Goal: Information Seeking & Learning: Compare options

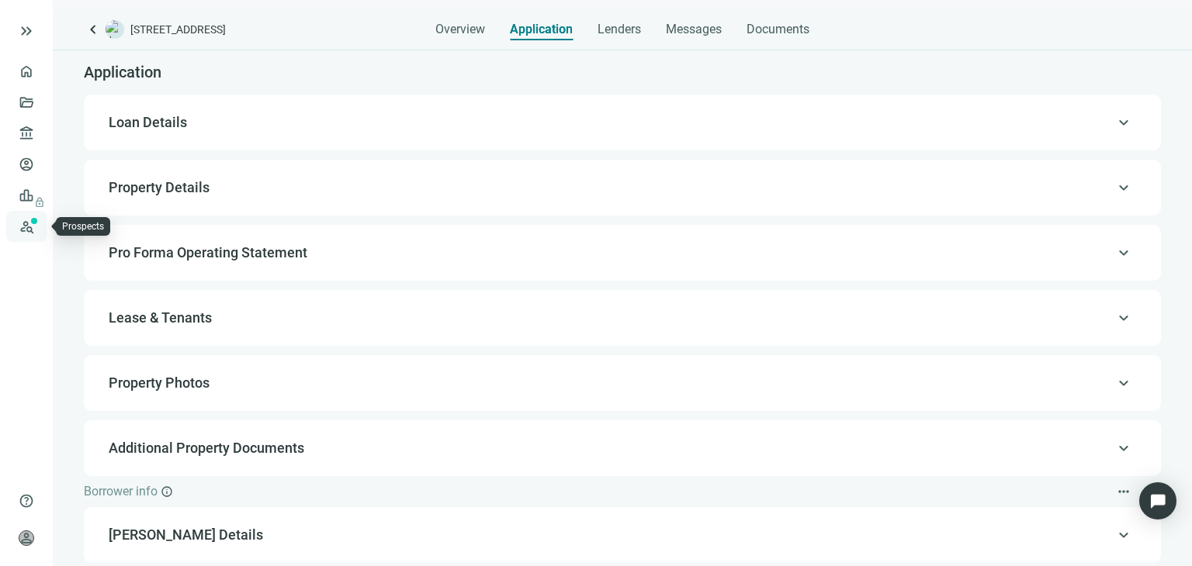
click at [39, 221] on link "Prospects New" at bounding box center [64, 226] width 50 height 31
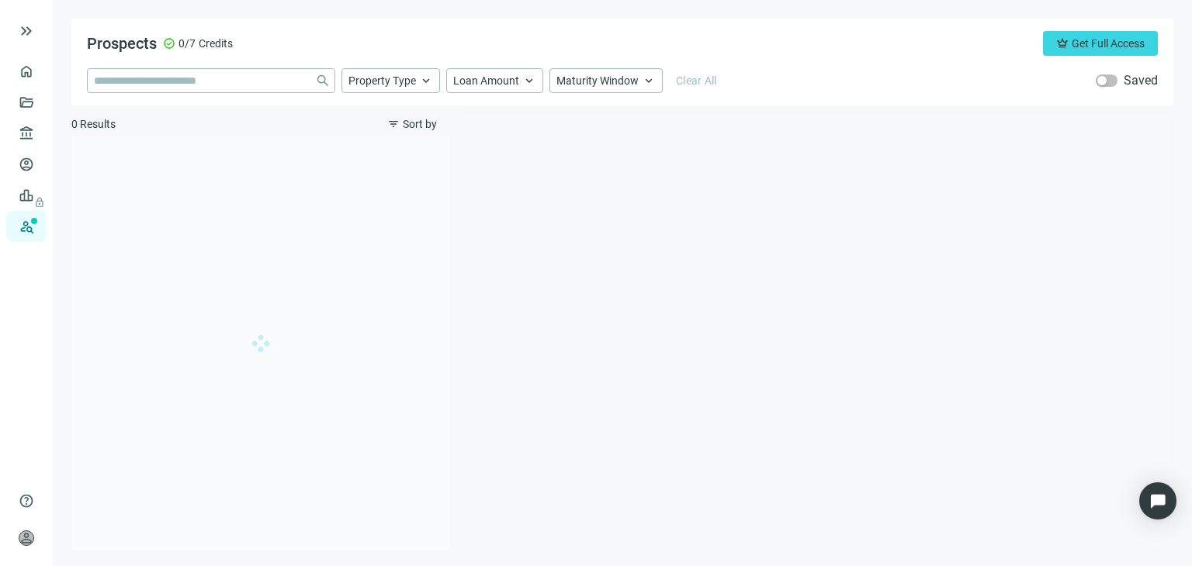
type input "**********"
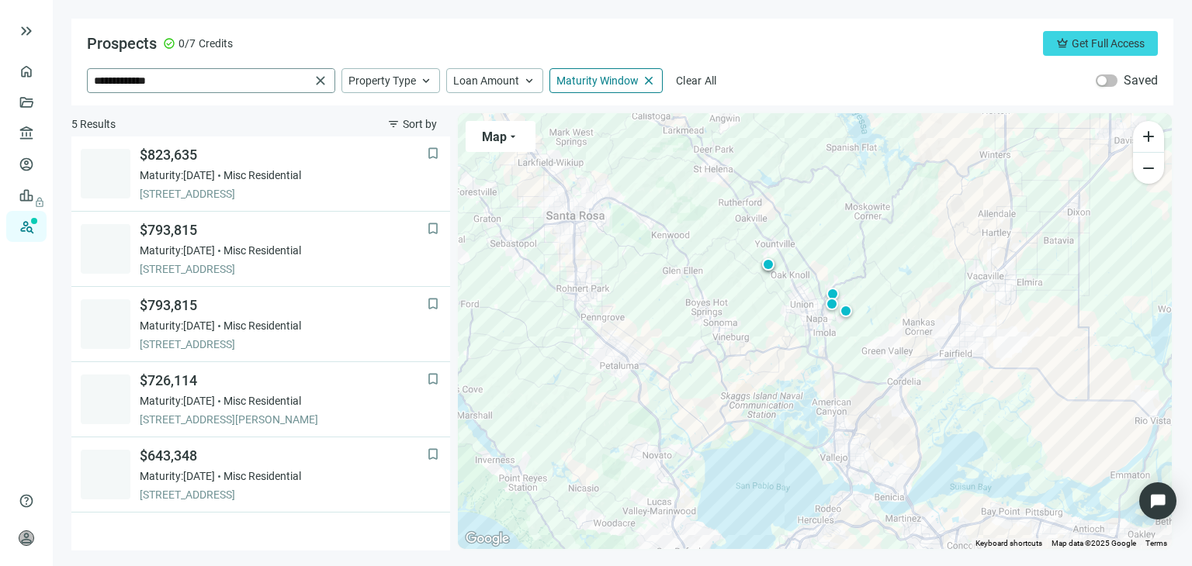
click at [320, 81] on span "close" at bounding box center [321, 81] width 16 height 16
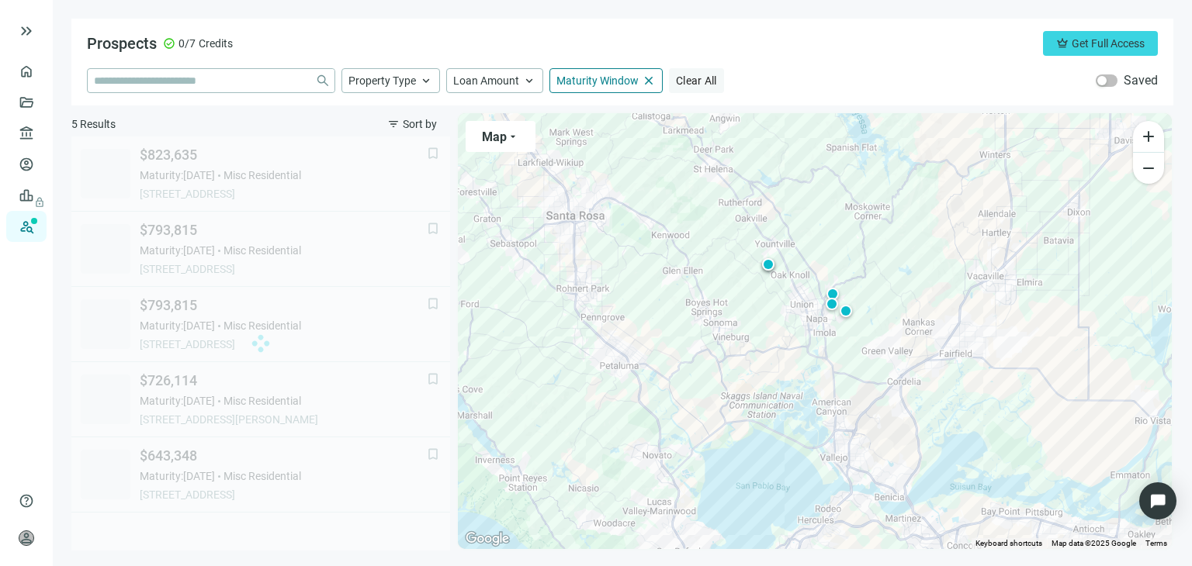
click at [710, 82] on span "Clear All" at bounding box center [696, 80] width 41 height 12
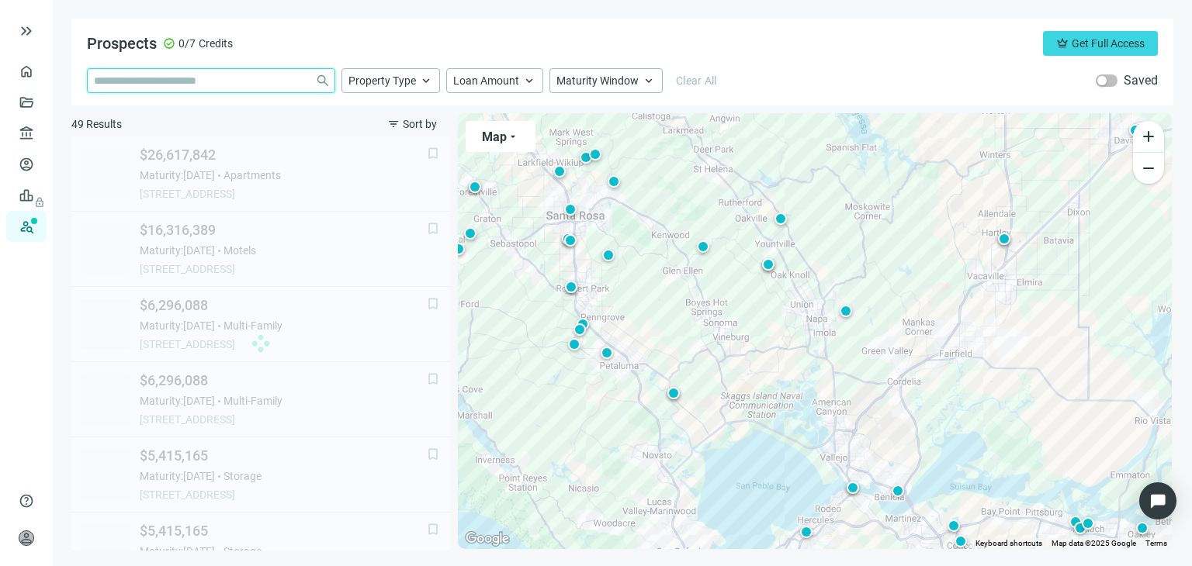
click at [220, 81] on input "search" at bounding box center [201, 80] width 215 height 23
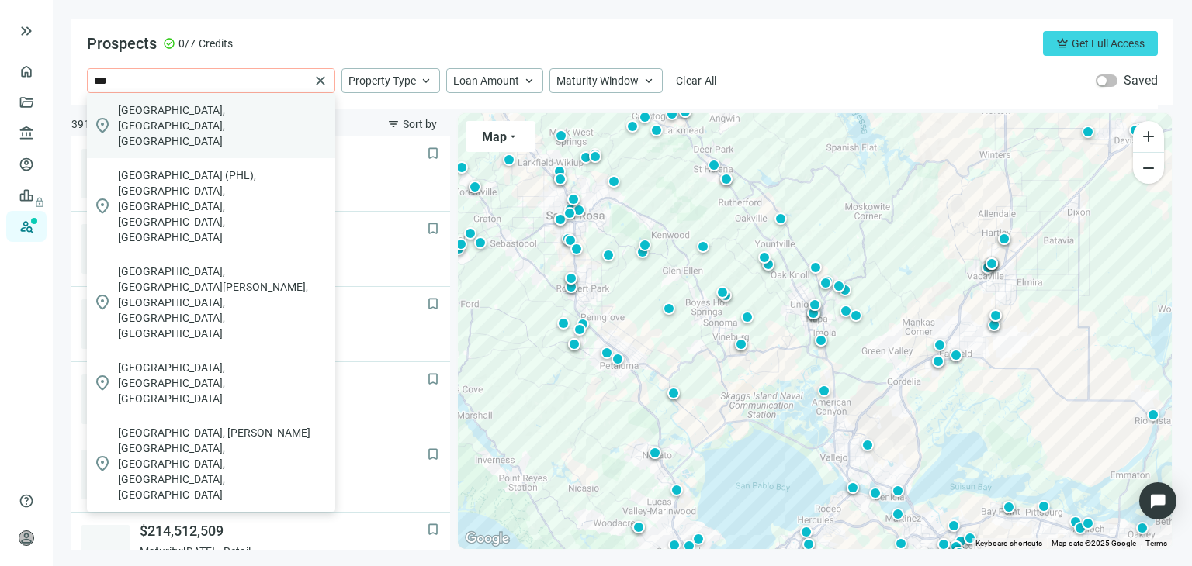
click at [218, 106] on span "Philadelphia, PA, USA" at bounding box center [223, 125] width 211 height 47
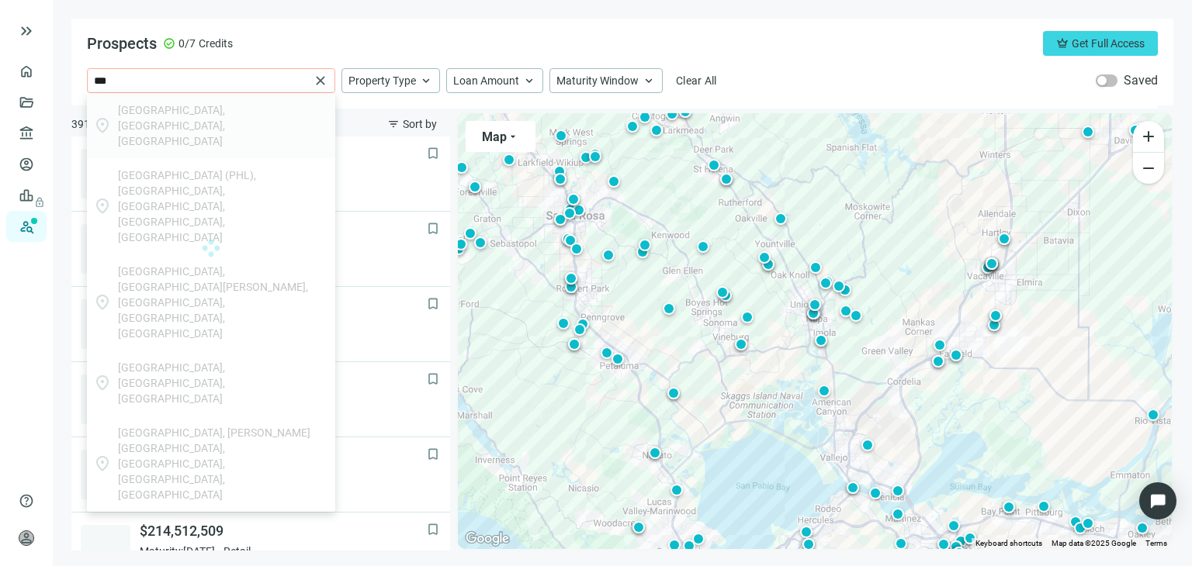
type input "**********"
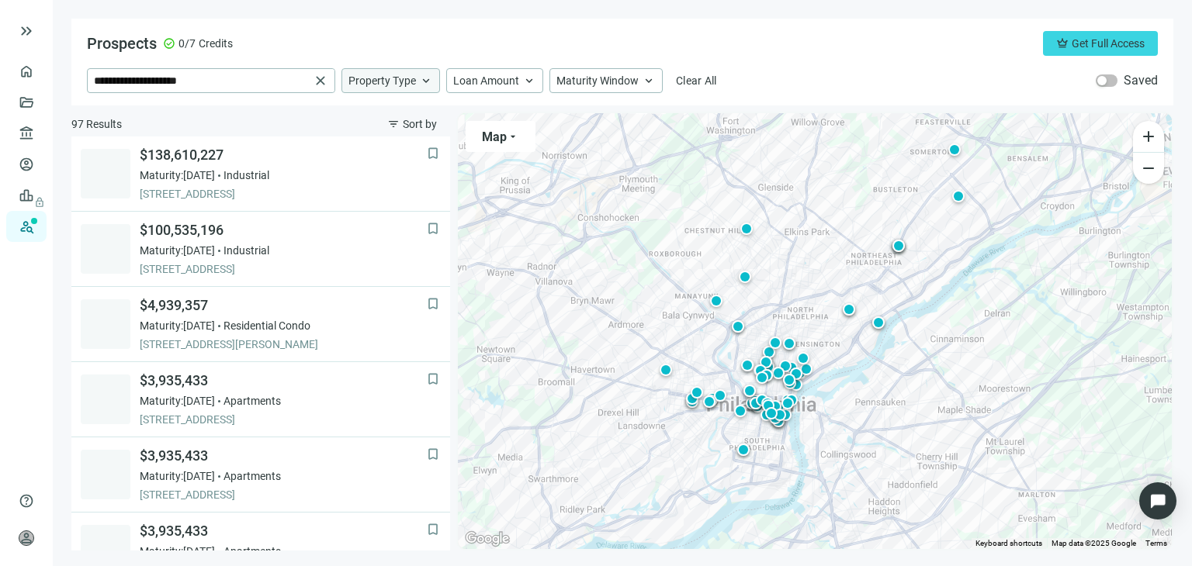
click at [405, 81] on span "Property Type" at bounding box center [382, 81] width 68 height 14
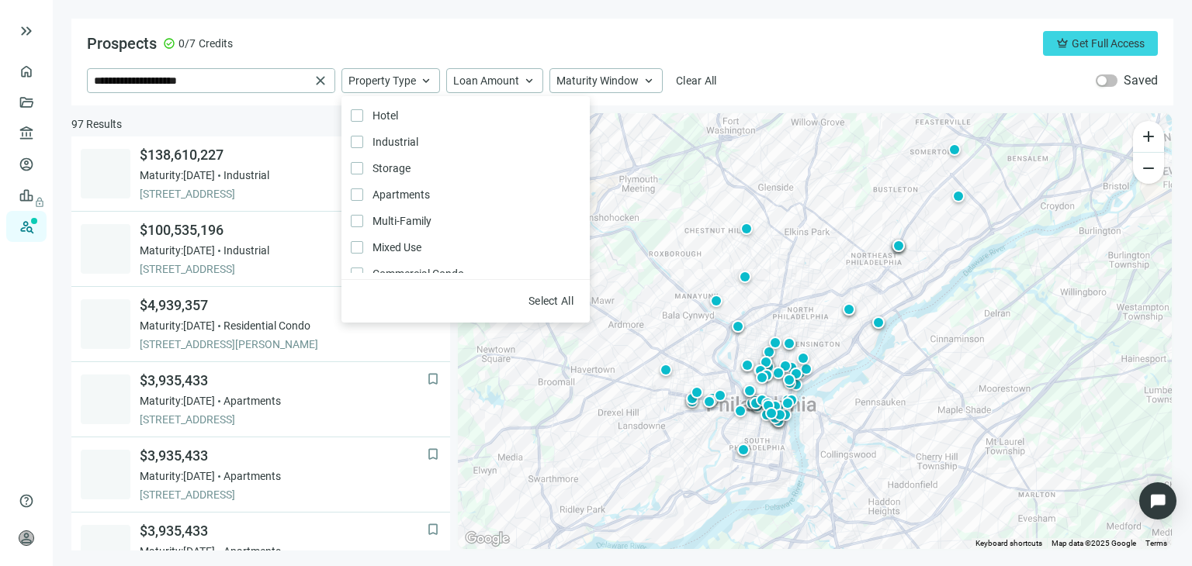
click at [511, 34] on div "Prospects check_circle 0/7 Credits crown Get Full Access" at bounding box center [622, 43] width 1071 height 25
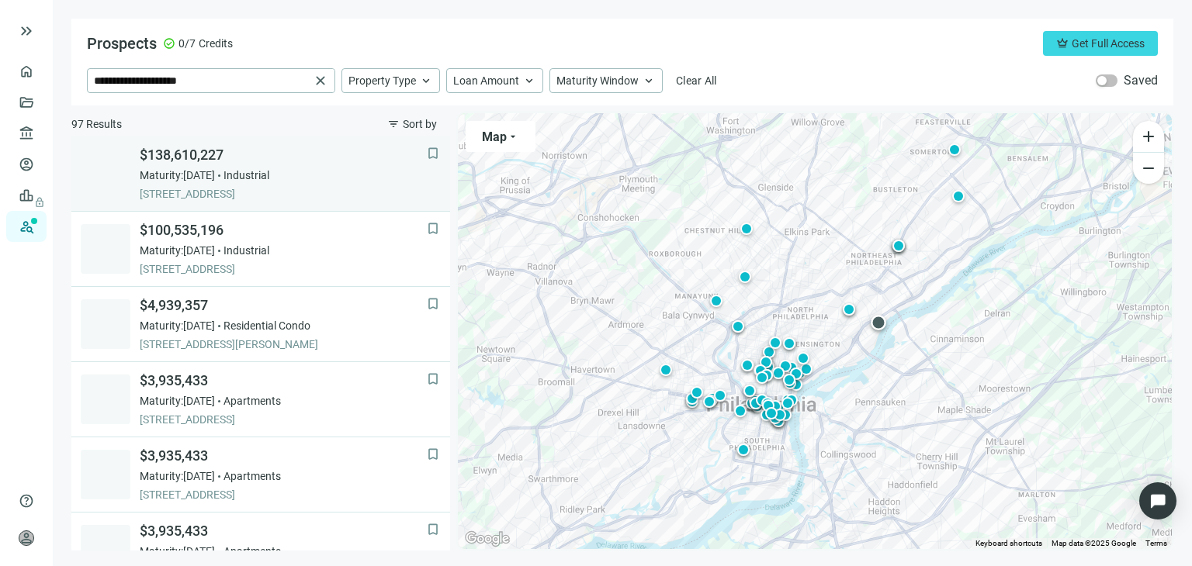
click at [211, 166] on div "$138,610,227 Maturity: 06.30.2026 Industrial 5000 RICHMOND ST, PHILADELPHIA, 19…" at bounding box center [283, 174] width 287 height 56
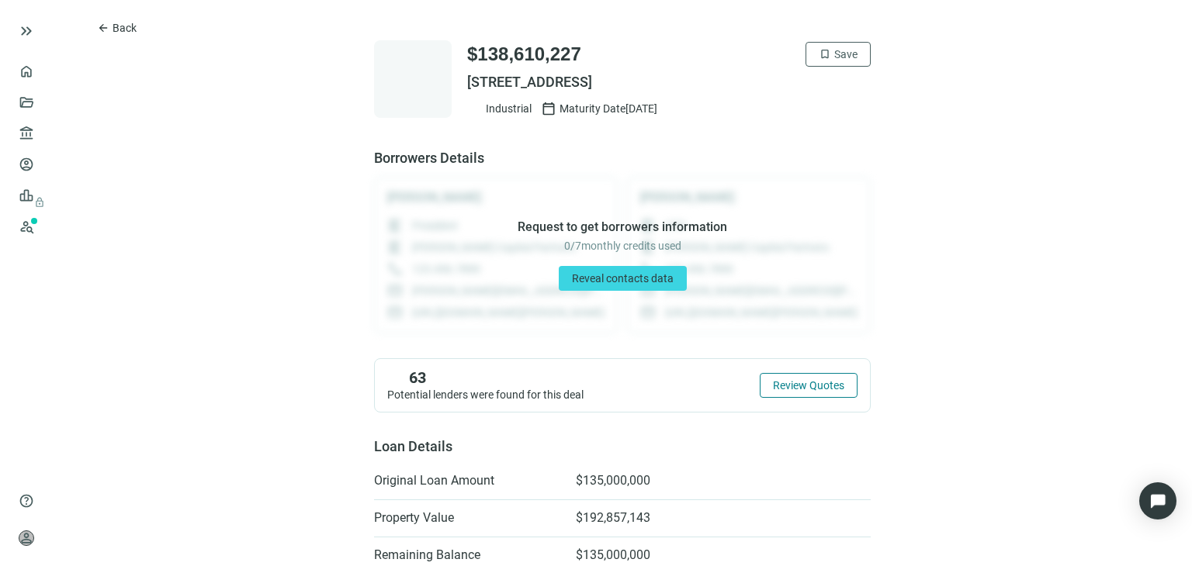
click at [804, 390] on span "Review Quotes" at bounding box center [808, 385] width 71 height 12
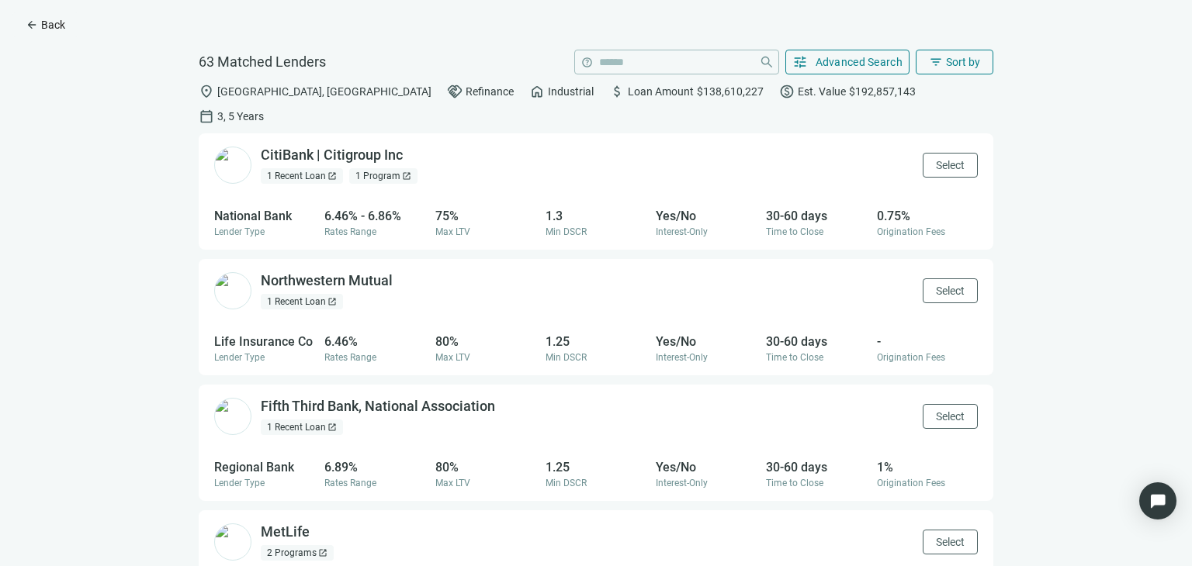
click at [36, 19] on span "arrow_back" at bounding box center [32, 25] width 12 height 12
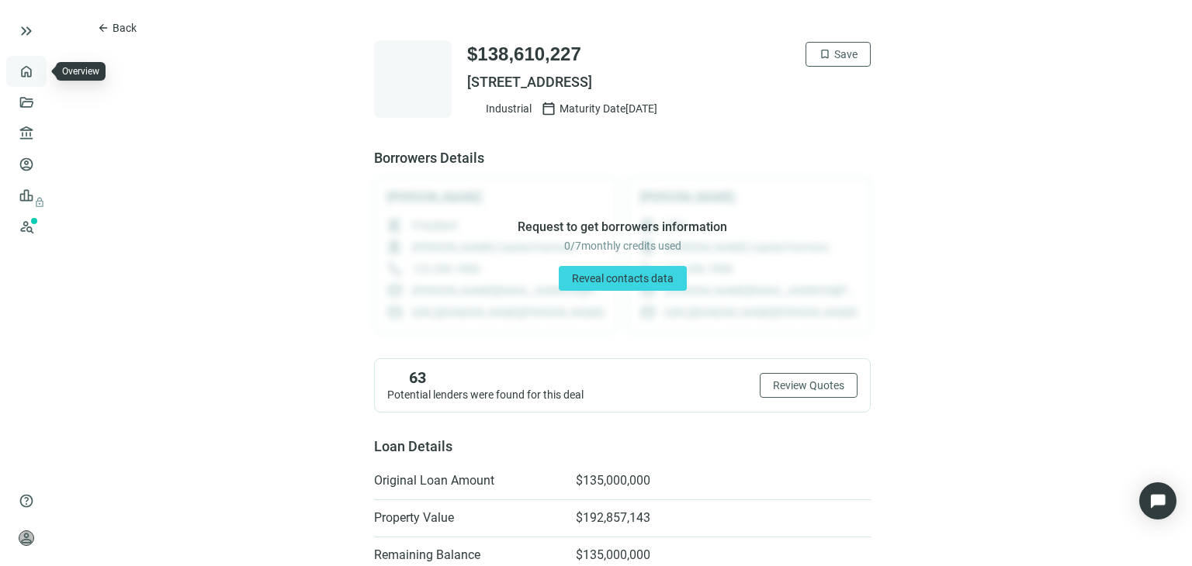
click at [39, 74] on link "Overview" at bounding box center [62, 71] width 46 height 12
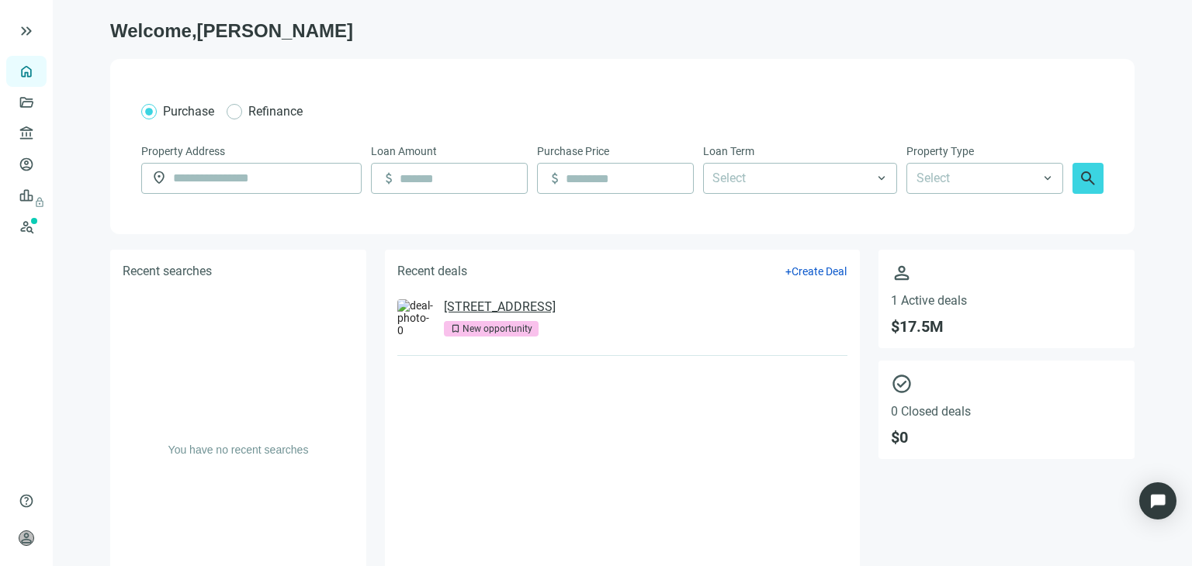
click at [503, 310] on link "180 Glastonbury Blvd, Glastonbury, CT 06033" at bounding box center [500, 308] width 112 height 16
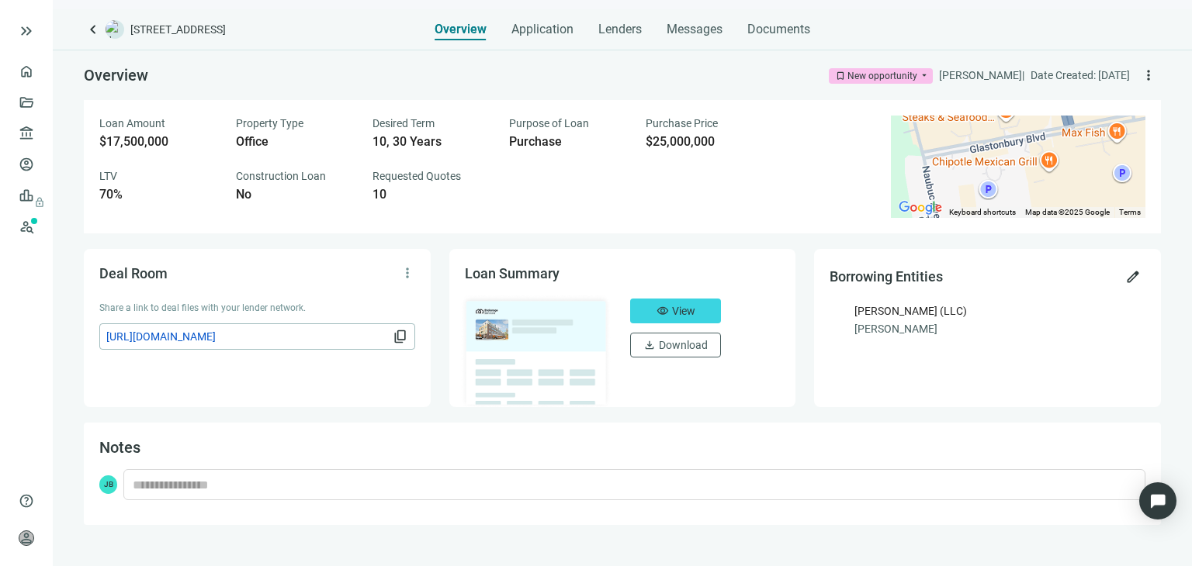
click at [326, 218] on div "Loan Amount $17,500,000 Property Type Office Desired Term 10, 30 Years Purpose …" at bounding box center [622, 166] width 1077 height 133
click at [552, 30] on span "Application" at bounding box center [542, 30] width 62 height 16
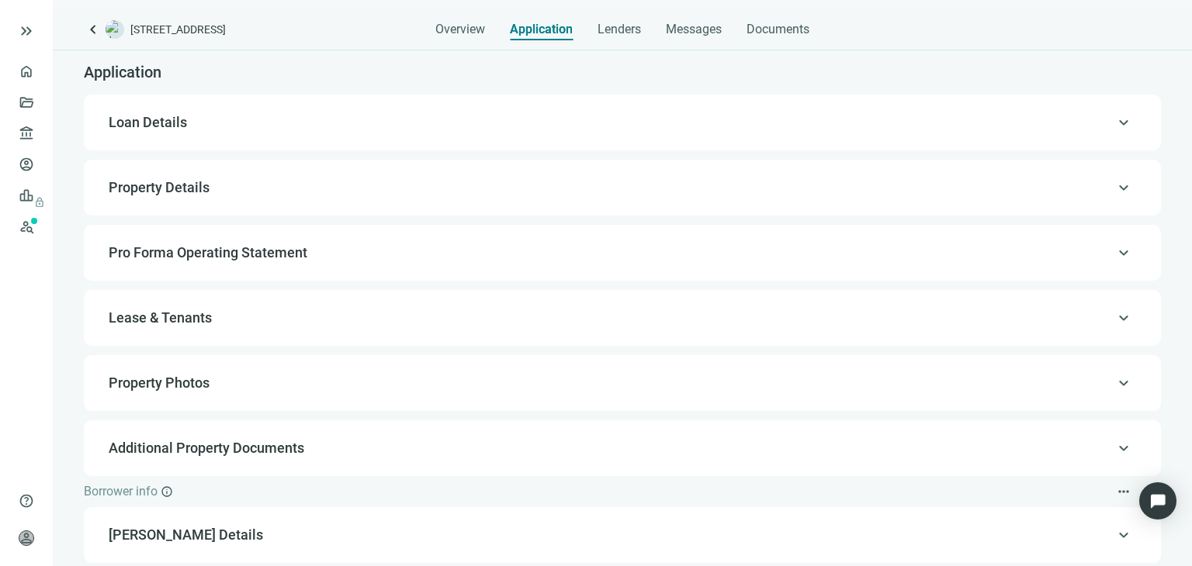
click at [473, 386] on span "Property Photos" at bounding box center [621, 383] width 1024 height 19
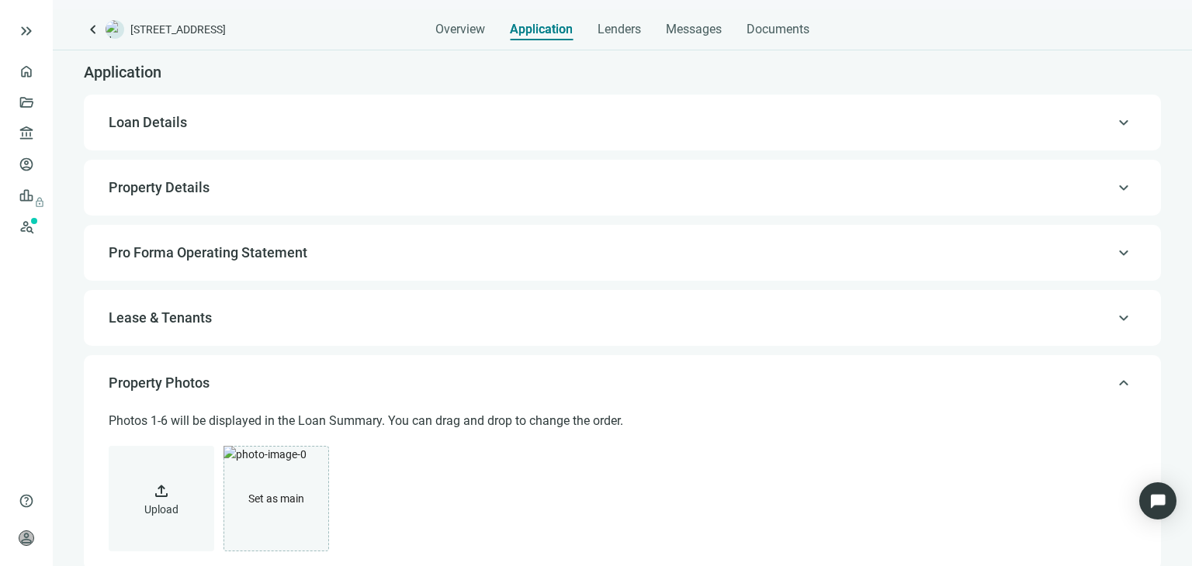
scroll to position [288, 0]
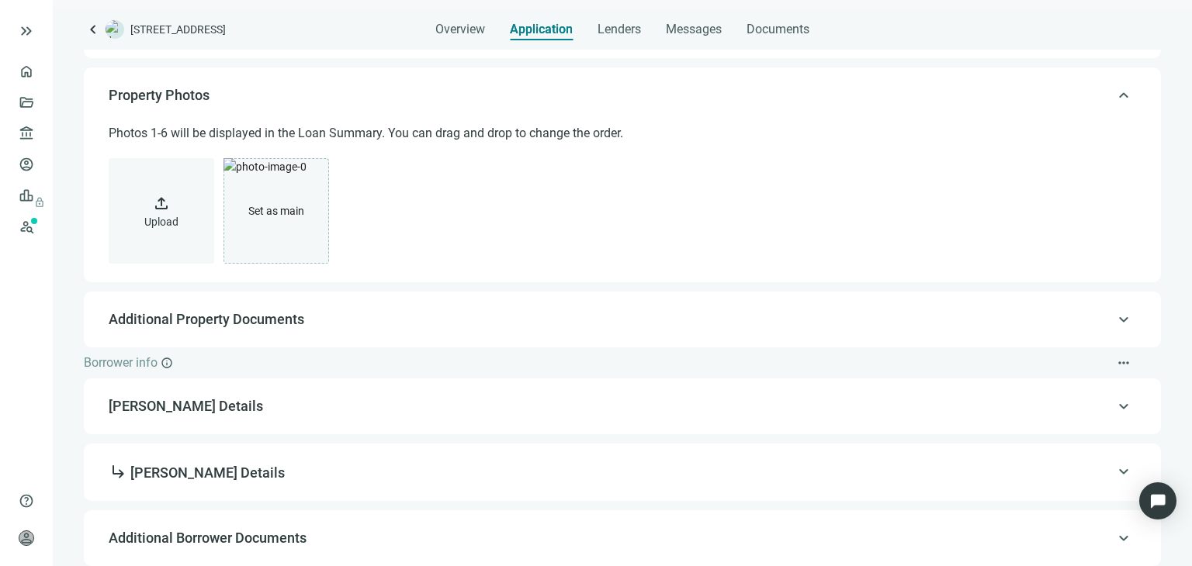
click at [387, 541] on span "Additional Borrower Documents" at bounding box center [621, 538] width 1024 height 19
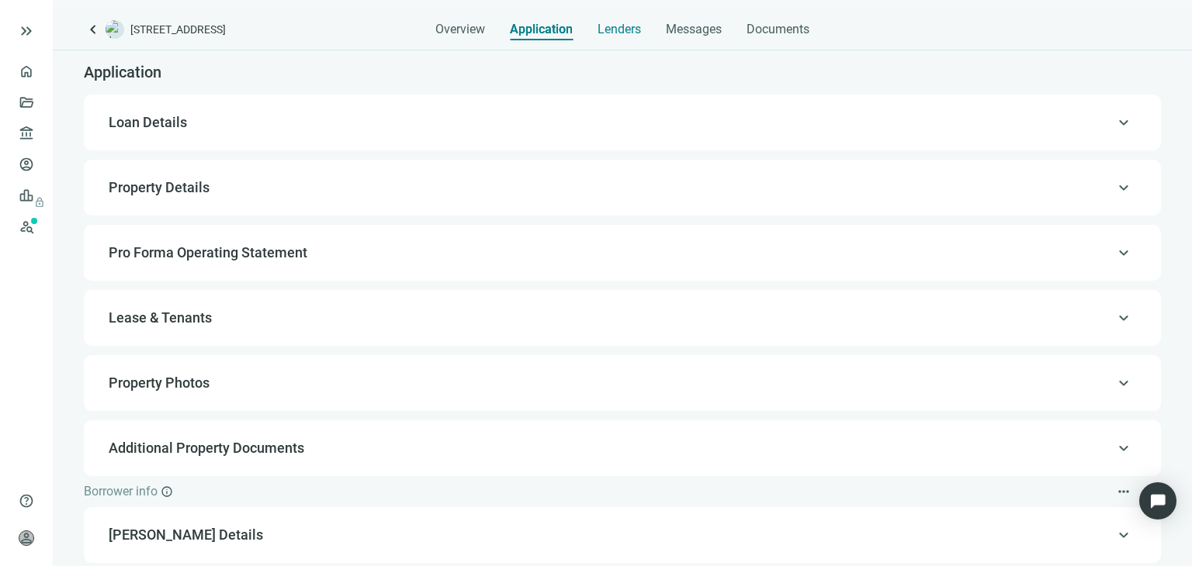
click at [627, 27] on span "Lenders" at bounding box center [618, 30] width 43 height 16
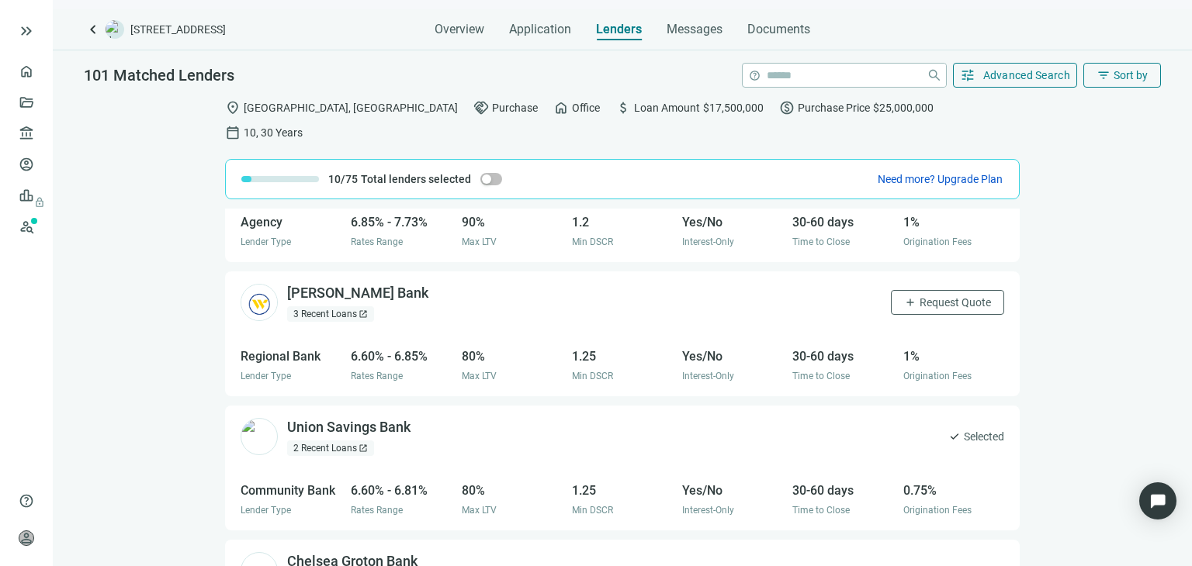
scroll to position [155, 0]
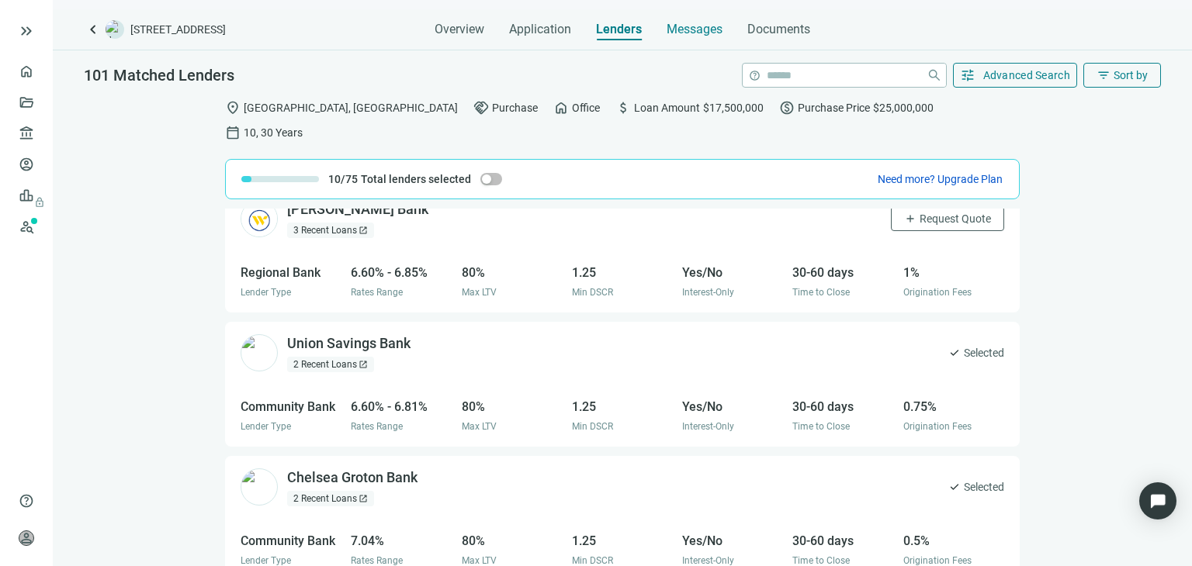
click at [689, 32] on span "Messages" at bounding box center [695, 29] width 56 height 15
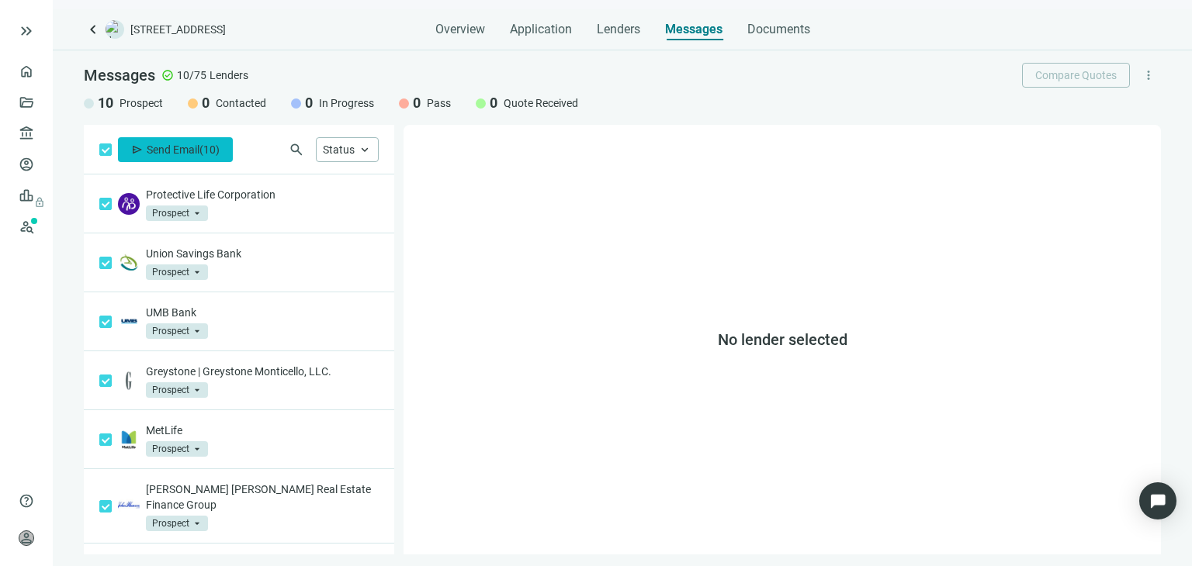
click at [178, 149] on span "Send Email" at bounding box center [173, 150] width 53 height 12
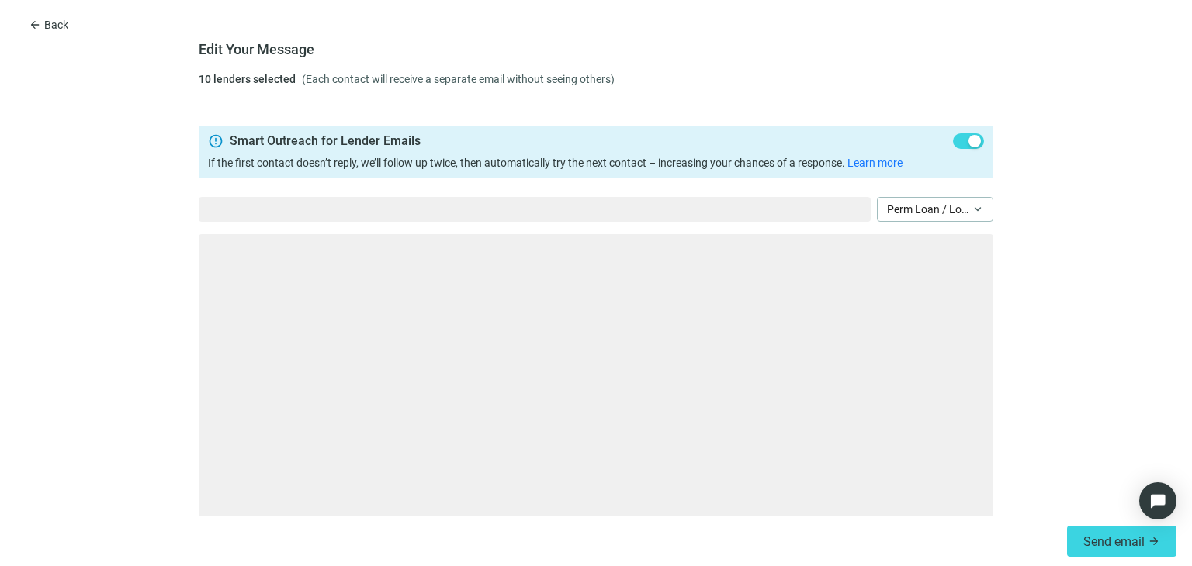
type textarea "**********"
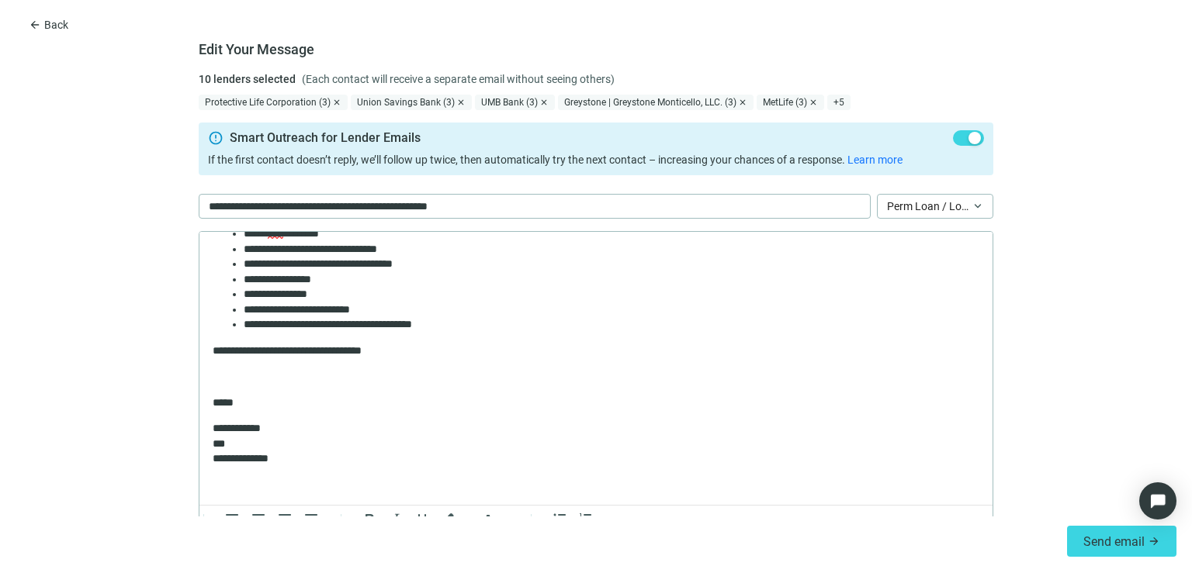
scroll to position [90, 0]
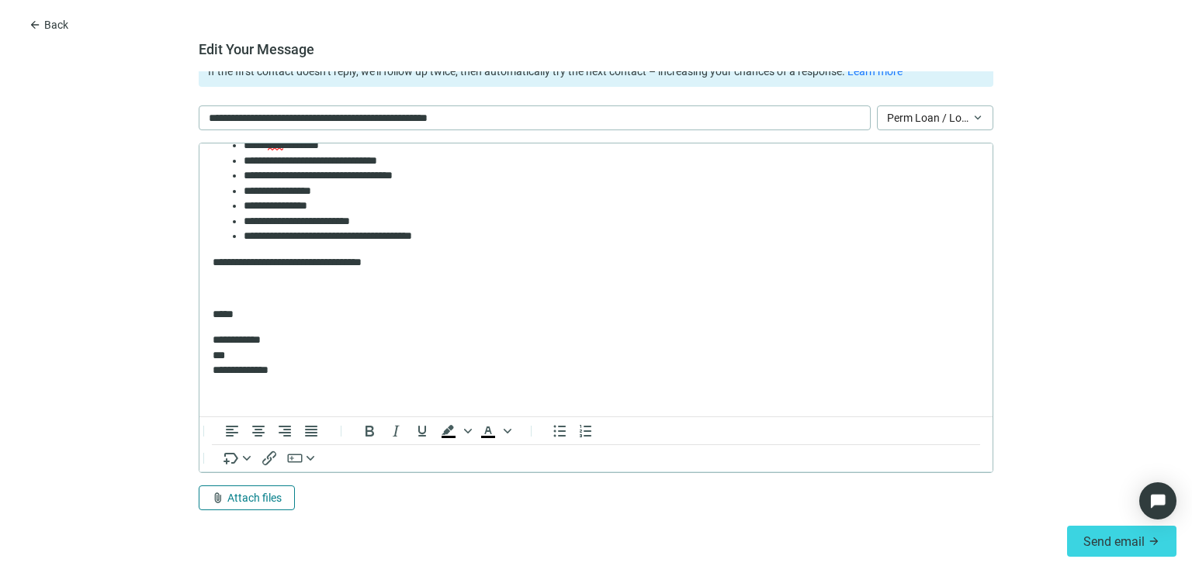
click at [249, 498] on span "Attach files" at bounding box center [254, 498] width 54 height 12
click at [291, 402] on p "Rich Text Area. Press ALT-0 for help." at bounding box center [596, 398] width 767 height 16
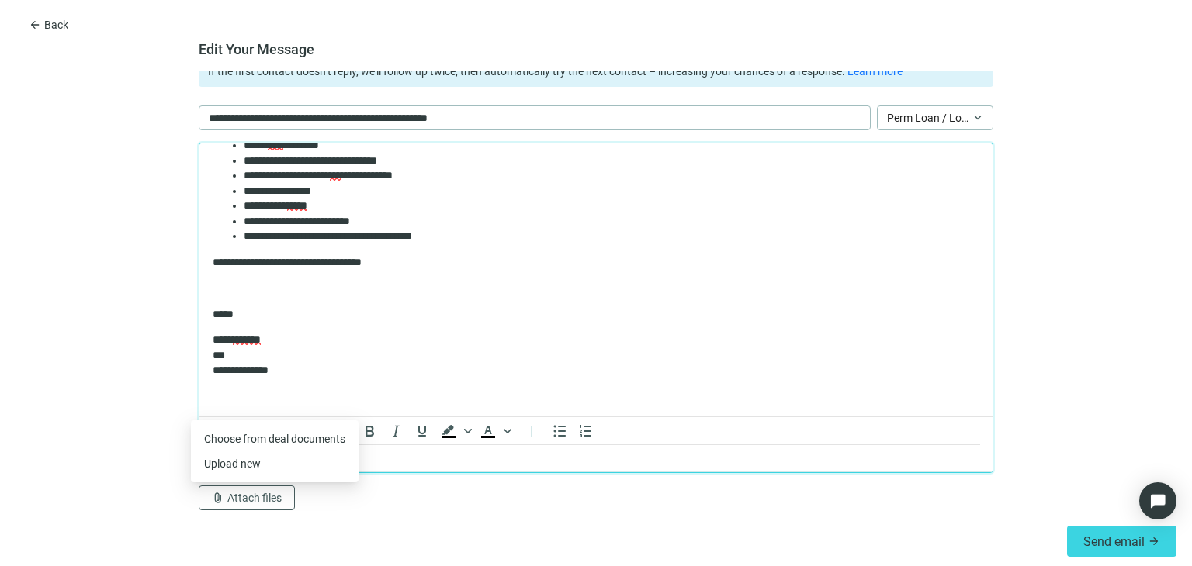
click at [432, 368] on p "**********" at bounding box center [590, 356] width 755 height 46
click at [216, 501] on button "attach_file Attach files" at bounding box center [247, 498] width 96 height 25
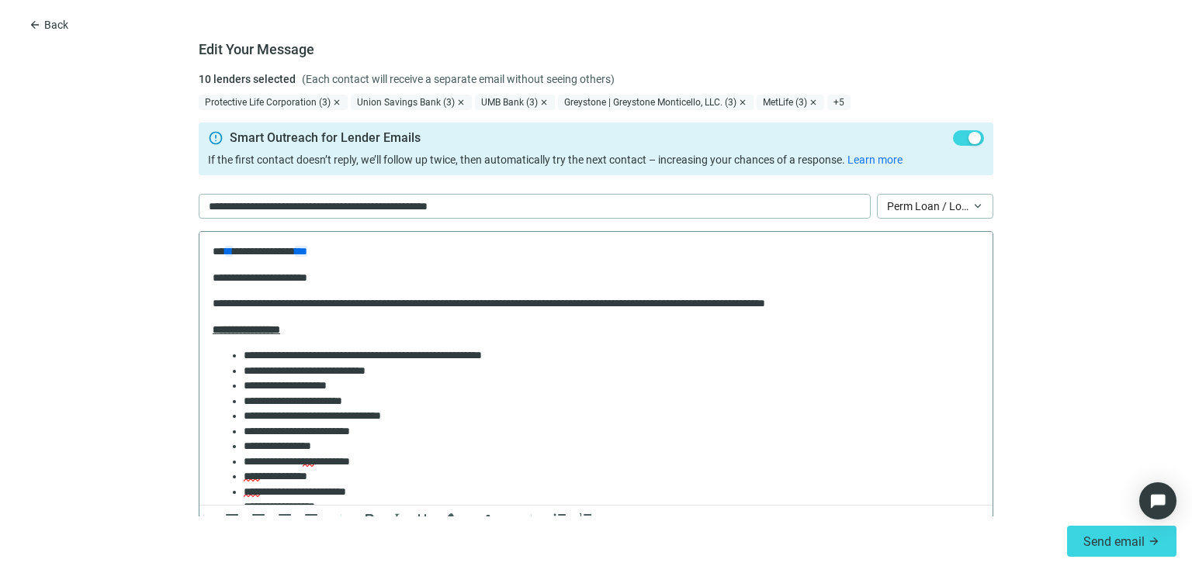
scroll to position [310, 0]
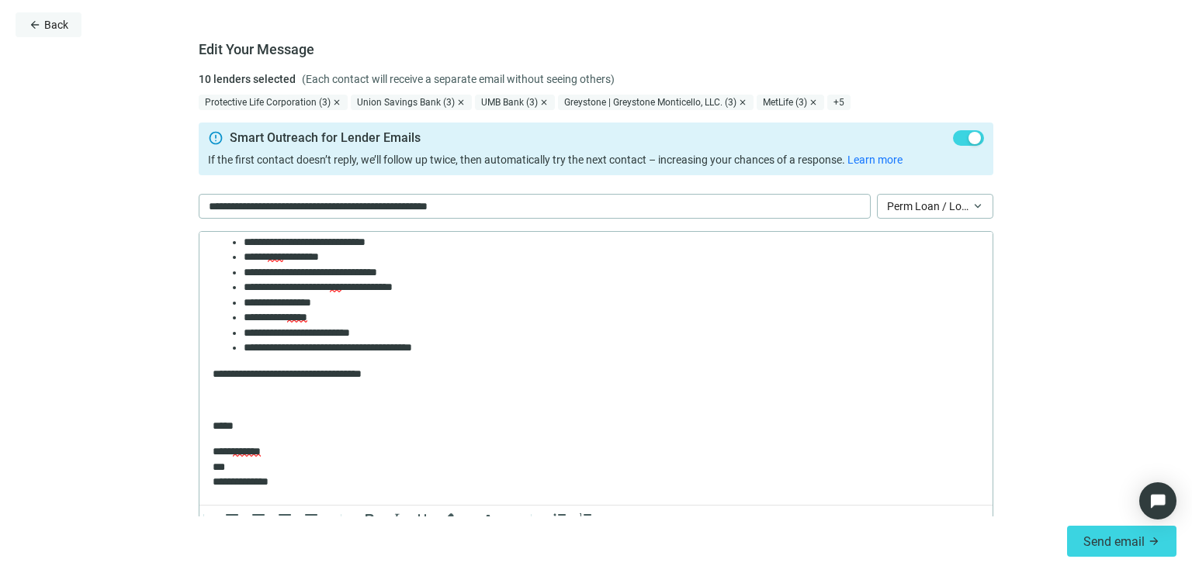
click at [28, 23] on button "arrow_back Back" at bounding box center [49, 24] width 66 height 25
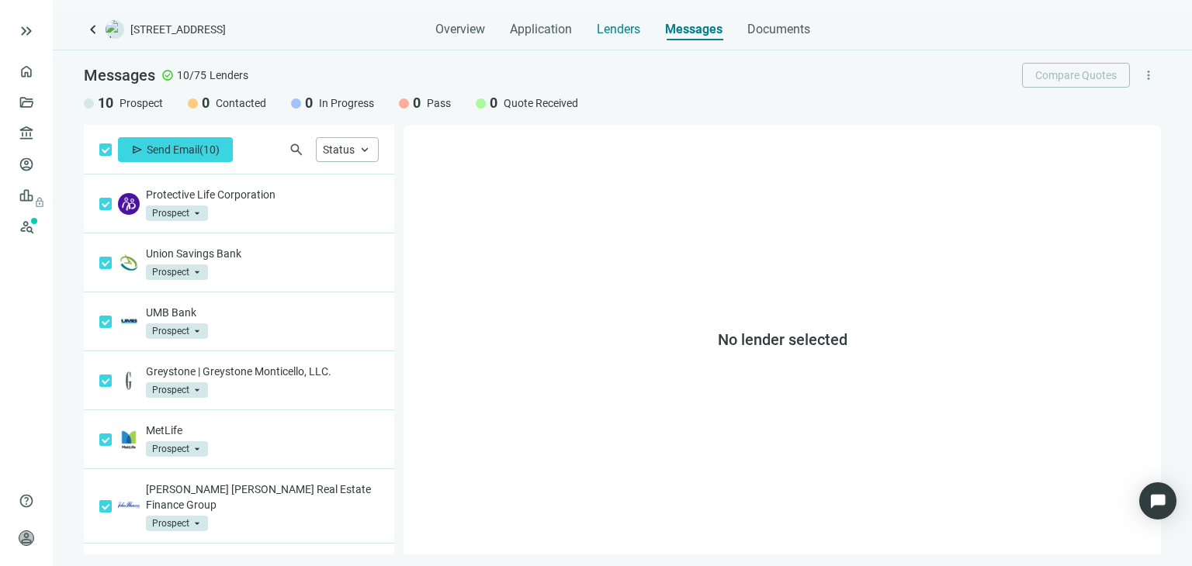
click at [619, 32] on span "Lenders" at bounding box center [618, 30] width 43 height 16
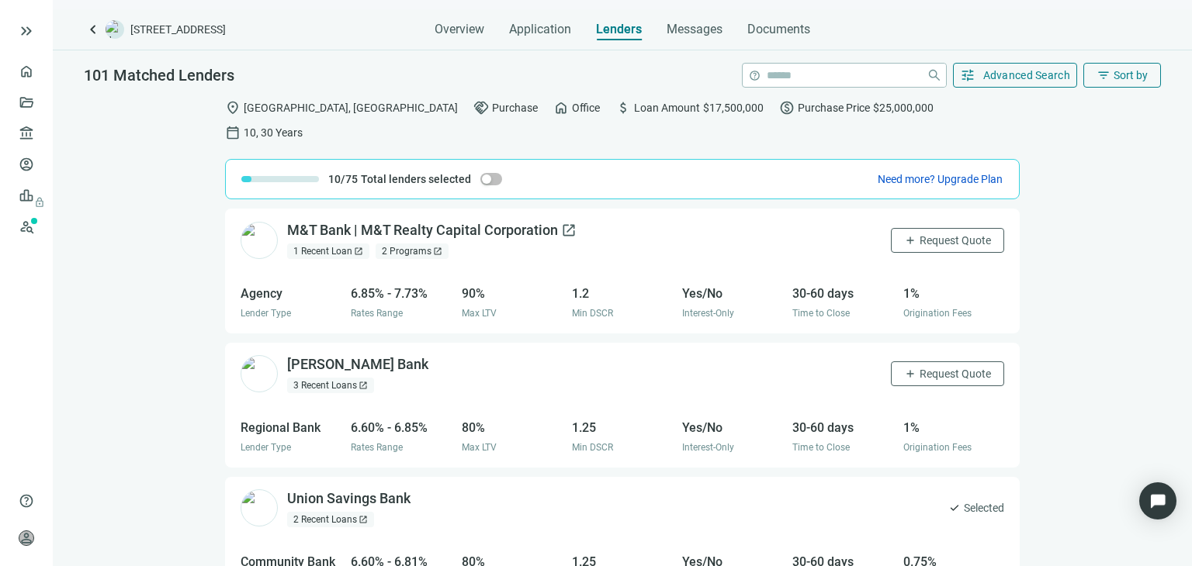
click at [435, 221] on div "M&T Bank | M&T Realty Capital Corporation open_in_new" at bounding box center [431, 230] width 289 height 19
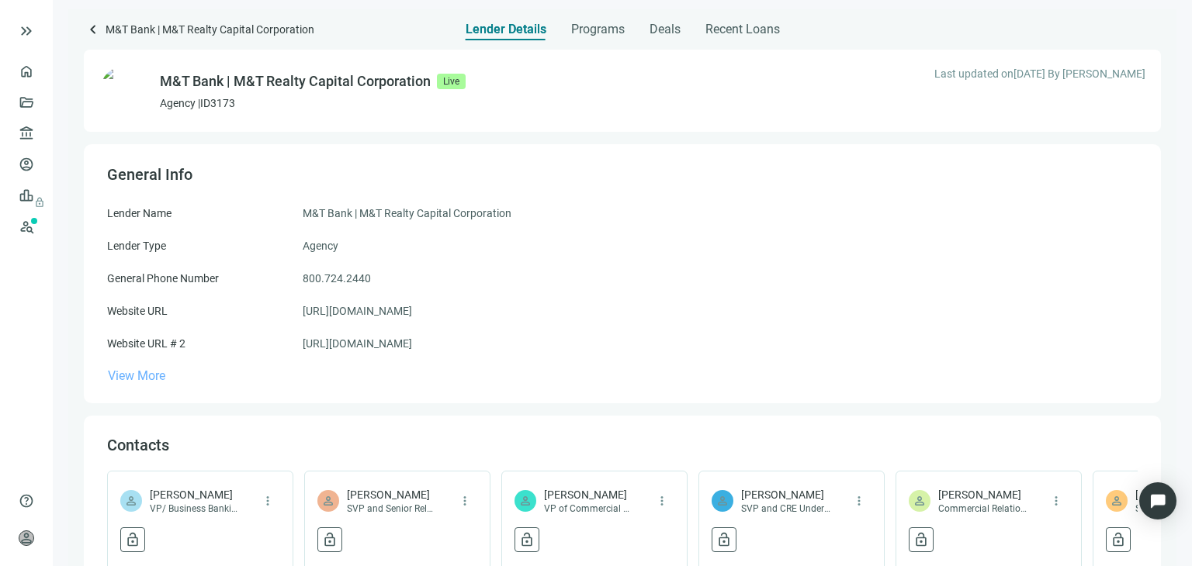
click at [147, 379] on span "View More" at bounding box center [136, 376] width 57 height 15
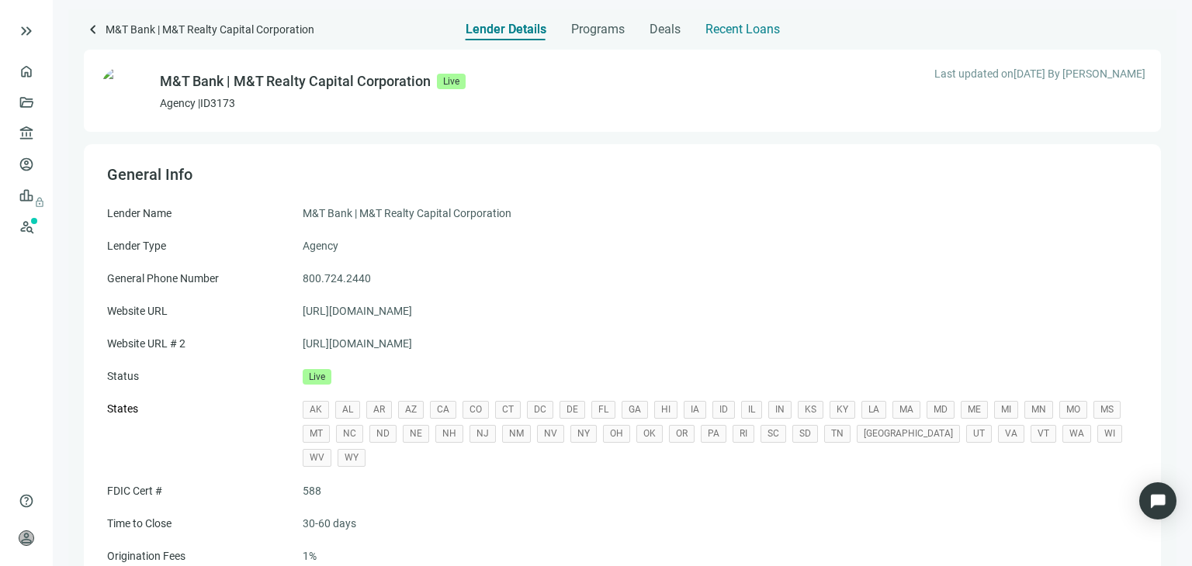
click at [742, 32] on span "Recent Loans" at bounding box center [742, 30] width 74 height 16
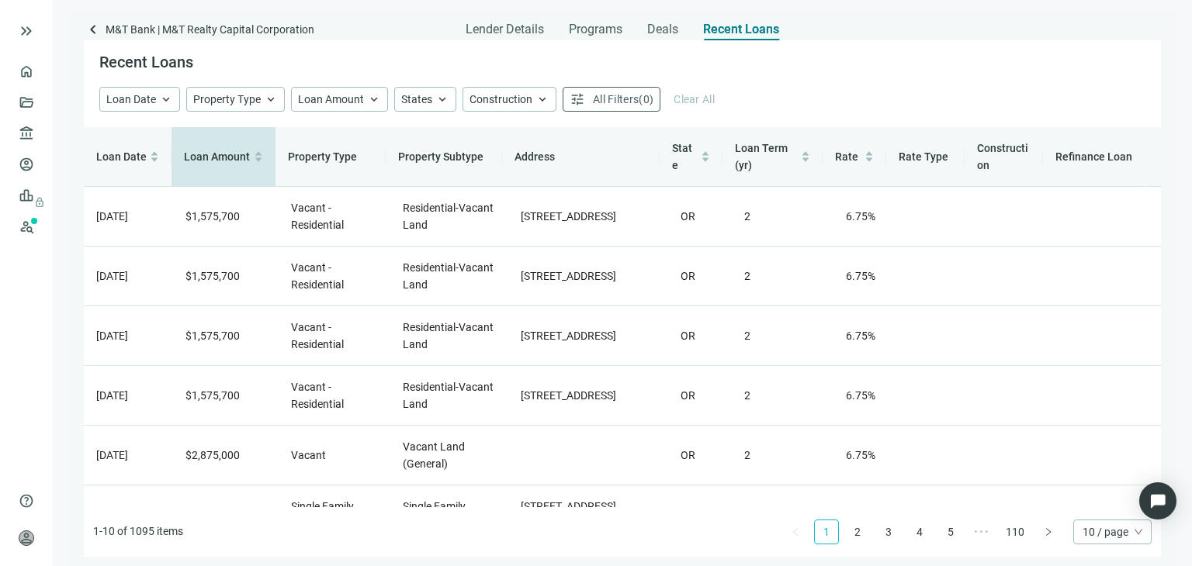
click at [209, 157] on span "Loan Amount" at bounding box center [217, 157] width 66 height 12
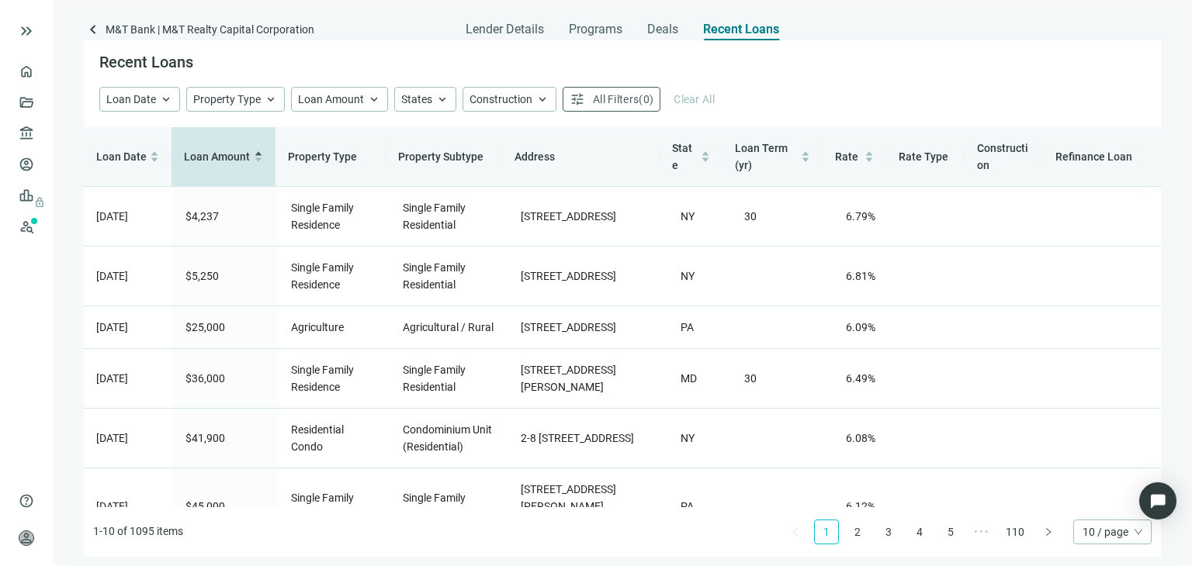
click at [210, 155] on span "Loan Amount" at bounding box center [217, 157] width 66 height 12
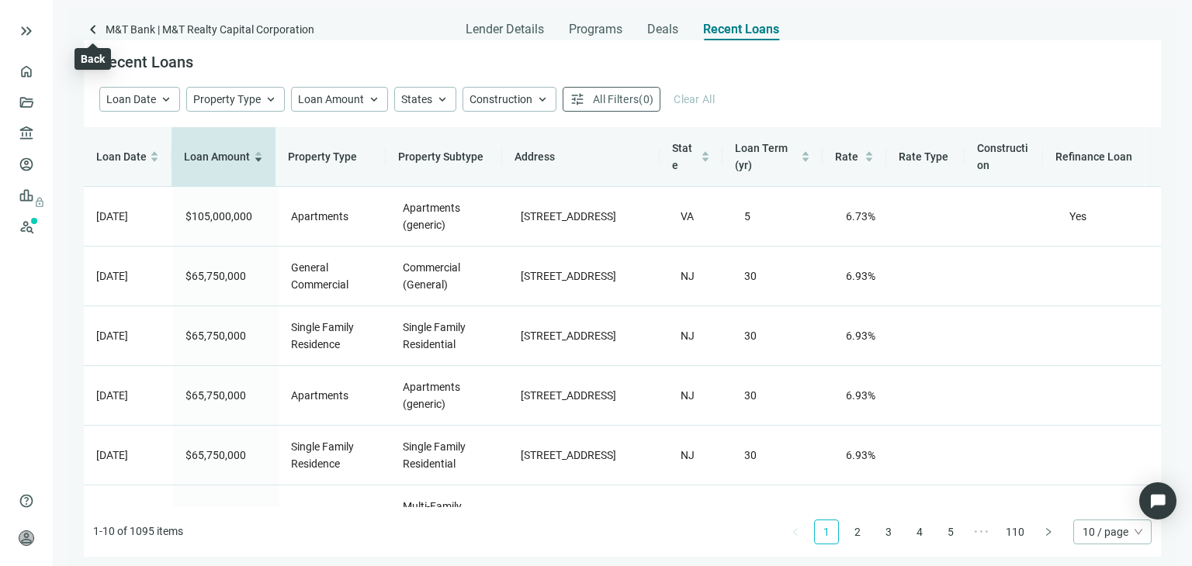
click at [93, 29] on span "keyboard_arrow_left" at bounding box center [93, 29] width 19 height 19
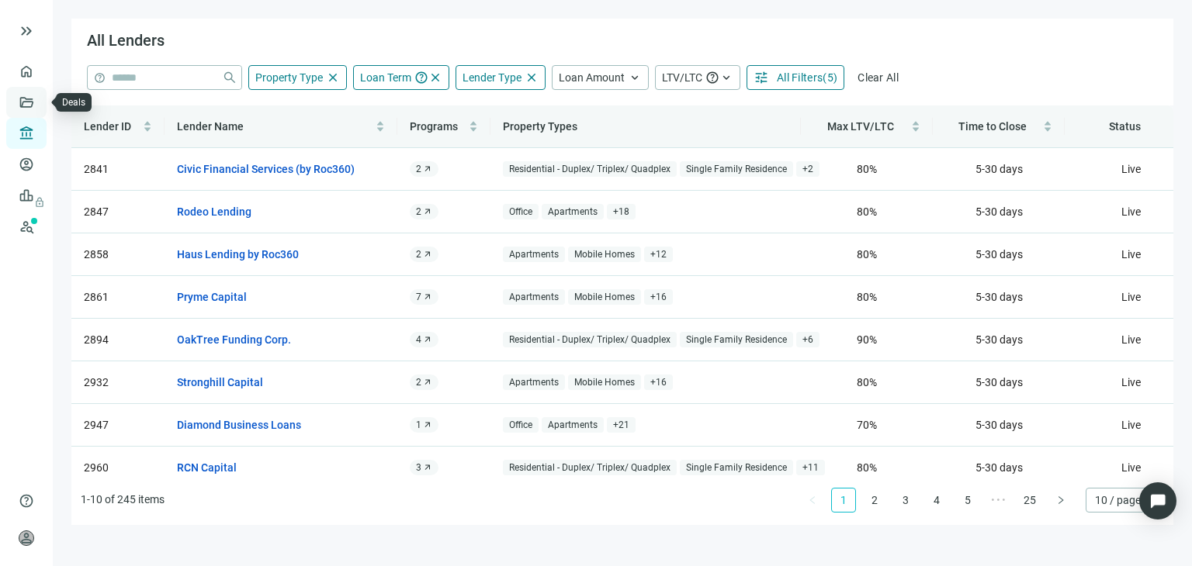
click at [39, 105] on link "Deals" at bounding box center [53, 102] width 28 height 12
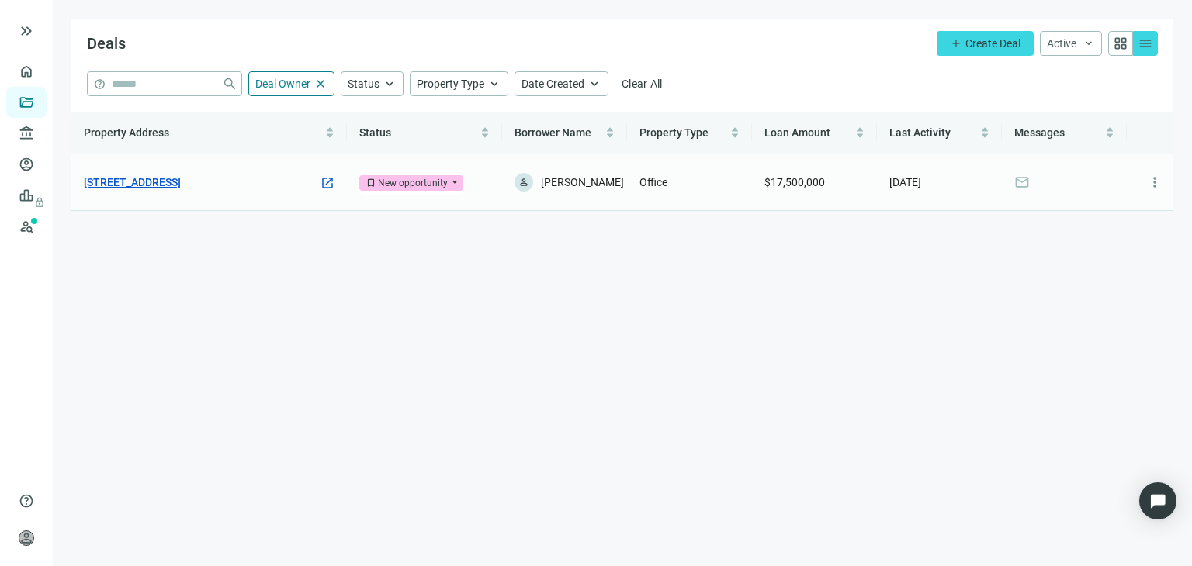
click at [181, 182] on link "180 Glastonbury Blvd, Glastonbury, CT 06033" at bounding box center [132, 182] width 97 height 17
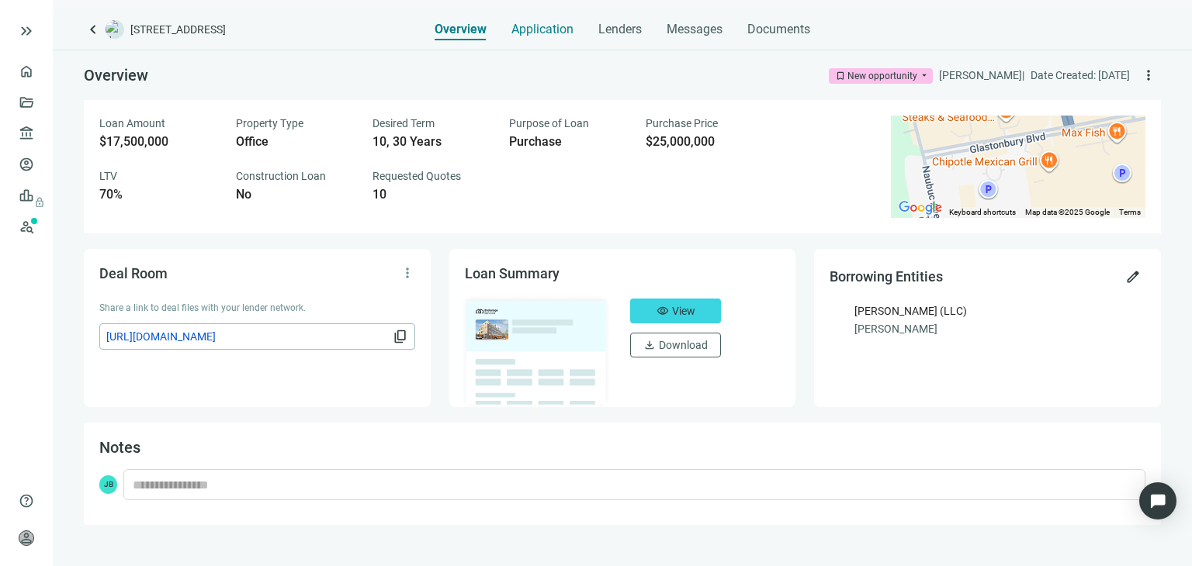
click at [553, 31] on span "Application" at bounding box center [542, 30] width 62 height 16
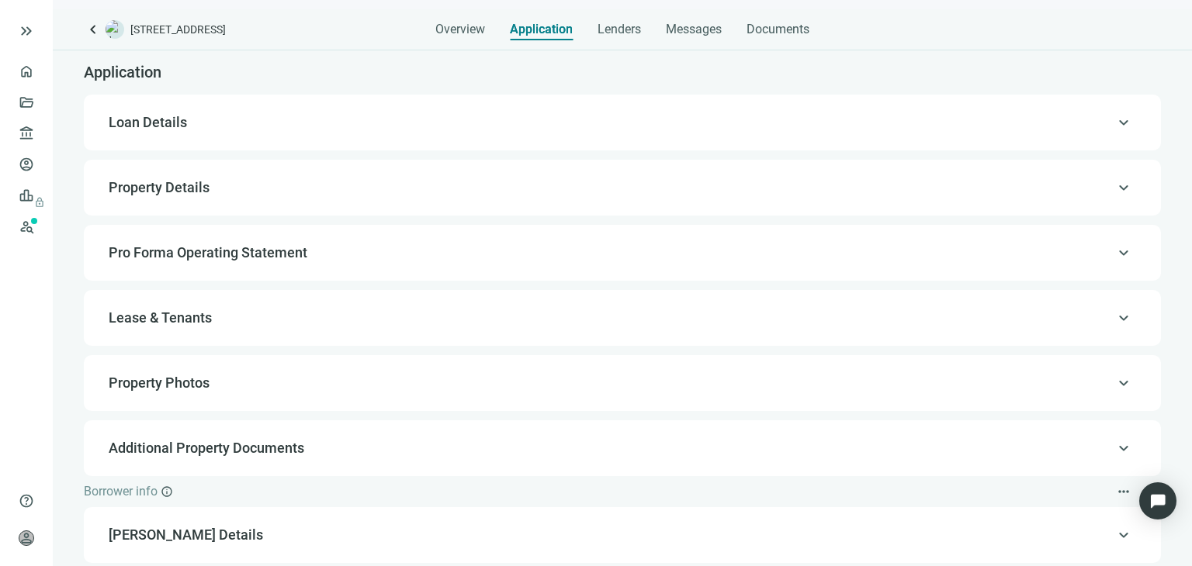
click at [382, 398] on div "keyboard_arrow_up Property Photos" at bounding box center [622, 383] width 1046 height 37
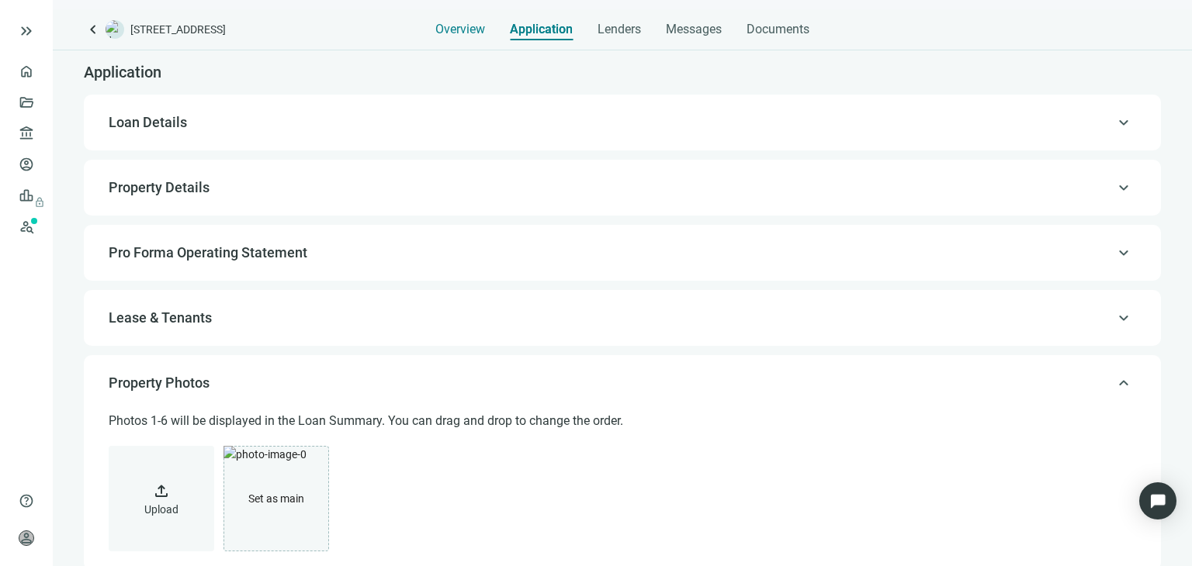
click at [444, 26] on span "Overview" at bounding box center [460, 30] width 50 height 16
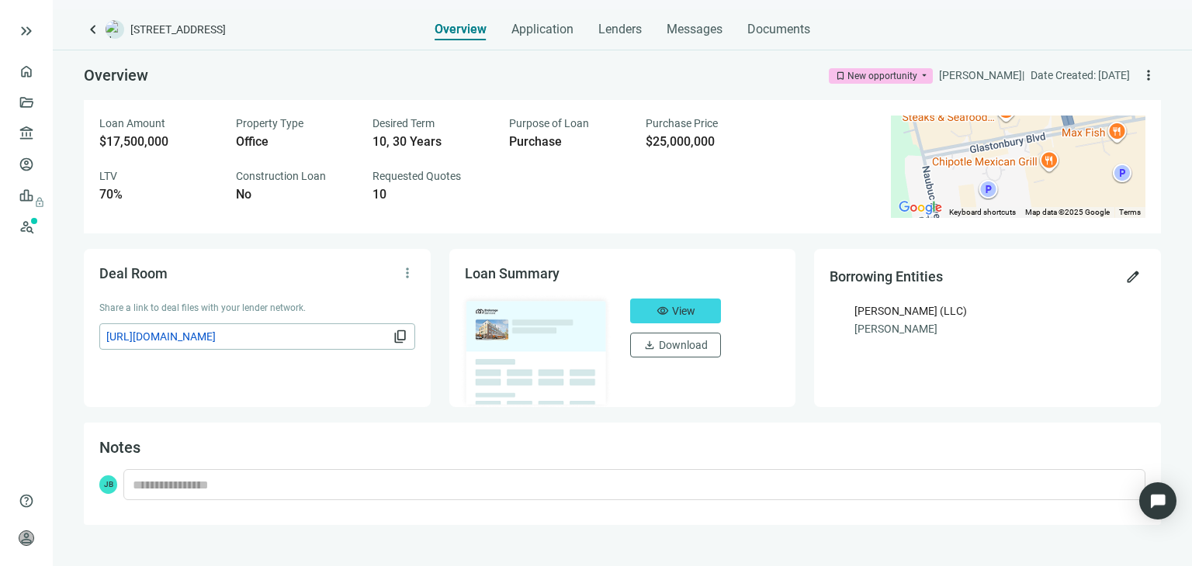
click at [273, 248] on div "Overview bookmark New opportunity arrow_drop_down John Barbato | Date Created: …" at bounding box center [622, 287] width 1139 height 475
click at [675, 319] on button "visibility View" at bounding box center [675, 311] width 91 height 25
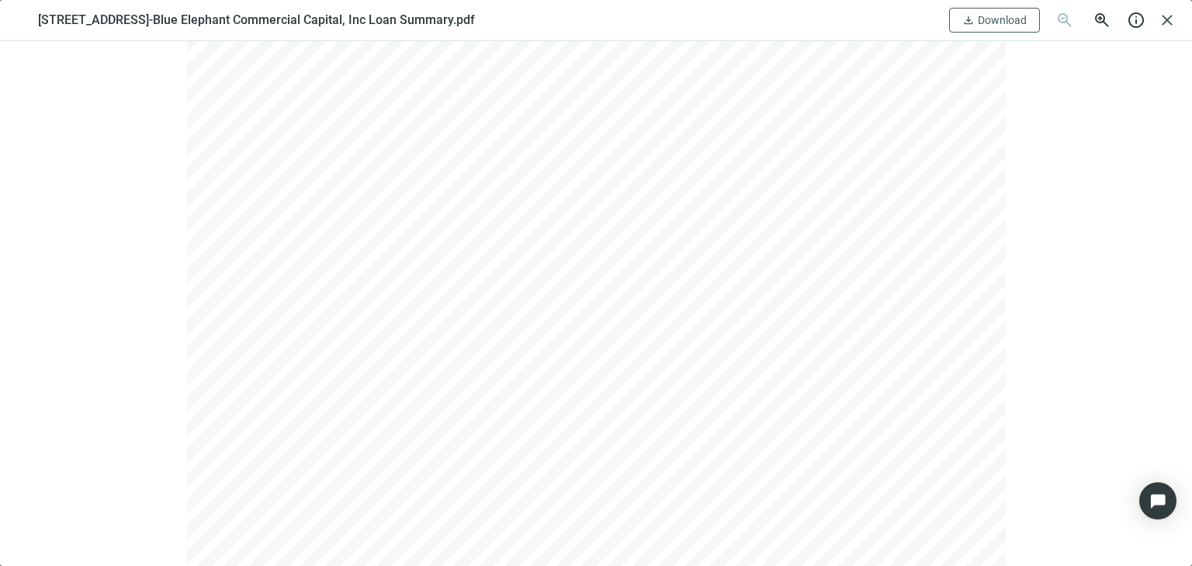
scroll to position [1020, 0]
click at [1169, 19] on span "close" at bounding box center [1167, 20] width 19 height 19
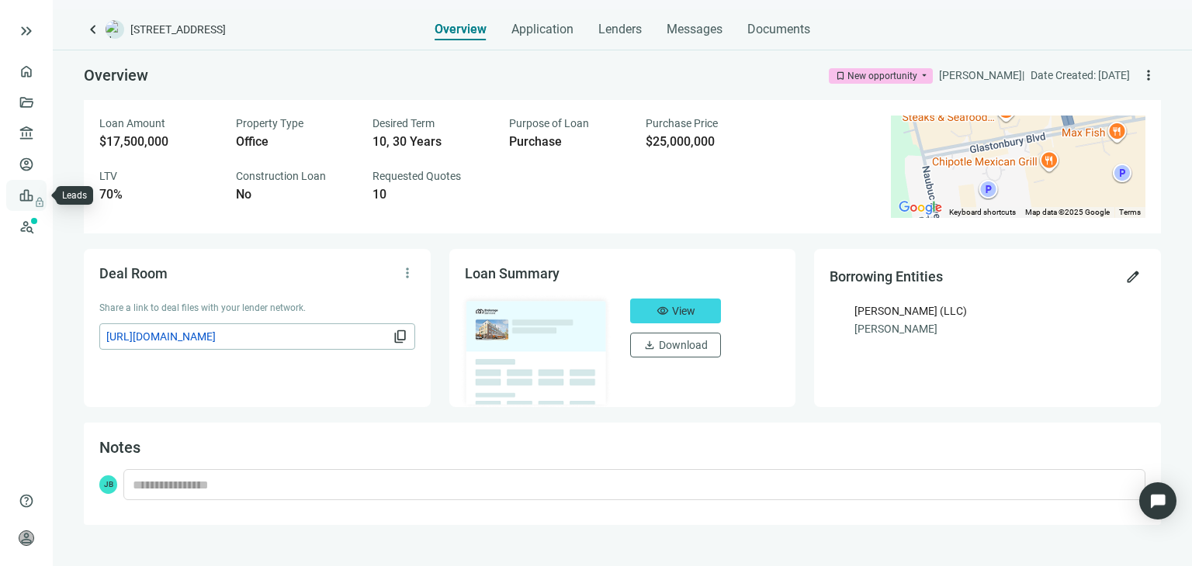
click at [26, 193] on span "lock" at bounding box center [28, 195] width 12 height 12
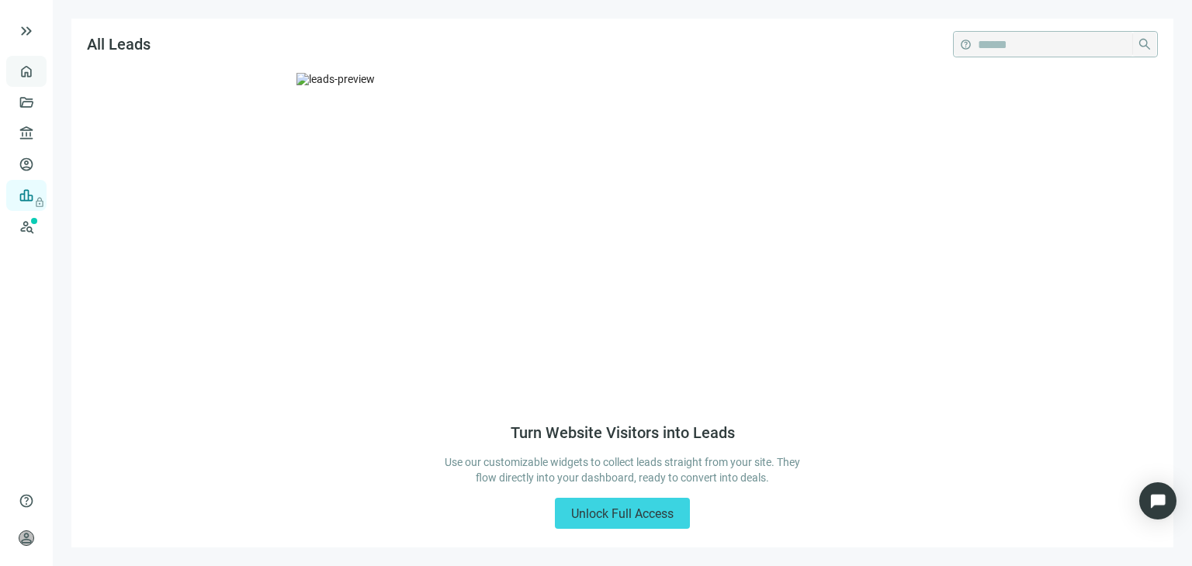
click at [39, 77] on link "Overview" at bounding box center [62, 71] width 46 height 12
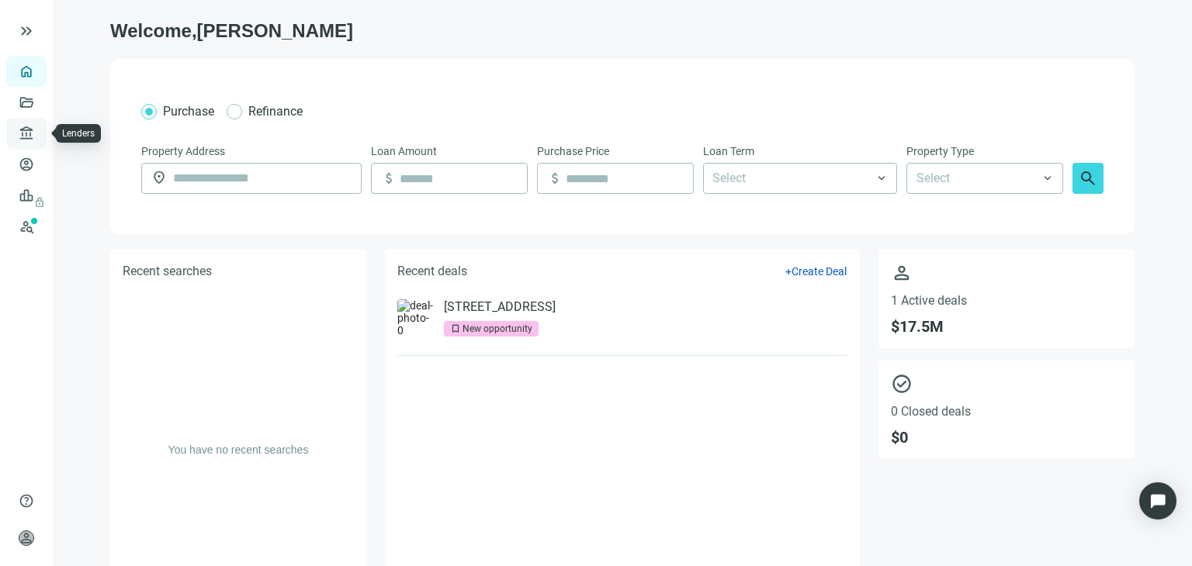
click at [39, 137] on link "Lenders" at bounding box center [59, 133] width 40 height 12
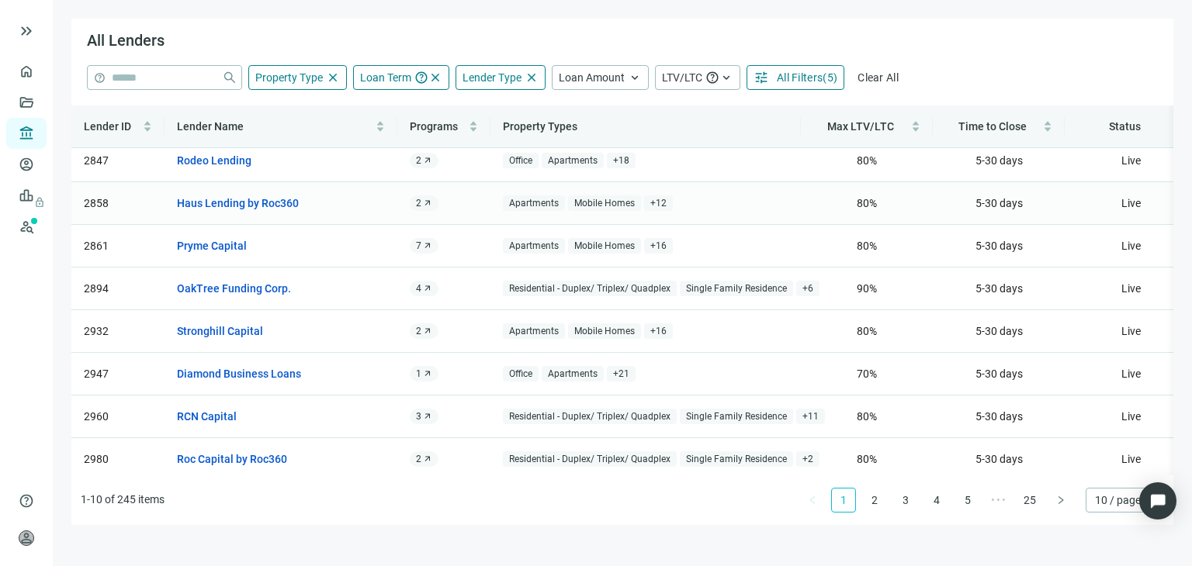
scroll to position [113, 0]
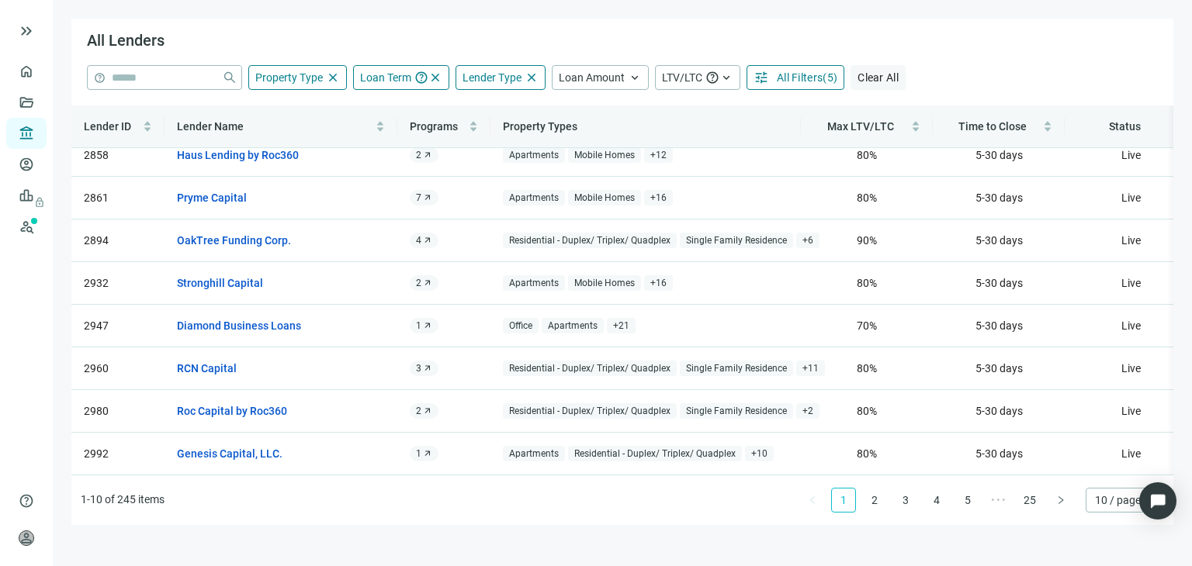
click at [890, 78] on span "Clear All" at bounding box center [877, 77] width 41 height 12
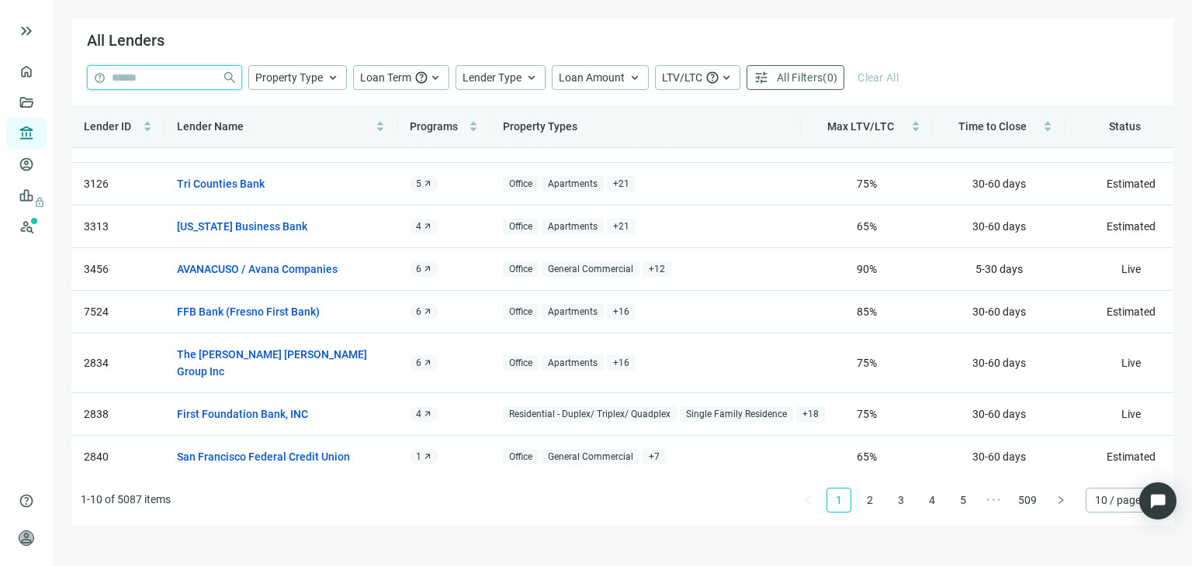
click at [164, 75] on input "search" at bounding box center [164, 77] width 104 height 23
type input "**********"
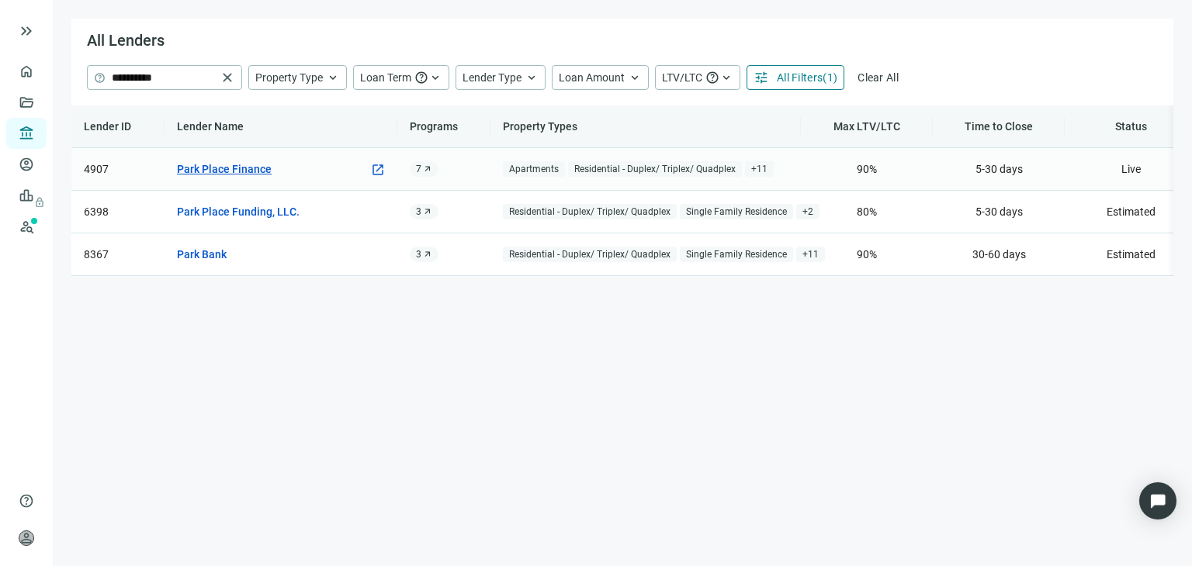
click at [240, 165] on link "Park Place Finance" at bounding box center [224, 169] width 95 height 17
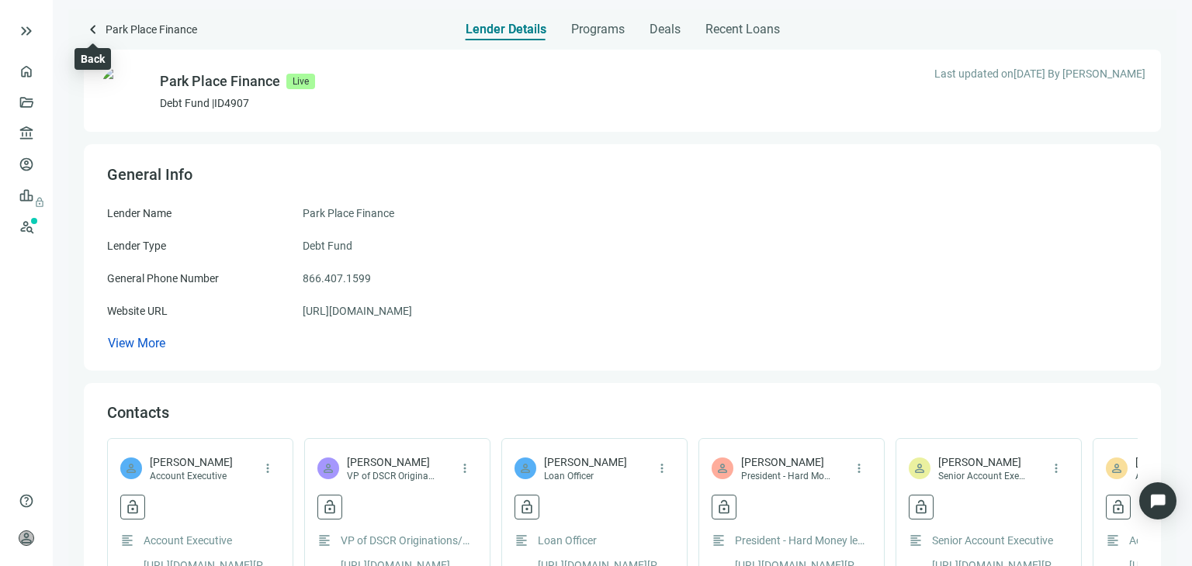
click at [90, 29] on span "keyboard_arrow_left" at bounding box center [93, 29] width 19 height 19
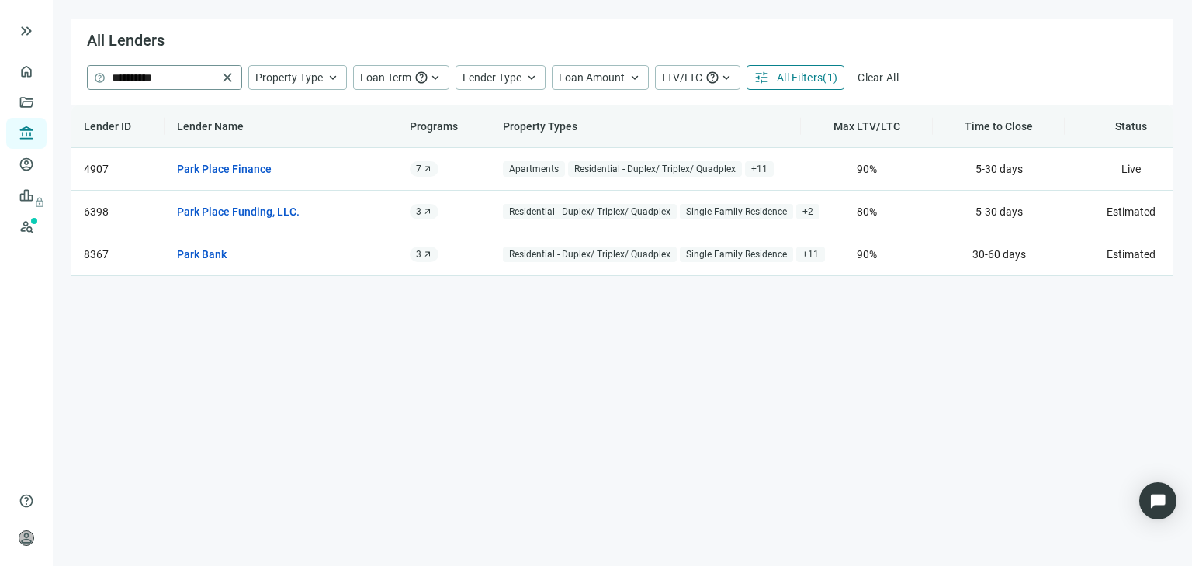
click at [230, 78] on span "close" at bounding box center [228, 78] width 16 height 16
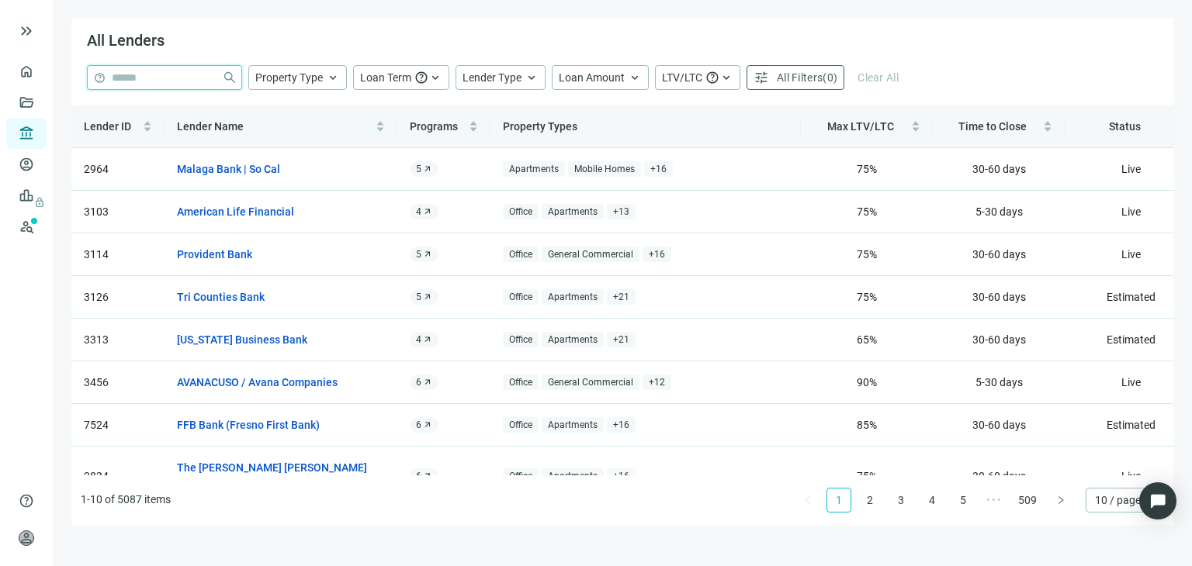
click at [189, 79] on input "search" at bounding box center [164, 77] width 104 height 23
type input "********"
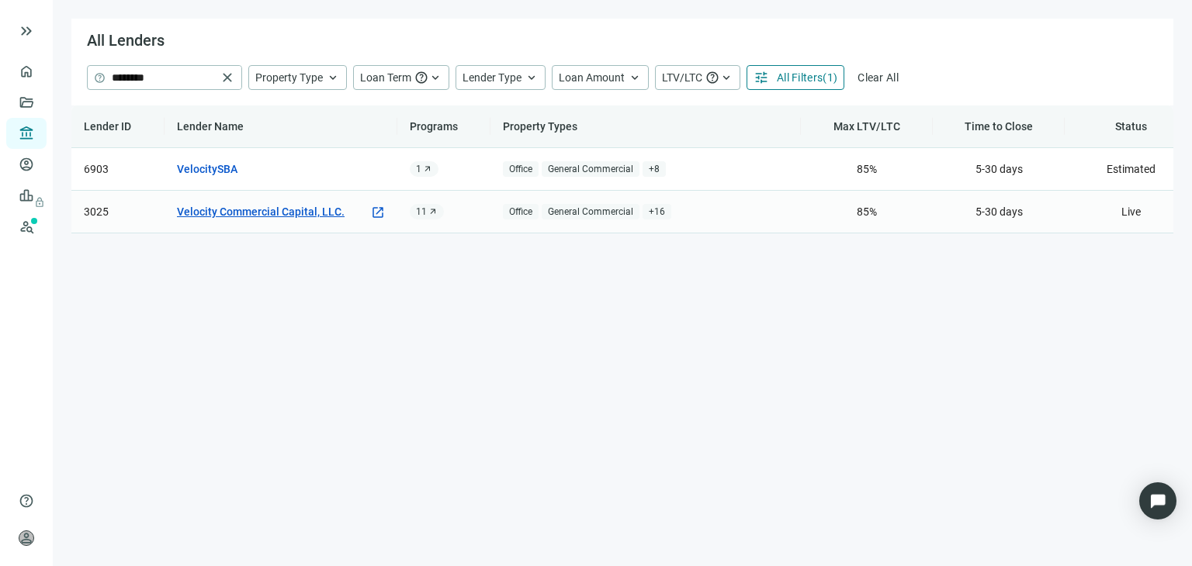
click at [232, 211] on link "Velocity Commercial Capital, LLC." at bounding box center [261, 211] width 168 height 17
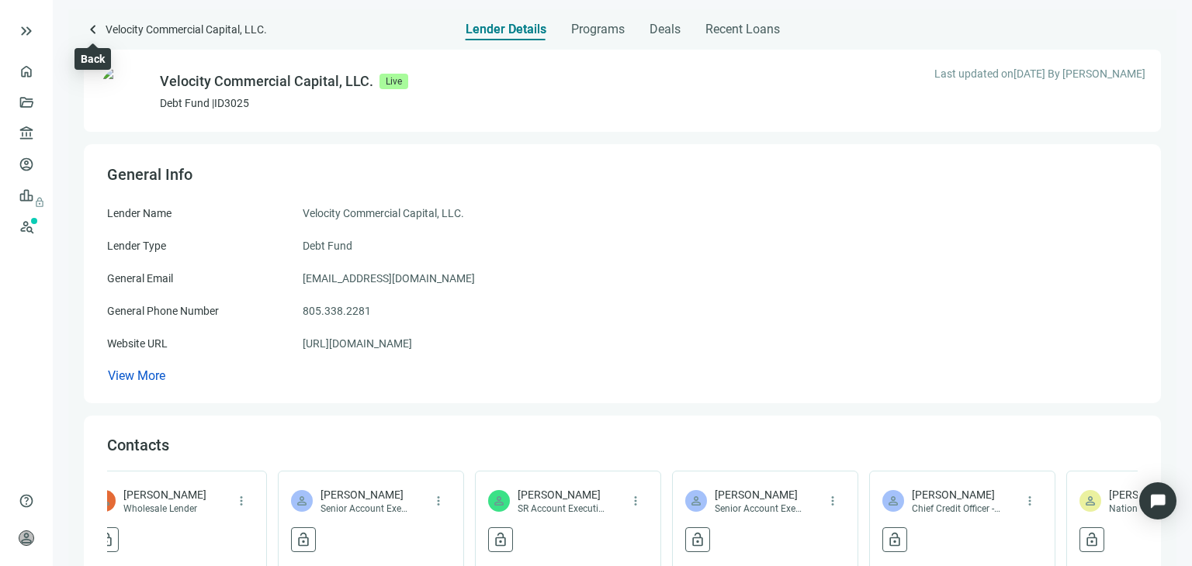
click at [94, 32] on span "keyboard_arrow_left" at bounding box center [93, 29] width 19 height 19
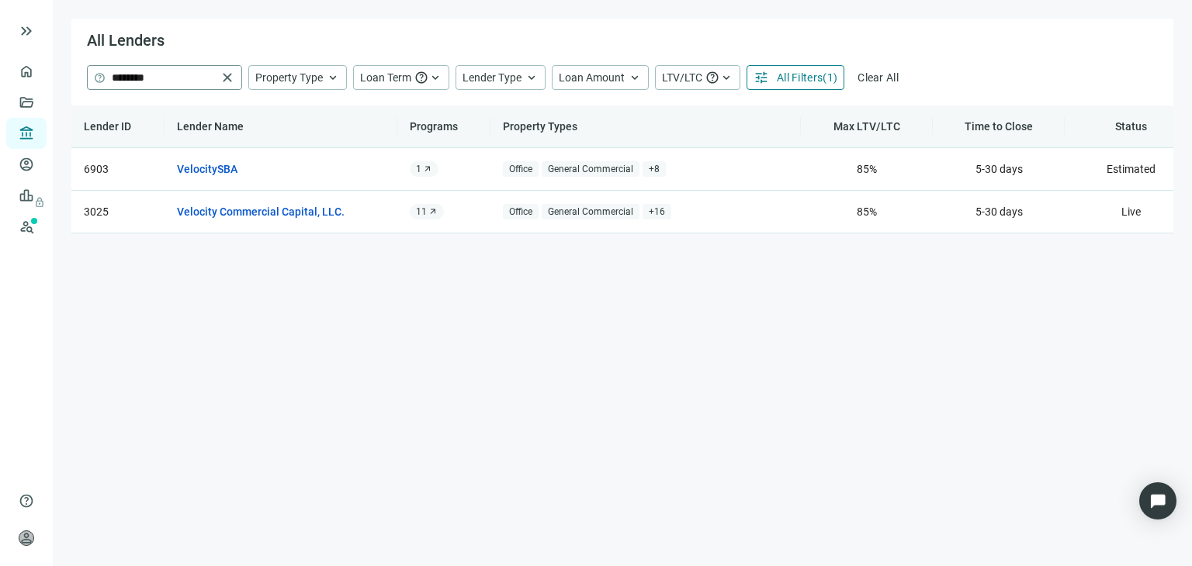
click at [227, 78] on span "close" at bounding box center [228, 78] width 16 height 16
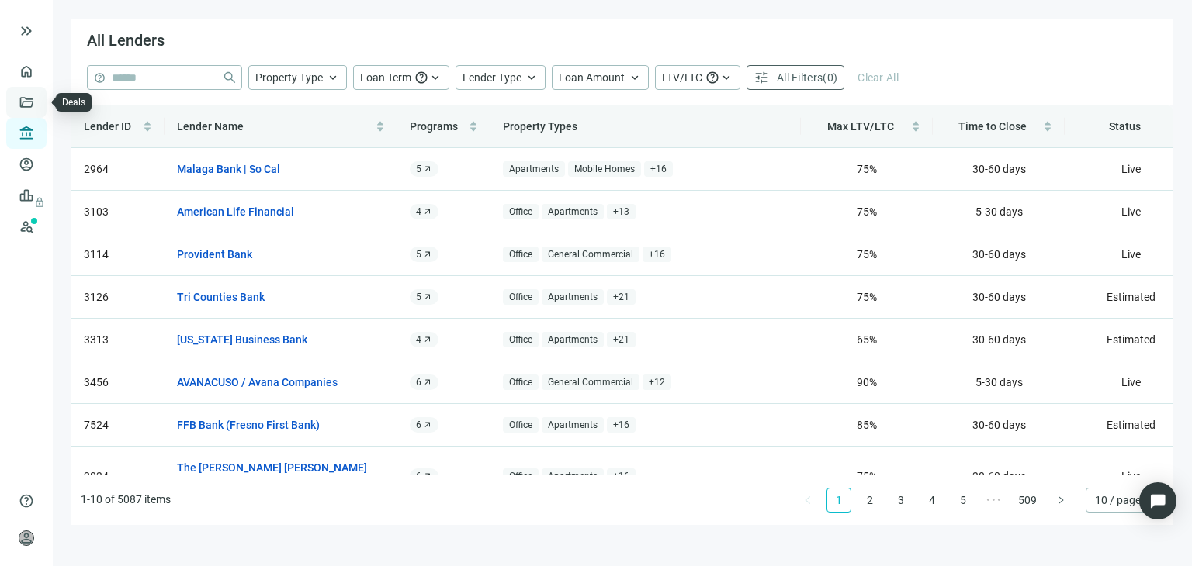
click at [39, 102] on link "Deals" at bounding box center [53, 102] width 28 height 12
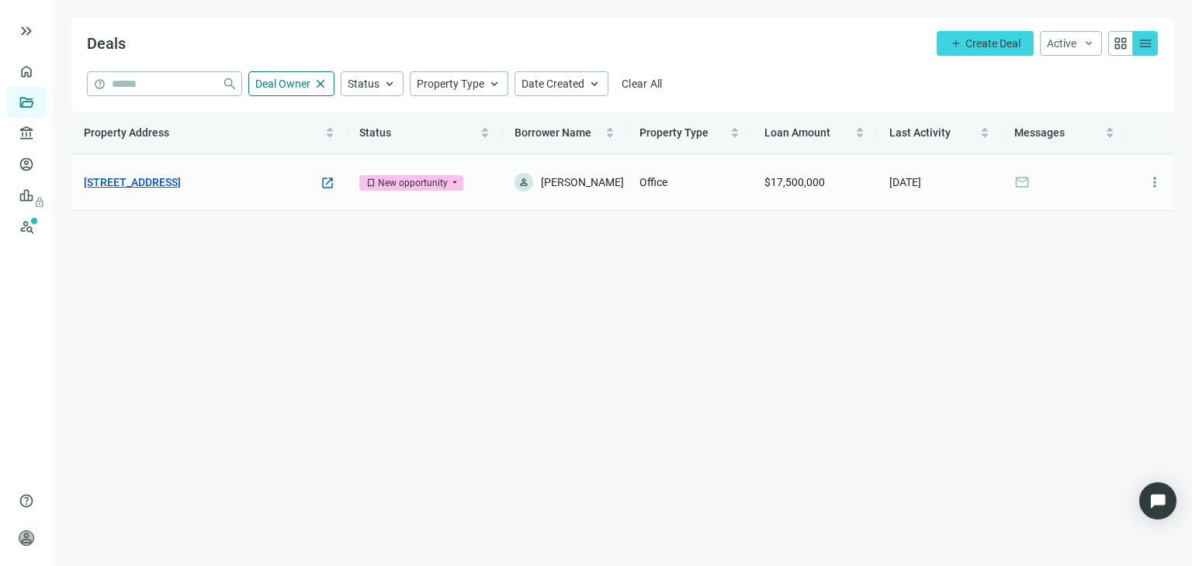
click at [181, 187] on link "180 Glastonbury Blvd, Glastonbury, CT 06033" at bounding box center [132, 182] width 97 height 17
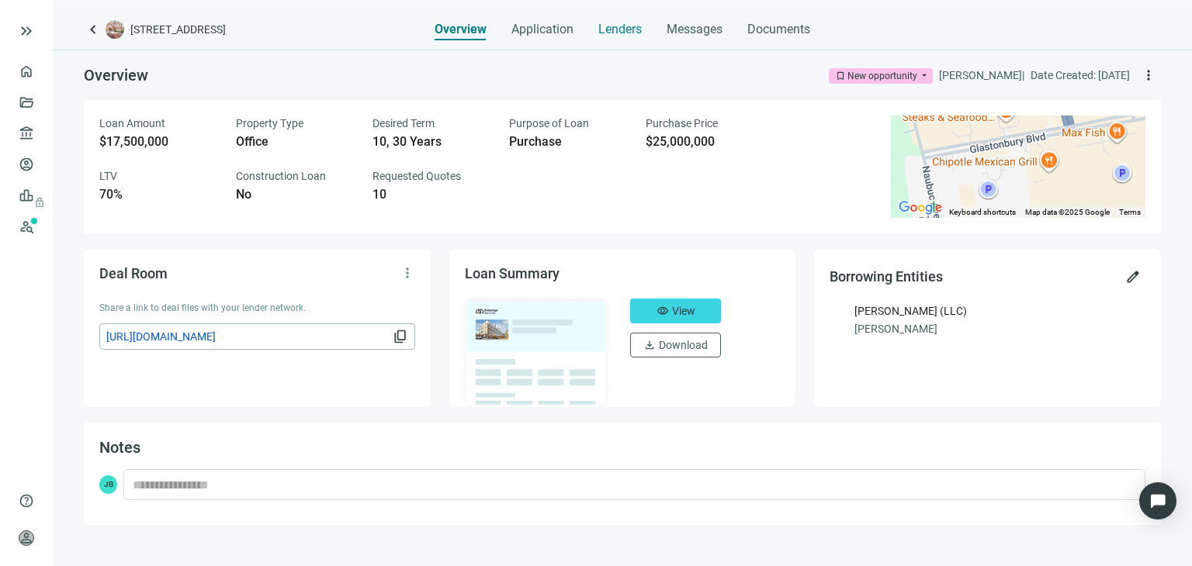
click at [625, 33] on span "Lenders" at bounding box center [619, 30] width 43 height 16
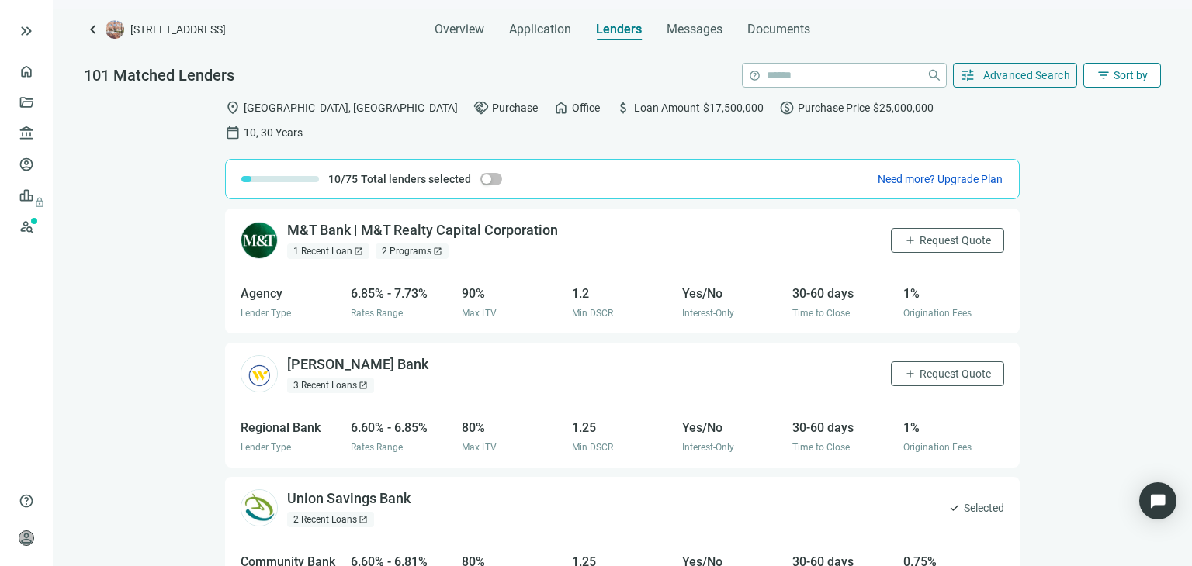
click at [1124, 79] on span "Sort by" at bounding box center [1130, 75] width 34 height 12
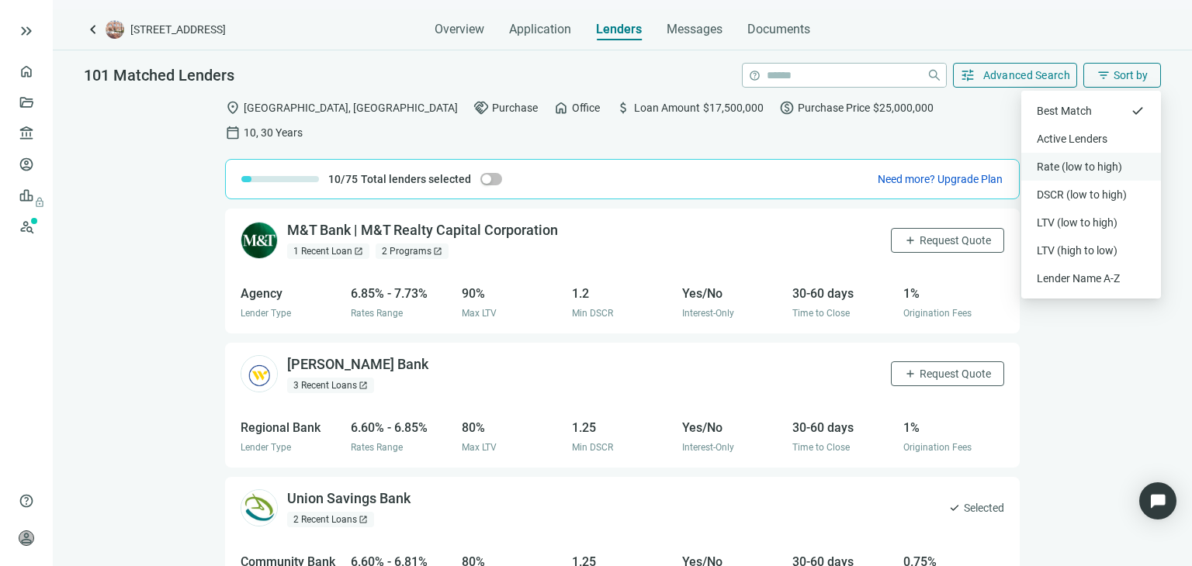
click at [1108, 162] on div "Rate (low to high)" at bounding box center [1091, 167] width 109 height 16
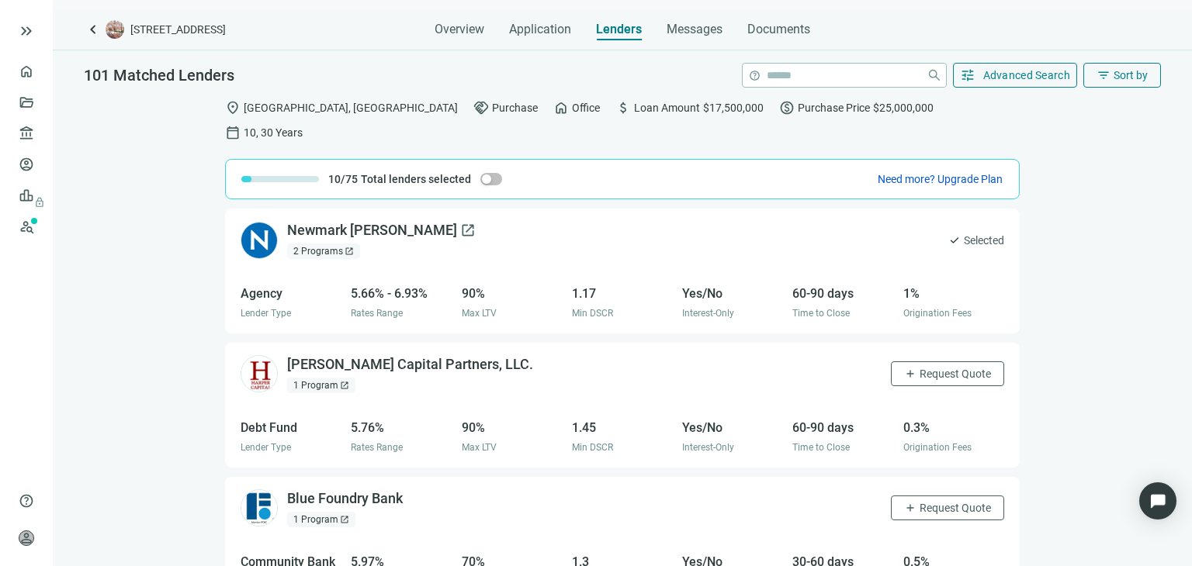
click at [366, 221] on div "Newmark Knight Frank open_in_new" at bounding box center [381, 230] width 189 height 19
click at [990, 78] on span "Advanced Search" at bounding box center [1027, 75] width 88 height 12
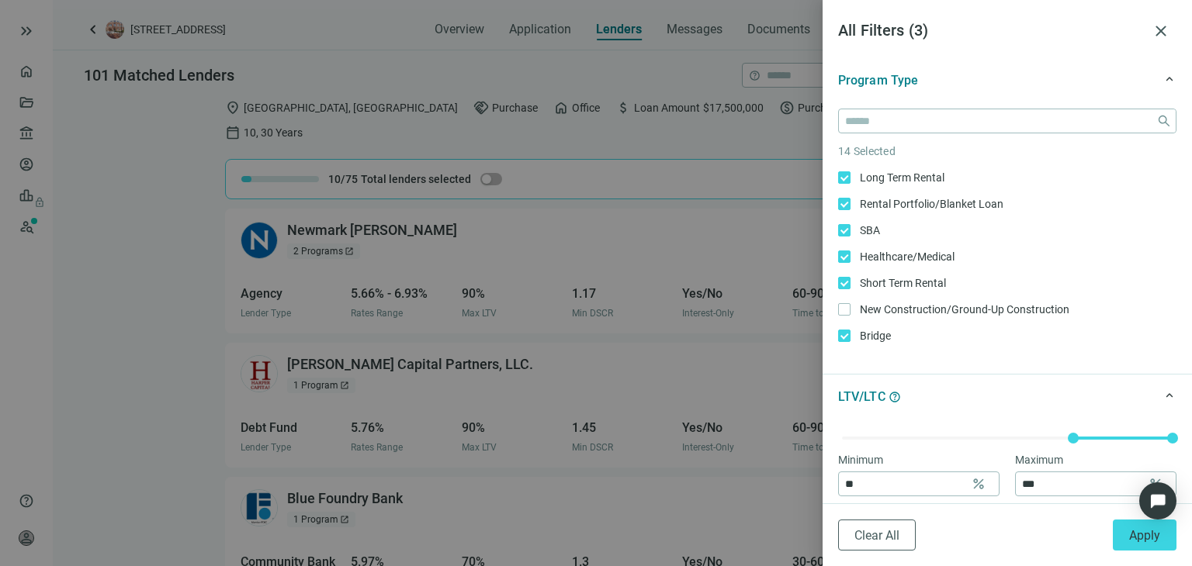
scroll to position [320, 0]
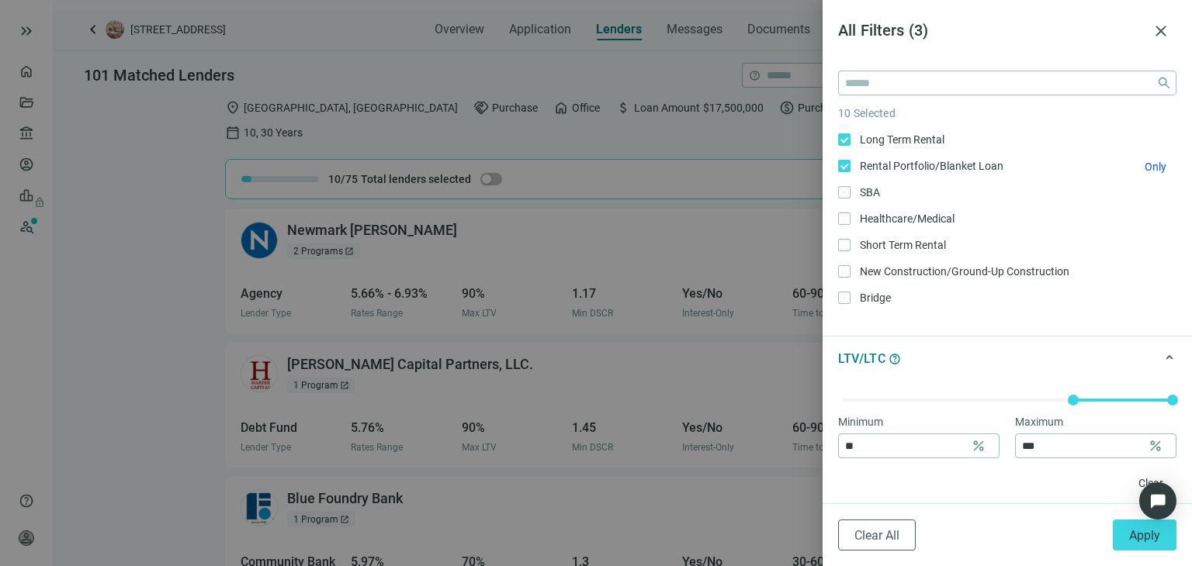
click at [840, 171] on label "Rental Portfolio/Blanket Loan Only" at bounding box center [1007, 166] width 338 height 17
click at [846, 132] on label "Long Term Rental Only" at bounding box center [1007, 139] width 338 height 17
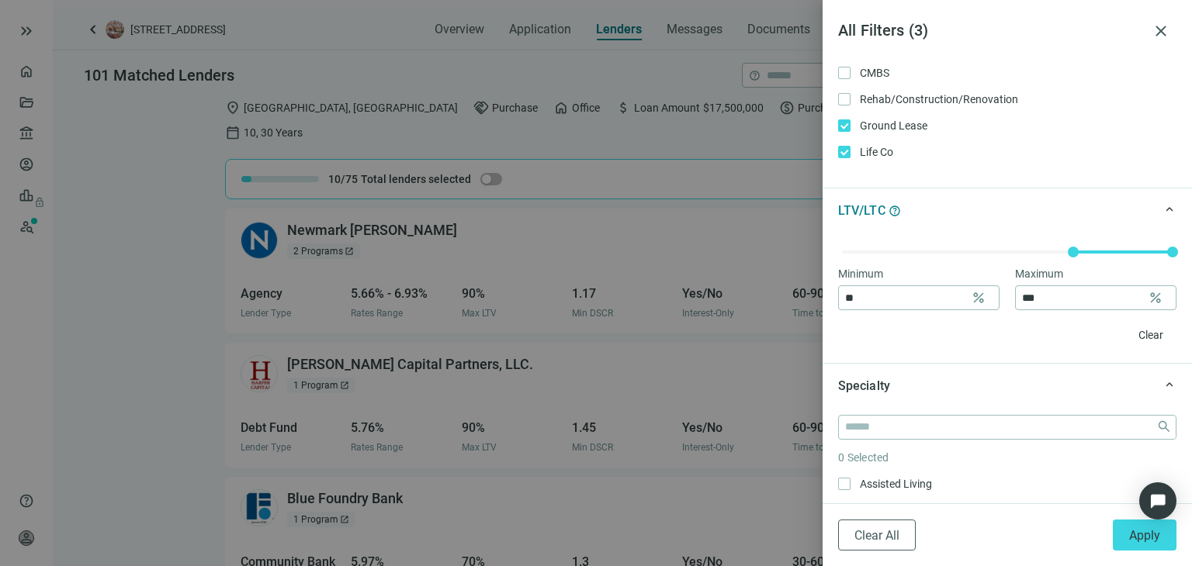
scroll to position [476, 0]
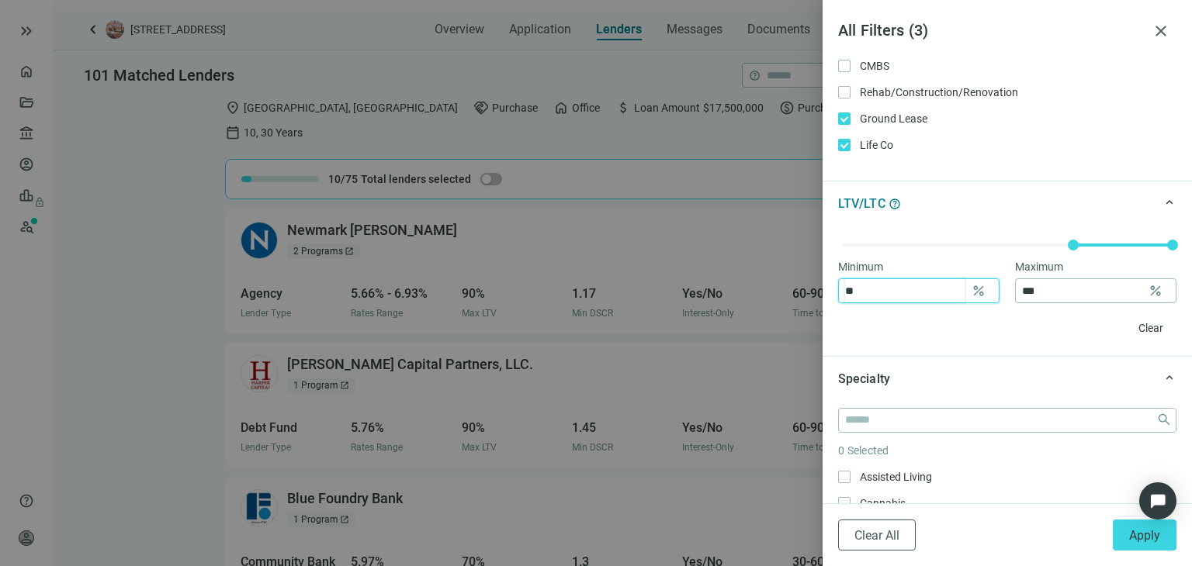
click at [923, 293] on input "**" at bounding box center [904, 290] width 119 height 23
type input "**"
click at [1058, 288] on input "***" at bounding box center [1081, 290] width 119 height 23
click at [1058, 287] on input "***" at bounding box center [1081, 290] width 119 height 23
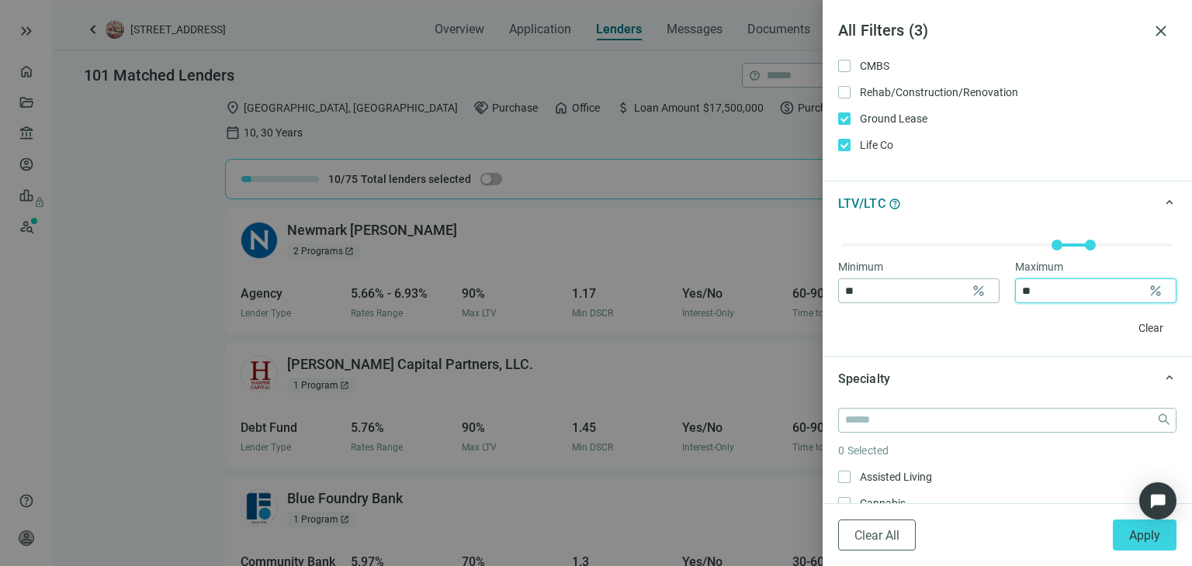
type input "**"
click at [1026, 361] on div "keyboard_arrow_up Specialty" at bounding box center [1006, 378] width 369 height 45
click at [1012, 402] on div "keyboard_arrow_up Interest-Only" at bounding box center [1006, 424] width 369 height 45
click at [1012, 380] on div "Specialty" at bounding box center [995, 378] width 315 height 19
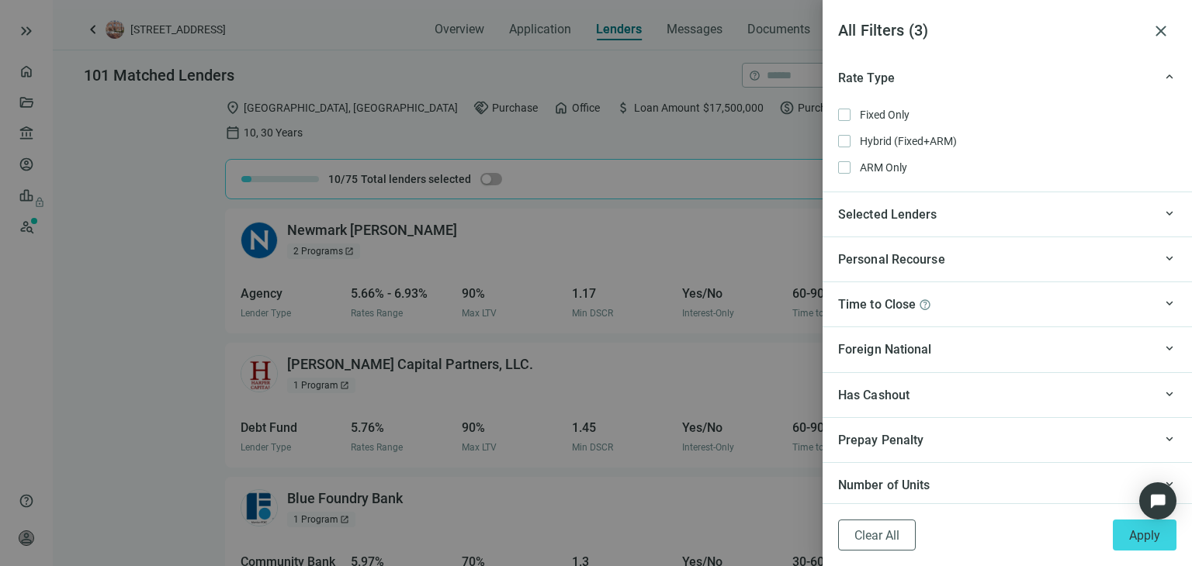
scroll to position [1315, 0]
click at [1162, 211] on span "keyboard_arrow_up" at bounding box center [1169, 211] width 14 height 0
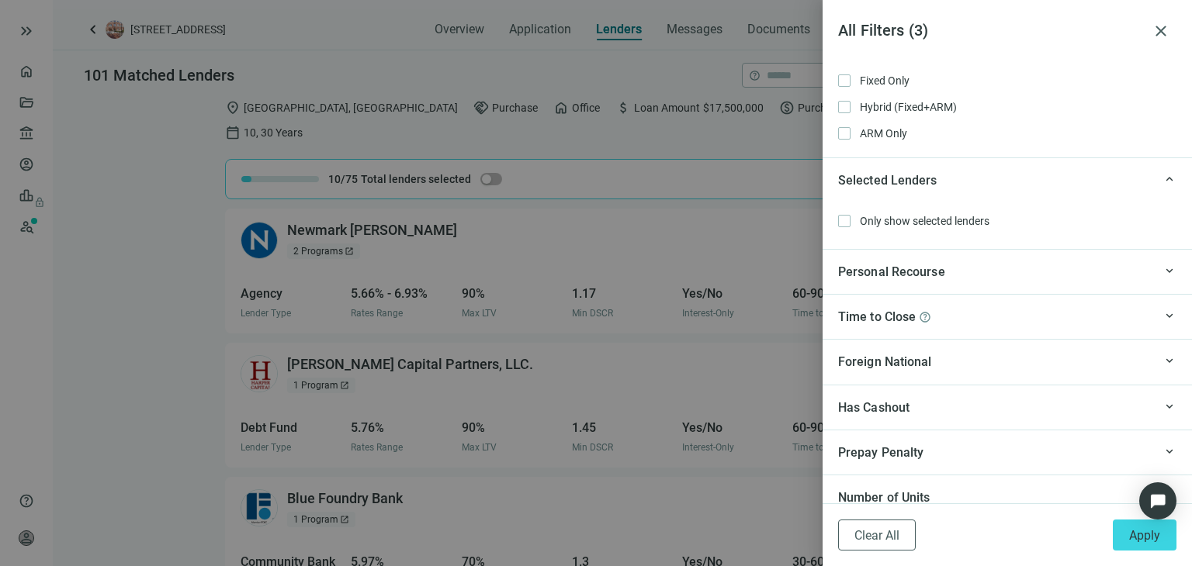
scroll to position [1362, 0]
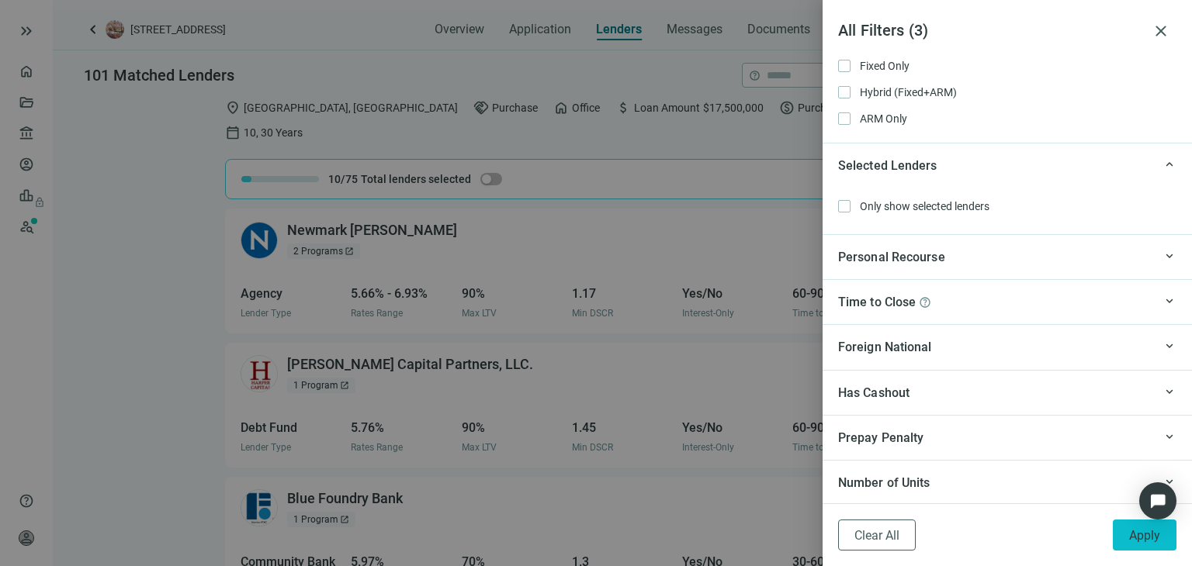
click at [1130, 540] on span "Apply" at bounding box center [1144, 535] width 31 height 15
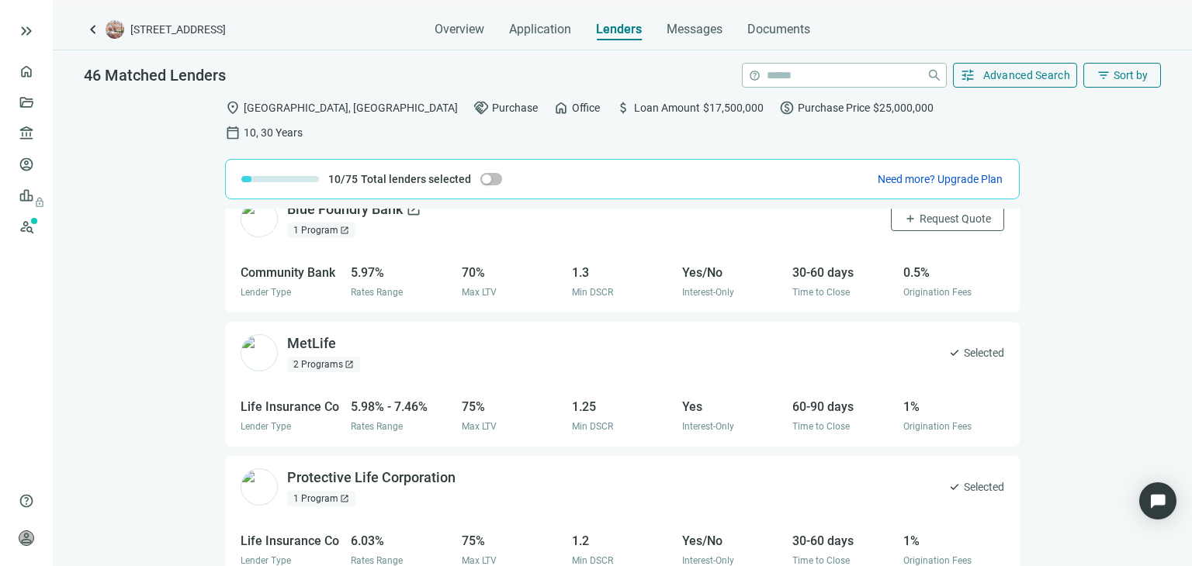
scroll to position [0, 0]
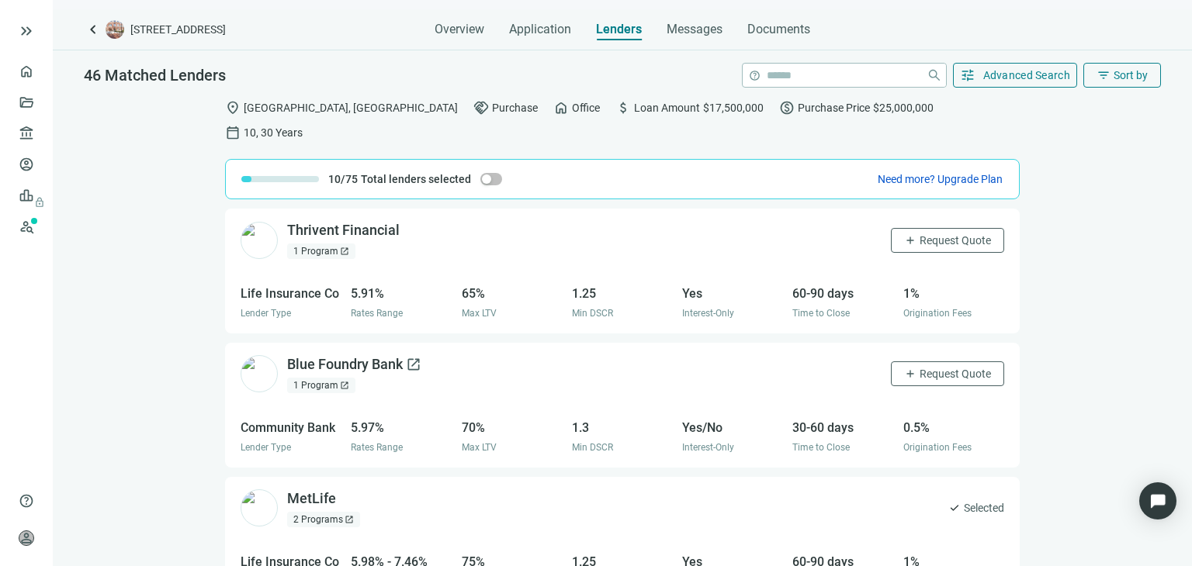
click at [338, 355] on div "Blue Foundry Bank open_in_new" at bounding box center [354, 364] width 134 height 19
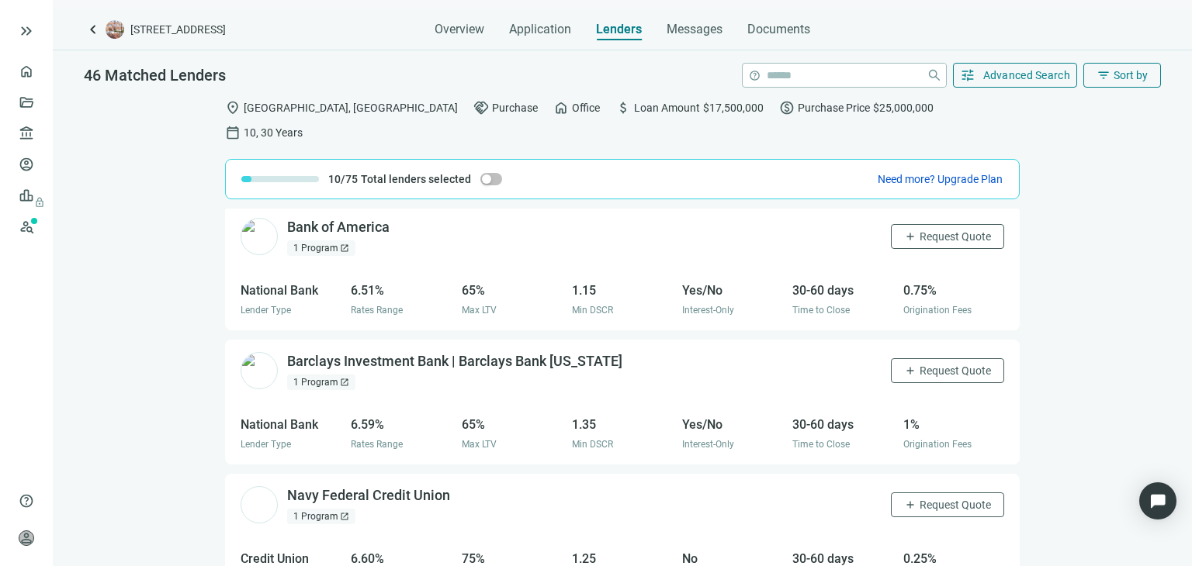
scroll to position [1164, 0]
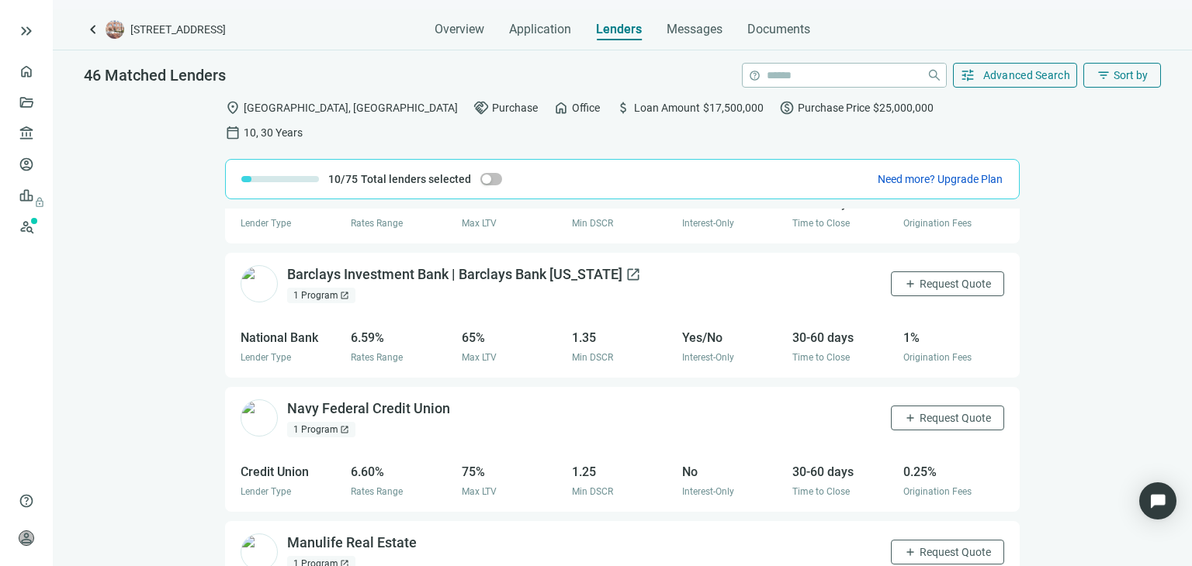
click at [348, 265] on div "Barclays Investment Bank | Barclays Bank Delaware open_in_new" at bounding box center [464, 274] width 354 height 19
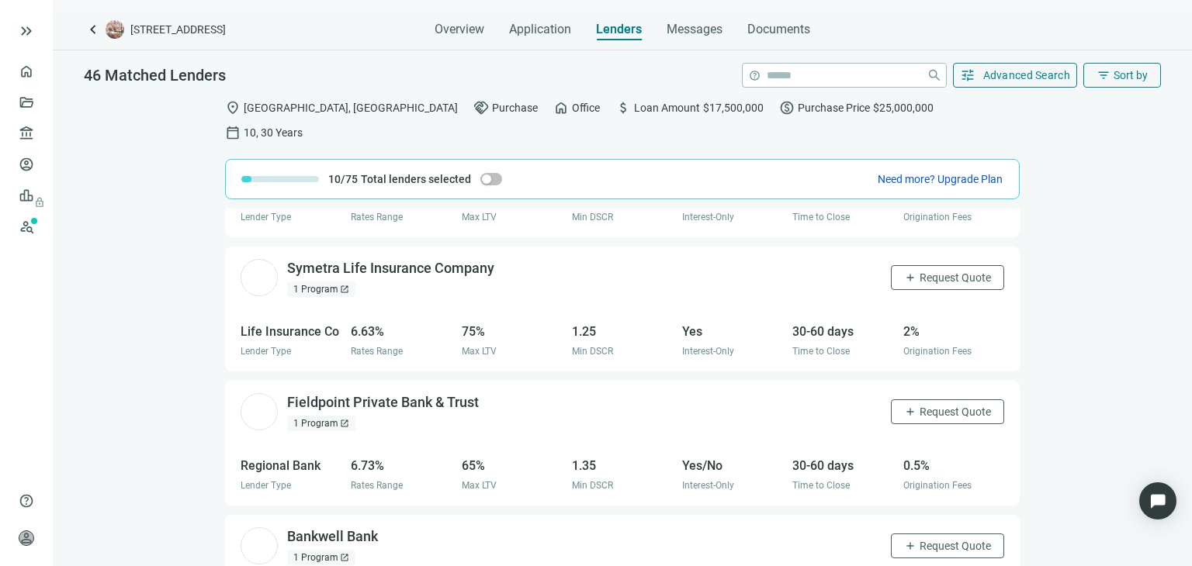
scroll to position [1785, 0]
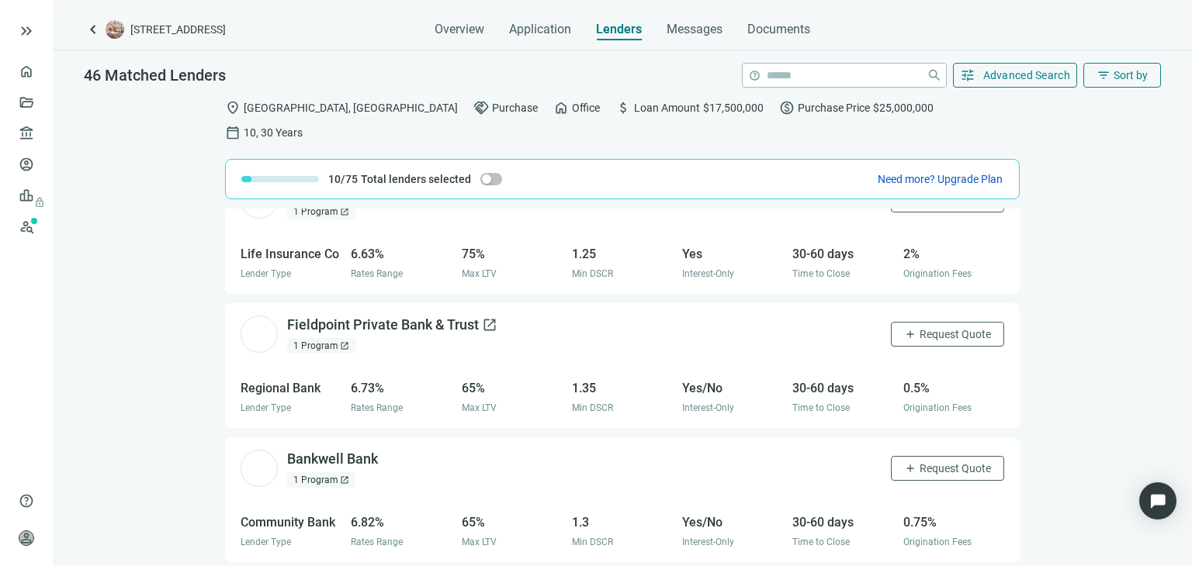
click at [407, 316] on div "Fieldpoint Private Bank & Trust open_in_new" at bounding box center [392, 325] width 210 height 19
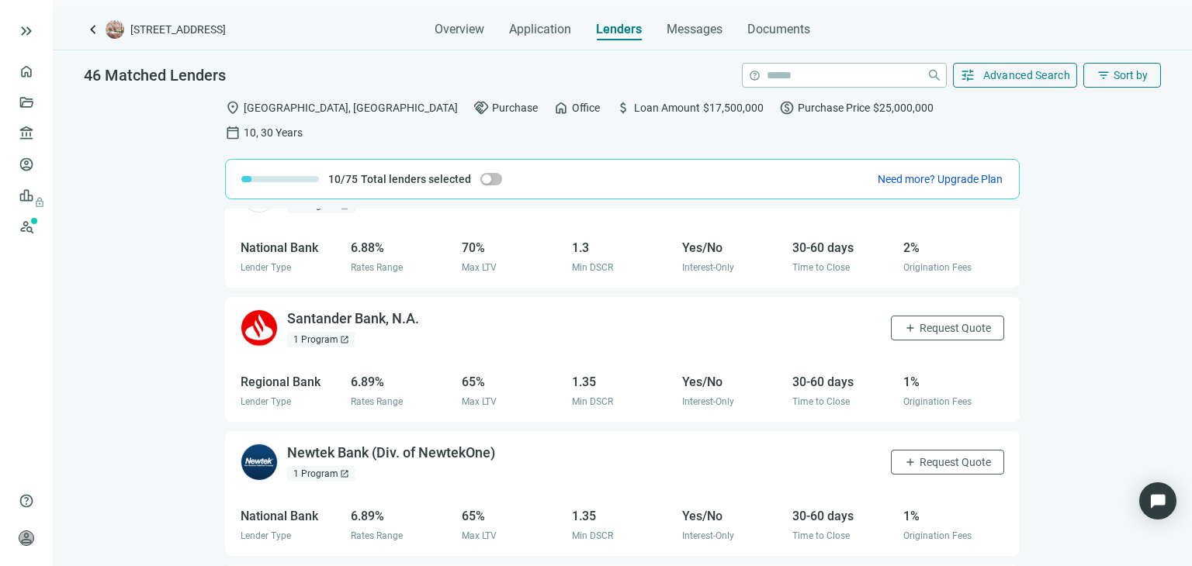
scroll to position [2756, 0]
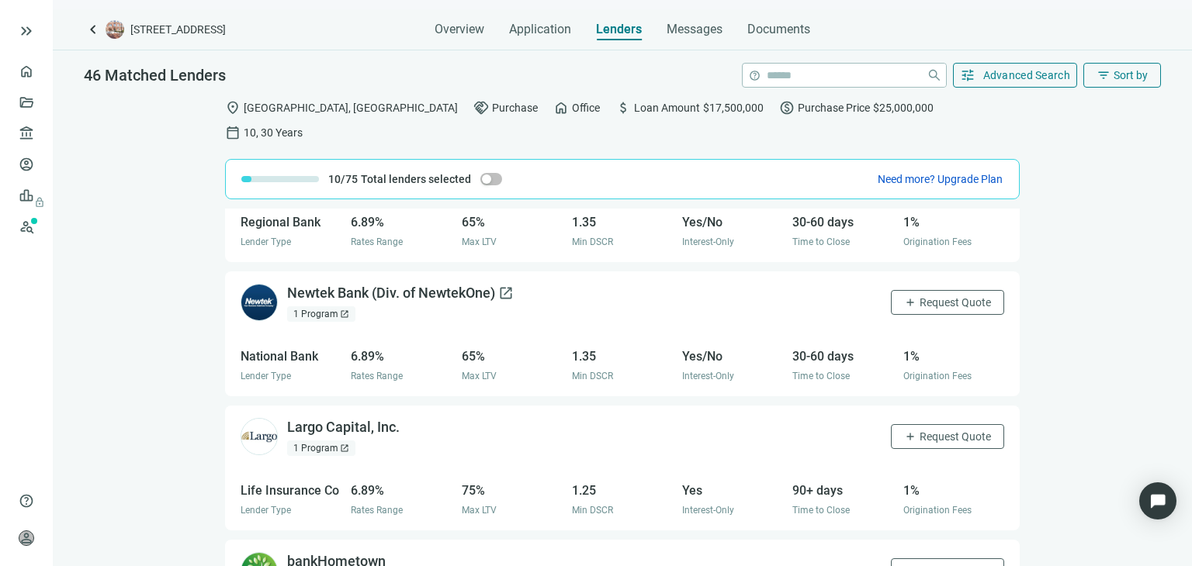
click at [345, 284] on div "Newtek Bank (Div. of NewtekOne) open_in_new" at bounding box center [400, 293] width 227 height 19
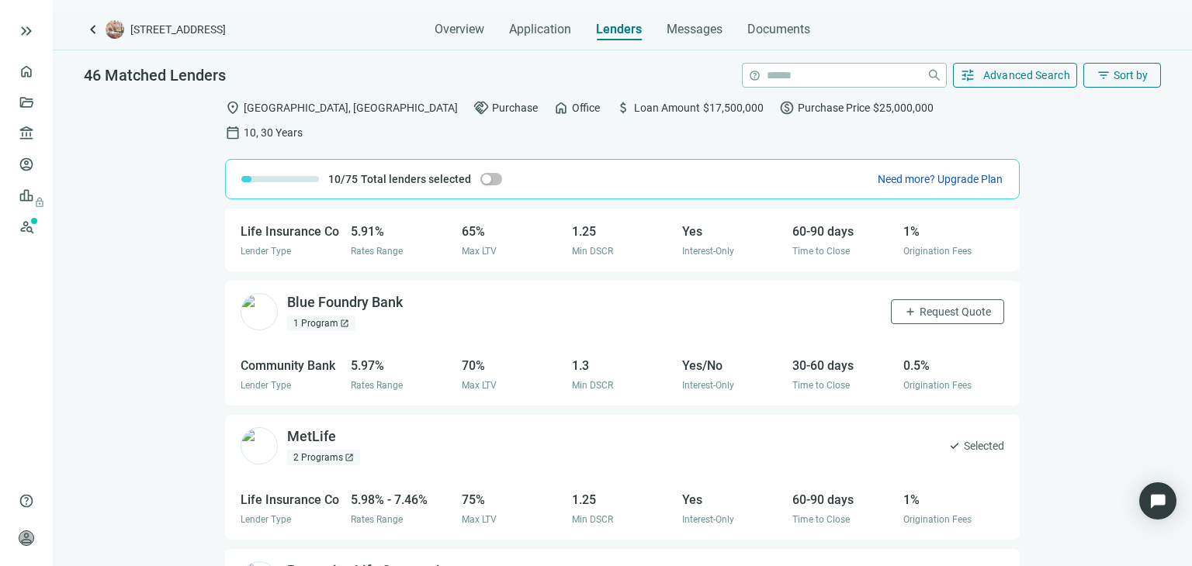
scroll to position [0, 0]
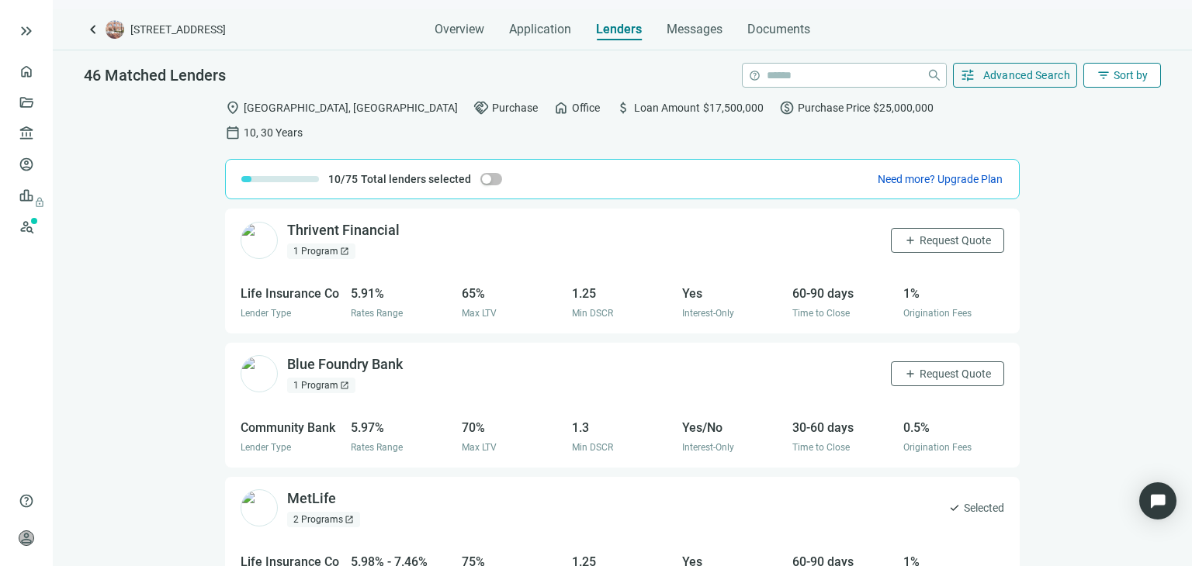
click at [1113, 85] on button "filter_list Sort by" at bounding box center [1122, 75] width 78 height 25
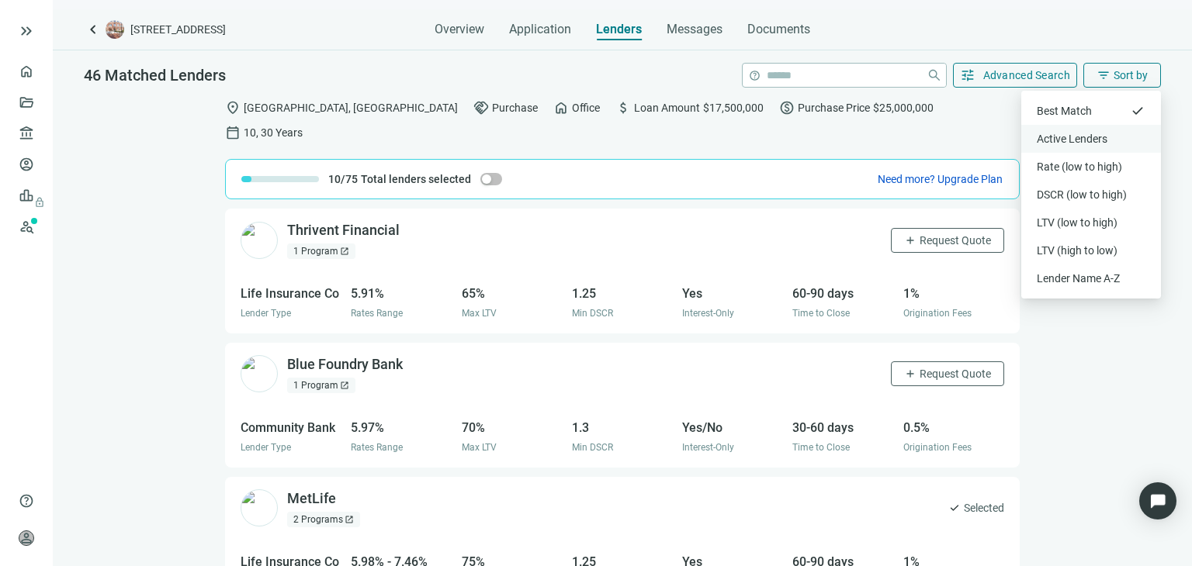
click at [1109, 134] on div "Active Lenders" at bounding box center [1091, 139] width 109 height 16
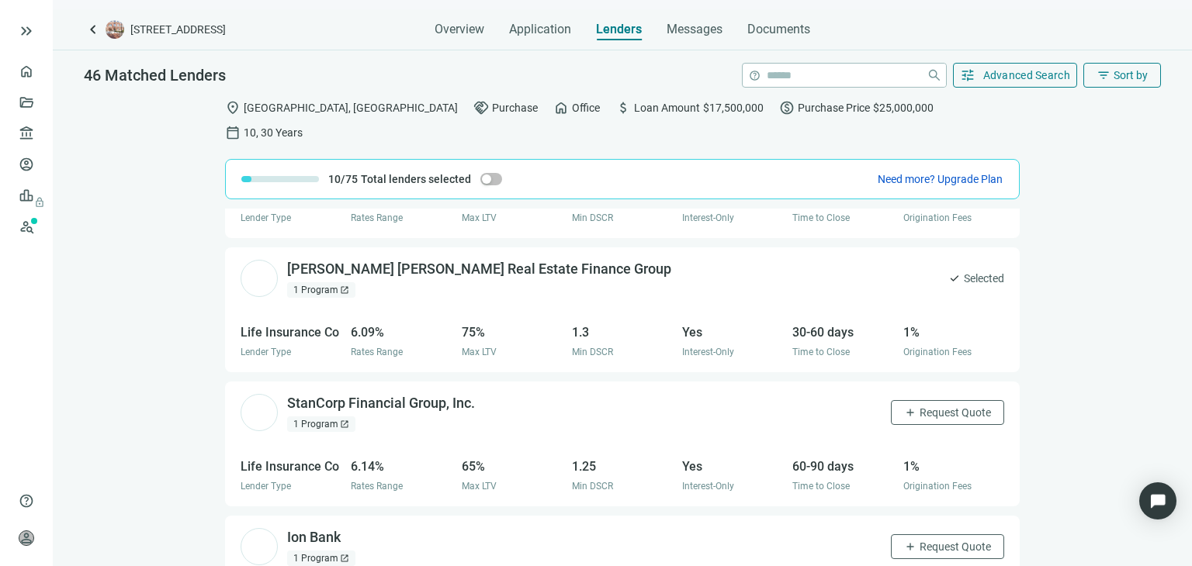
scroll to position [931, 0]
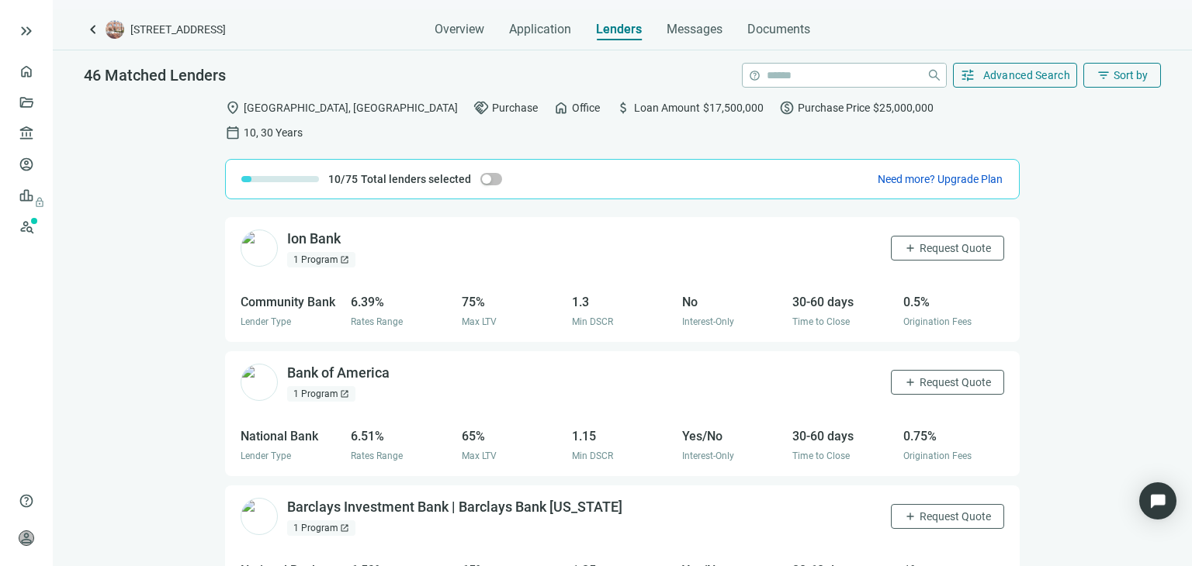
click at [323, 252] on div "1 Program open_in_new" at bounding box center [321, 260] width 68 height 16
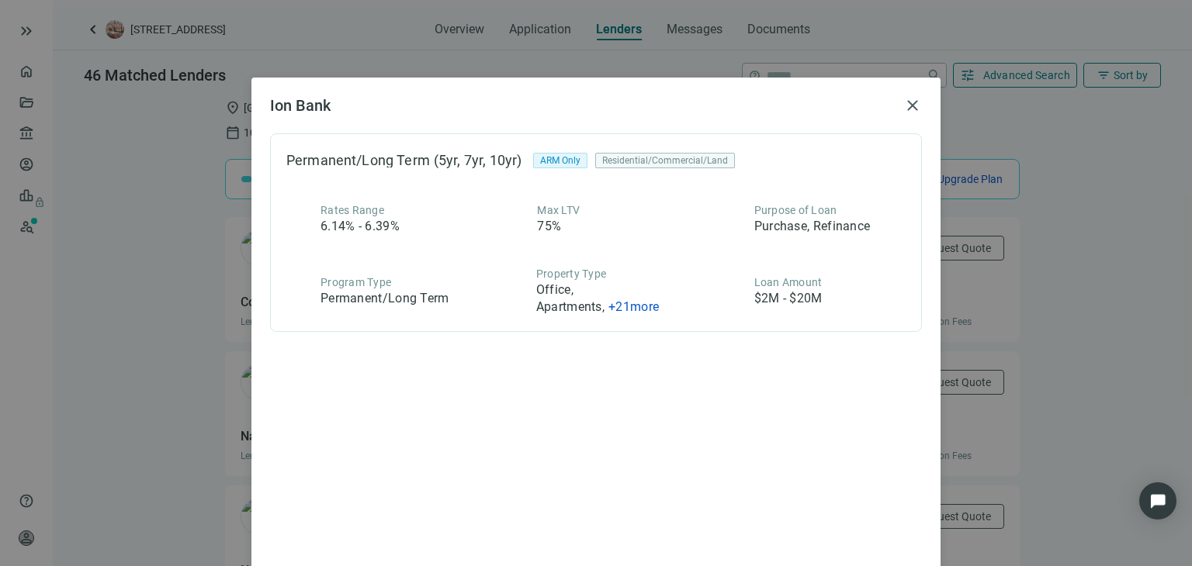
click at [622, 310] on span "+ 21 more" at bounding box center [633, 307] width 50 height 15
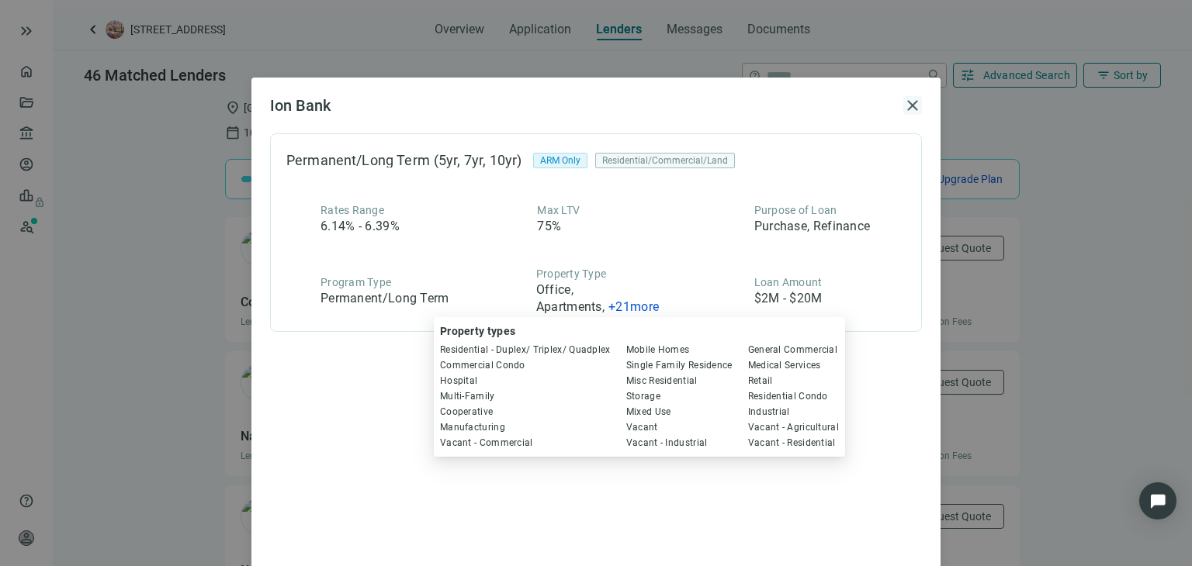
click at [903, 109] on span "close" at bounding box center [912, 105] width 19 height 19
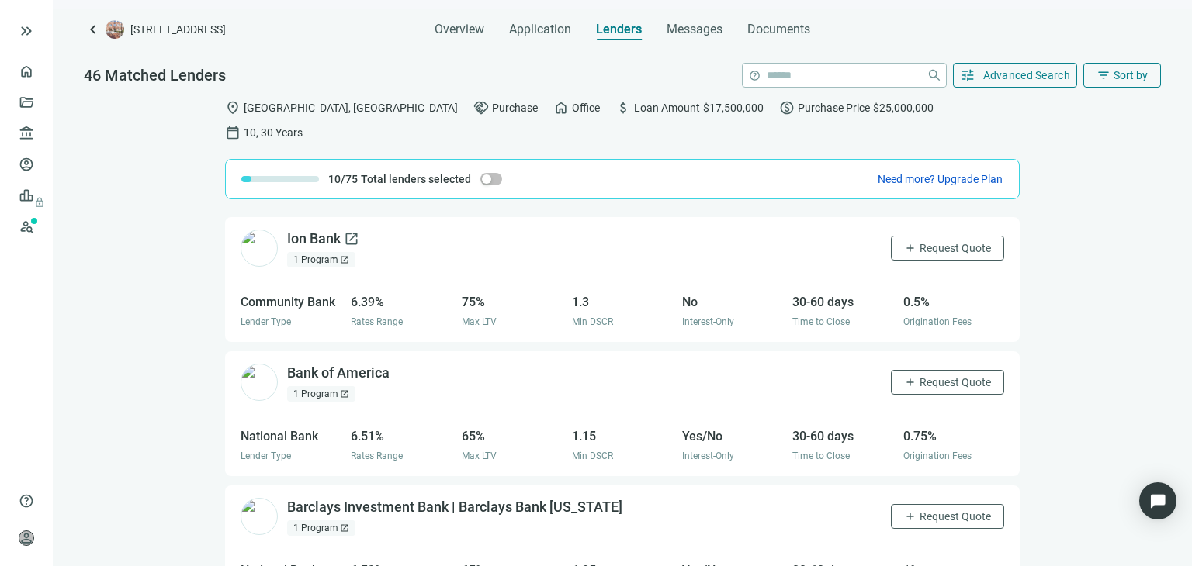
click at [317, 230] on div "Ion Bank open_in_new" at bounding box center [323, 239] width 72 height 19
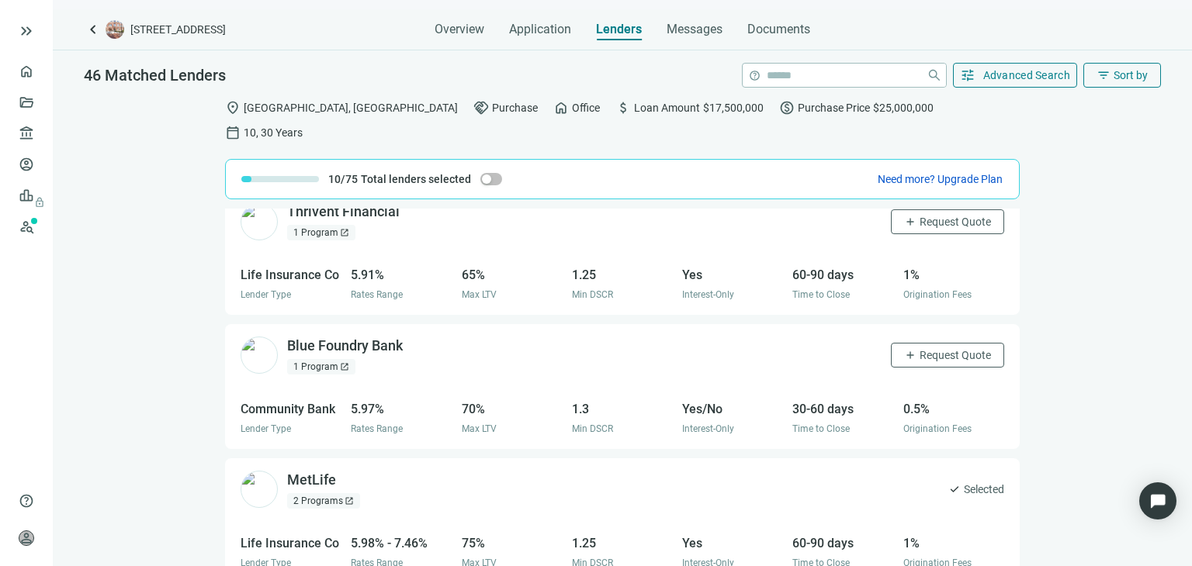
scroll to position [0, 0]
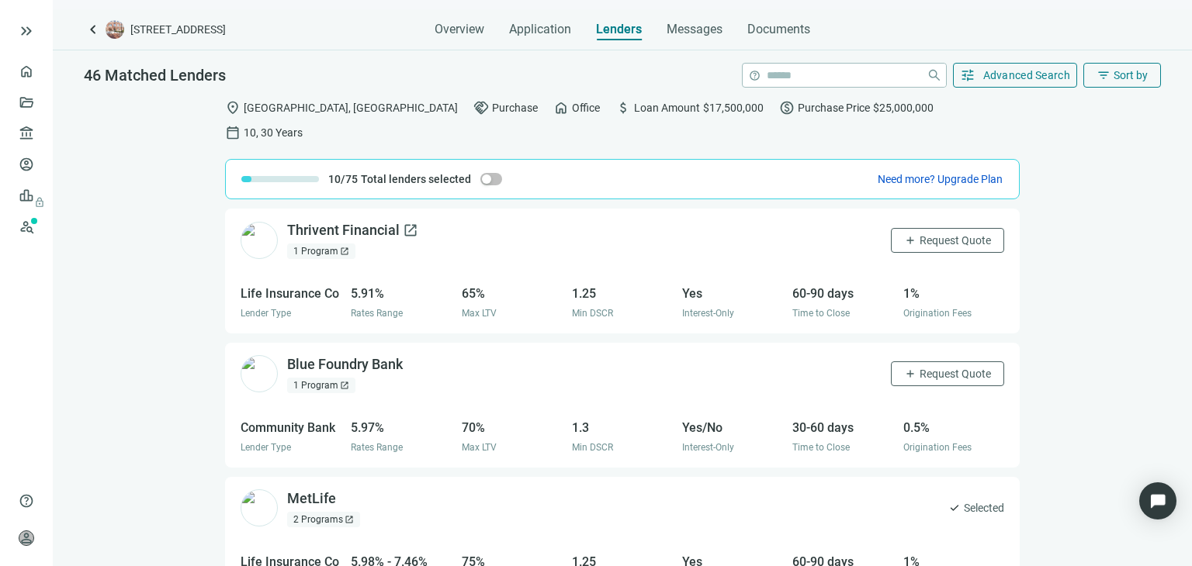
click at [374, 221] on div "Thrivent Financial open_in_new" at bounding box center [352, 230] width 131 height 19
click at [1130, 75] on span "Sort by" at bounding box center [1130, 75] width 34 height 12
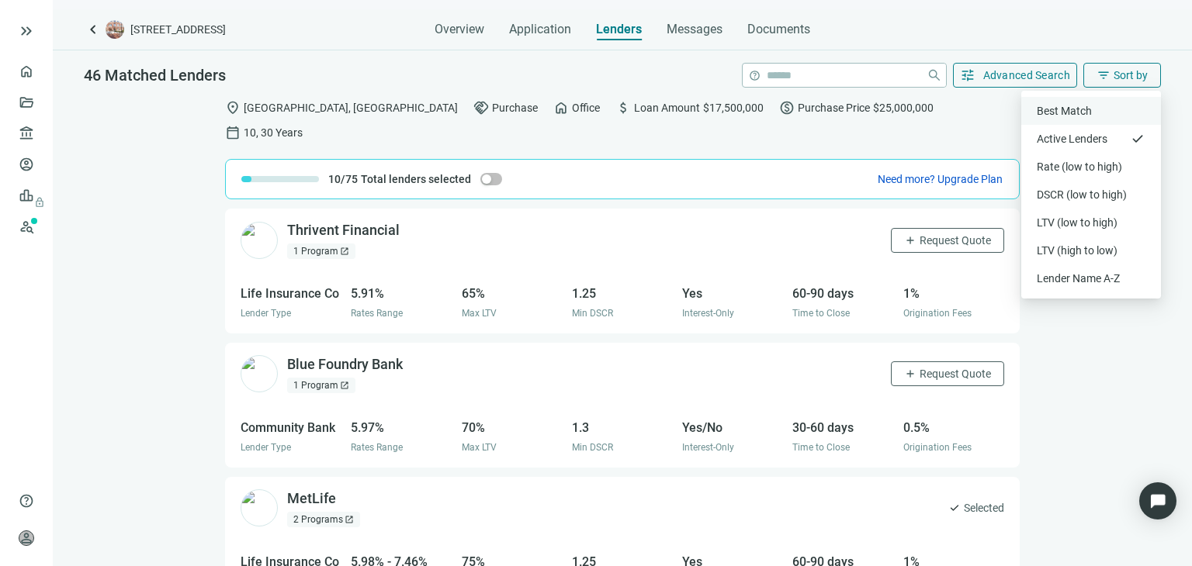
click at [1100, 116] on div "Best Match" at bounding box center [1091, 111] width 109 height 16
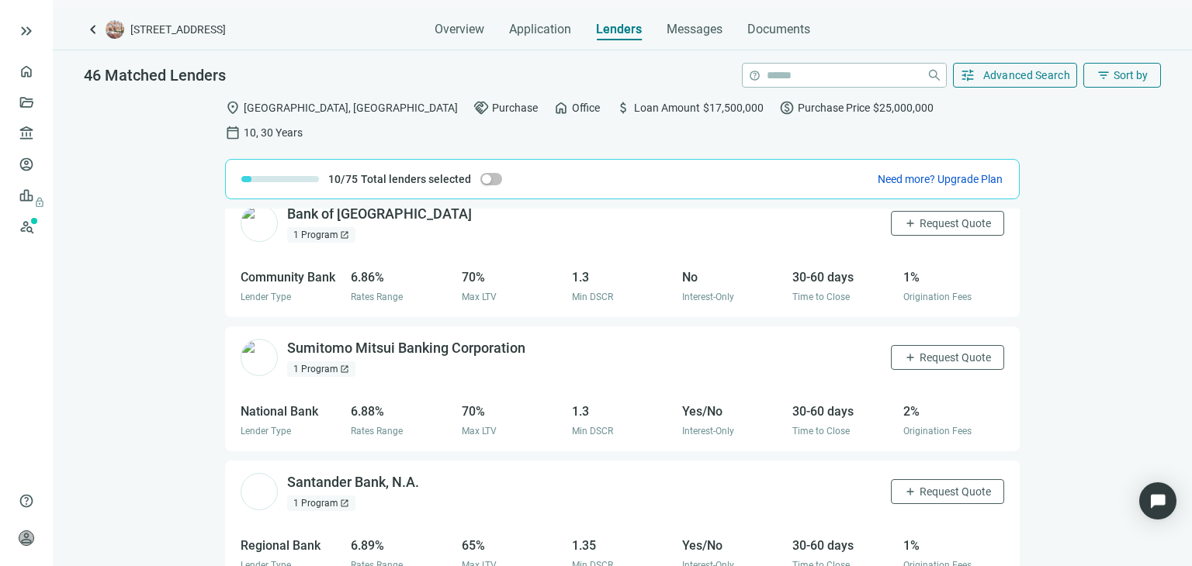
scroll to position [2446, 0]
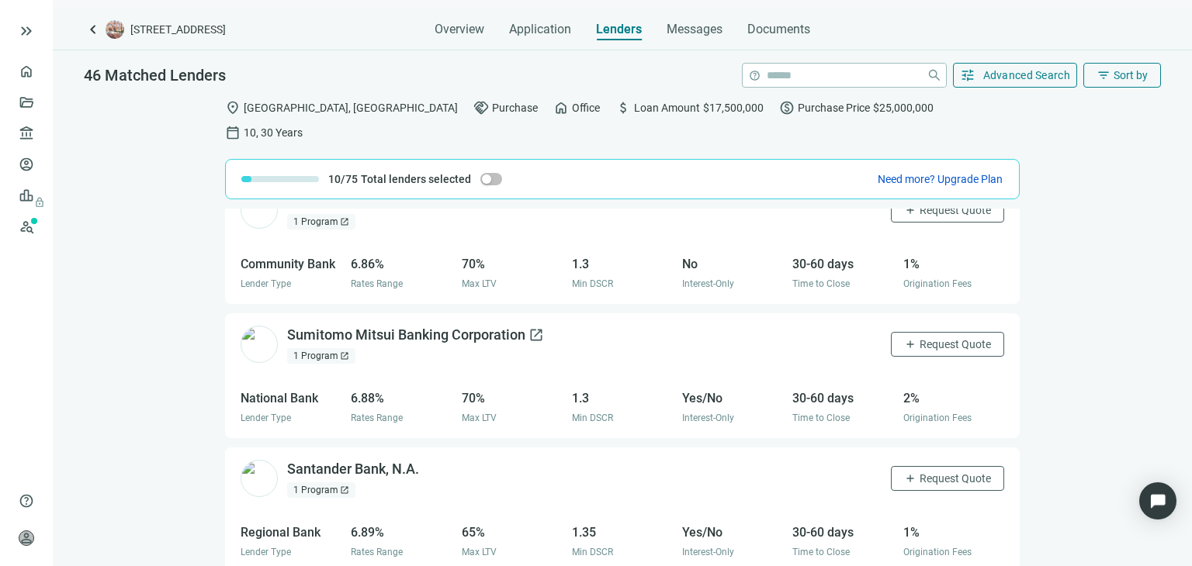
click at [401, 326] on div "Sumitomo Mitsui Banking Corporation open_in_new" at bounding box center [415, 335] width 257 height 19
click at [1144, 78] on span "Sort by" at bounding box center [1130, 75] width 34 height 12
click at [674, 320] on div "Sumitomo Mitsui Banking Corporation open_in_new 1 Program open_in_new add Reque…" at bounding box center [622, 344] width 795 height 63
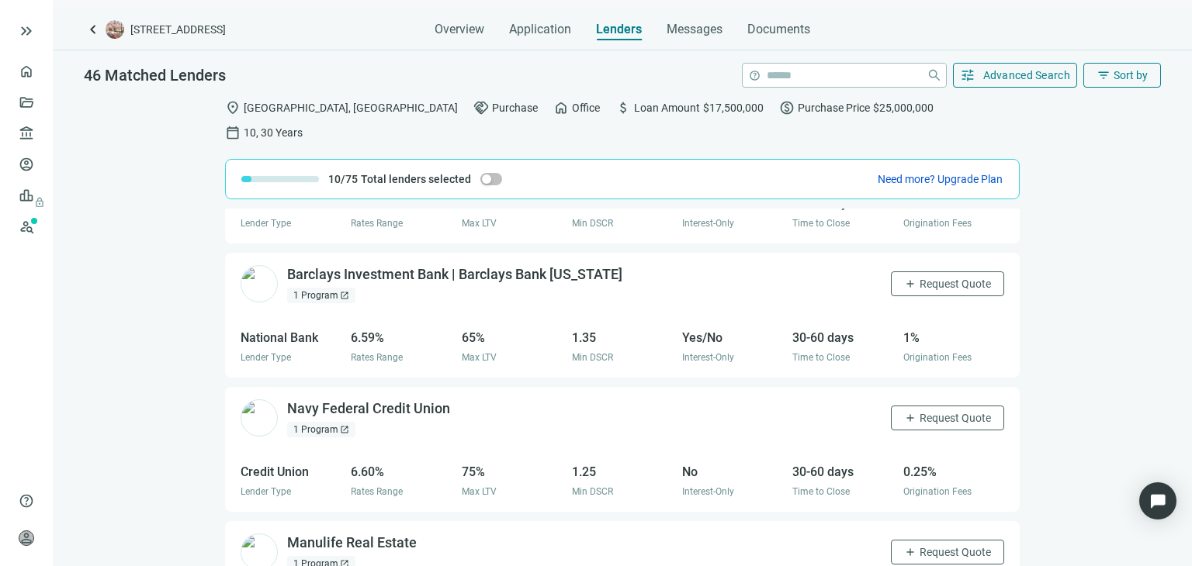
scroll to position [1242, 0]
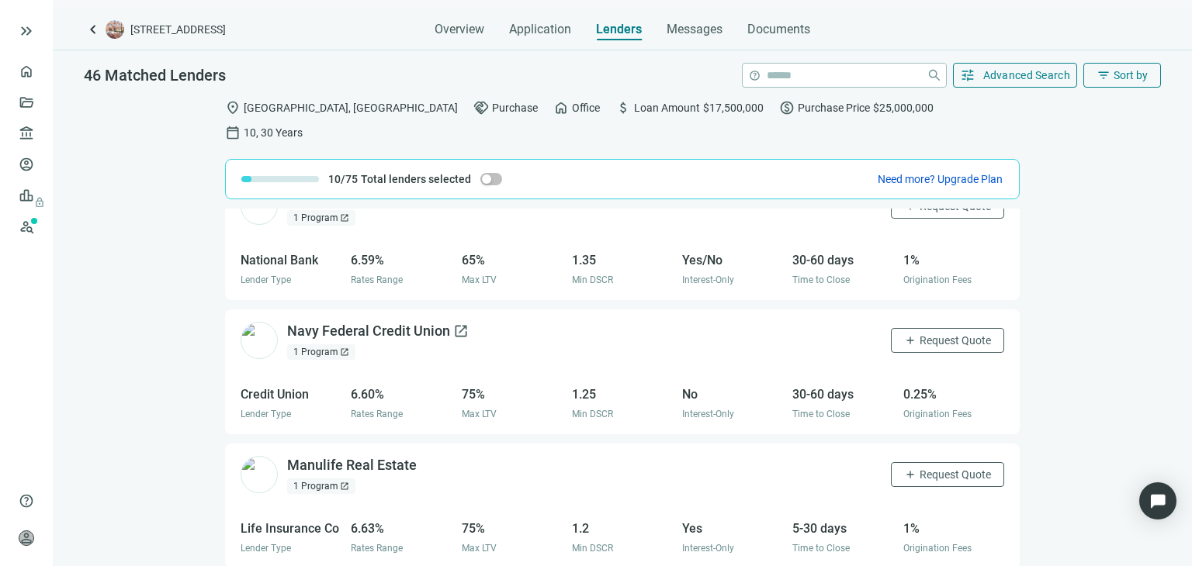
click at [413, 322] on div "Navy Federal Credit Union open_in_new" at bounding box center [378, 331] width 182 height 19
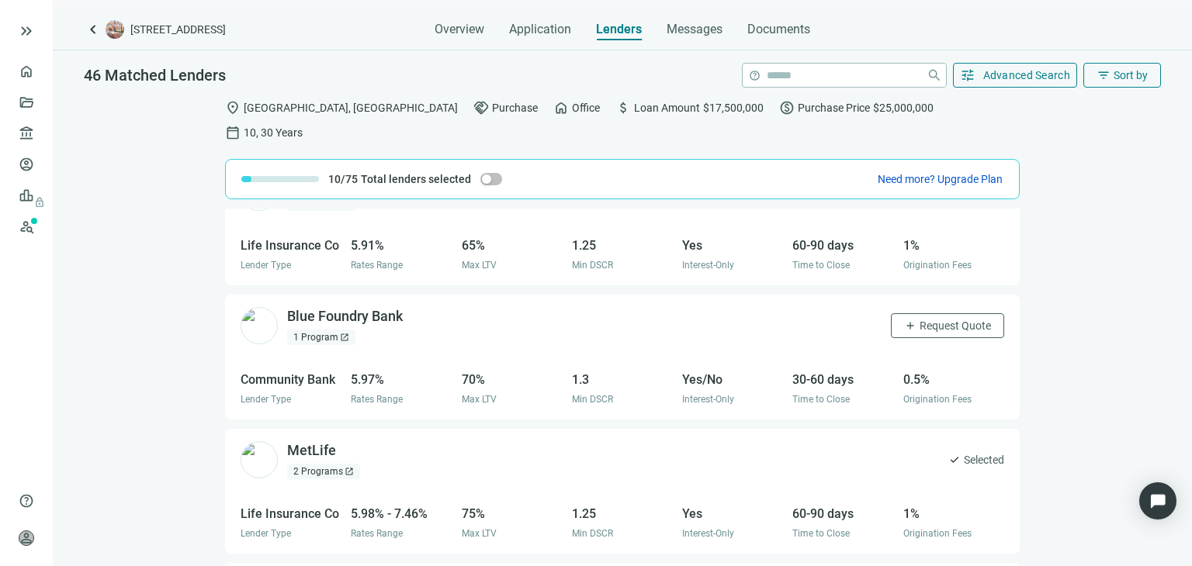
scroll to position [155, 0]
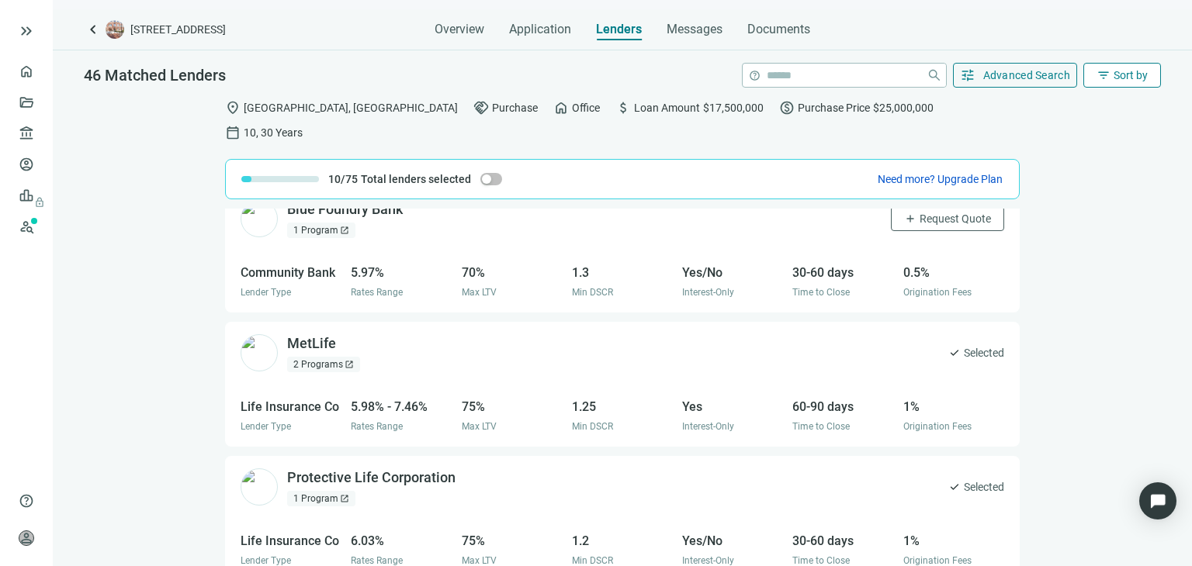
click at [1132, 85] on button "filter_list Sort by" at bounding box center [1122, 75] width 78 height 25
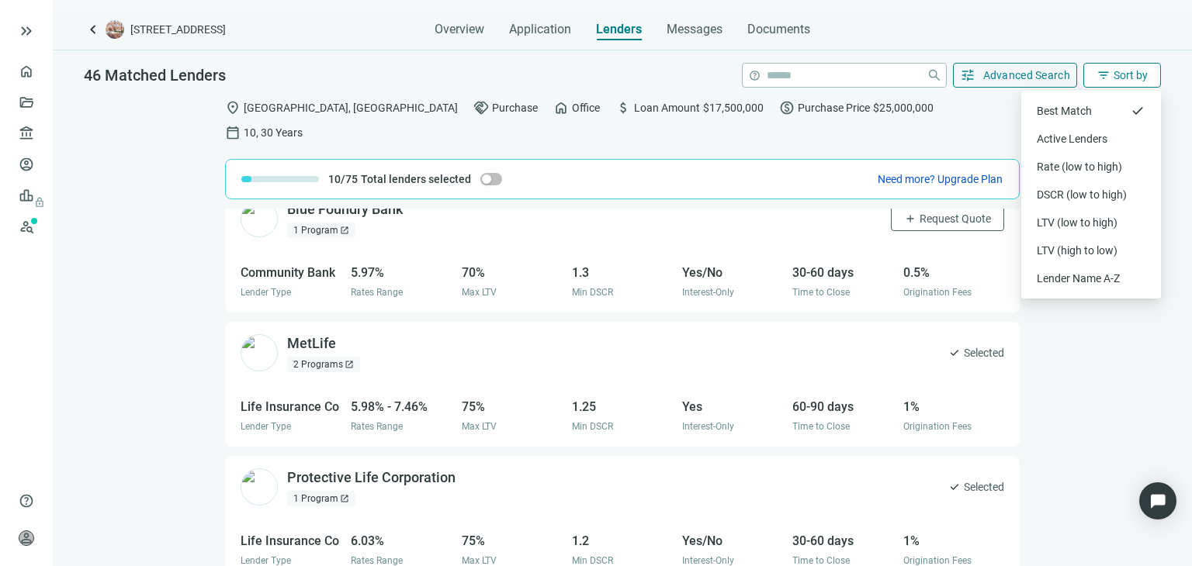
click at [1127, 78] on span "Sort by" at bounding box center [1130, 75] width 34 height 12
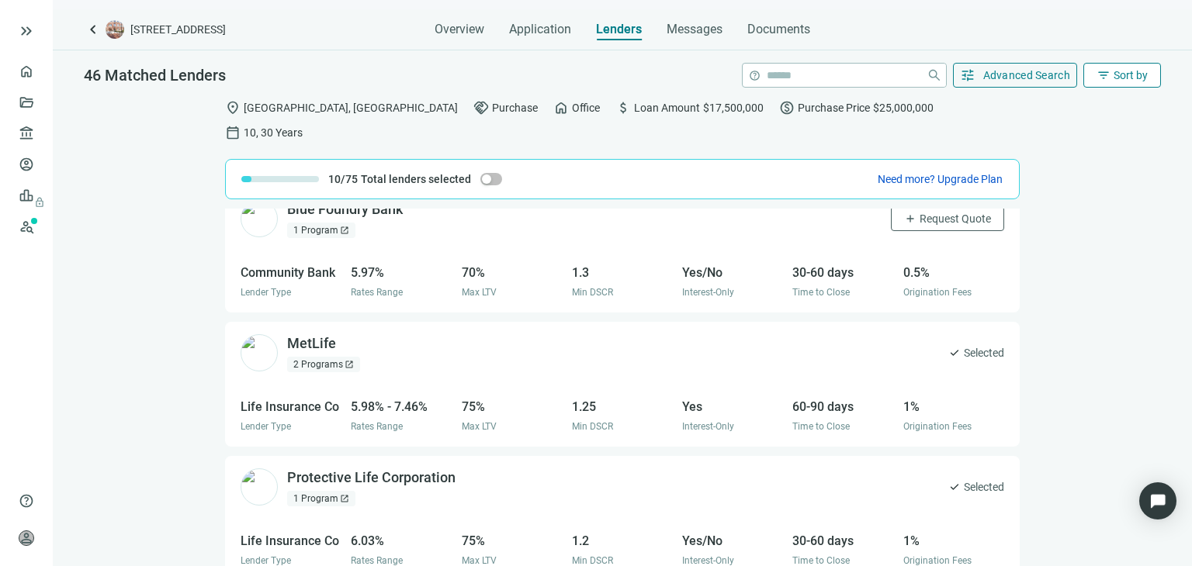
click at [1127, 78] on span "Sort by" at bounding box center [1130, 75] width 34 height 12
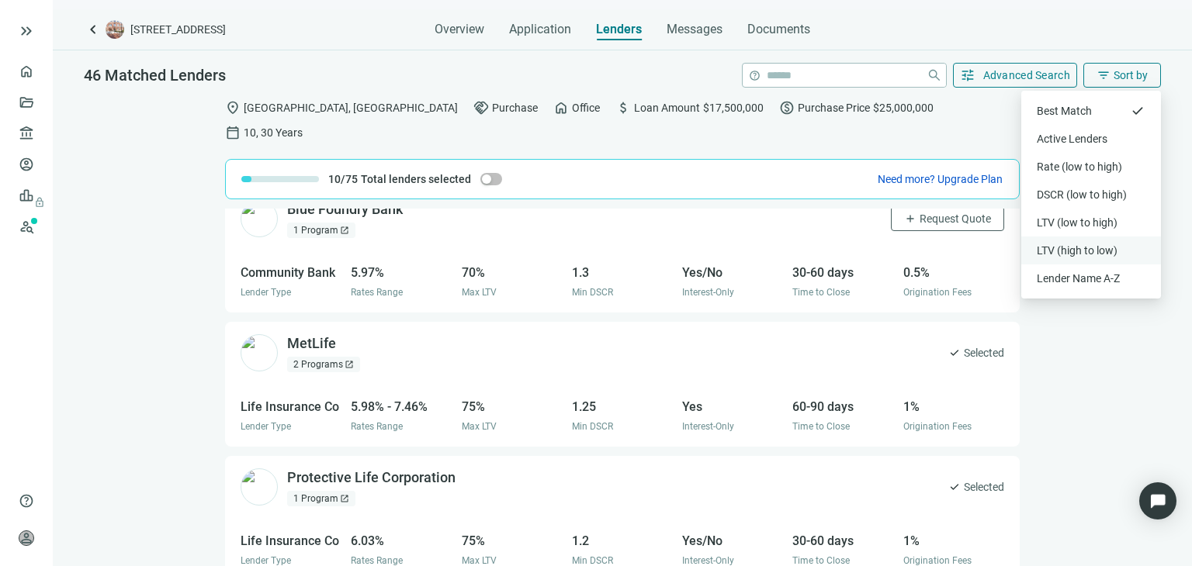
click at [1080, 250] on div "LTV (high to low)" at bounding box center [1091, 251] width 109 height 16
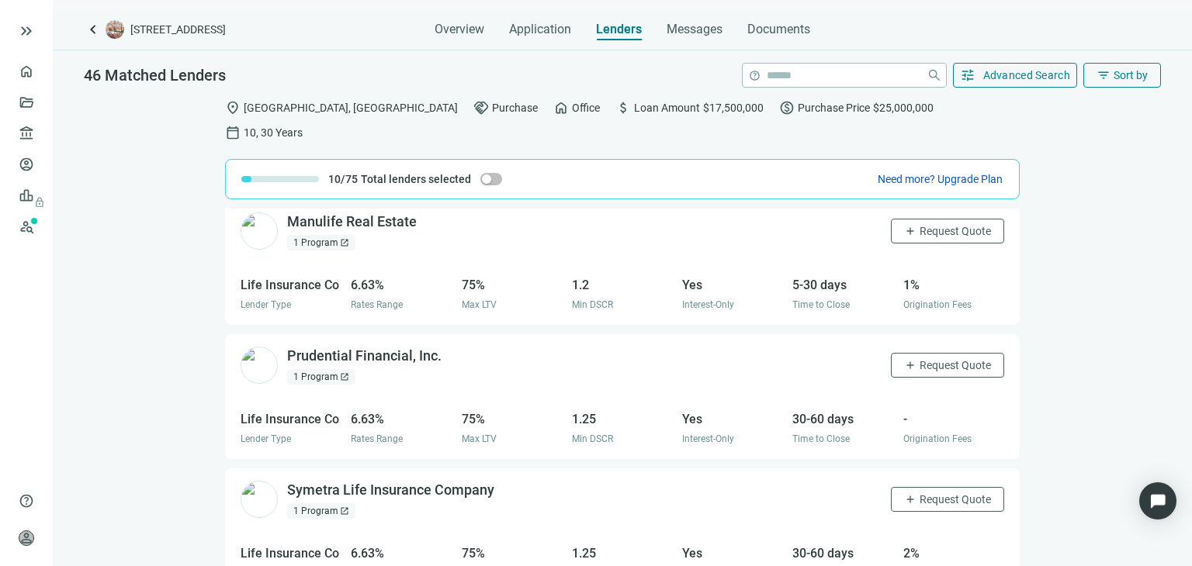
scroll to position [776, 0]
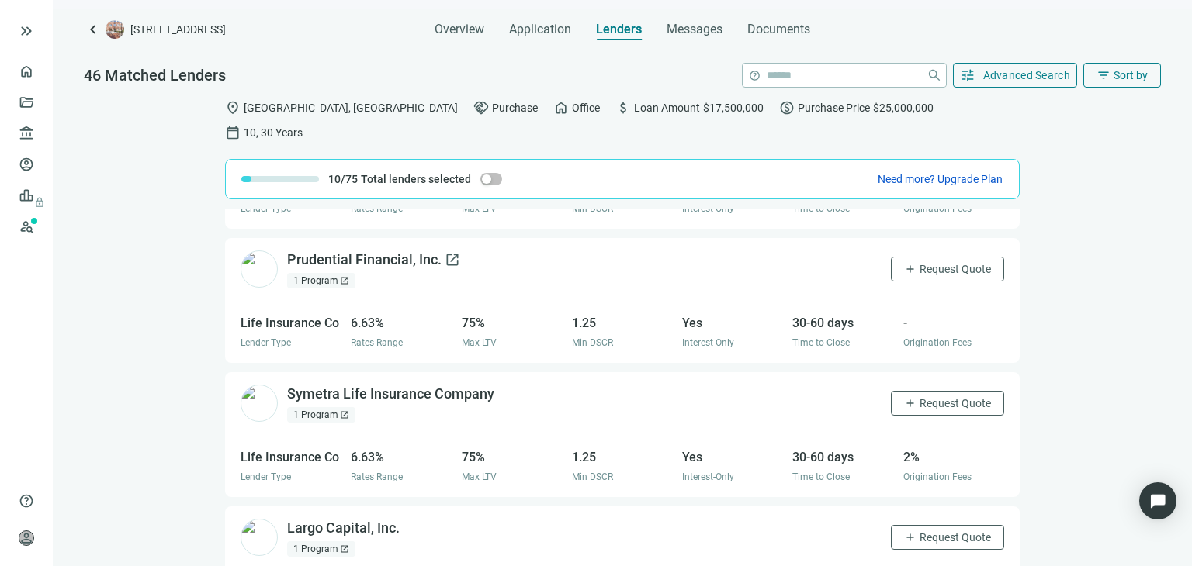
click at [360, 251] on div "Prudential Financial, Inc. open_in_new" at bounding box center [373, 260] width 173 height 19
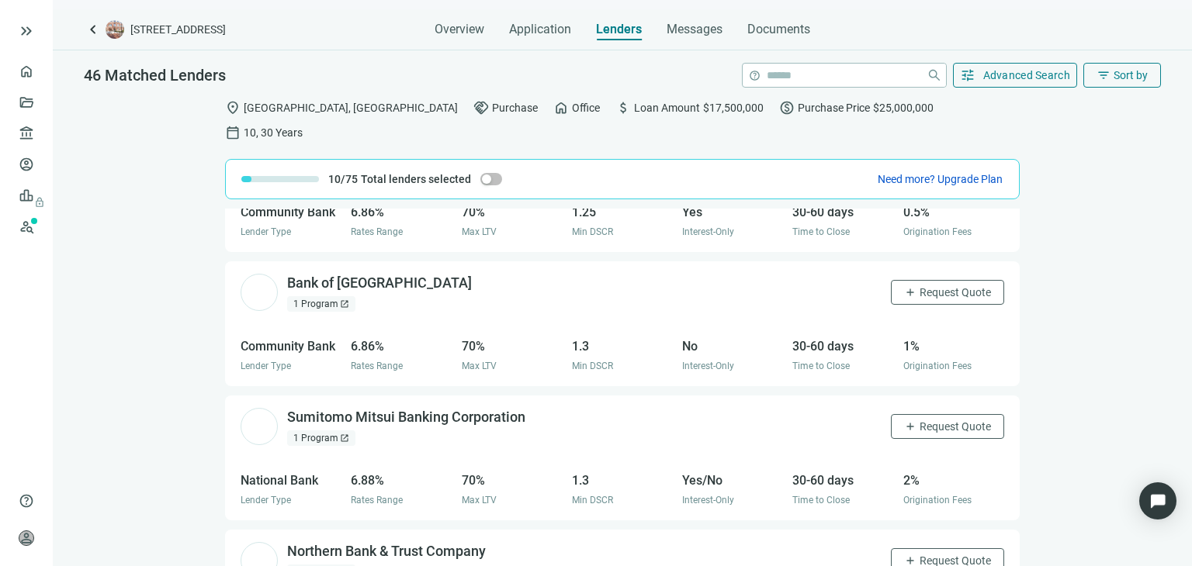
scroll to position [1940, 0]
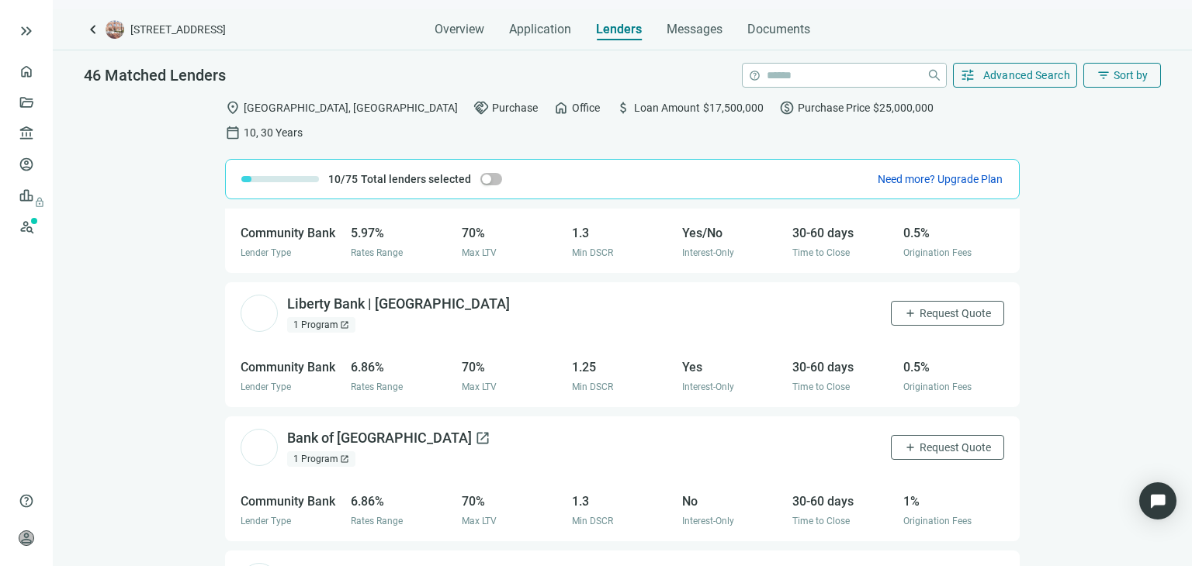
click at [355, 429] on div "Bank of New England open_in_new" at bounding box center [388, 438] width 203 height 19
click at [339, 295] on div "Liberty Bank | CT open_in_new" at bounding box center [407, 304] width 241 height 19
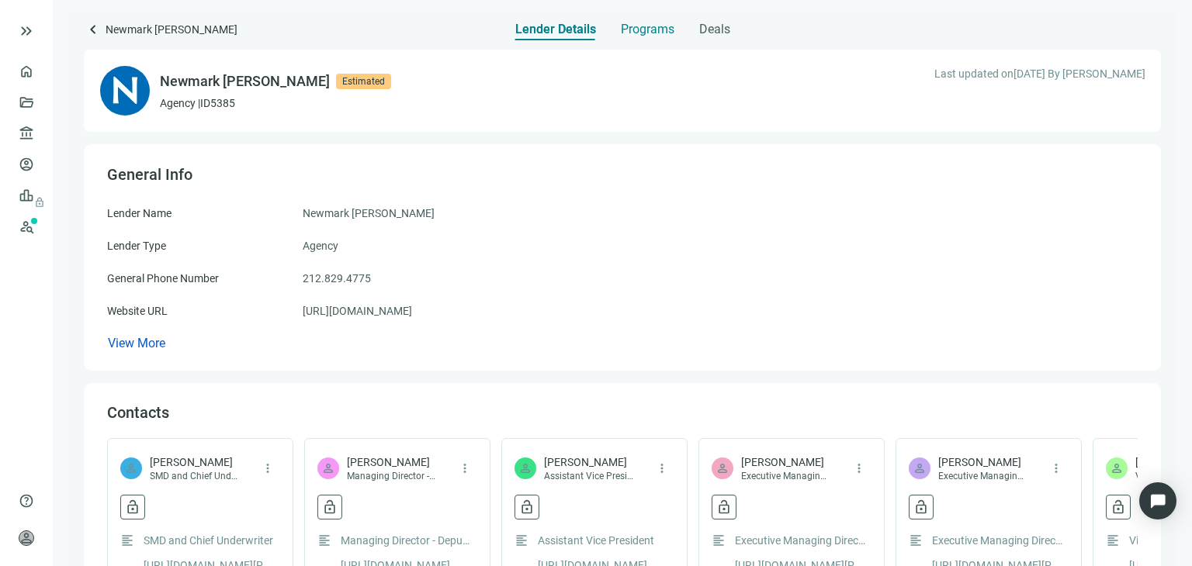
click at [643, 23] on span "Programs" at bounding box center [648, 30] width 54 height 16
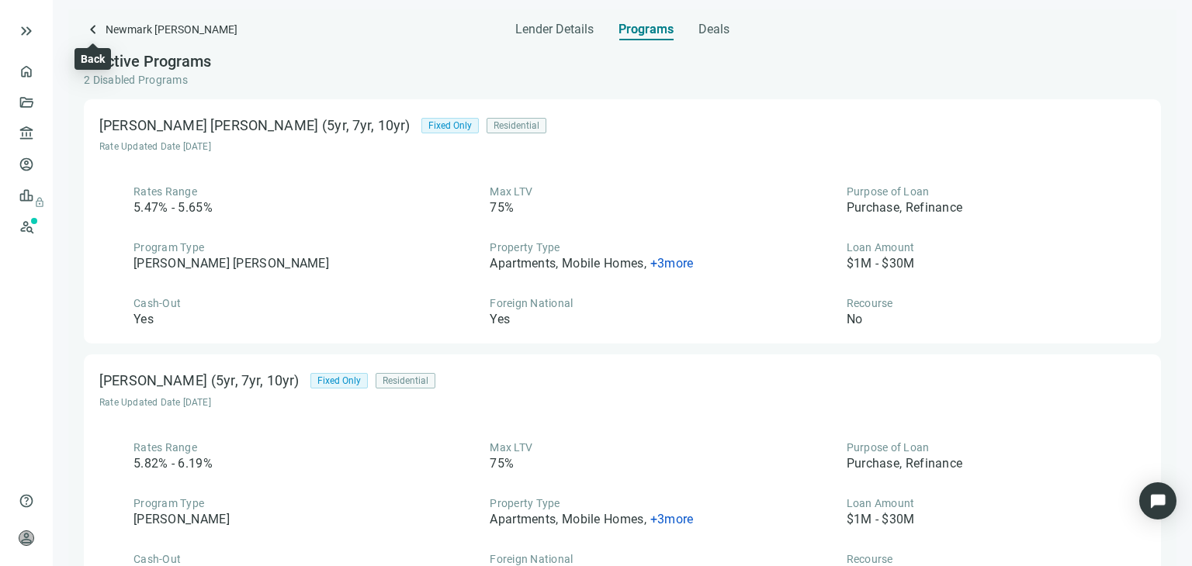
click at [95, 27] on span "keyboard_arrow_left" at bounding box center [93, 29] width 19 height 19
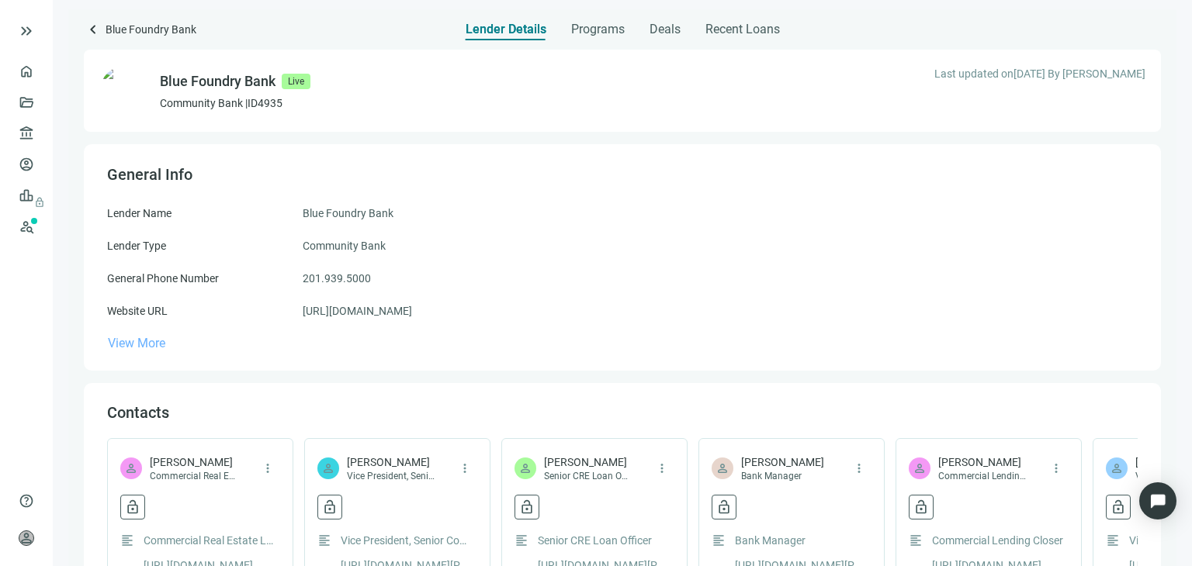
click at [156, 344] on span "View More" at bounding box center [136, 343] width 57 height 15
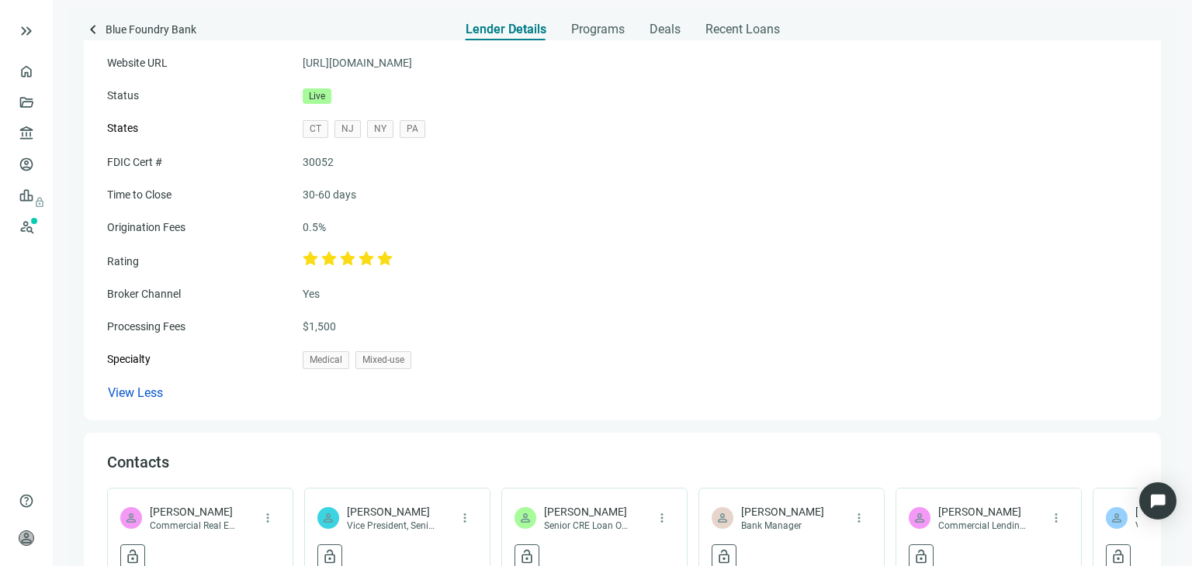
scroll to position [33, 0]
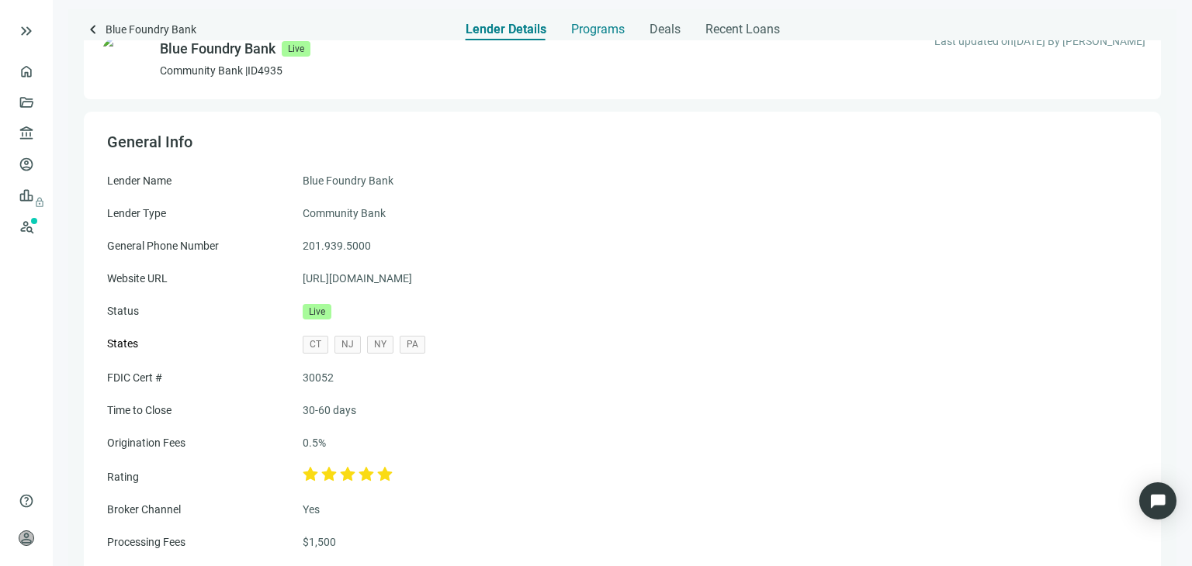
click at [599, 35] on span "Programs" at bounding box center [598, 30] width 54 height 16
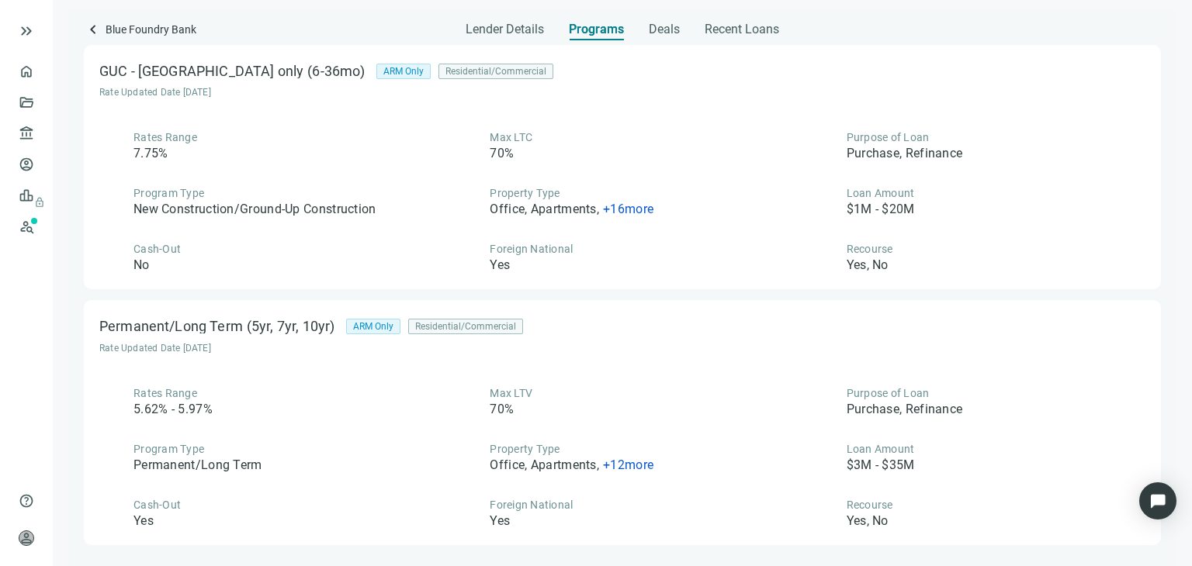
scroll to position [78, 0]
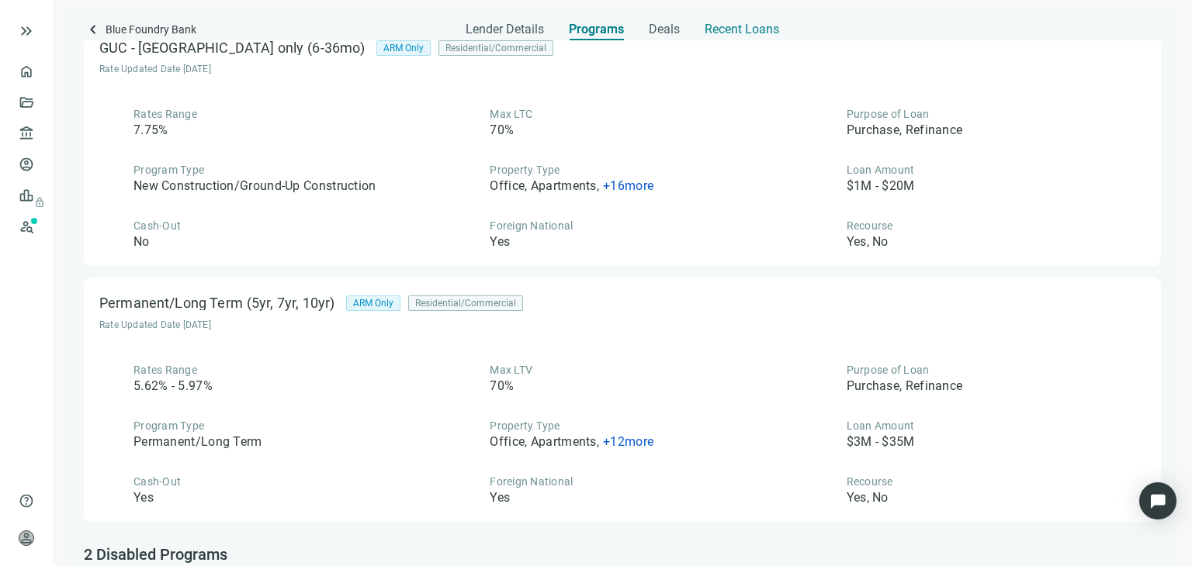
click at [753, 26] on span "Recent Loans" at bounding box center [742, 30] width 74 height 16
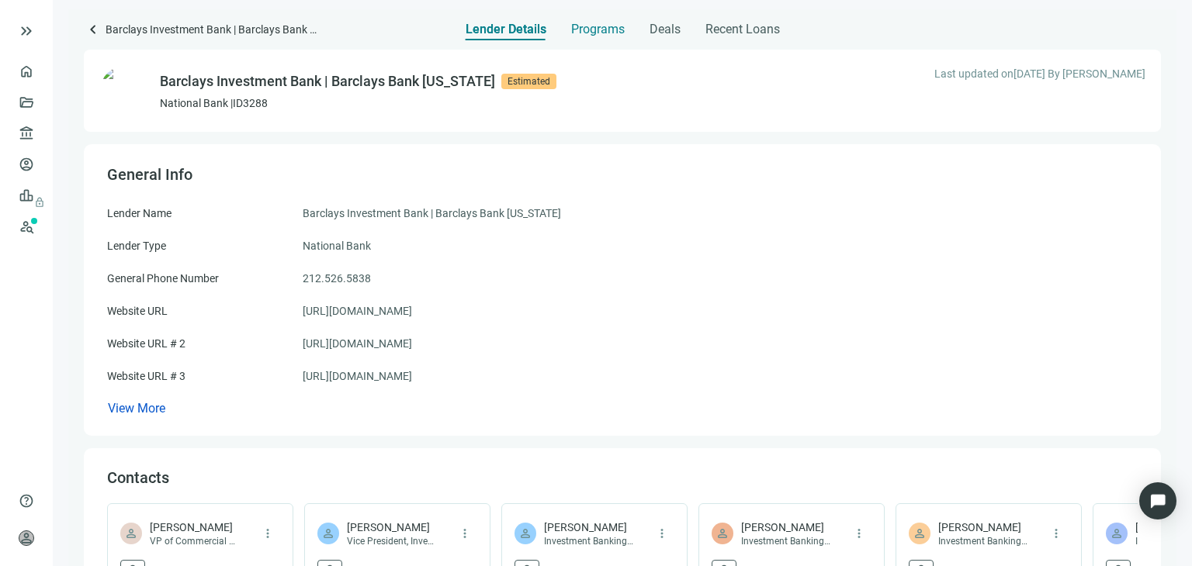
click at [612, 33] on span "Programs" at bounding box center [598, 30] width 54 height 16
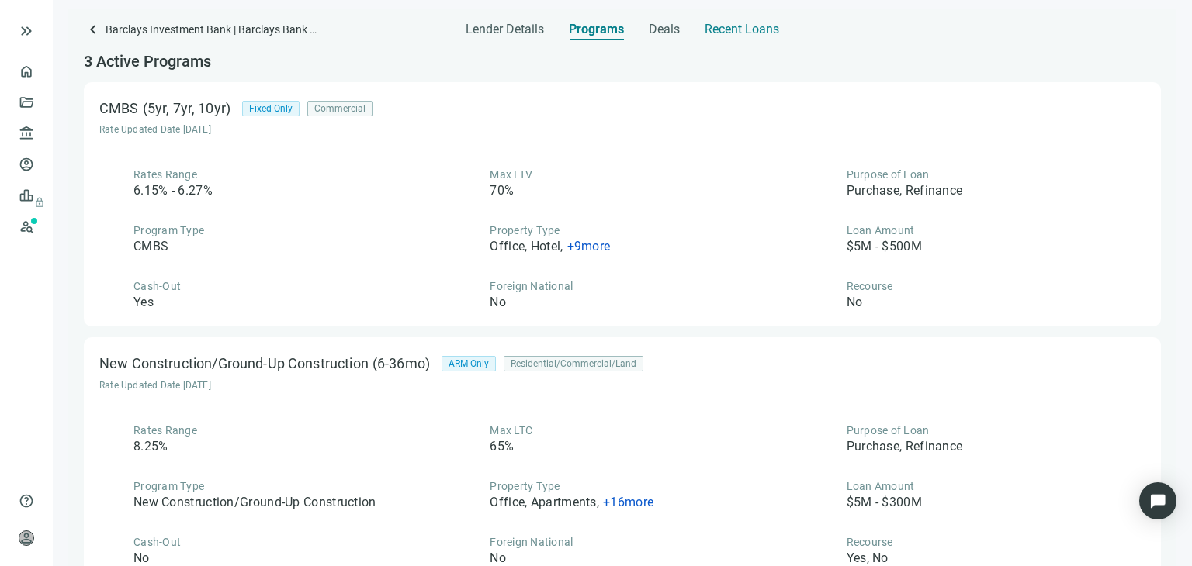
click at [739, 37] on div "Recent Loans" at bounding box center [742, 24] width 74 height 31
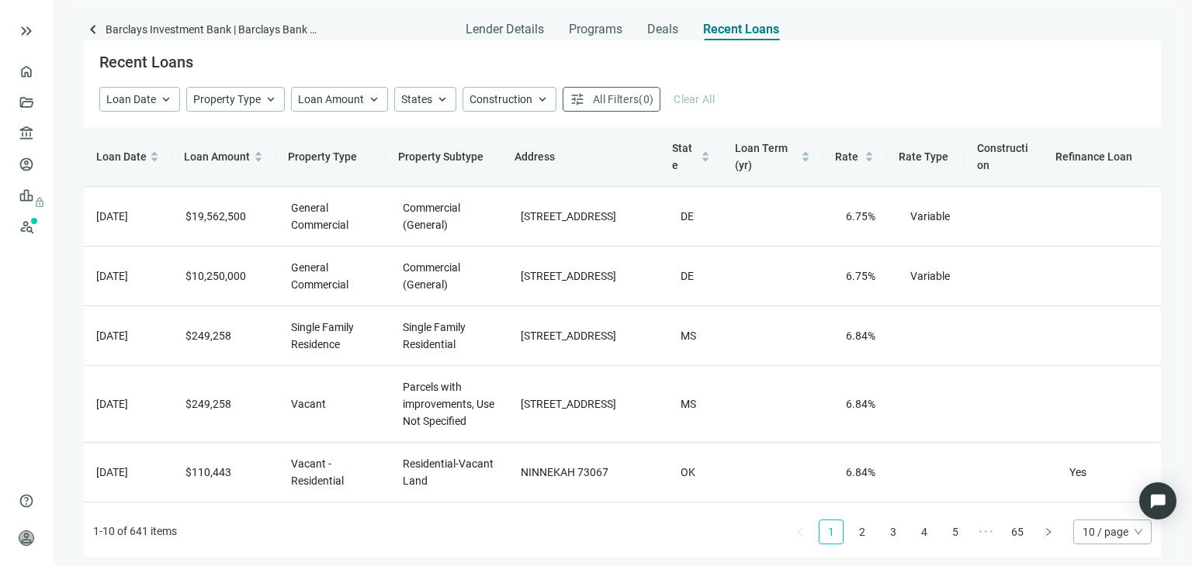
click at [327, 157] on span "Property Type" at bounding box center [322, 157] width 69 height 12
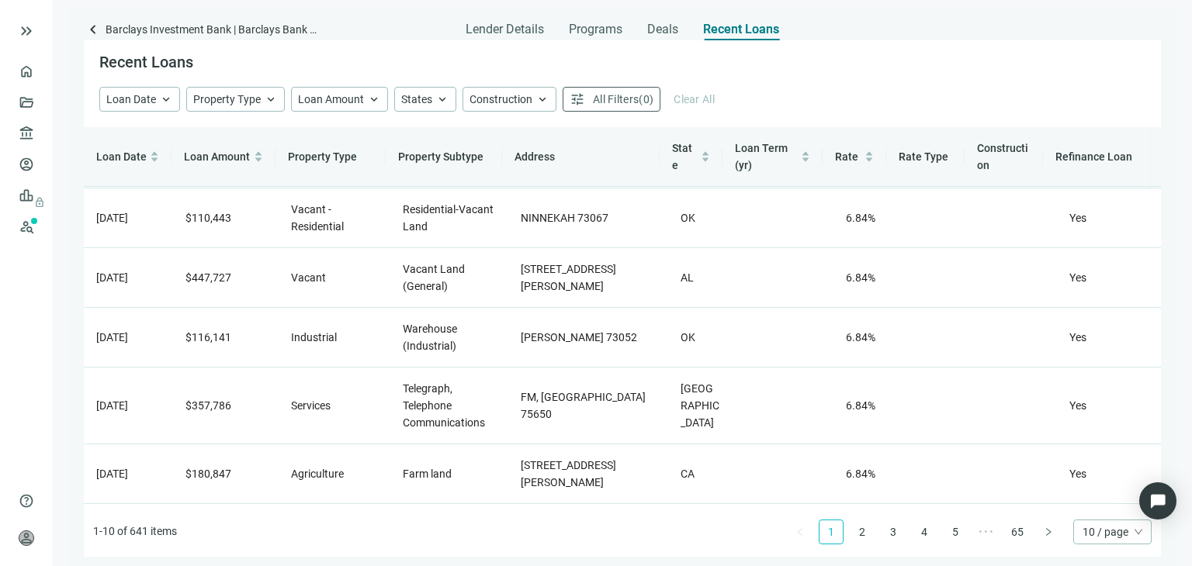
scroll to position [310, 0]
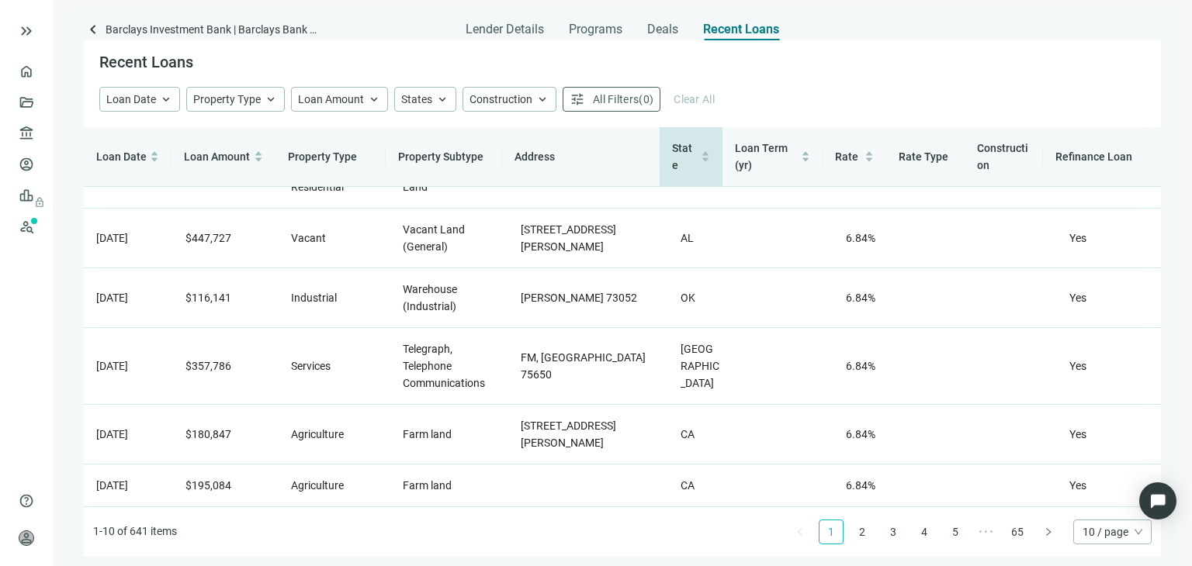
click at [689, 156] on span "State" at bounding box center [682, 156] width 20 height 29
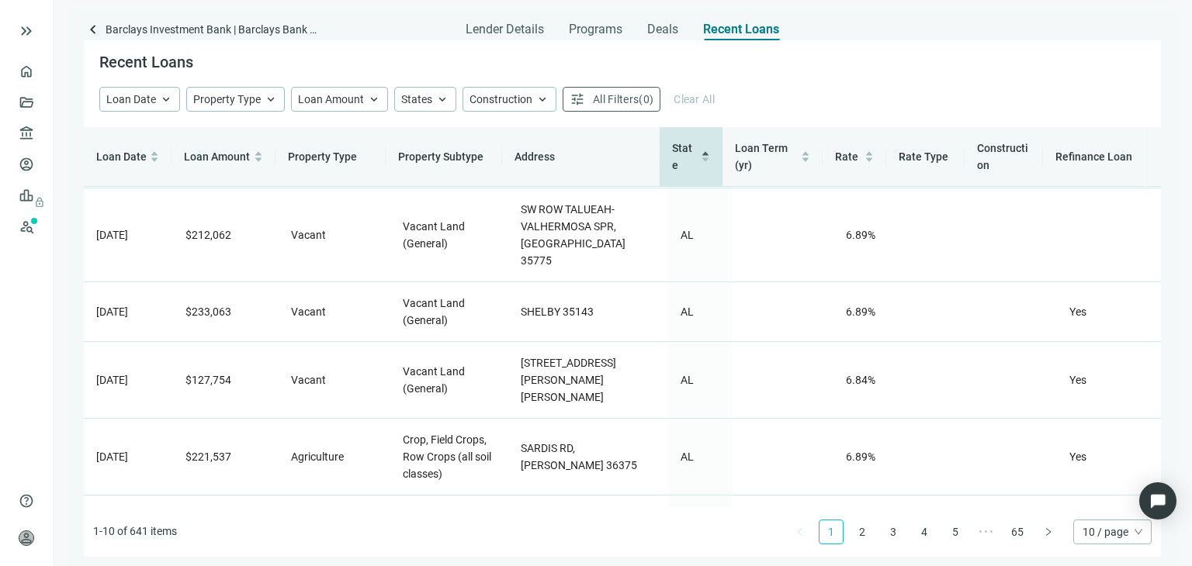
scroll to position [344, 0]
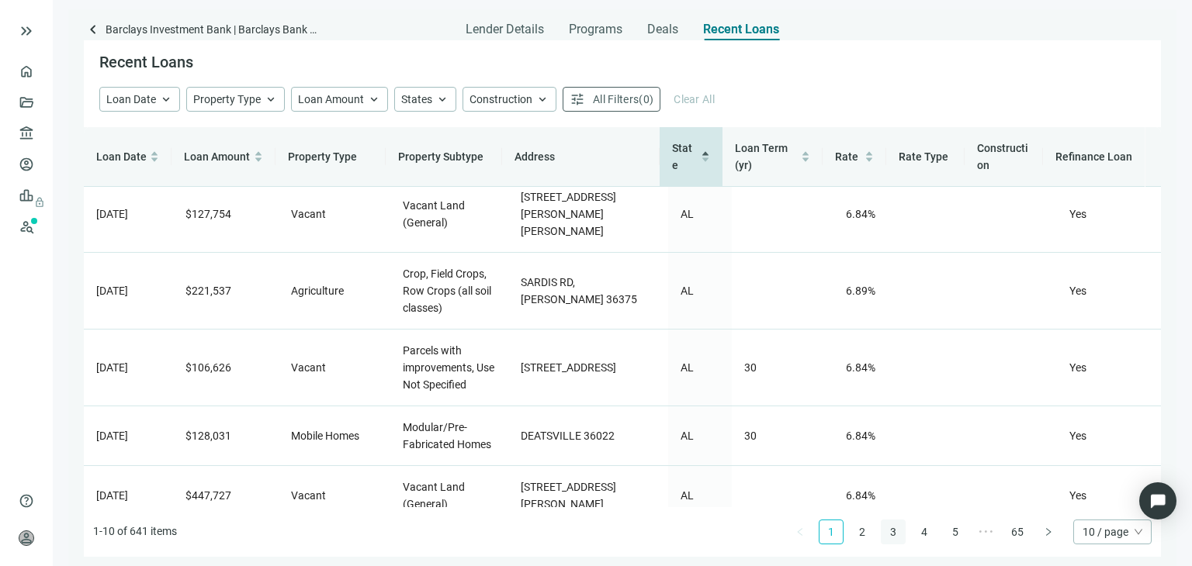
click at [892, 531] on link "3" at bounding box center [892, 532] width 23 height 23
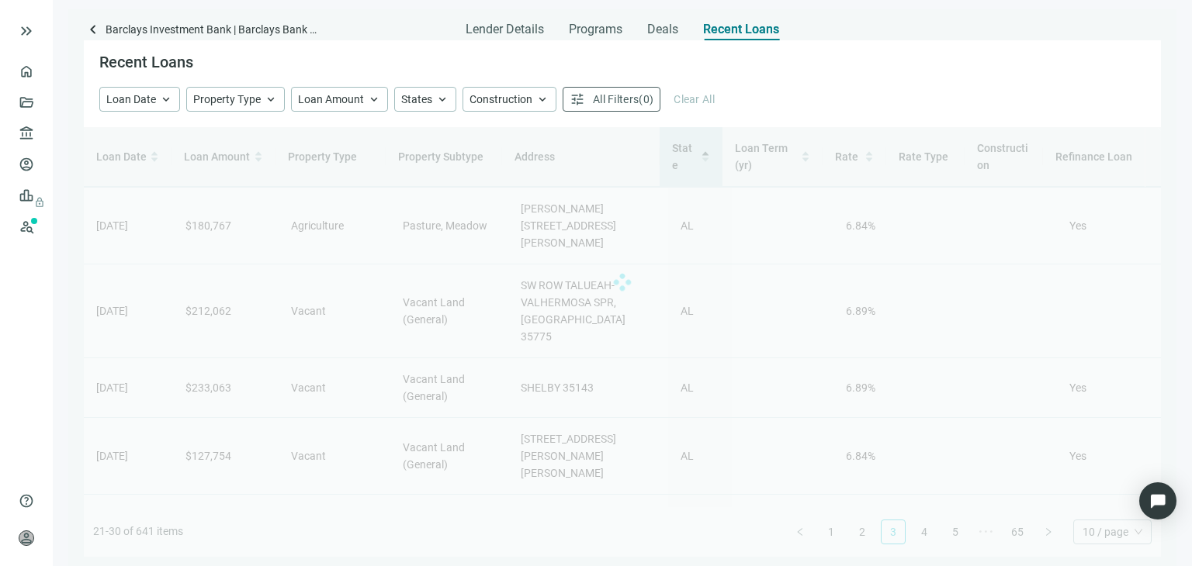
scroll to position [0, 0]
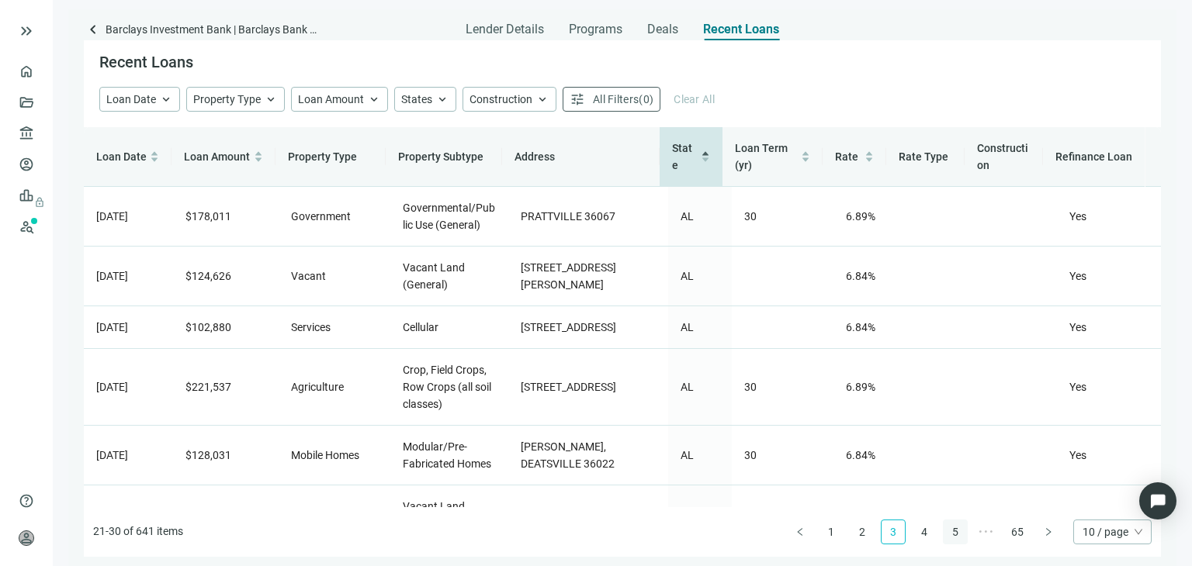
click at [962, 538] on link "5" at bounding box center [955, 532] width 23 height 23
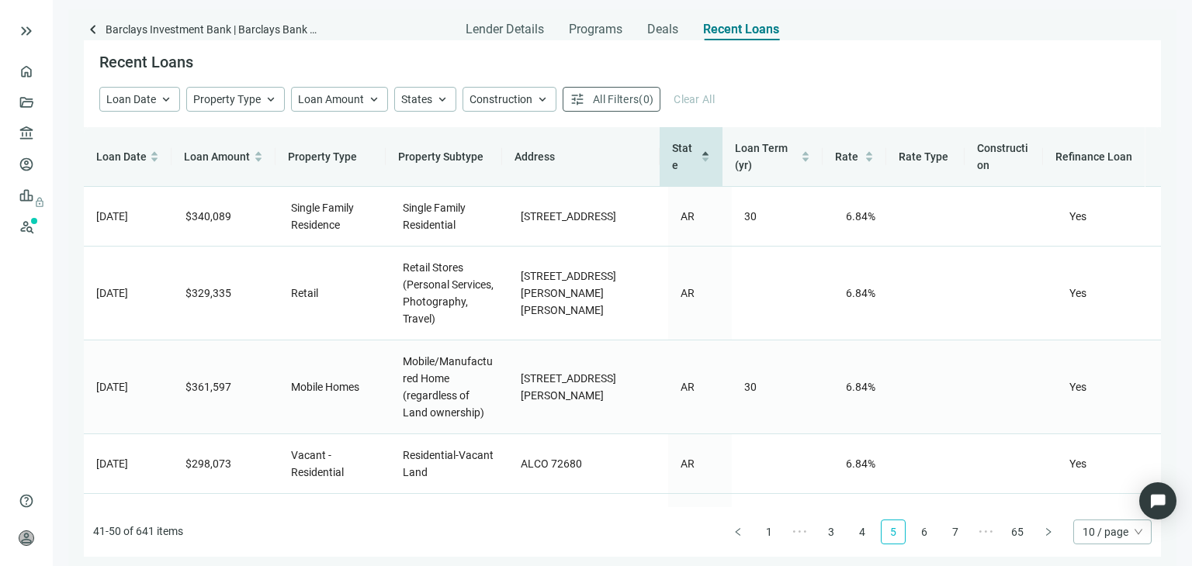
scroll to position [378, 0]
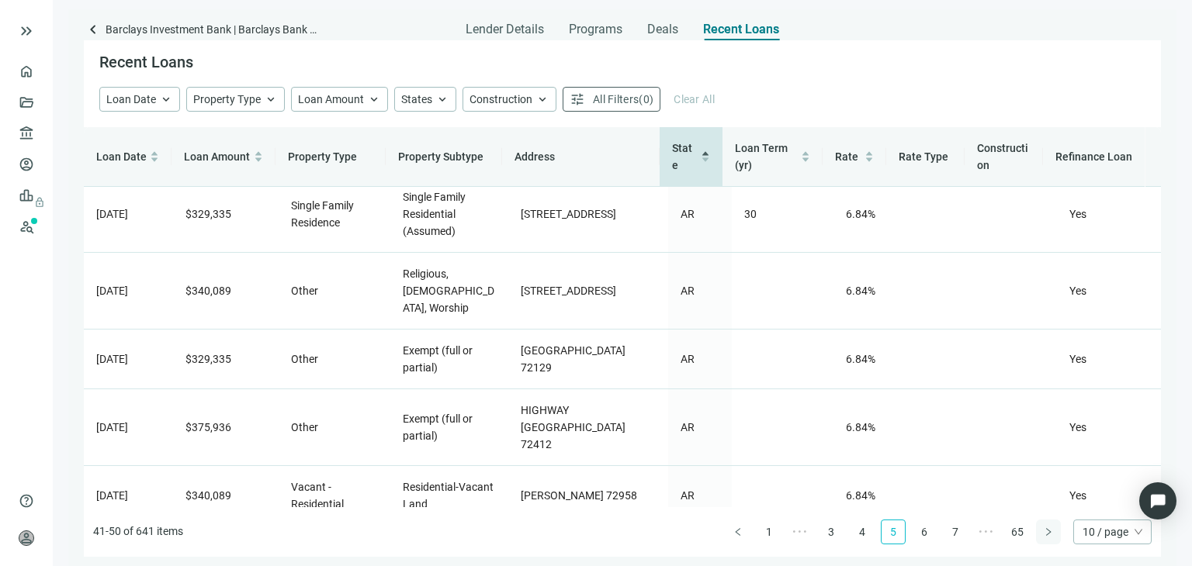
click at [1048, 535] on icon "right" at bounding box center [1048, 532] width 9 height 9
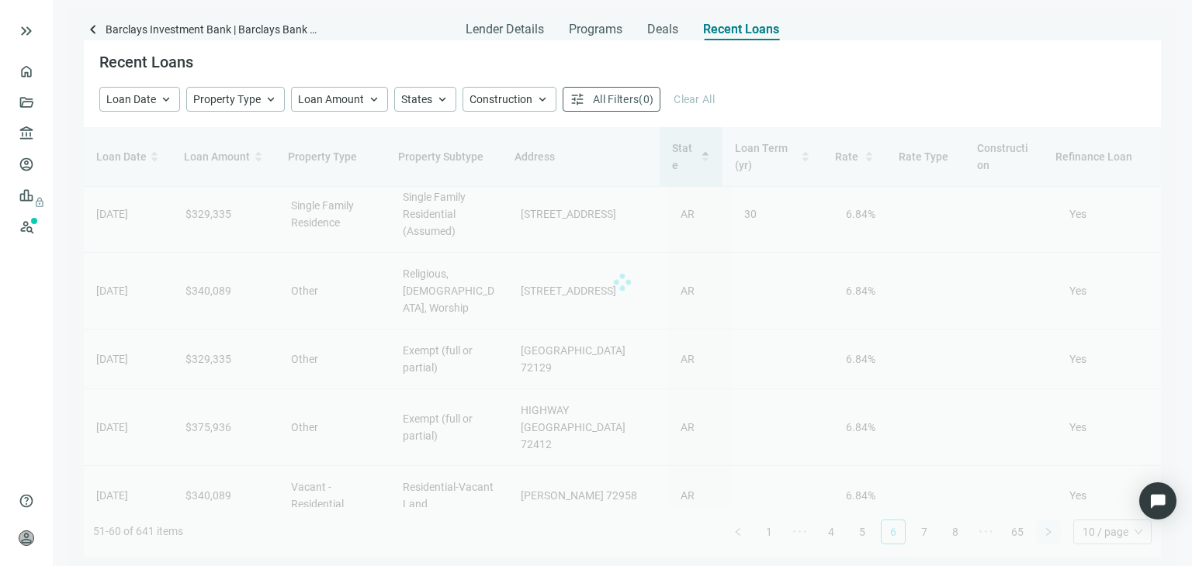
scroll to position [167, 0]
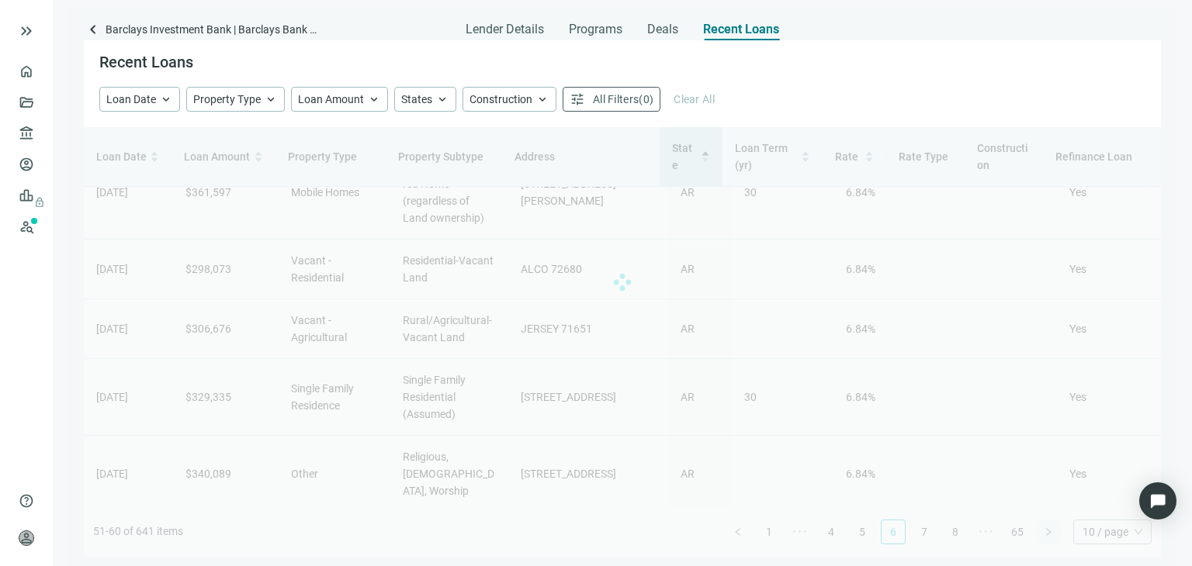
click at [1048, 535] on div "Loan Date Loan Amount Property Type Property Subtype Address State Loan Term (y…" at bounding box center [622, 342] width 1077 height 430
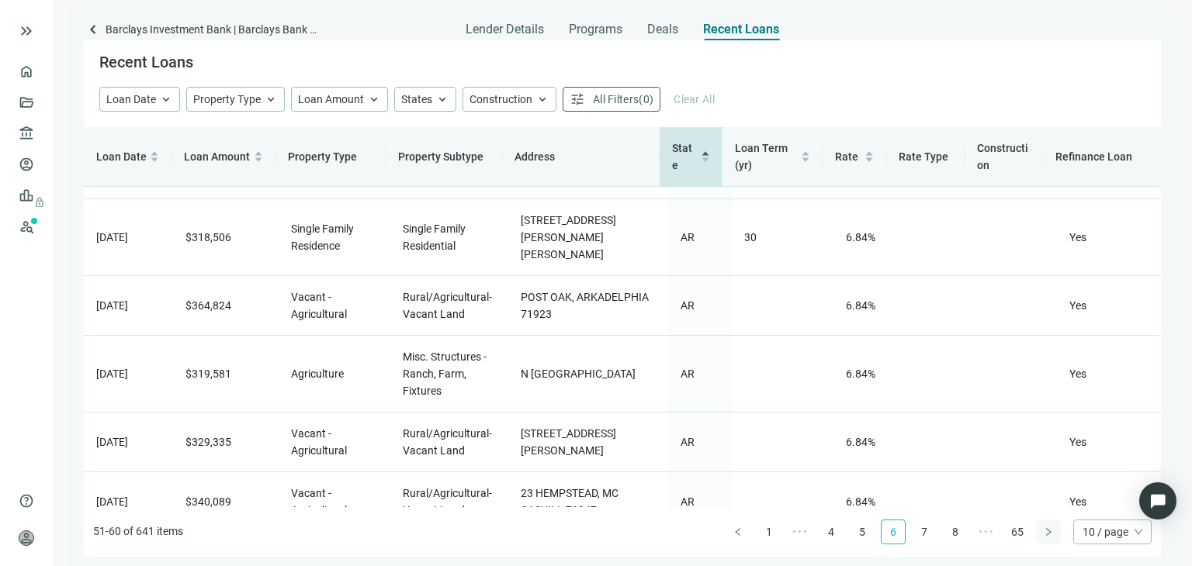
scroll to position [0, 0]
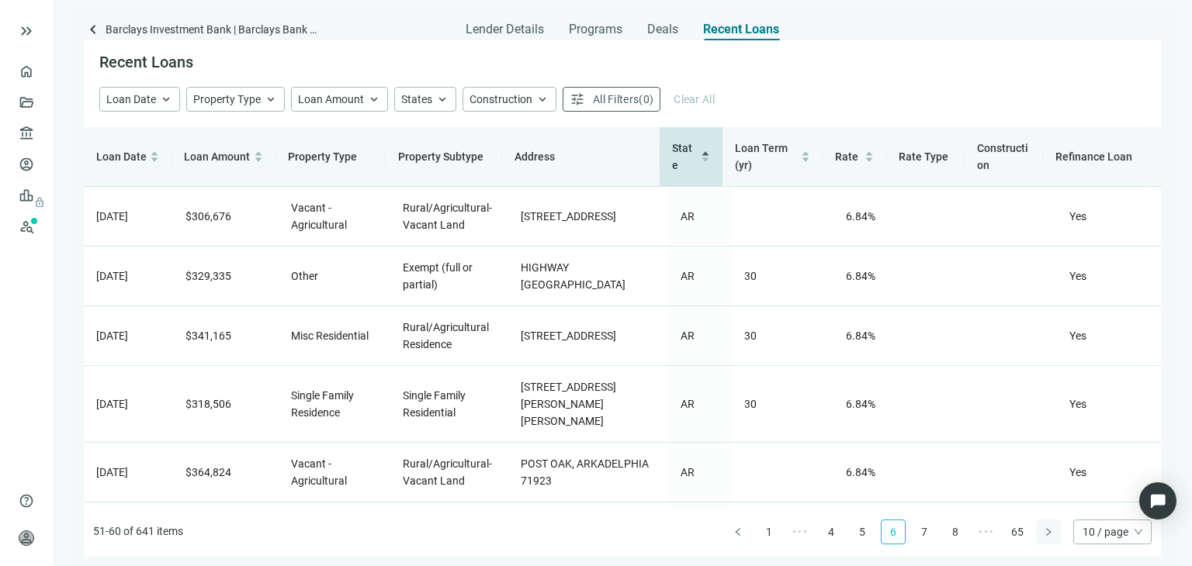
click at [1046, 535] on icon "right" at bounding box center [1048, 532] width 9 height 9
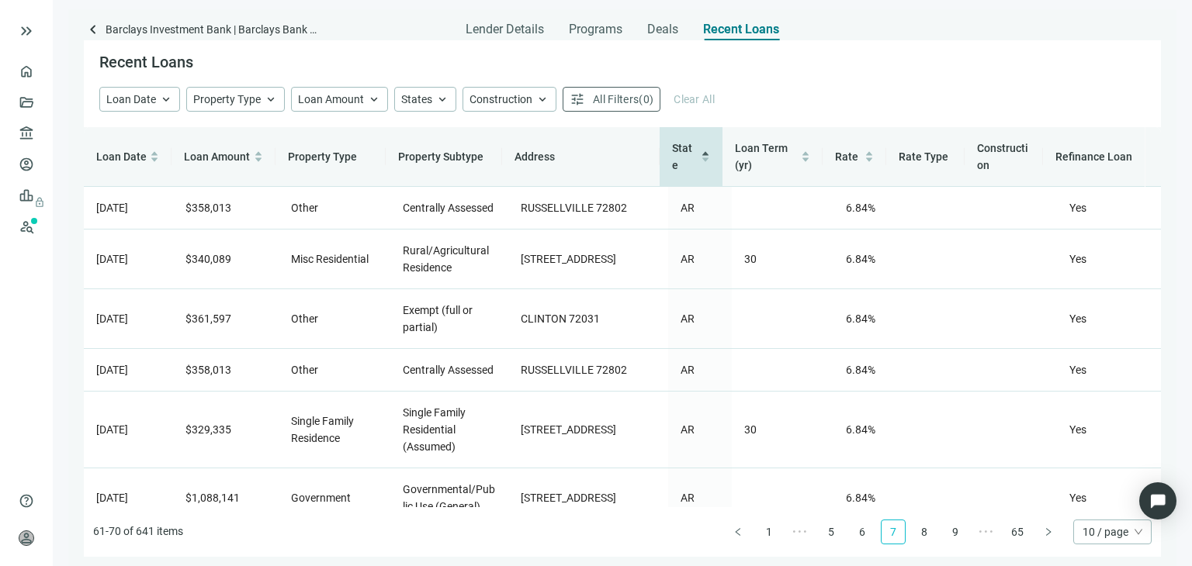
click at [1046, 535] on div "Loan Date Loan Amount Property Type Property Subtype Address State Loan Term (y…" at bounding box center [622, 342] width 1077 height 430
click at [1046, 535] on icon "right" at bounding box center [1048, 532] width 5 height 8
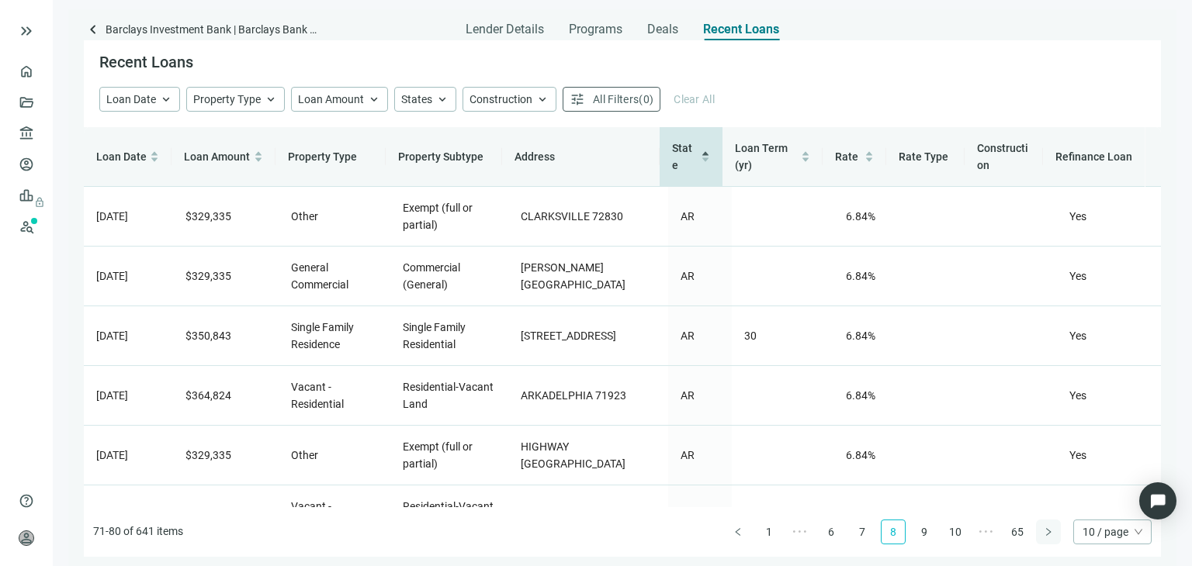
click at [1046, 535] on icon "right" at bounding box center [1048, 532] width 5 height 8
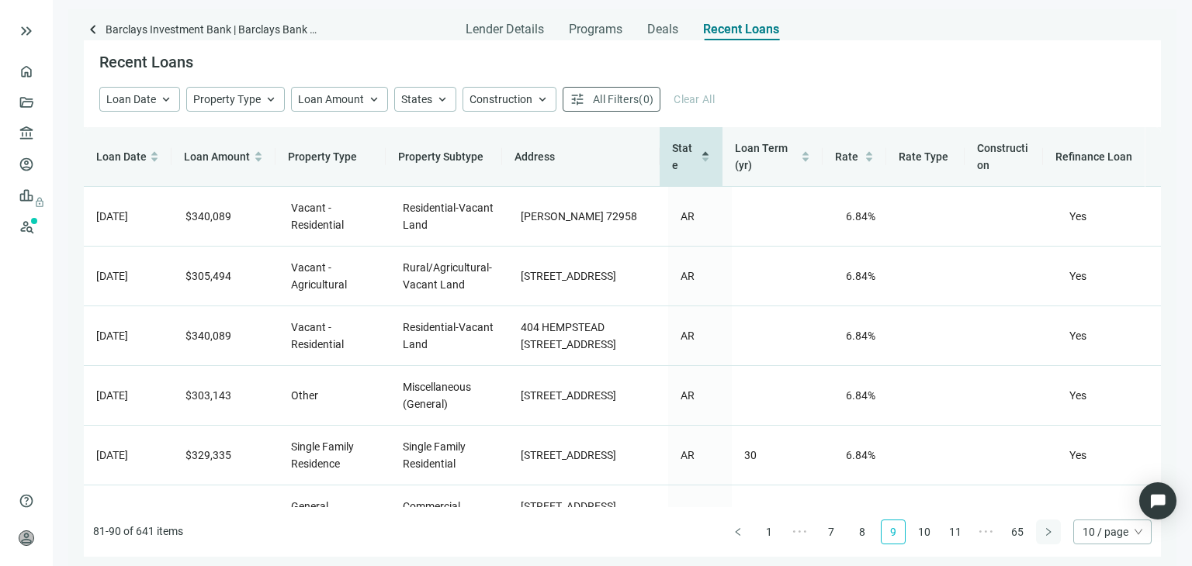
click at [1046, 535] on icon "right" at bounding box center [1048, 532] width 5 height 8
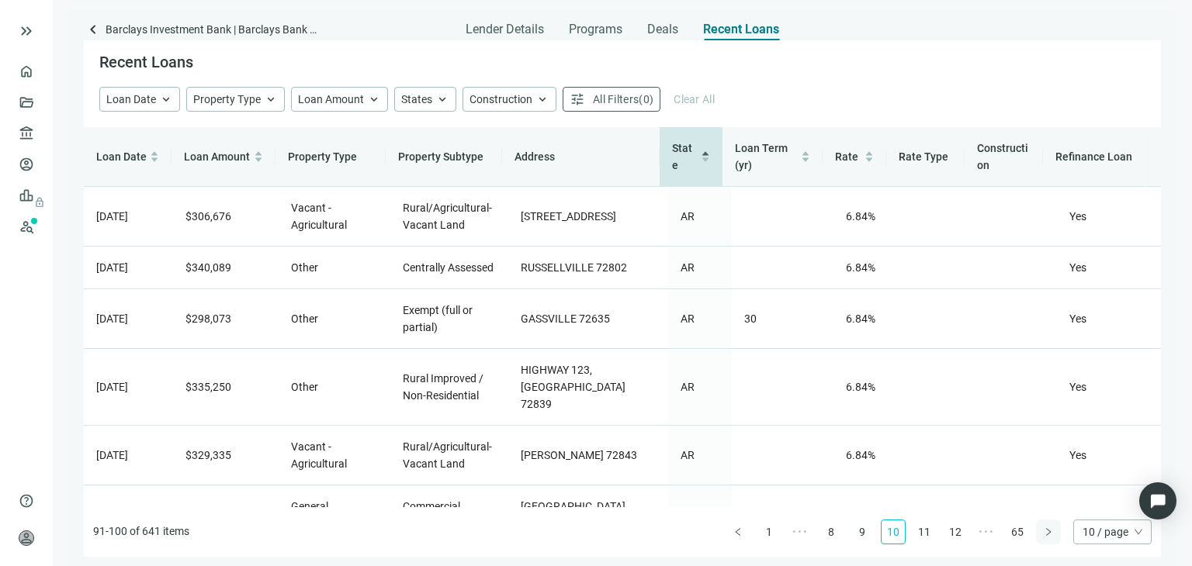
click at [1046, 535] on icon "right" at bounding box center [1048, 532] width 5 height 8
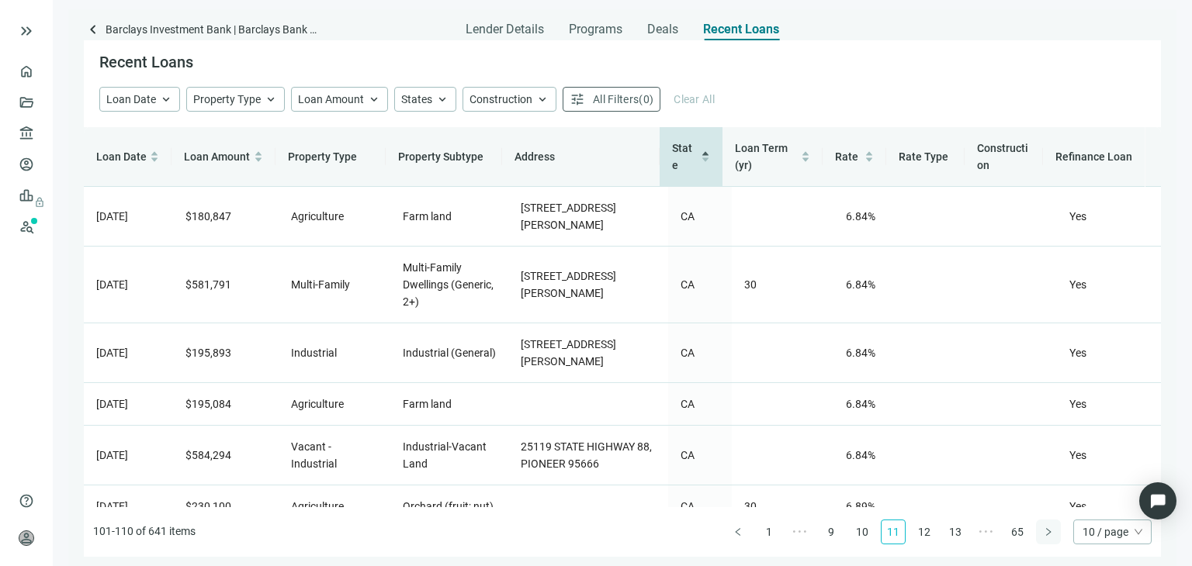
click at [1046, 535] on icon "right" at bounding box center [1048, 532] width 5 height 8
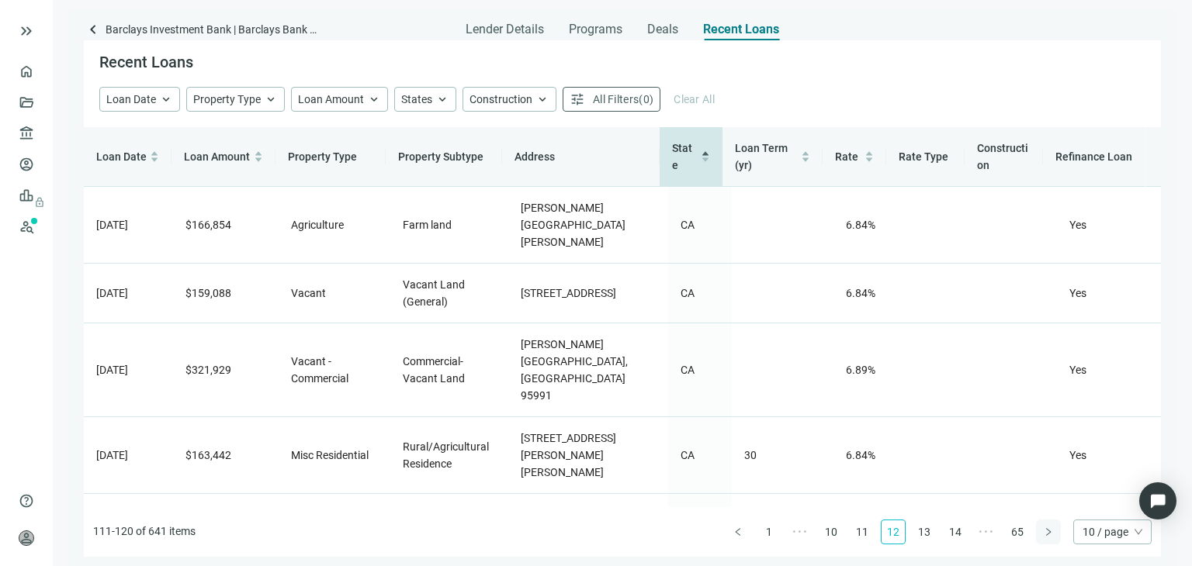
click at [1046, 535] on icon "right" at bounding box center [1048, 532] width 5 height 8
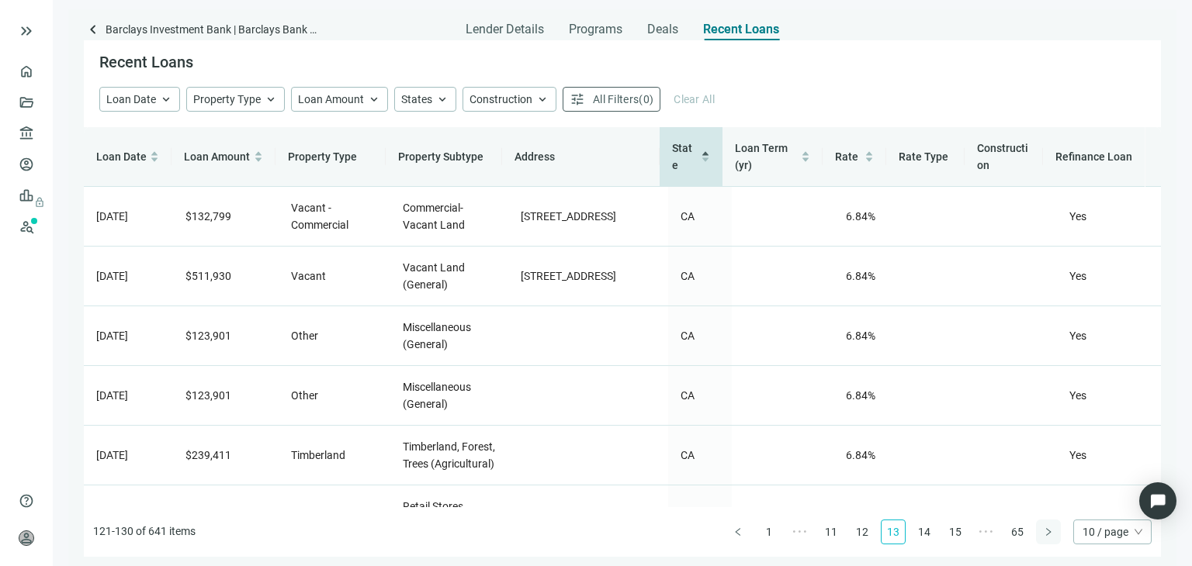
click at [1046, 535] on icon "right" at bounding box center [1048, 532] width 5 height 8
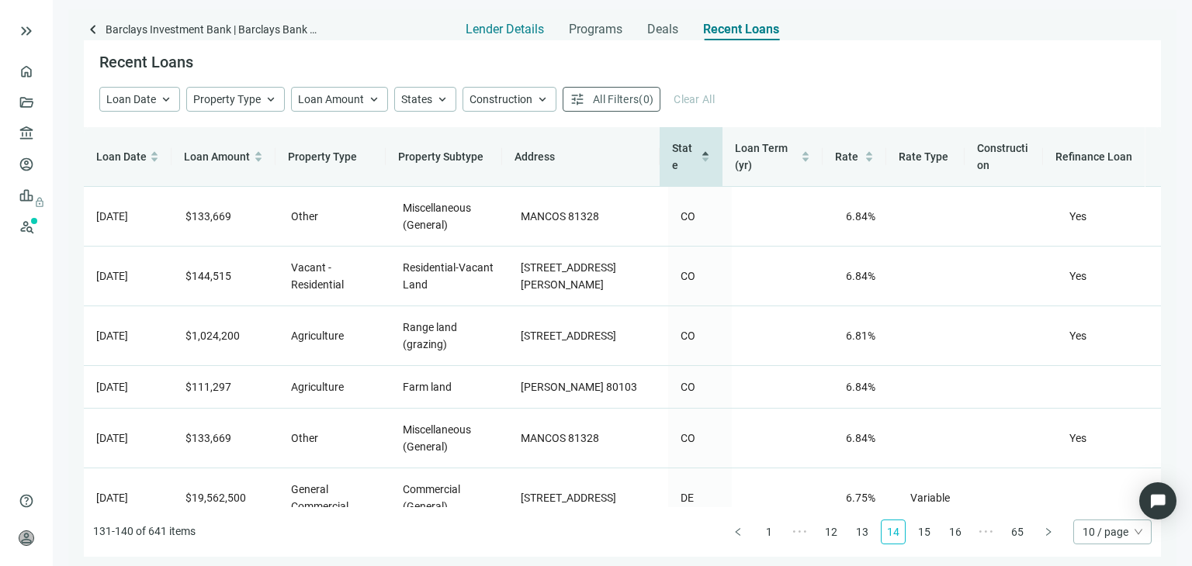
click at [504, 35] on span "Lender Details" at bounding box center [505, 30] width 78 height 16
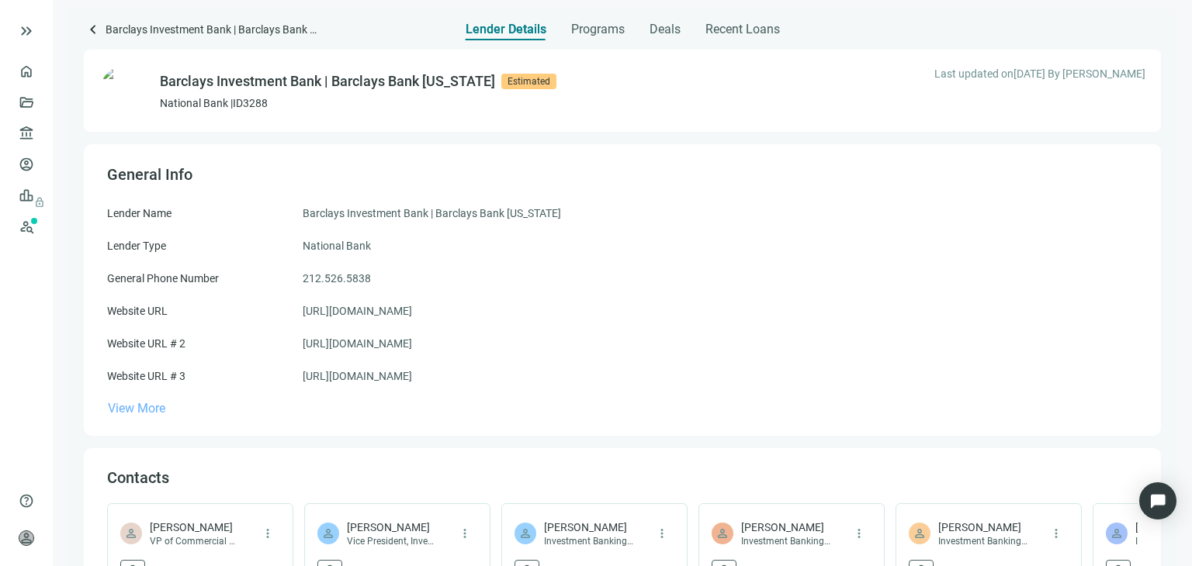
click at [158, 414] on span "View More" at bounding box center [136, 408] width 57 height 15
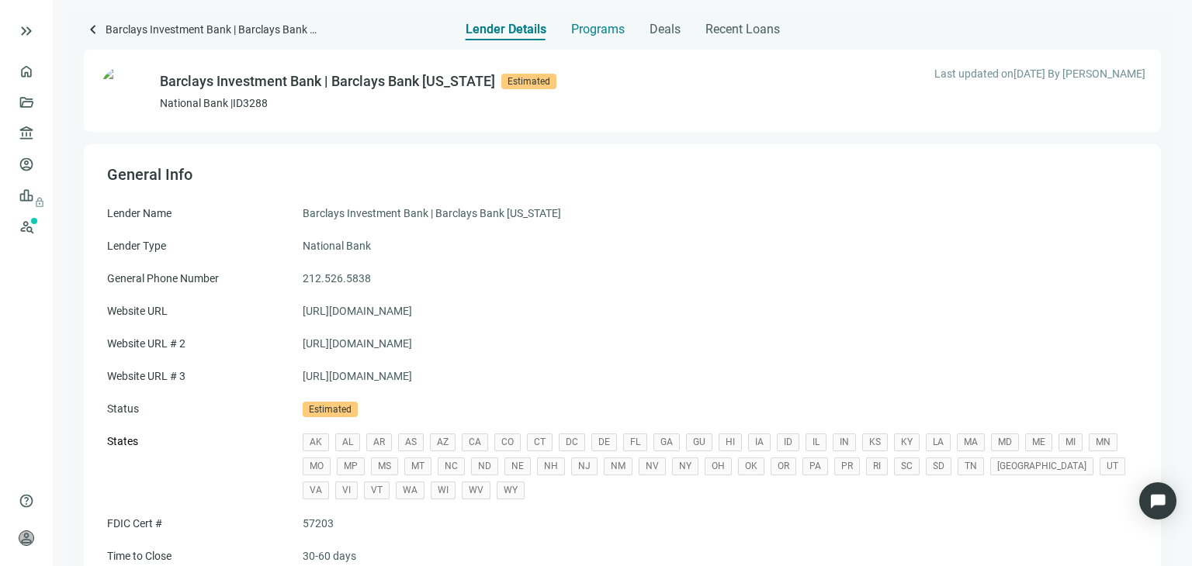
click at [604, 29] on span "Programs" at bounding box center [598, 30] width 54 height 16
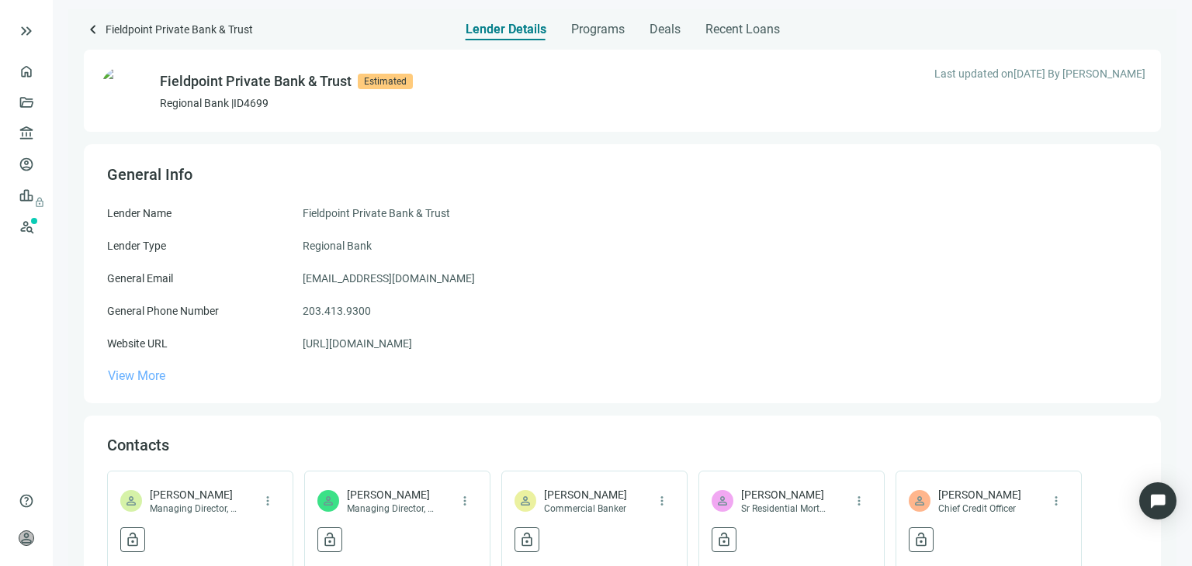
click at [154, 377] on span "View More" at bounding box center [136, 376] width 57 height 15
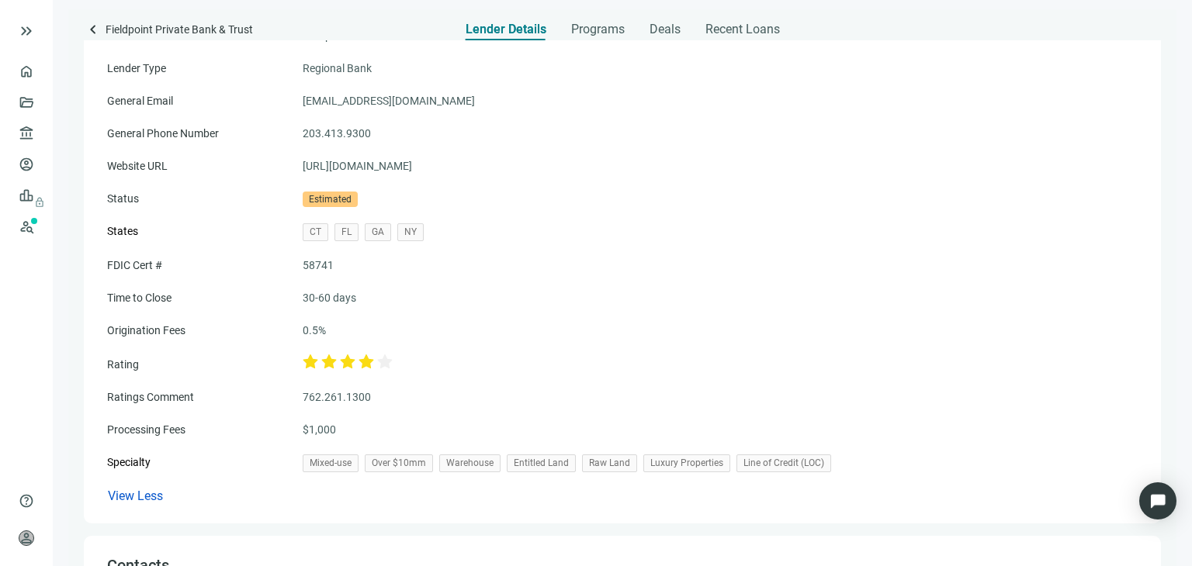
scroll to position [466, 0]
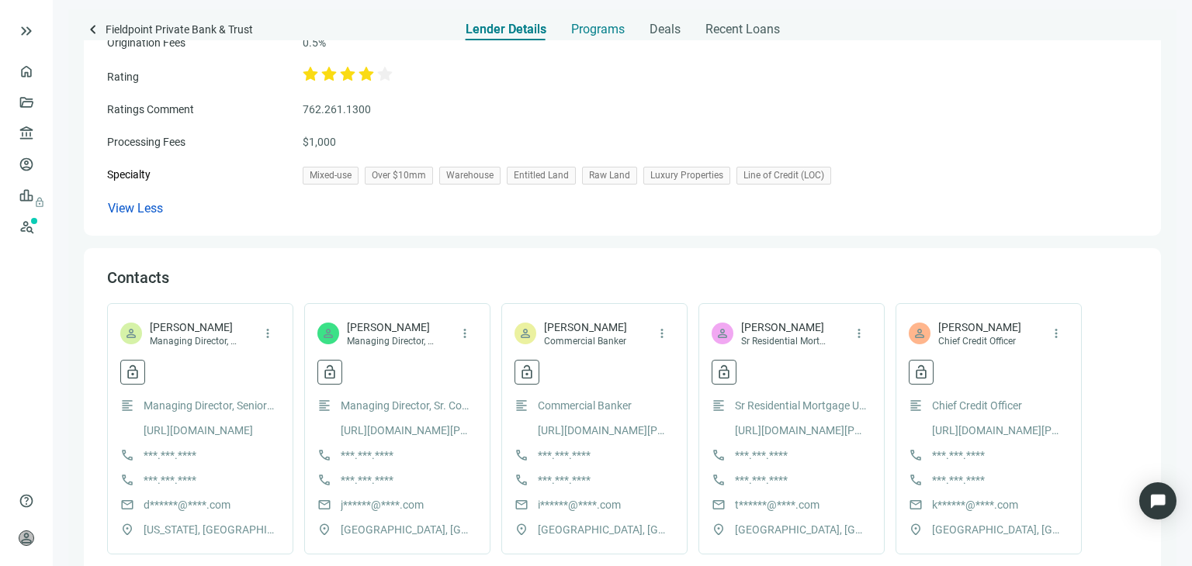
click at [593, 29] on span "Programs" at bounding box center [598, 30] width 54 height 16
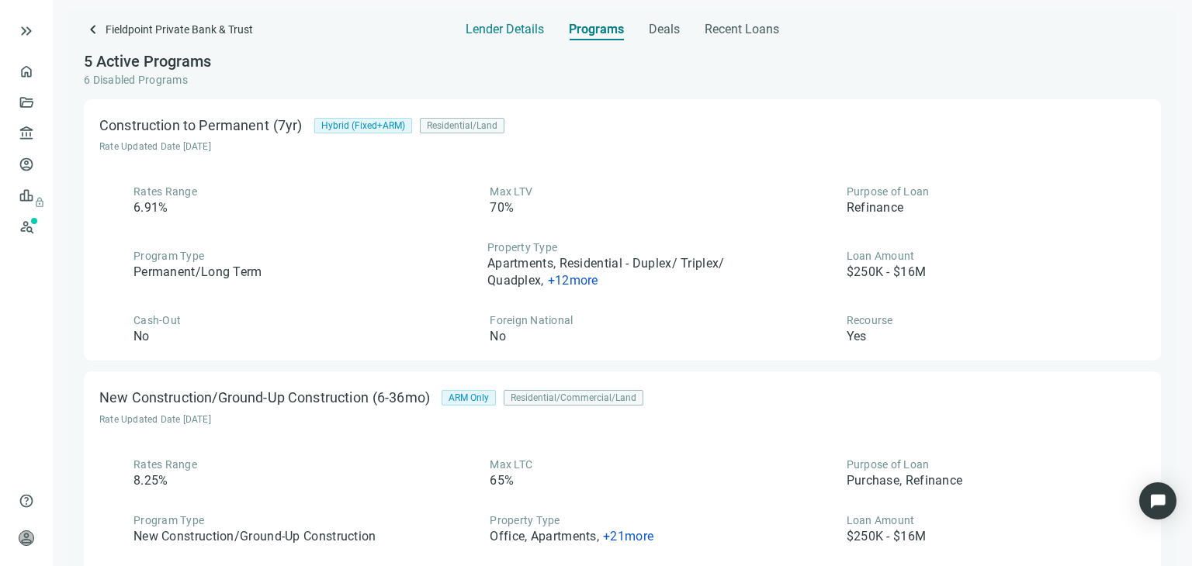
click at [509, 33] on span "Lender Details" at bounding box center [505, 30] width 78 height 16
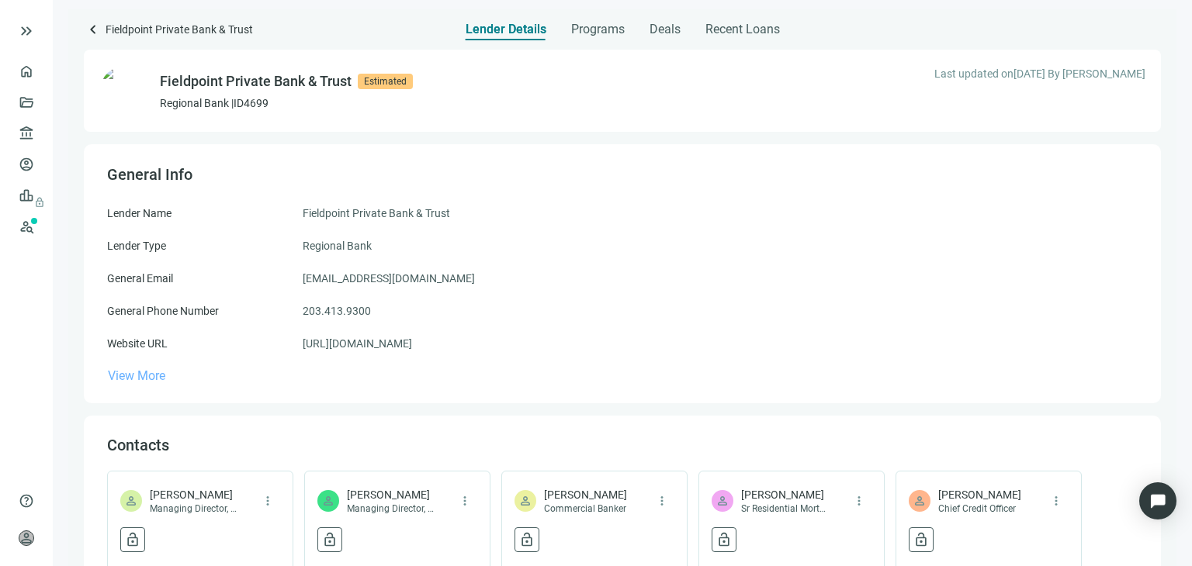
click at [146, 379] on span "View More" at bounding box center [136, 376] width 57 height 15
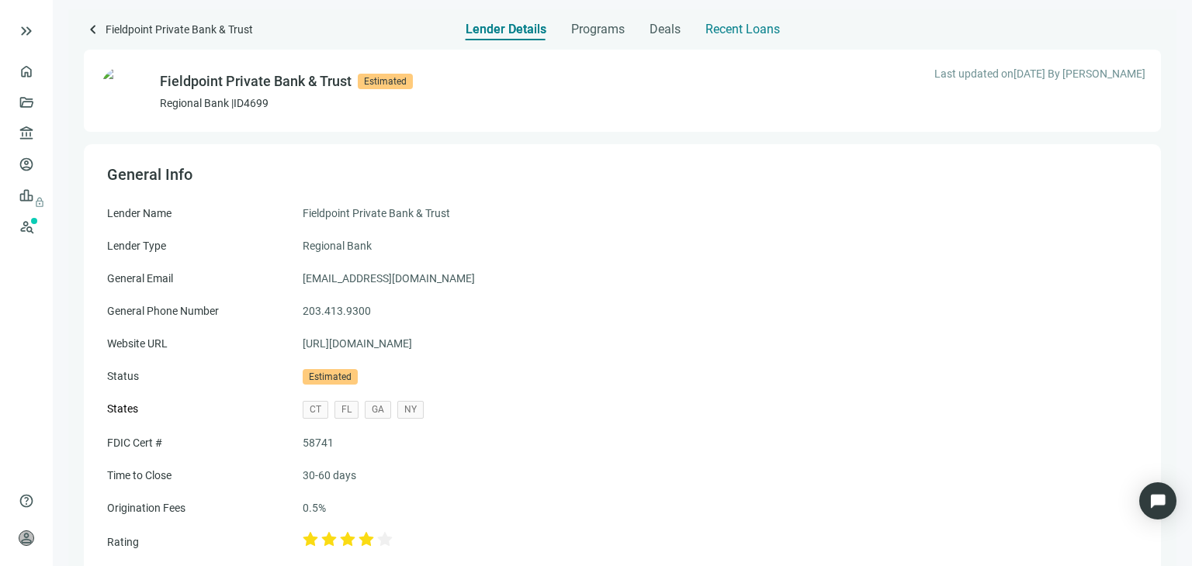
click at [723, 27] on span "Recent Loans" at bounding box center [742, 30] width 74 height 16
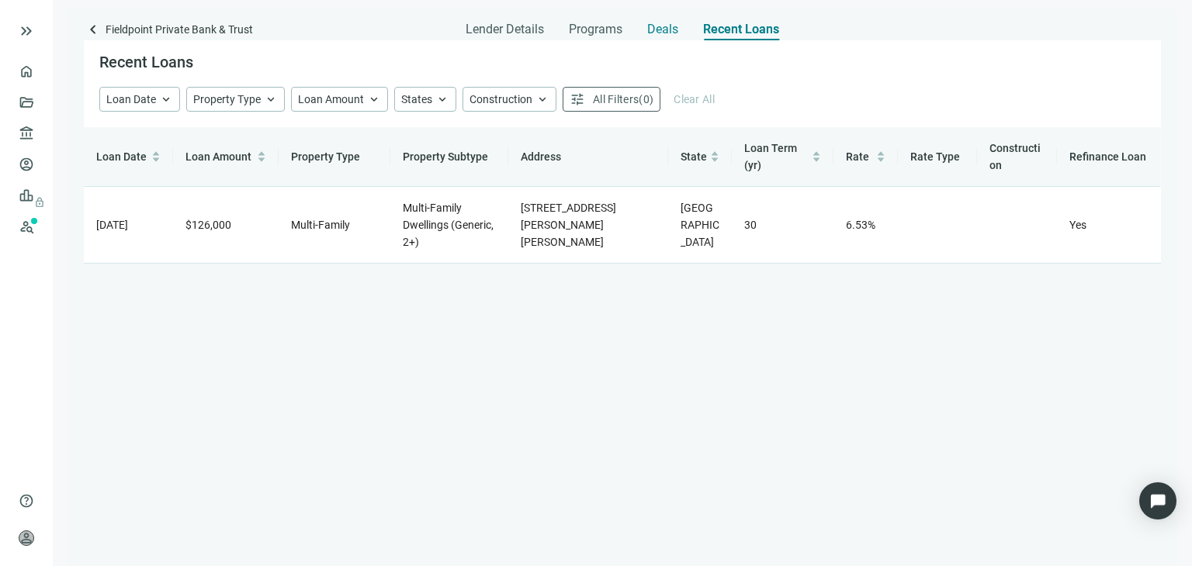
click at [670, 31] on span "Deals" at bounding box center [662, 30] width 31 height 16
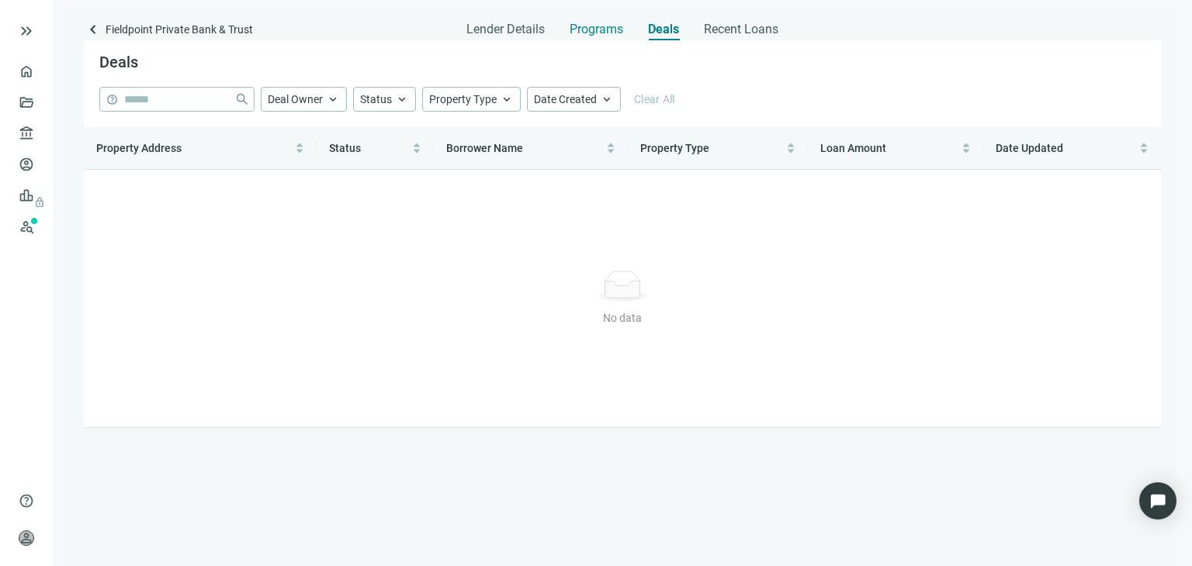
click at [590, 32] on span "Programs" at bounding box center [597, 30] width 54 height 16
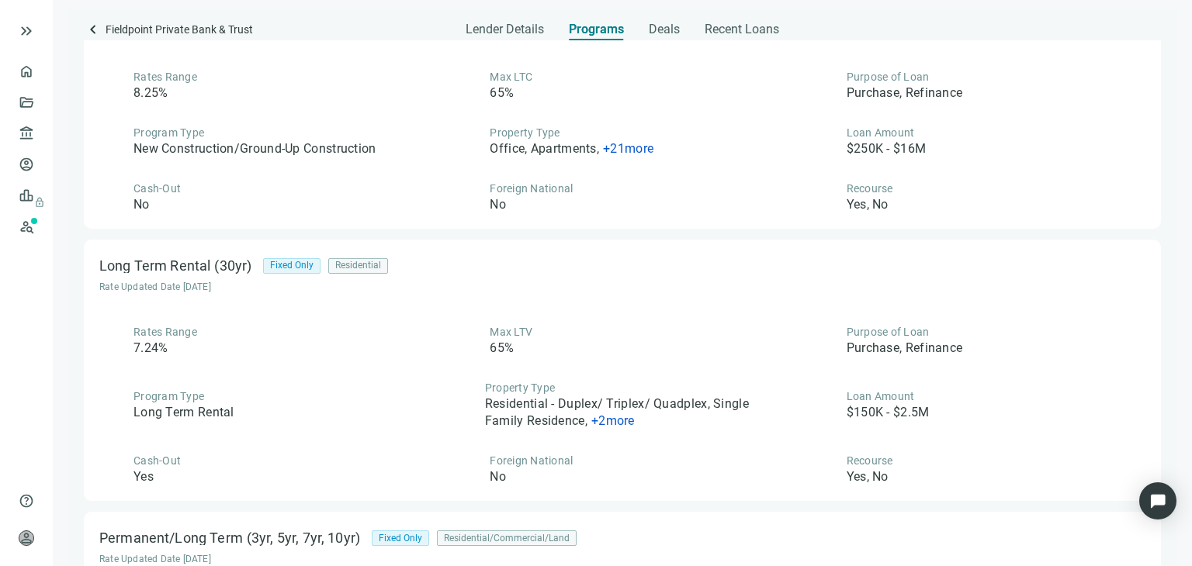
scroll to position [466, 0]
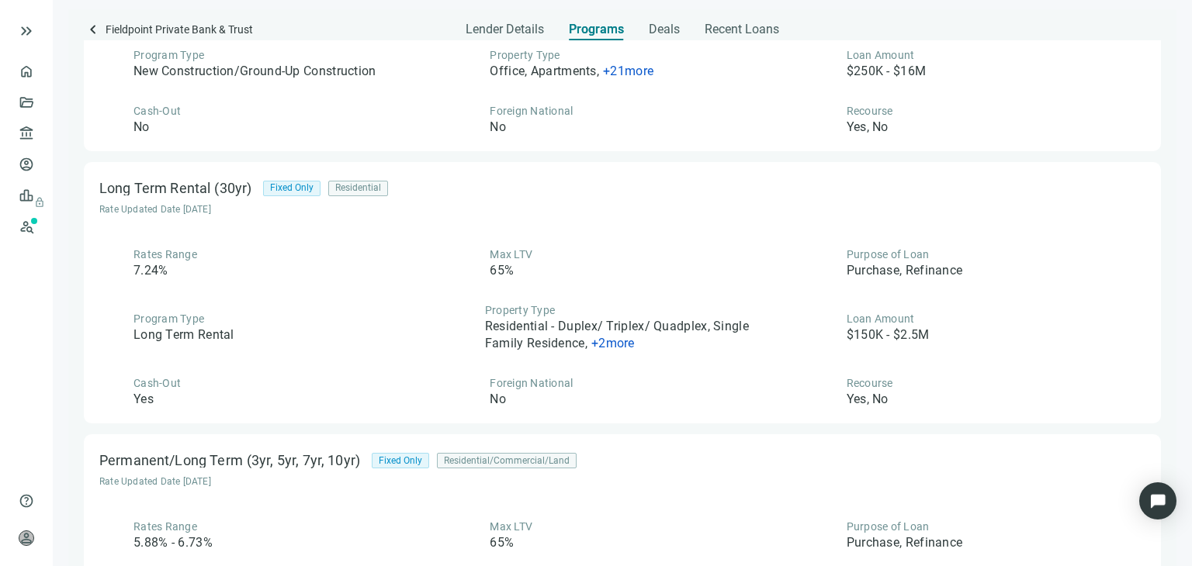
click at [604, 342] on span "+ 2 more" at bounding box center [612, 343] width 43 height 15
click at [344, 315] on div "Program Type Long Term Rental" at bounding box center [265, 328] width 333 height 50
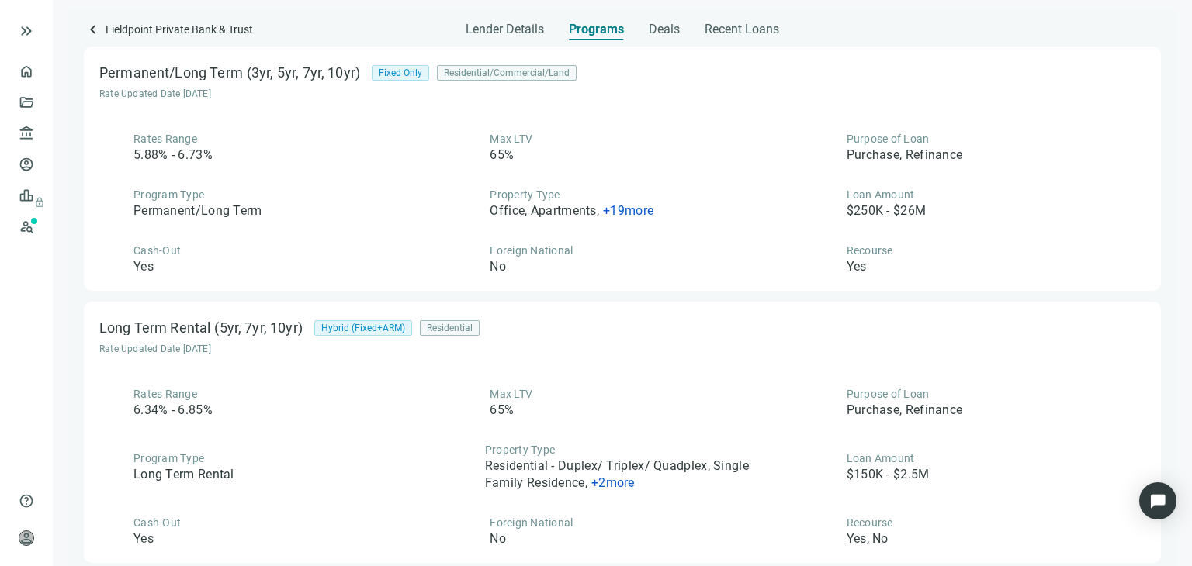
click at [627, 209] on span "+ 19 more" at bounding box center [628, 210] width 50 height 15
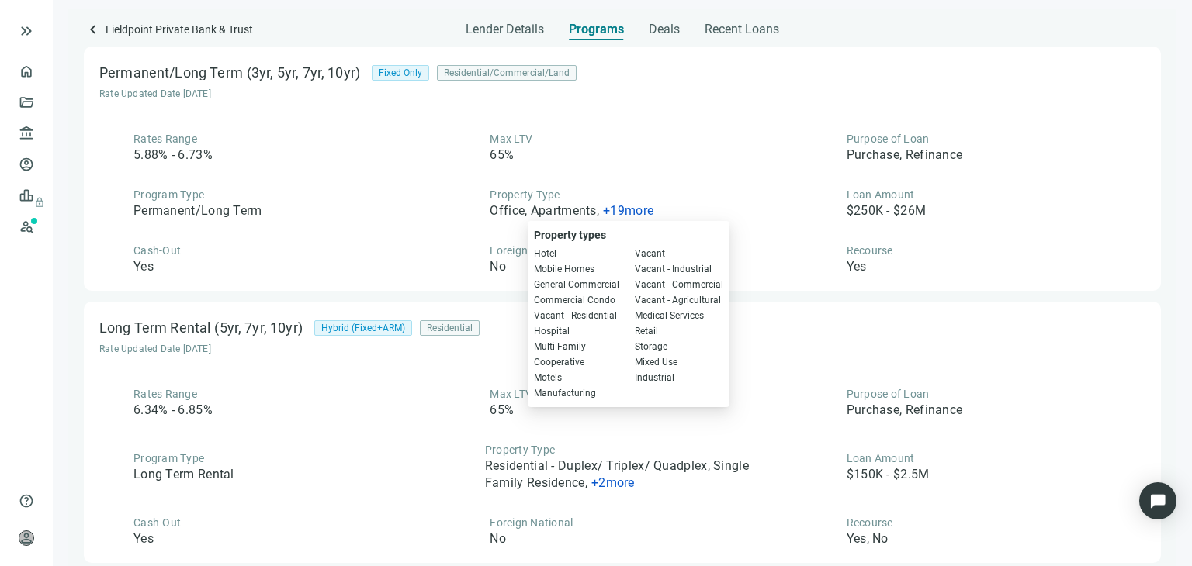
click at [413, 243] on div "Cash-Out Yes" at bounding box center [265, 259] width 333 height 33
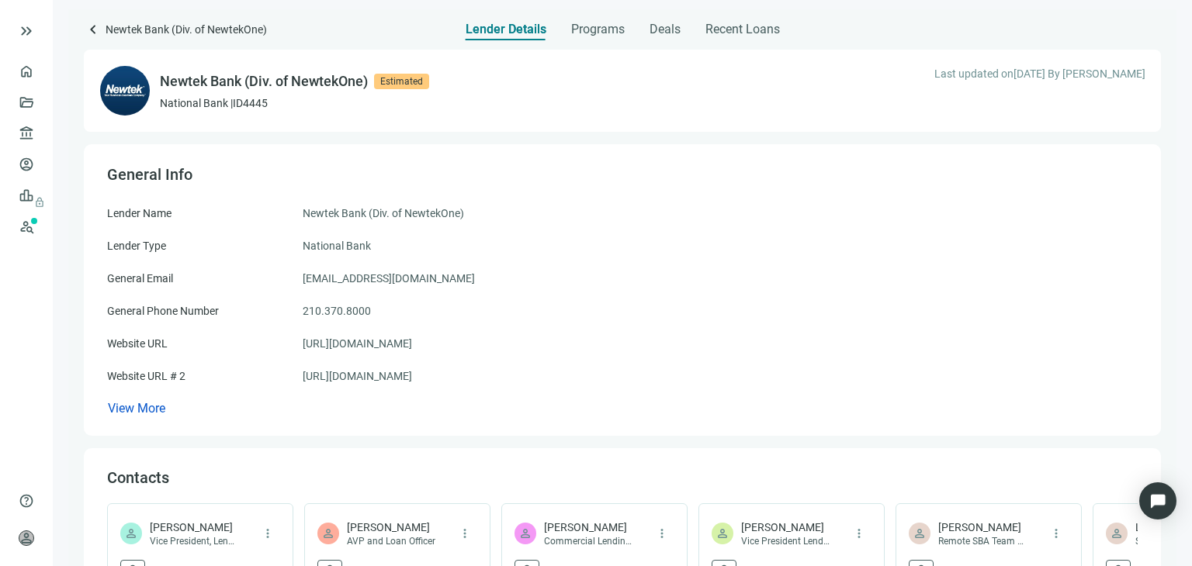
click at [133, 421] on div "General Info Lender Name Newtek Bank (Div. of NewtekOne) Lender Type National B…" at bounding box center [622, 290] width 1077 height 292
click at [138, 412] on span "View More" at bounding box center [136, 408] width 57 height 15
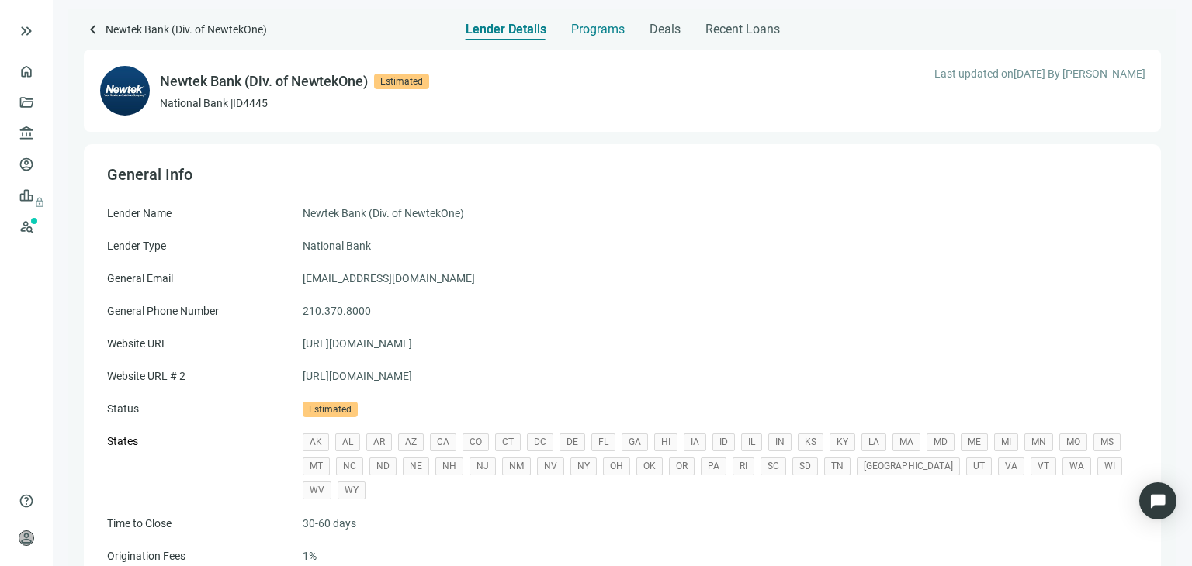
click at [594, 31] on span "Programs" at bounding box center [598, 30] width 54 height 16
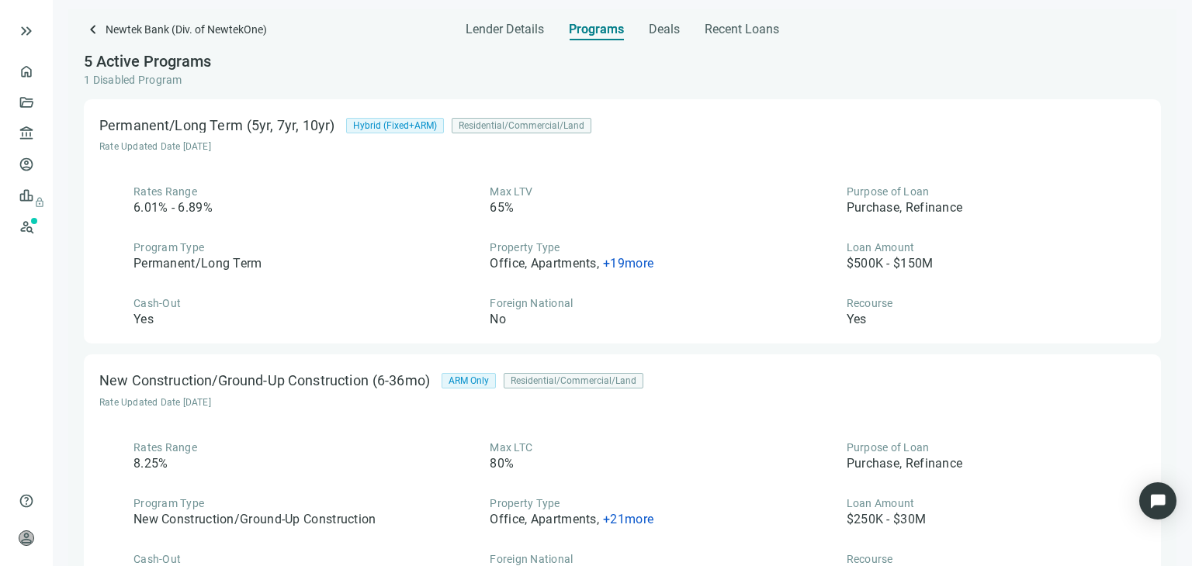
click at [635, 262] on span "+ 19 more" at bounding box center [628, 263] width 50 height 15
click at [407, 258] on div "Program Type Permanent/Long Term" at bounding box center [265, 256] width 333 height 33
click at [757, 30] on span "Recent Loans" at bounding box center [742, 30] width 74 height 16
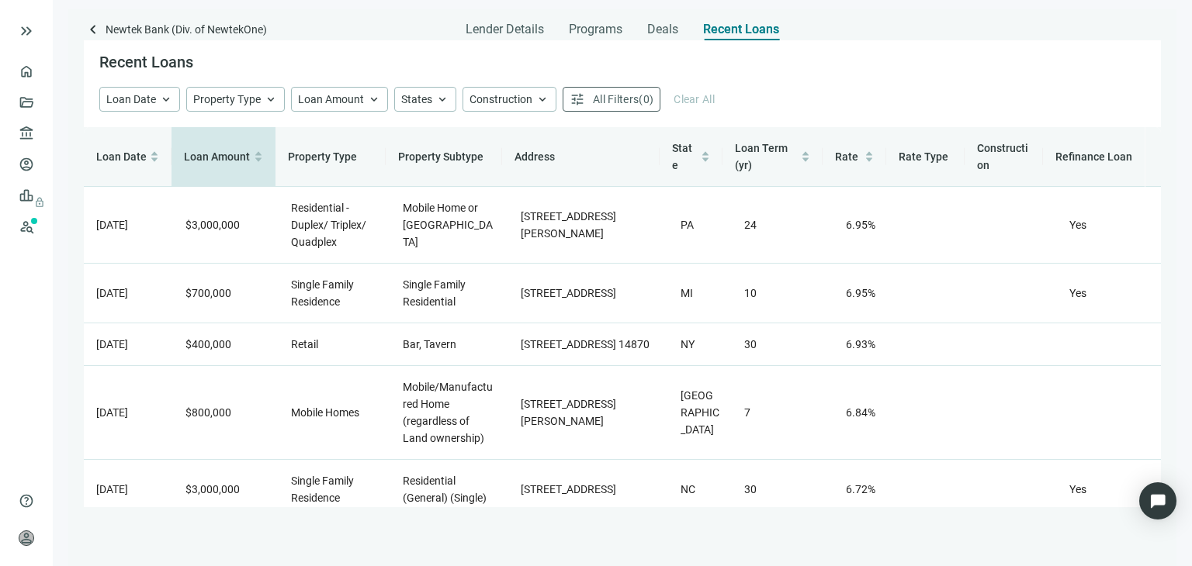
click at [248, 151] on span "Loan Amount" at bounding box center [217, 157] width 66 height 12
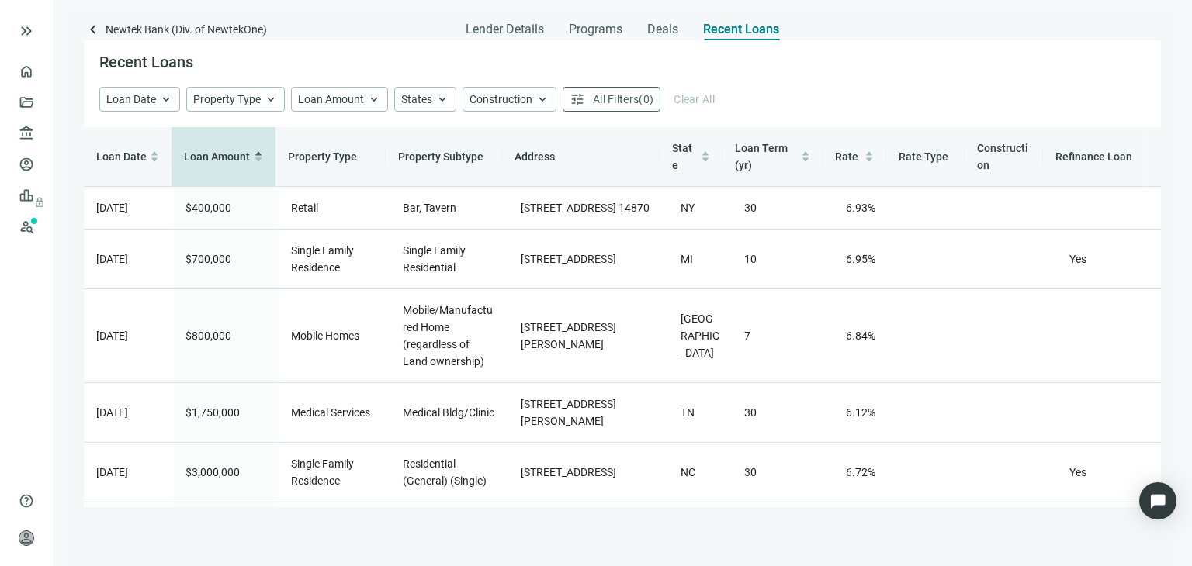
click at [249, 150] on span "Loan Amount" at bounding box center [217, 156] width 67 height 17
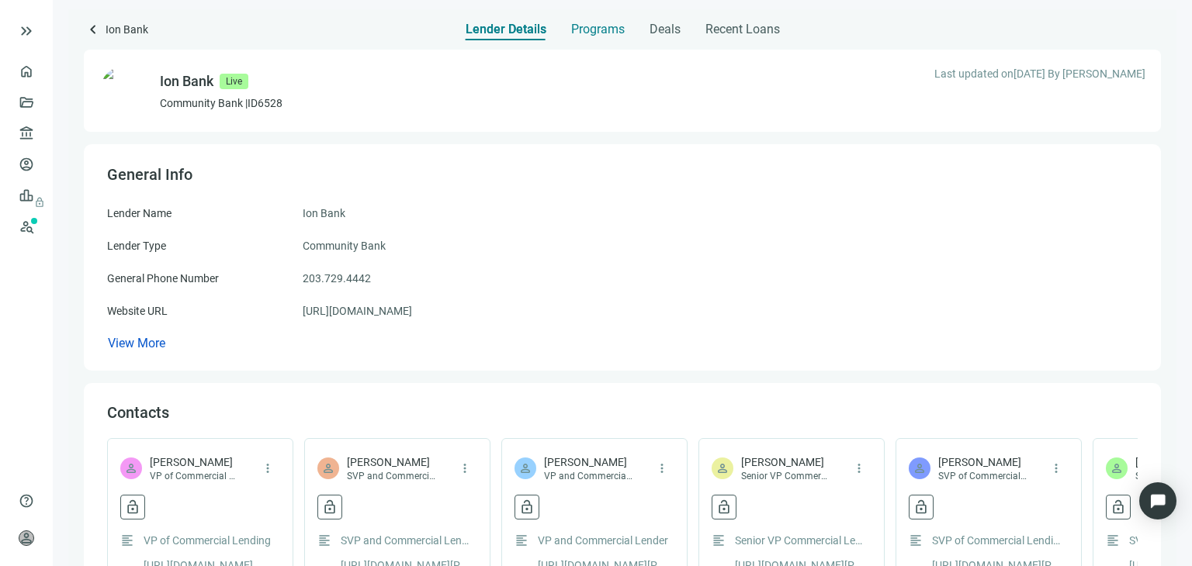
click at [593, 31] on span "Programs" at bounding box center [598, 30] width 54 height 16
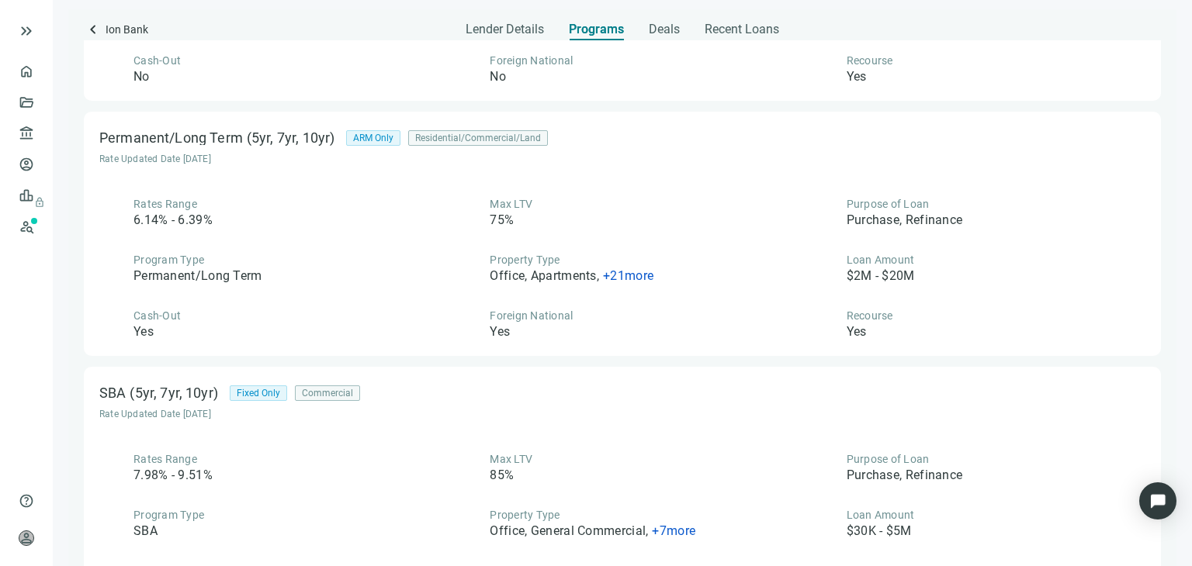
scroll to position [826, 0]
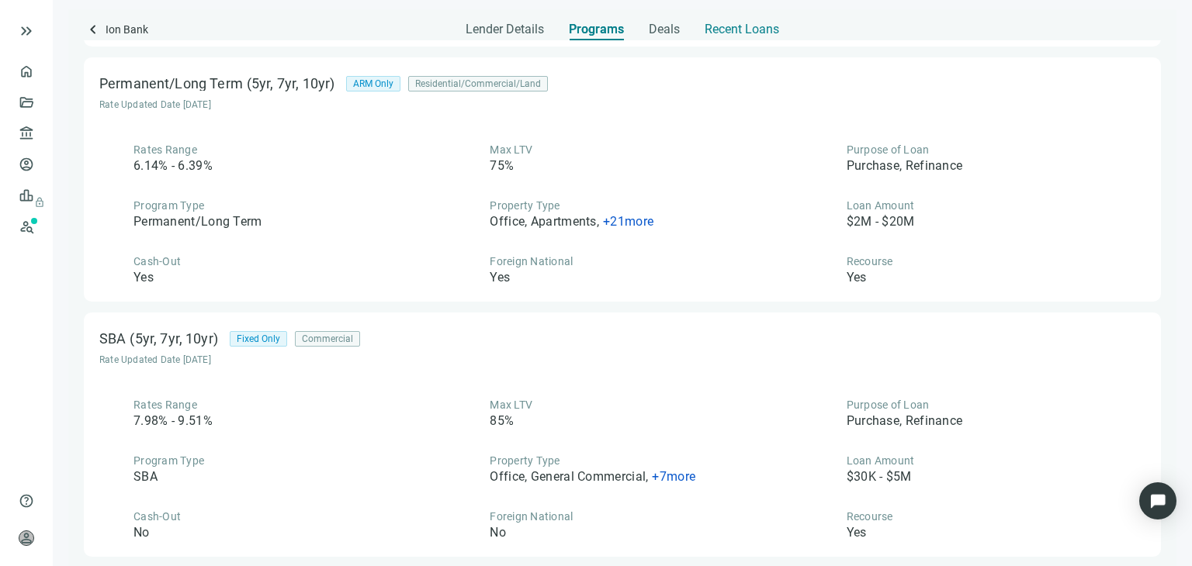
click at [730, 25] on span "Recent Loans" at bounding box center [742, 30] width 74 height 16
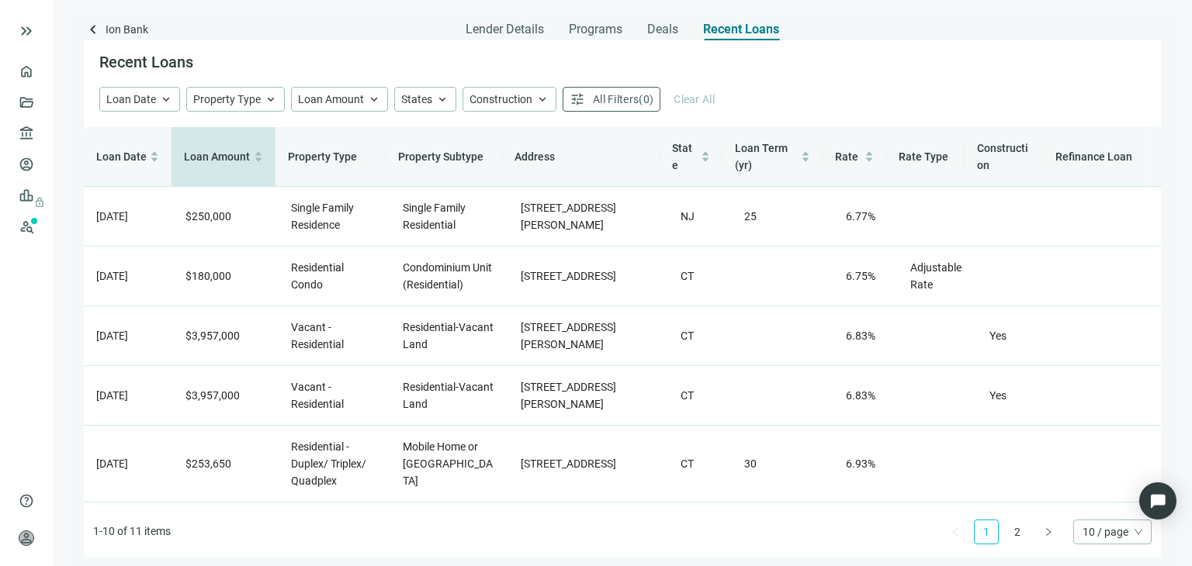
click at [255, 154] on div "Loan Amount" at bounding box center [223, 156] width 79 height 17
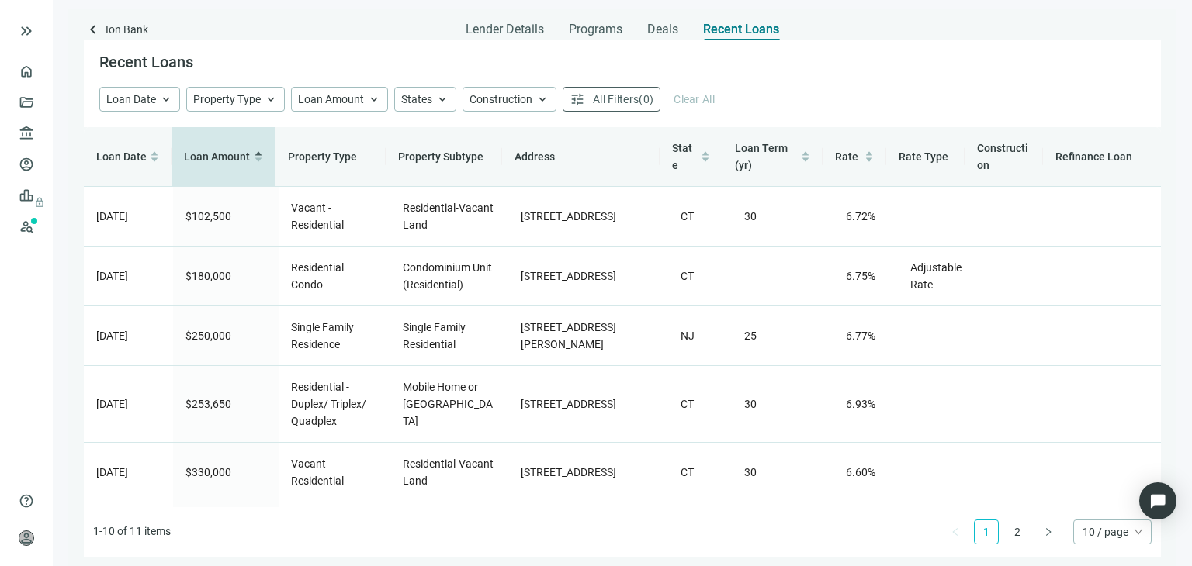
click at [255, 153] on div "Loan Amount" at bounding box center [223, 156] width 79 height 17
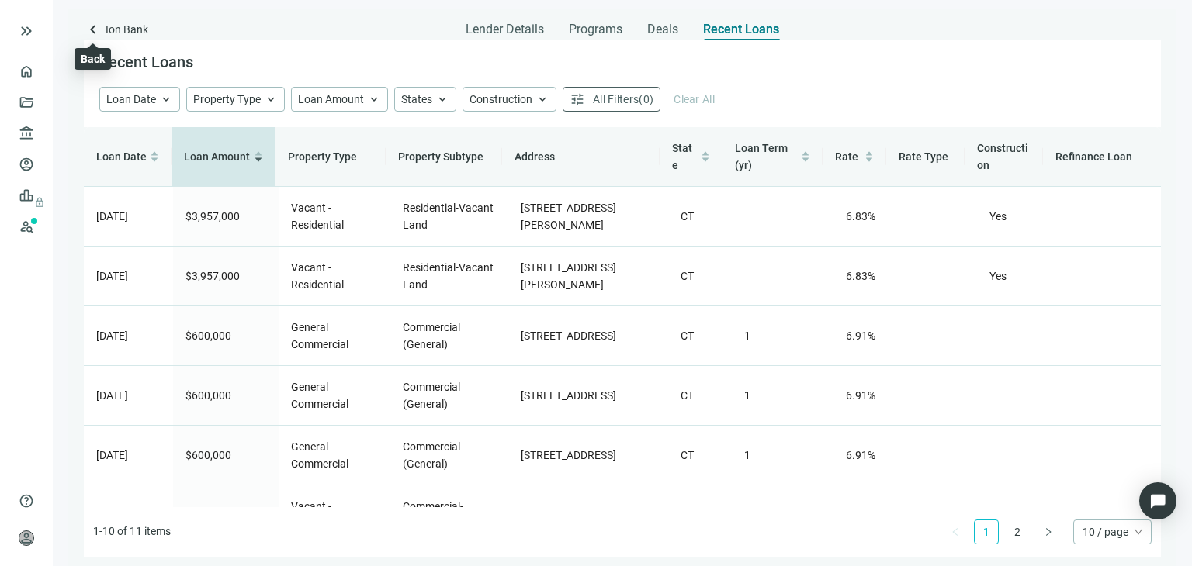
click at [92, 29] on span "keyboard_arrow_left" at bounding box center [93, 29] width 19 height 19
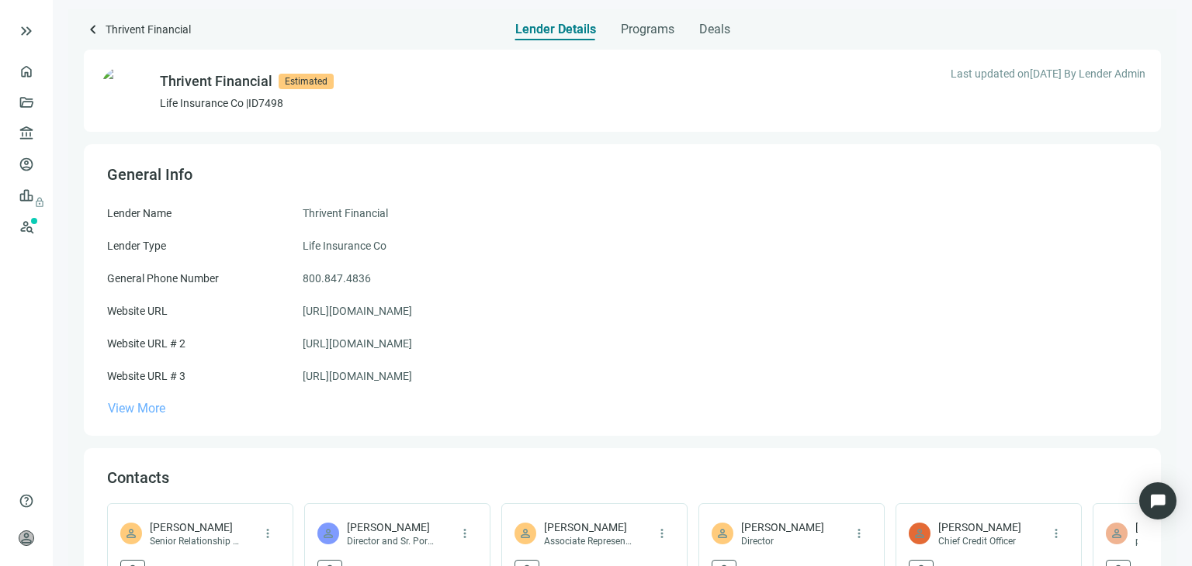
click at [144, 411] on span "View More" at bounding box center [136, 408] width 57 height 15
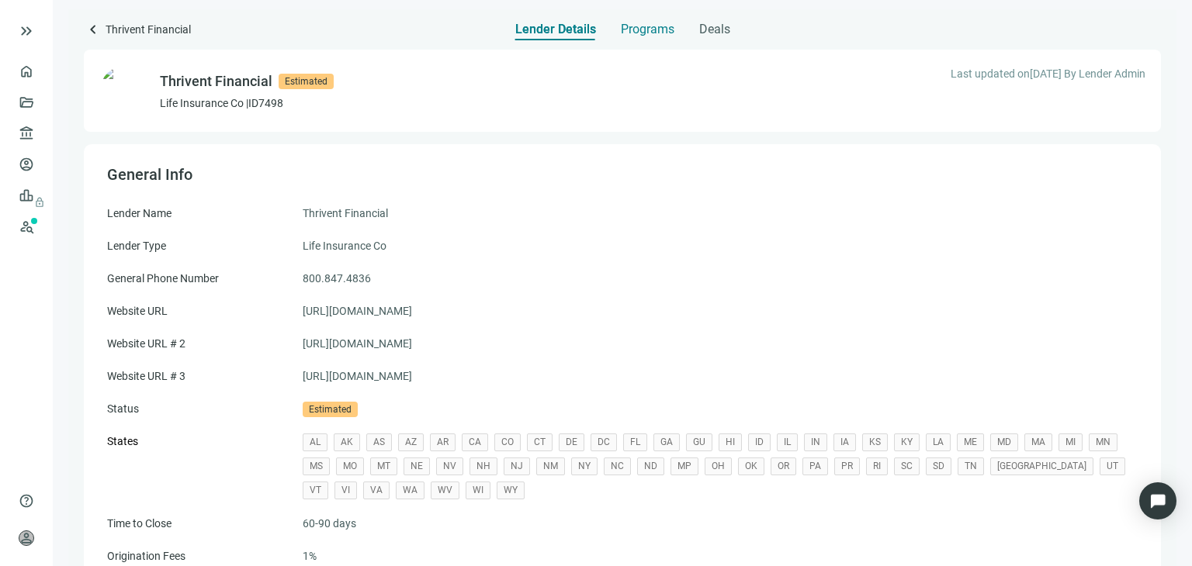
click at [646, 29] on span "Programs" at bounding box center [648, 30] width 54 height 16
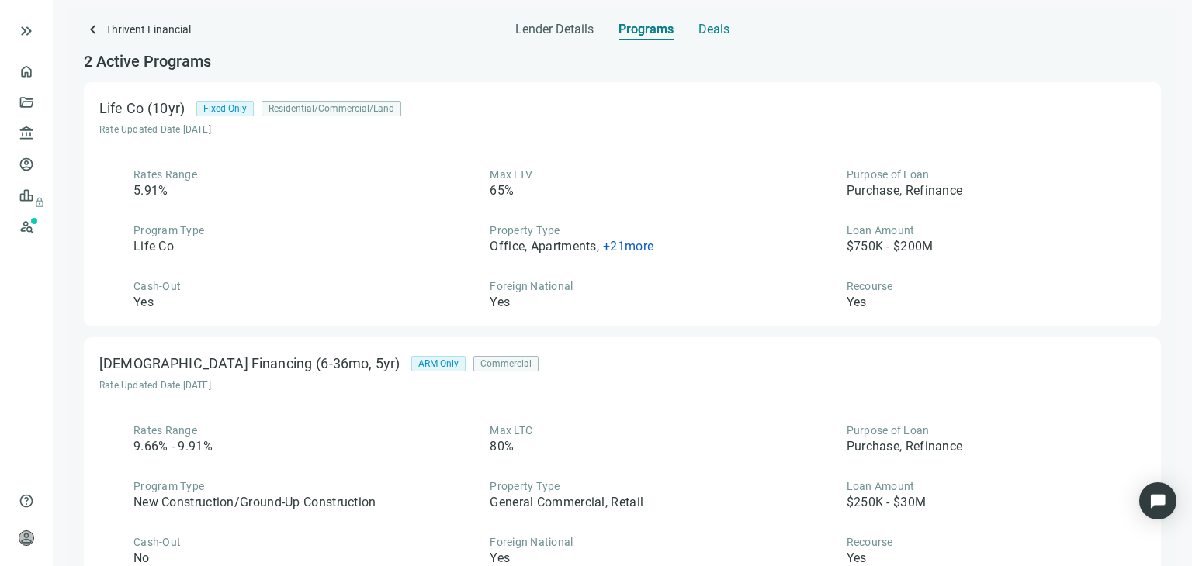
click at [717, 29] on span "Deals" at bounding box center [713, 30] width 31 height 16
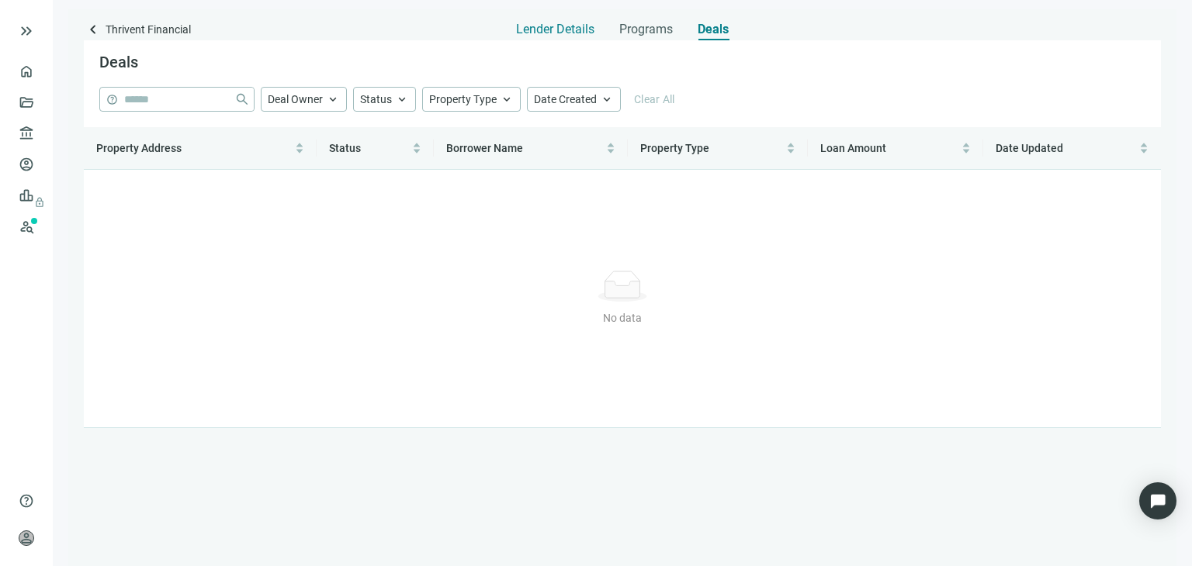
click at [572, 33] on span "Lender Details" at bounding box center [555, 30] width 78 height 16
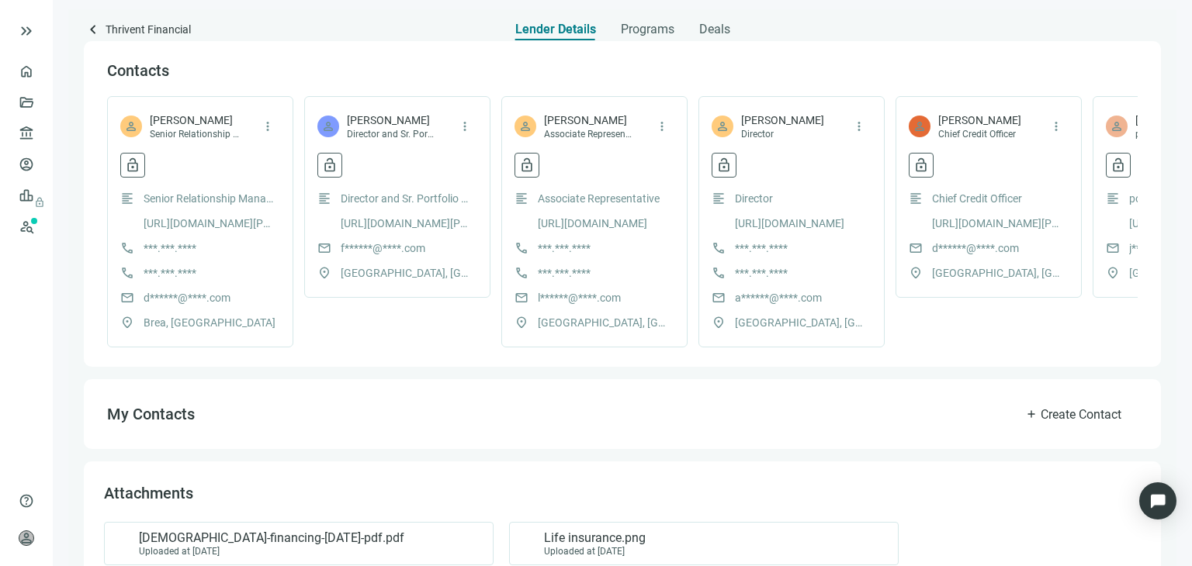
scroll to position [463, 0]
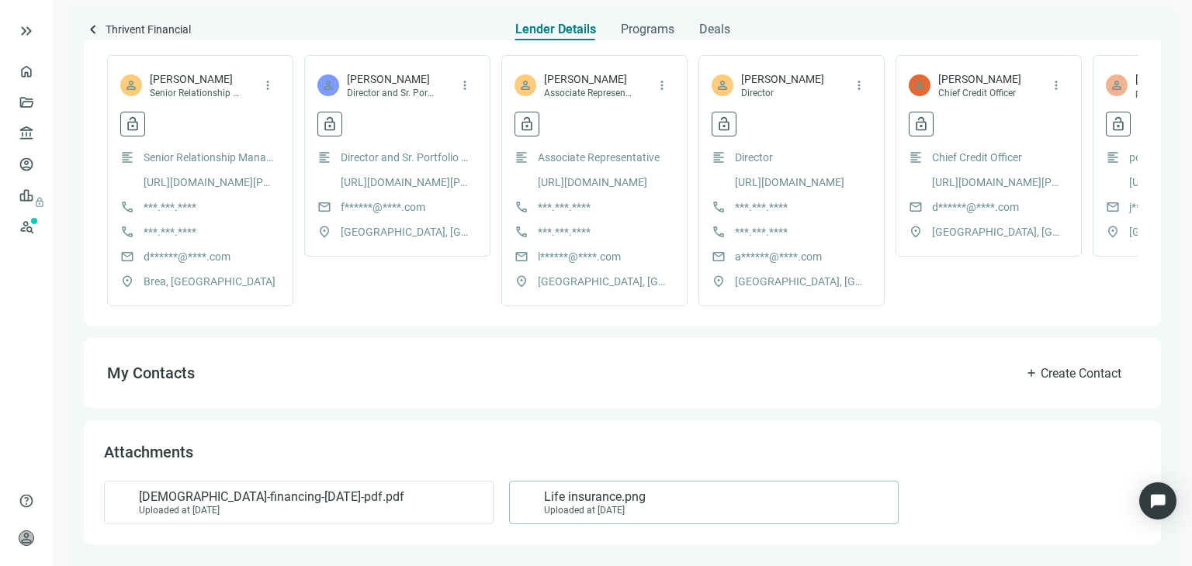
click at [585, 507] on div "Uploaded at [DATE]" at bounding box center [595, 510] width 102 height 11
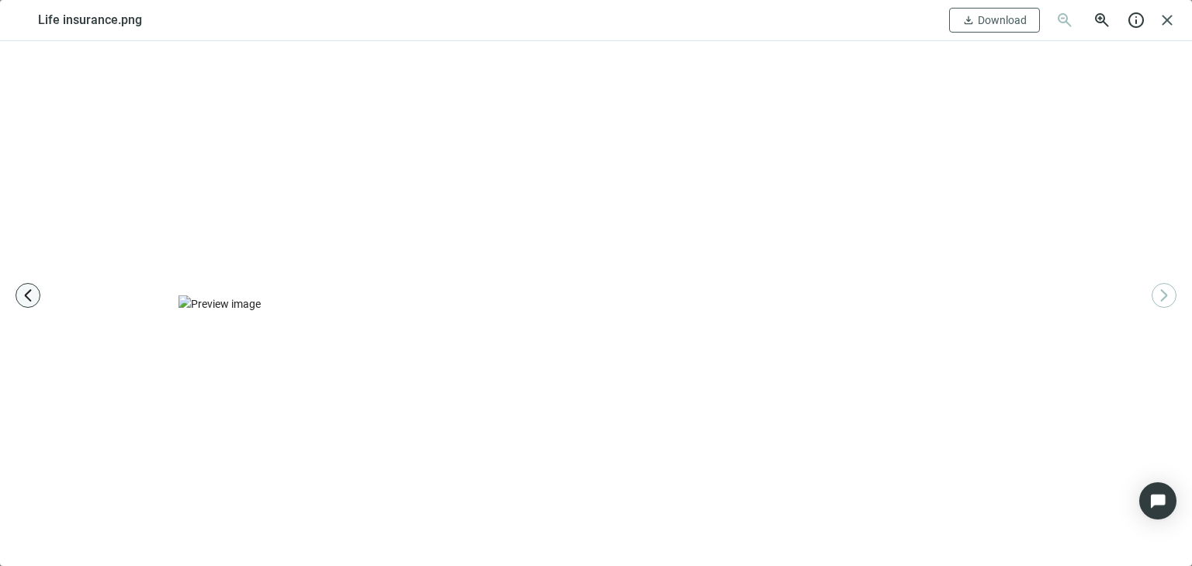
click at [25, 293] on span "arrow_back_ios_new" at bounding box center [28, 296] width 16 height 16
click at [1166, 19] on span "close" at bounding box center [1167, 20] width 19 height 19
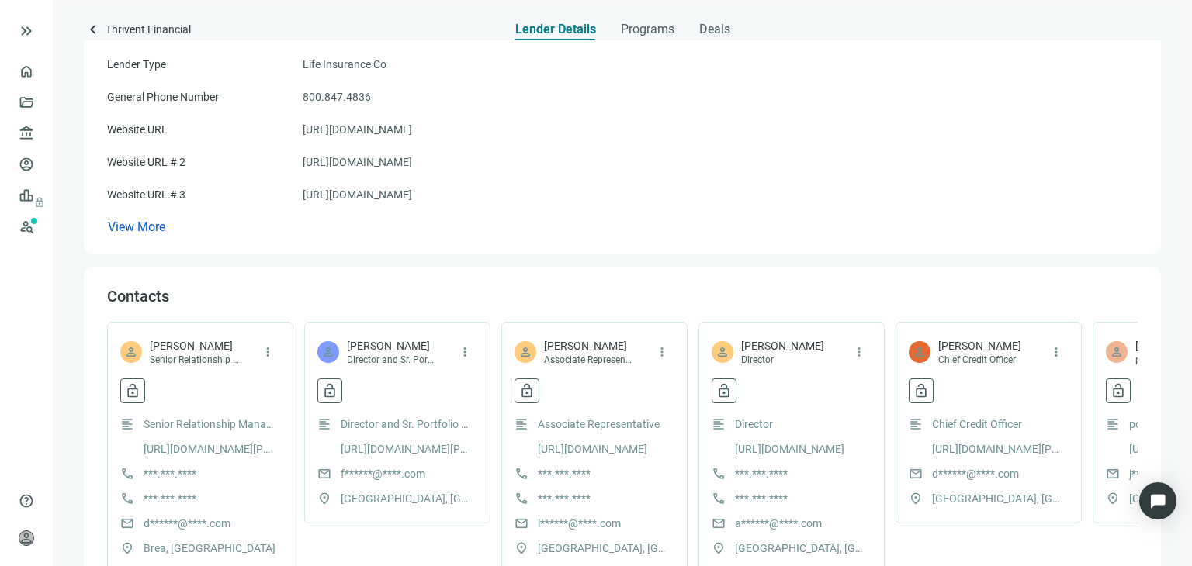
scroll to position [0, 0]
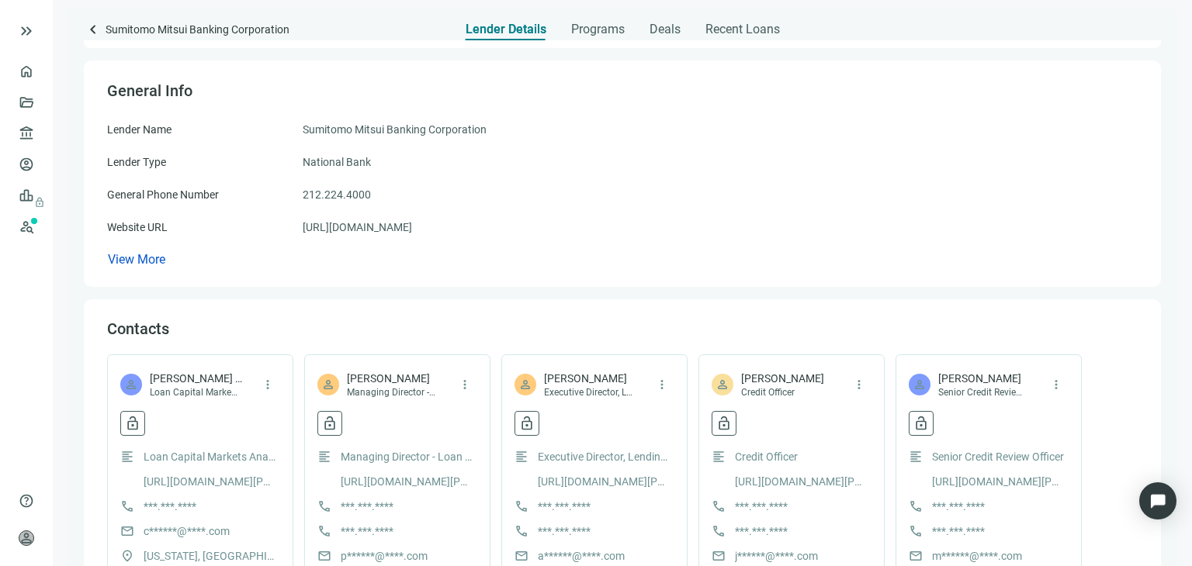
scroll to position [155, 0]
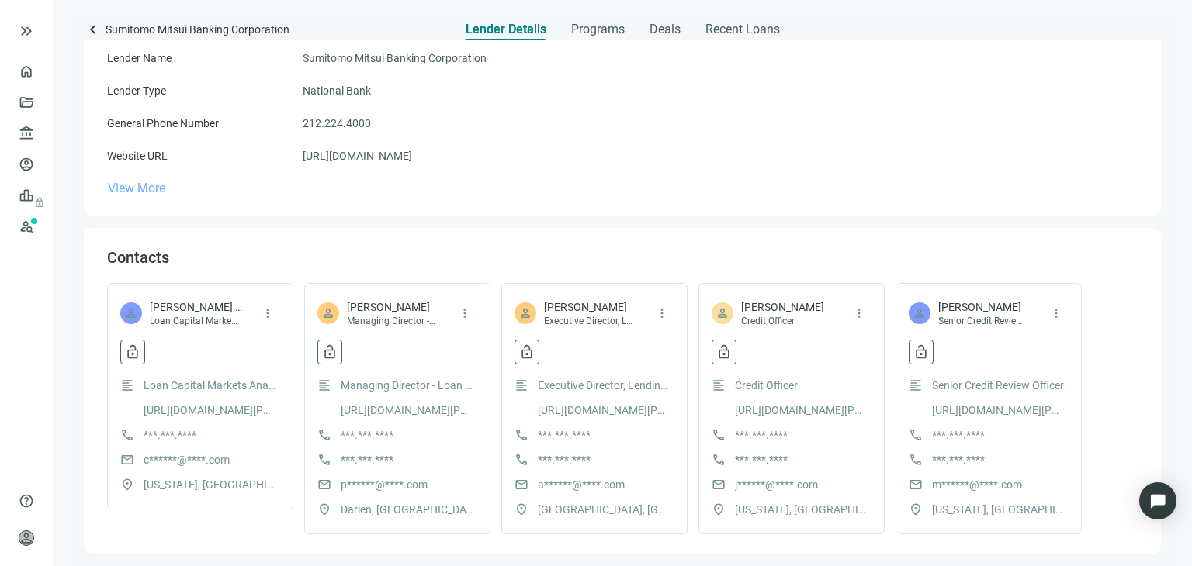
click at [161, 194] on span "View More" at bounding box center [136, 188] width 57 height 15
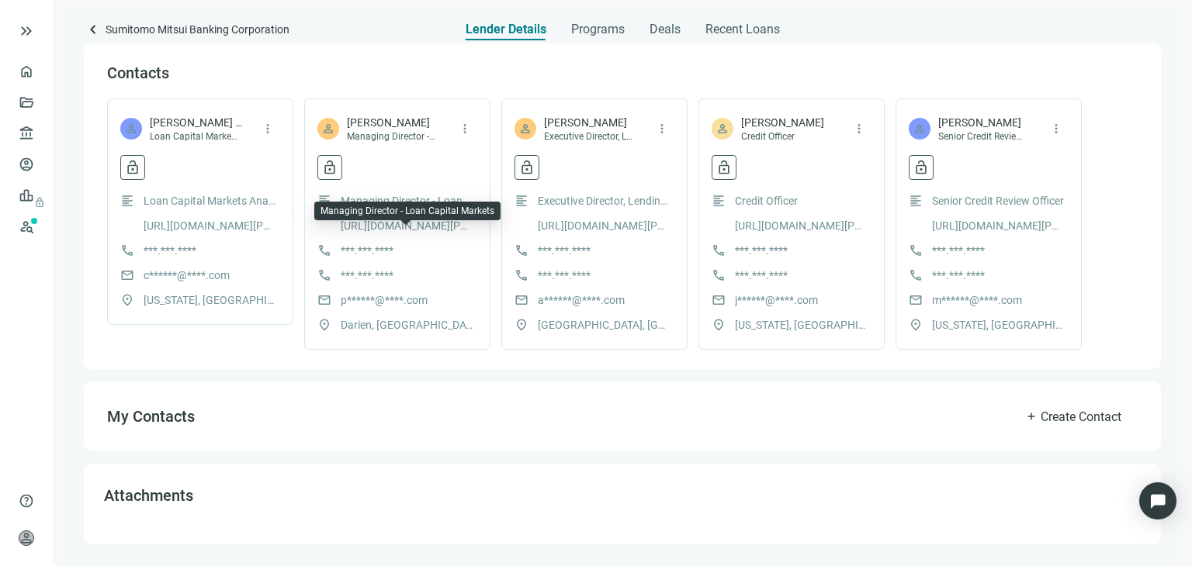
scroll to position [0, 0]
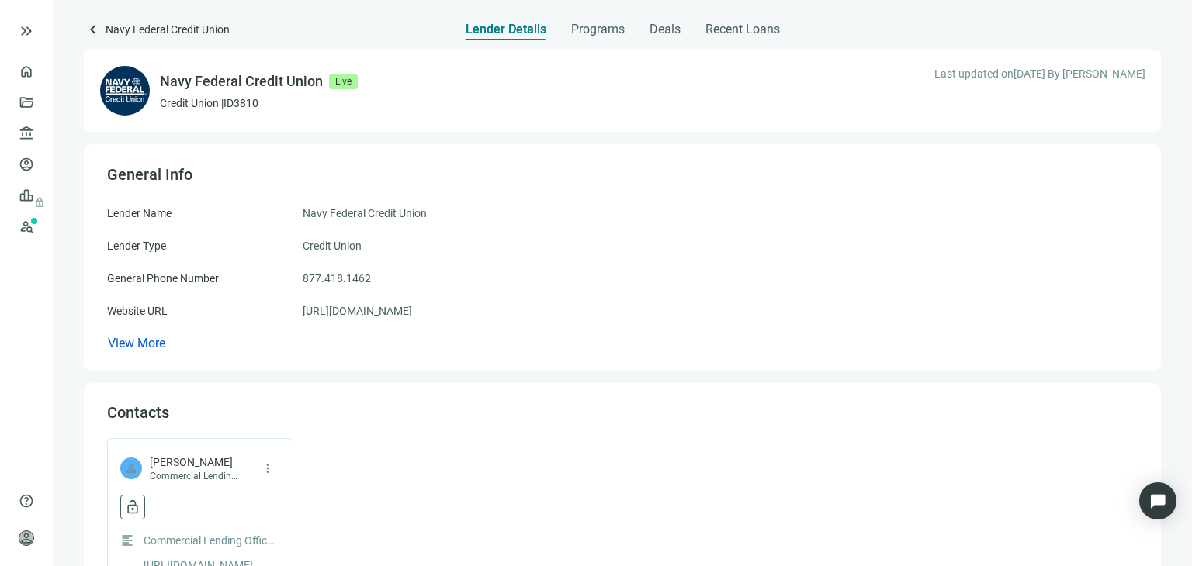
click at [158, 352] on div "View More" at bounding box center [622, 343] width 1030 height 17
click at [149, 345] on span "View More" at bounding box center [136, 343] width 57 height 15
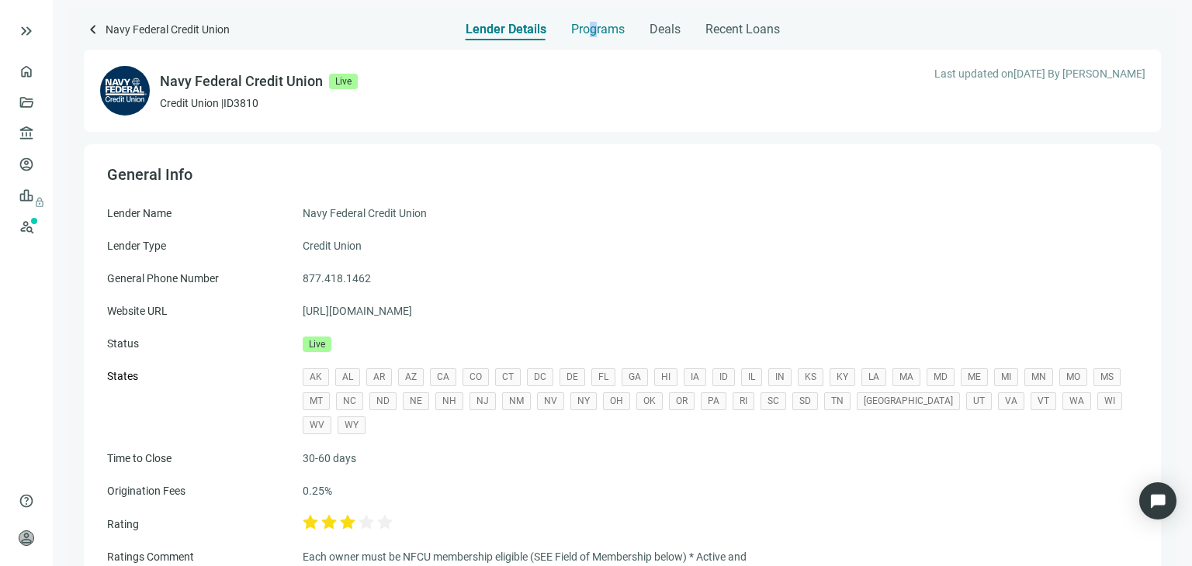
click at [592, 33] on span "Programs" at bounding box center [598, 30] width 54 height 16
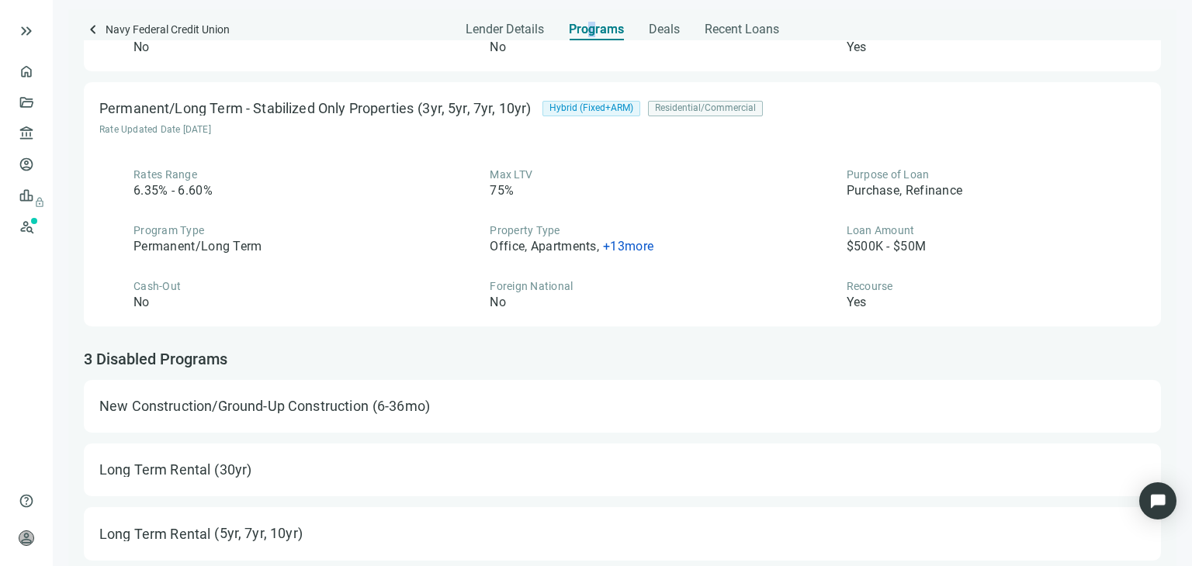
scroll to position [549, 0]
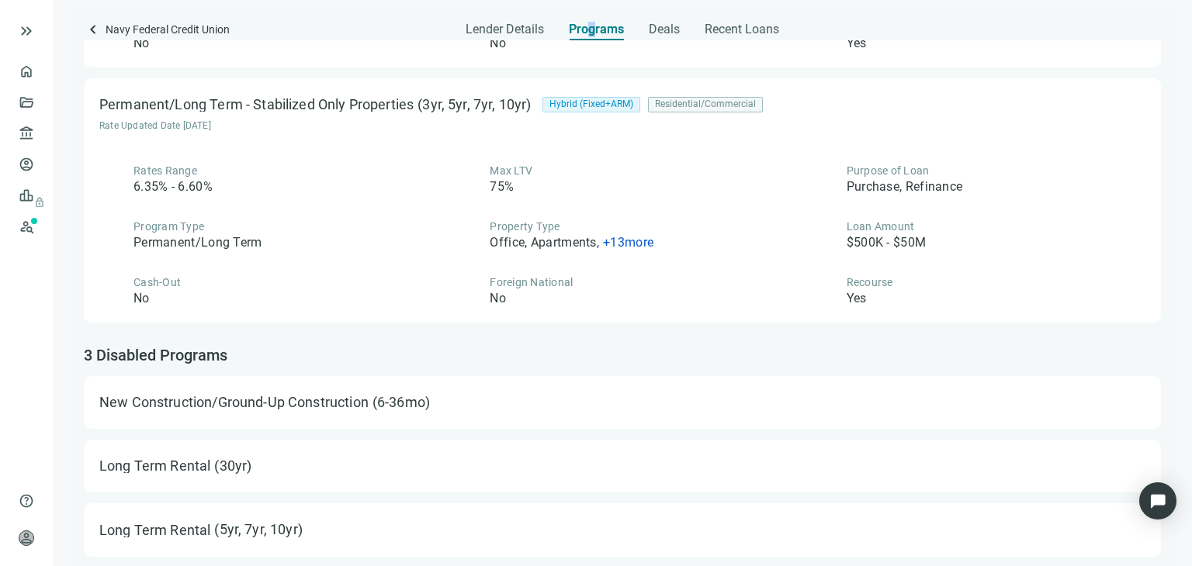
click at [629, 244] on span "+ 13 more" at bounding box center [628, 242] width 50 height 15
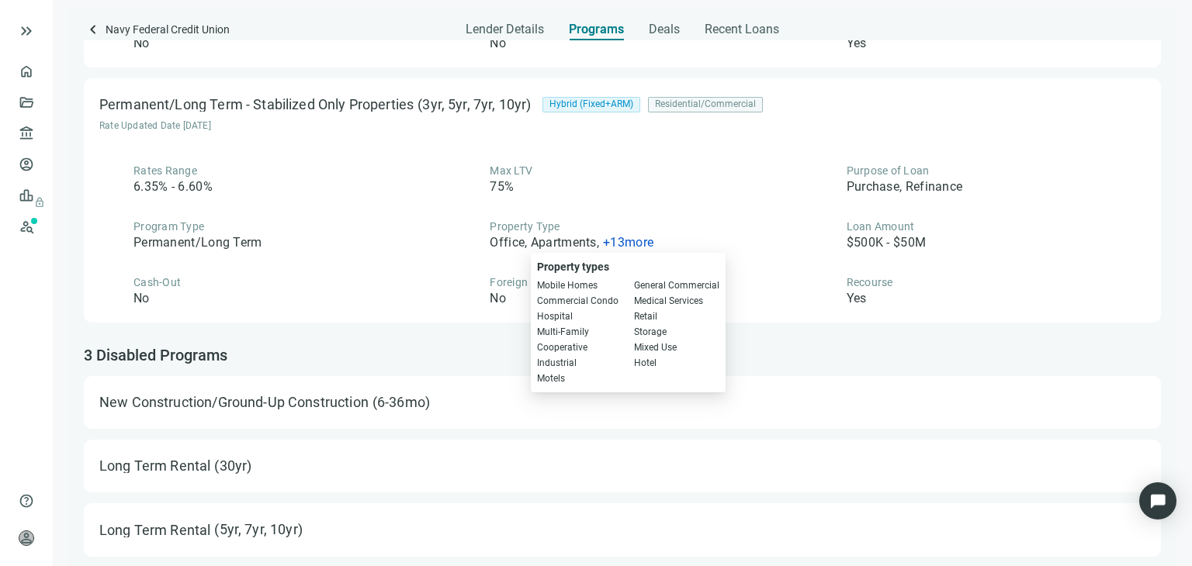
click at [411, 258] on div "Rates Range 6.35% - 6.60% Max LTV 75% Purpose of Loan Purchase, Refinance Progr…" at bounding box center [622, 235] width 1046 height 144
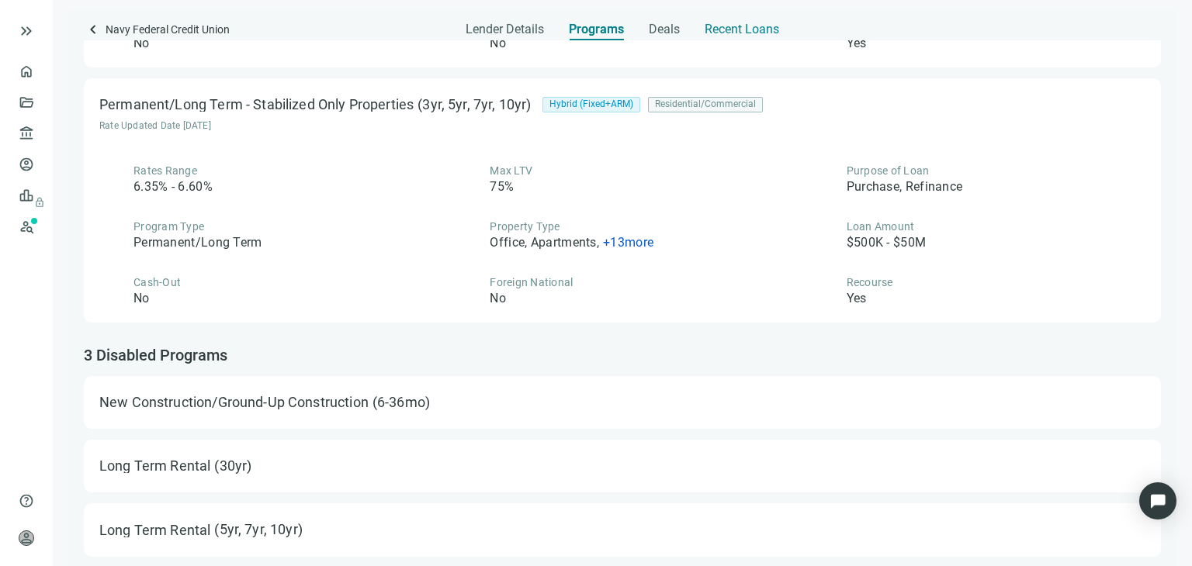
click at [741, 32] on span "Recent Loans" at bounding box center [742, 30] width 74 height 16
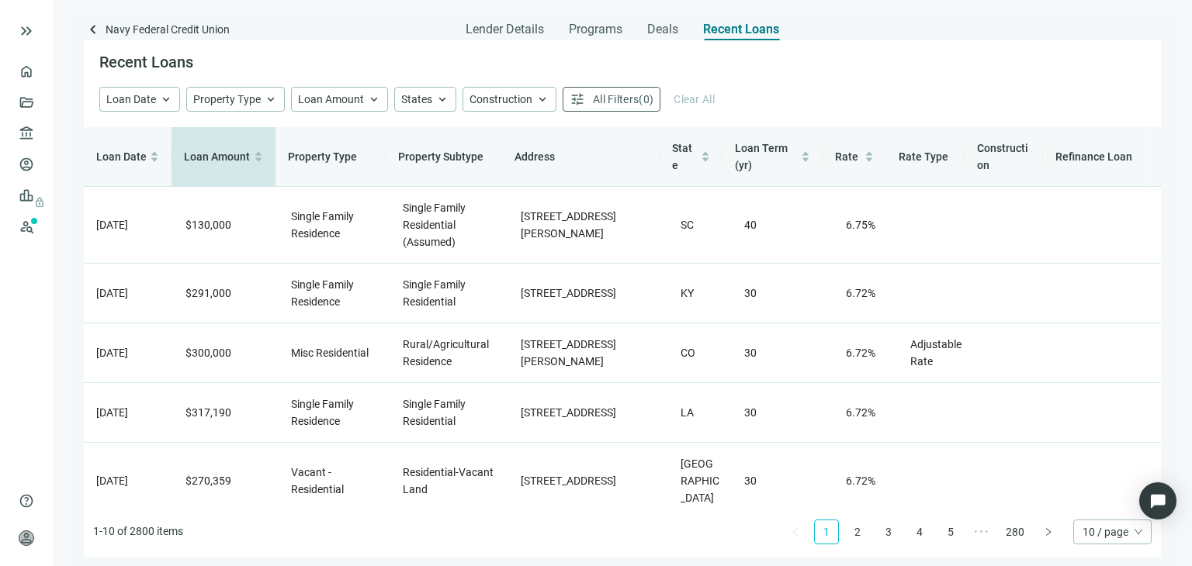
click at [241, 161] on span "Loan Amount" at bounding box center [217, 157] width 66 height 12
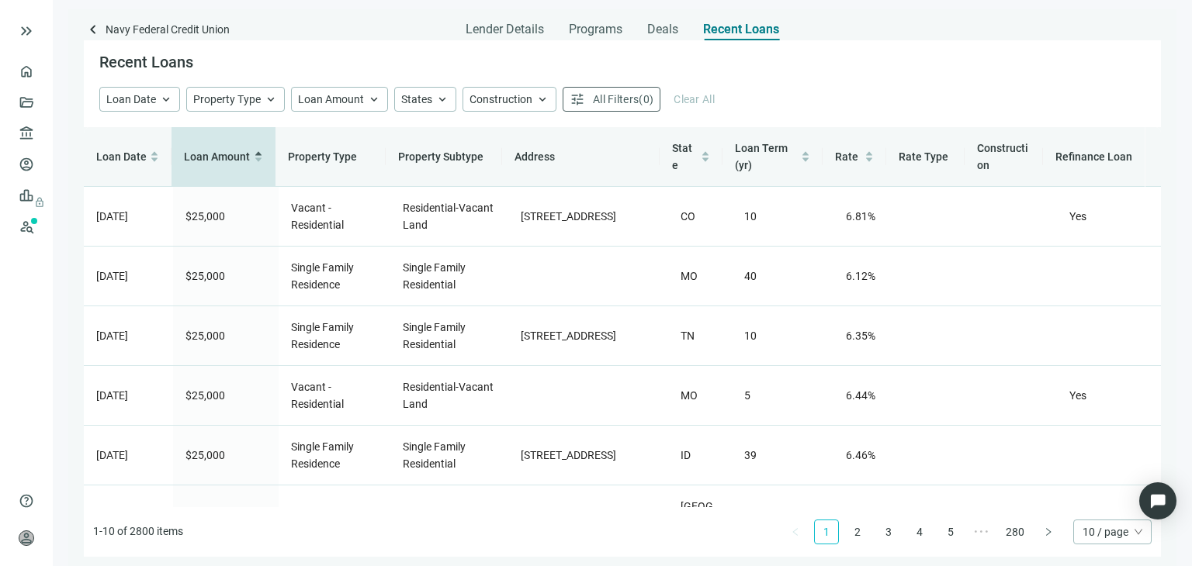
click at [241, 161] on span "Loan Amount" at bounding box center [217, 157] width 66 height 12
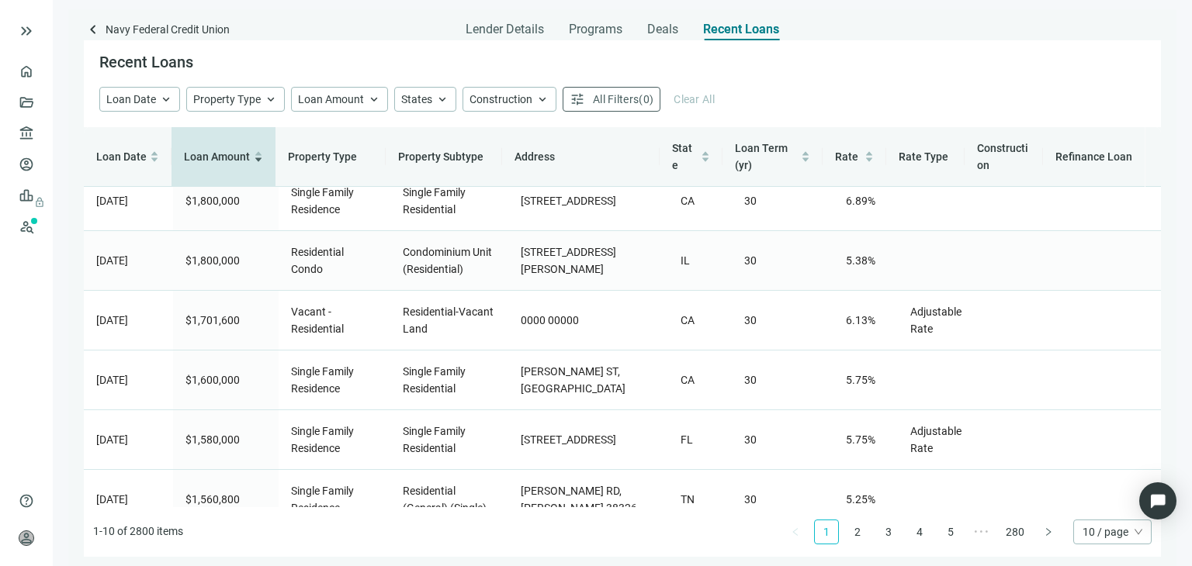
scroll to position [293, 0]
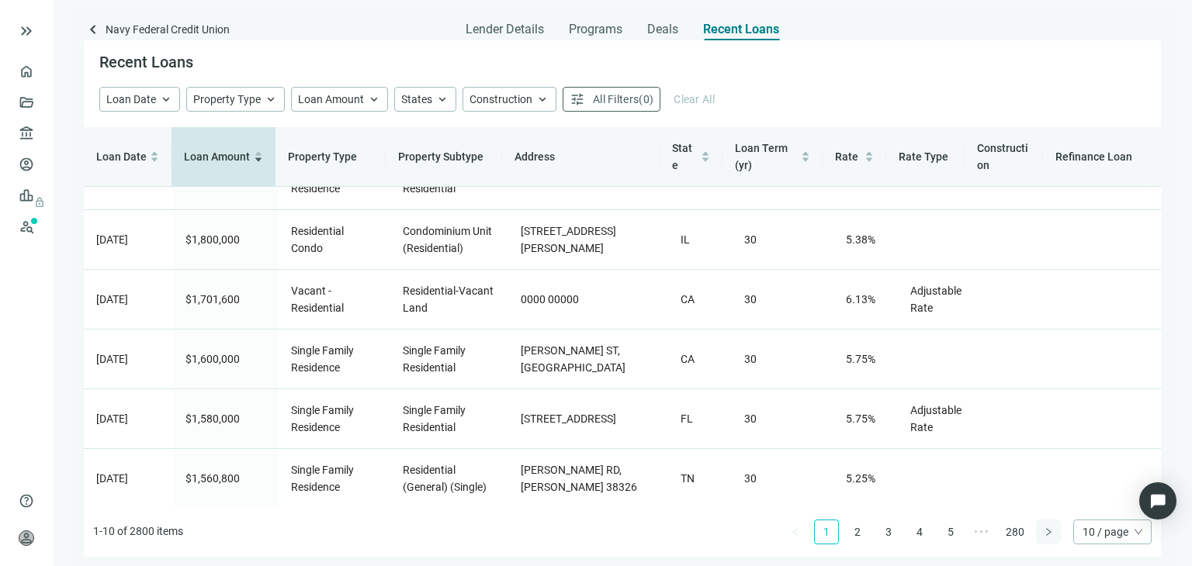
click at [1052, 535] on icon "right" at bounding box center [1048, 532] width 9 height 9
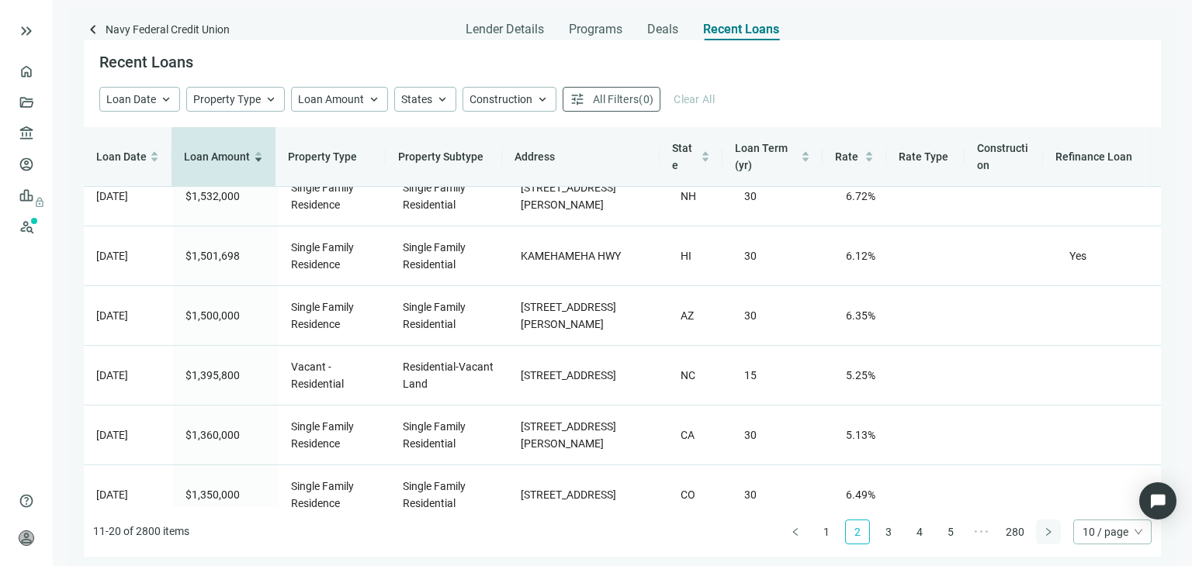
scroll to position [0, 0]
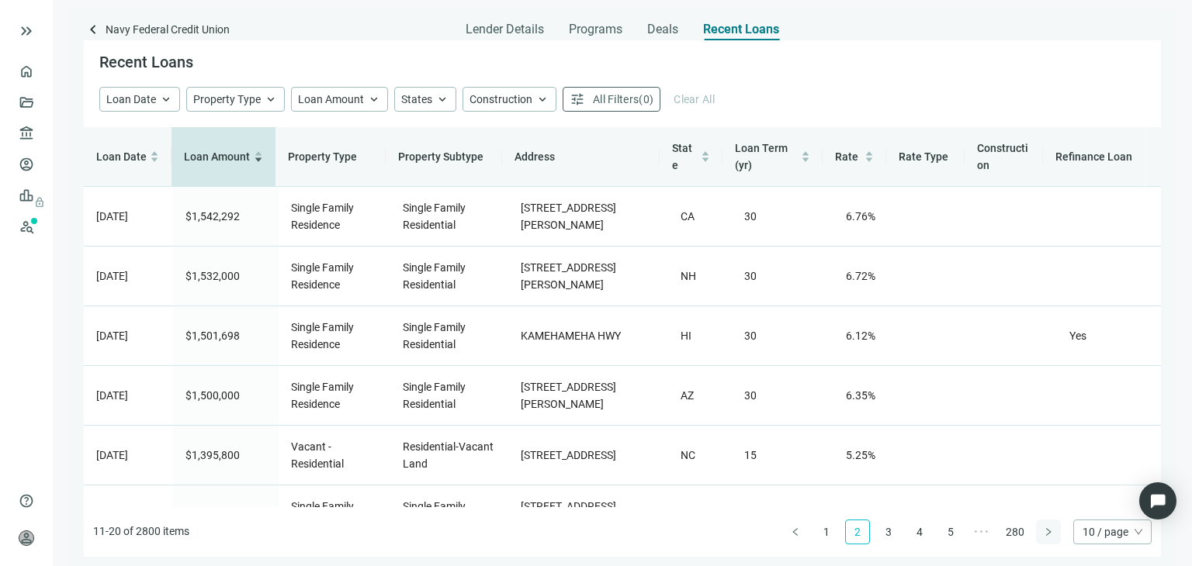
click at [1052, 535] on icon "right" at bounding box center [1048, 532] width 9 height 9
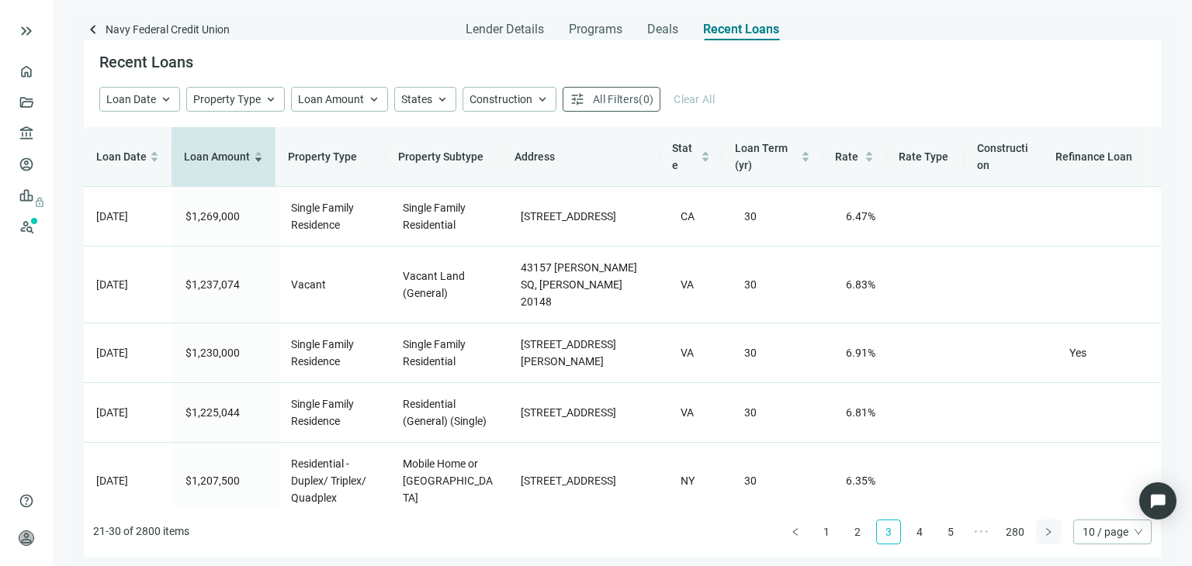
click at [1052, 535] on icon "right" at bounding box center [1048, 532] width 9 height 9
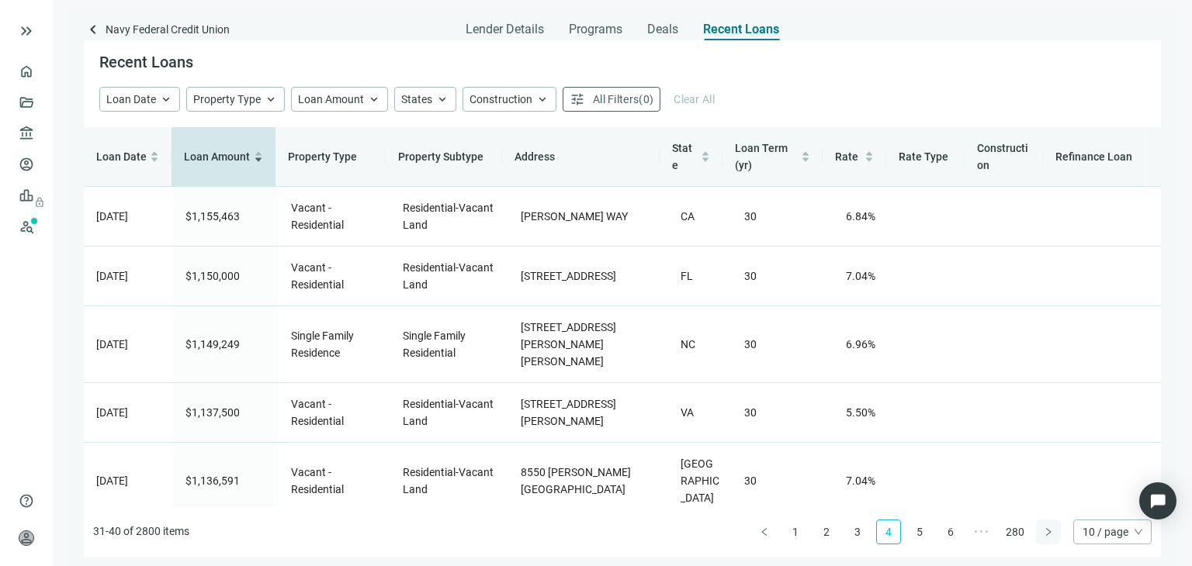
click at [1052, 535] on icon "right" at bounding box center [1048, 532] width 9 height 9
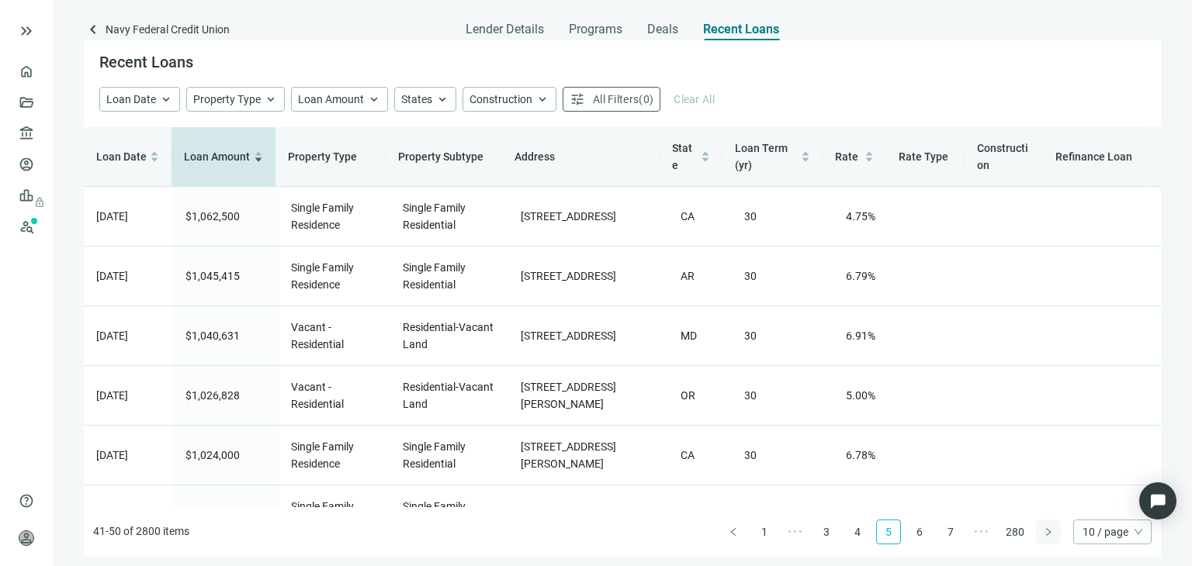
click at [1052, 535] on icon "right" at bounding box center [1048, 532] width 9 height 9
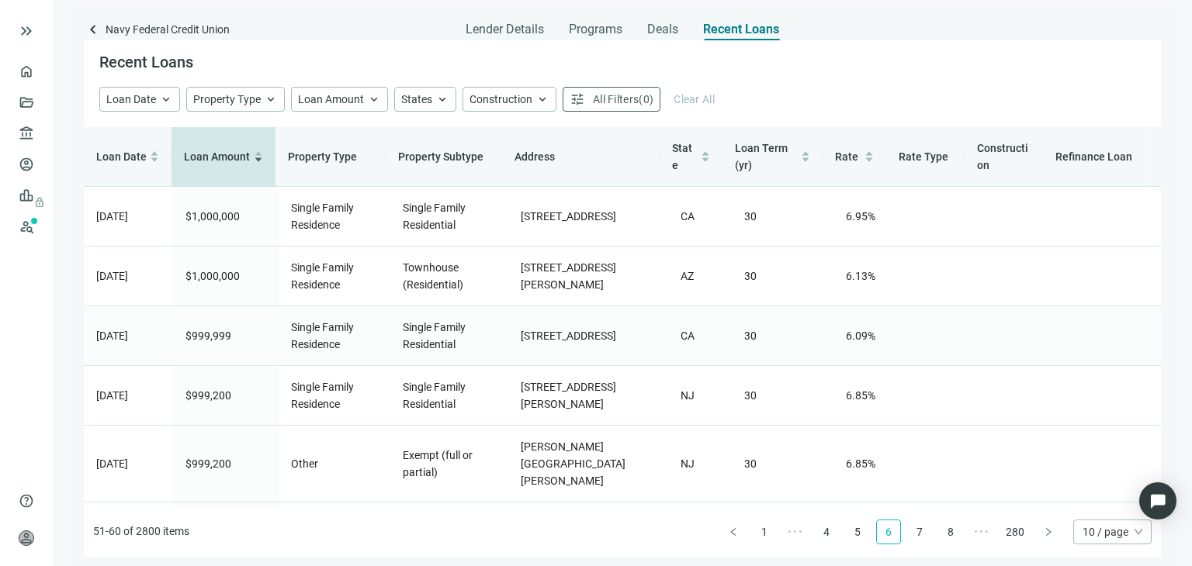
scroll to position [275, 0]
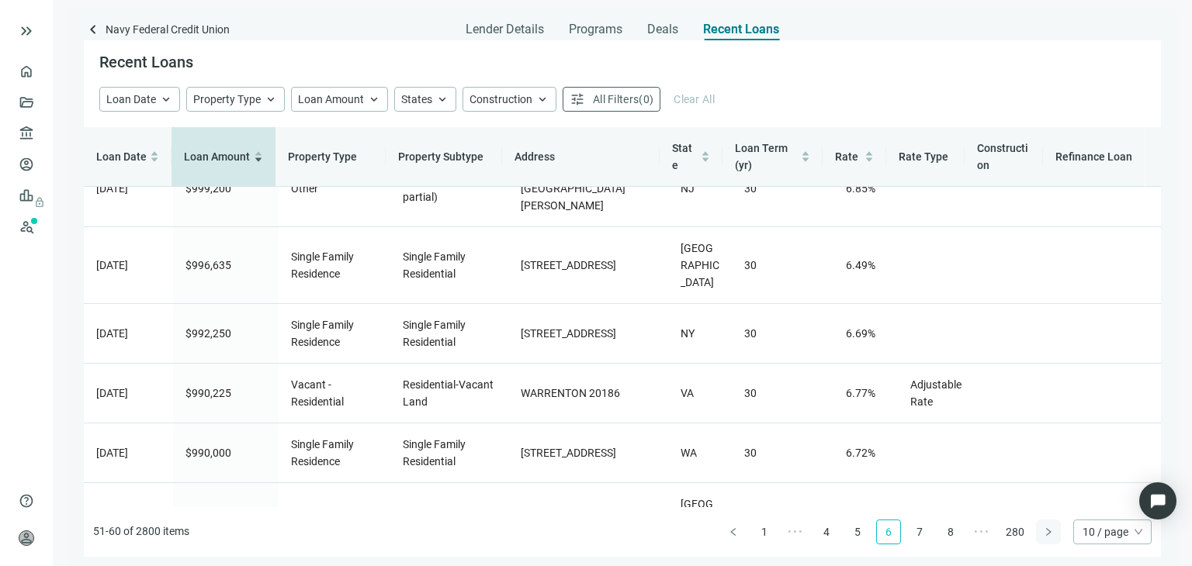
click at [1044, 536] on button "button" at bounding box center [1048, 532] width 25 height 25
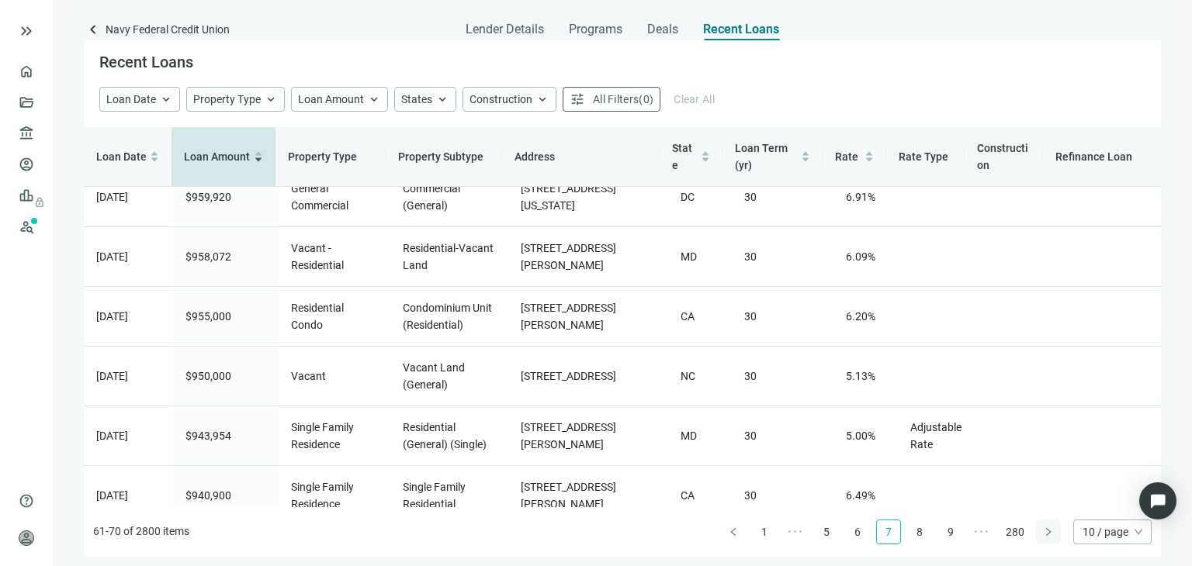
click at [1044, 534] on icon "right" at bounding box center [1048, 532] width 9 height 9
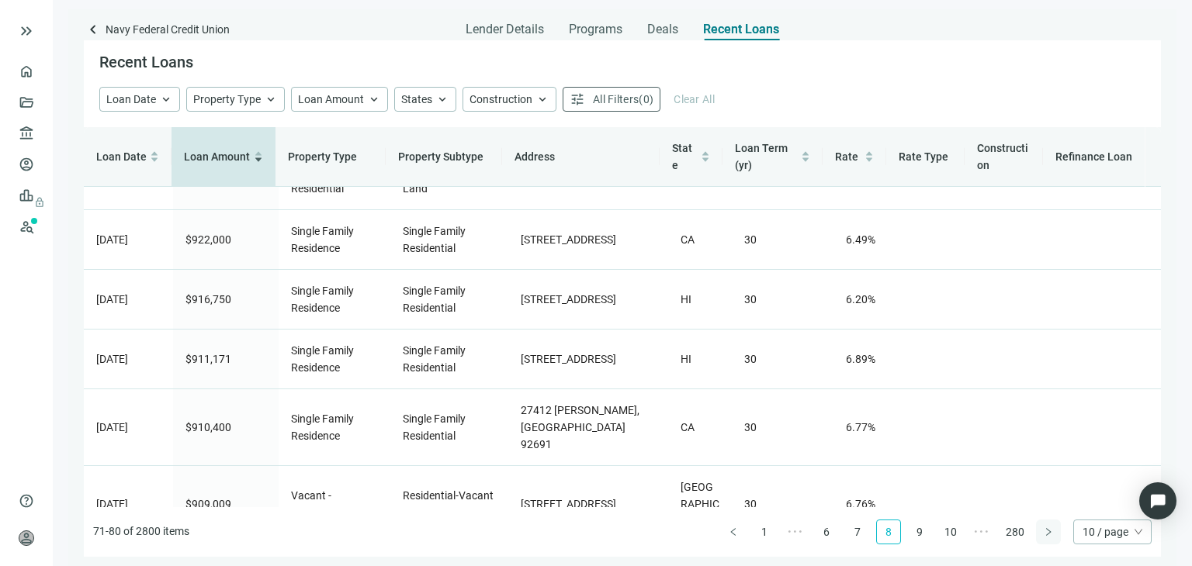
click at [1040, 535] on button "button" at bounding box center [1048, 532] width 25 height 25
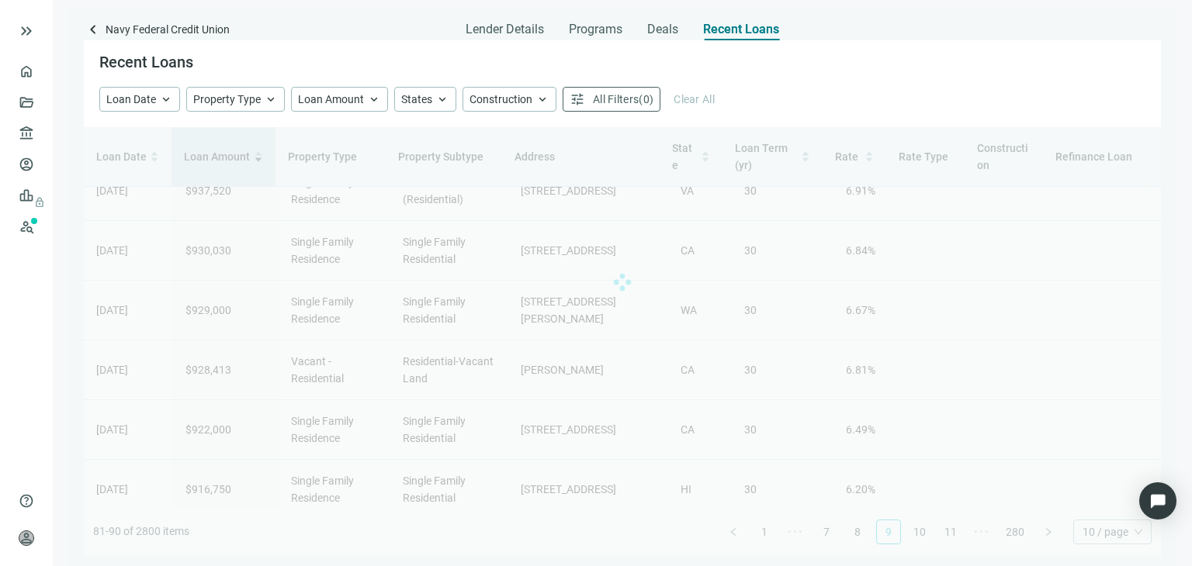
scroll to position [0, 0]
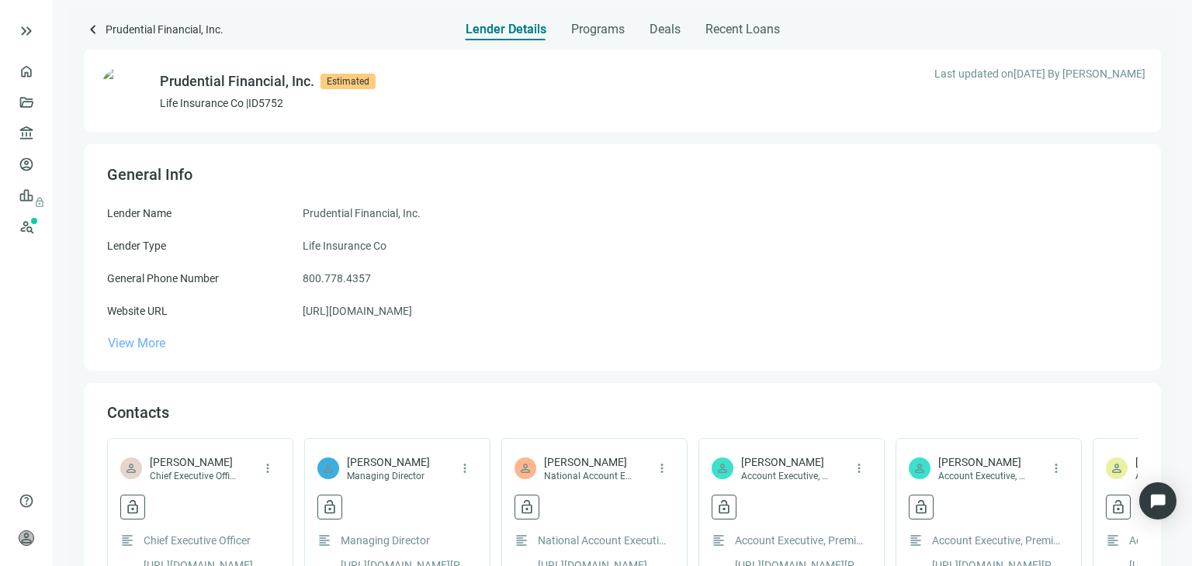
click at [161, 343] on span "View More" at bounding box center [136, 343] width 57 height 15
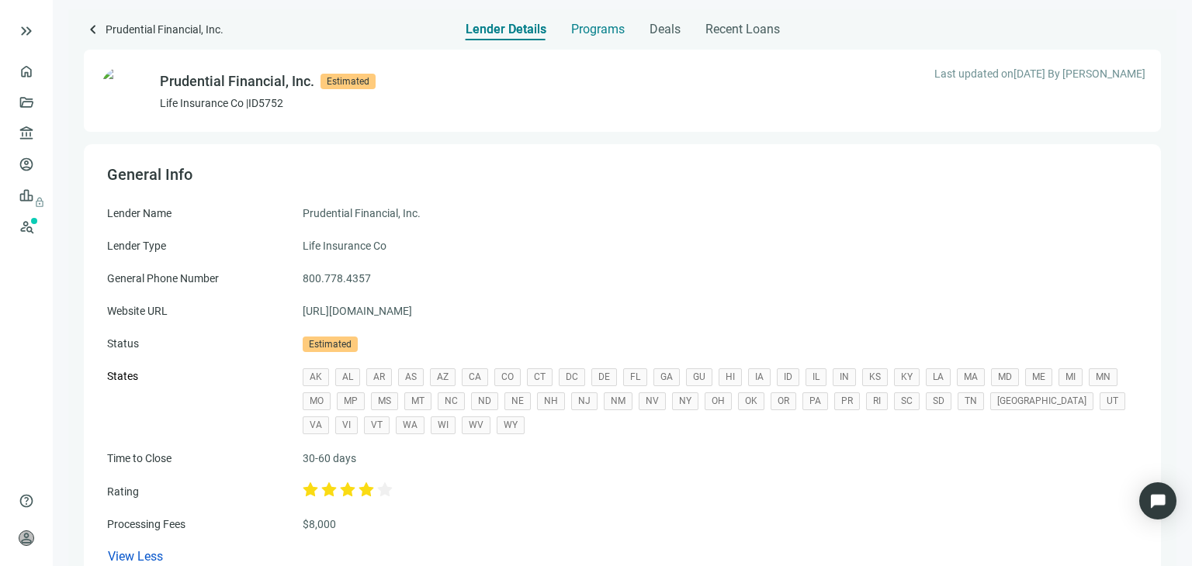
click at [590, 27] on span "Programs" at bounding box center [598, 30] width 54 height 16
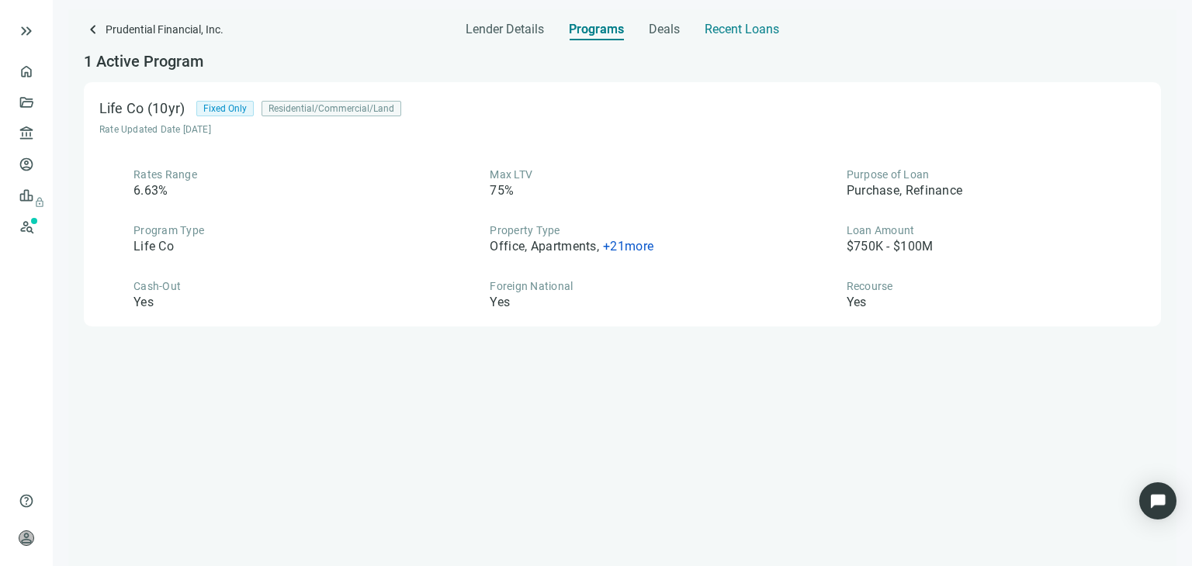
click at [723, 29] on span "Recent Loans" at bounding box center [742, 30] width 74 height 16
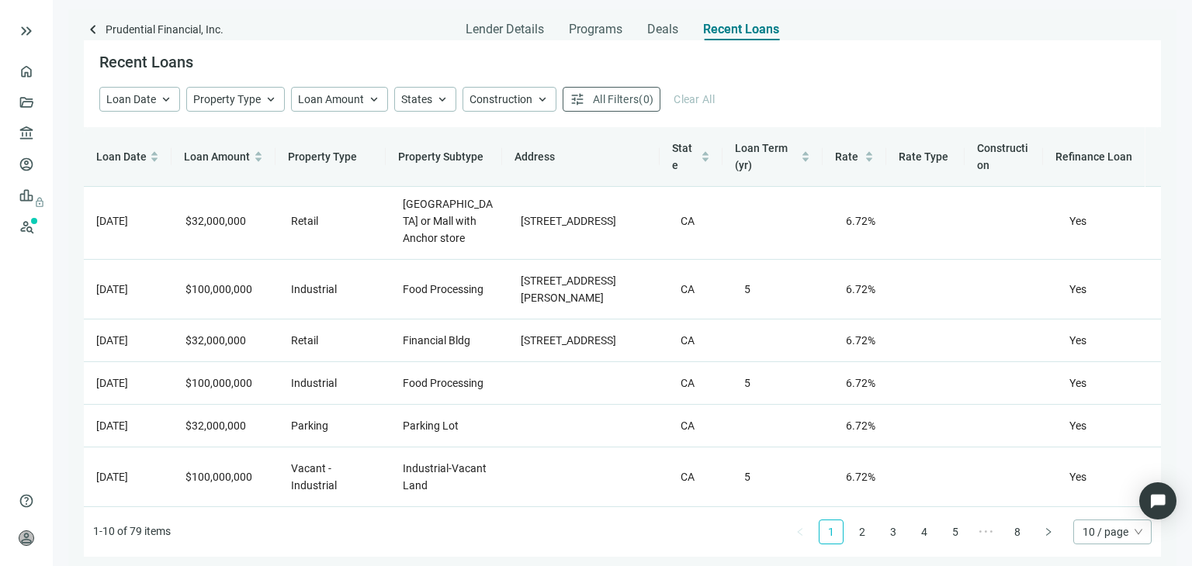
scroll to position [275, 0]
click at [1046, 535] on icon "right" at bounding box center [1048, 532] width 9 height 9
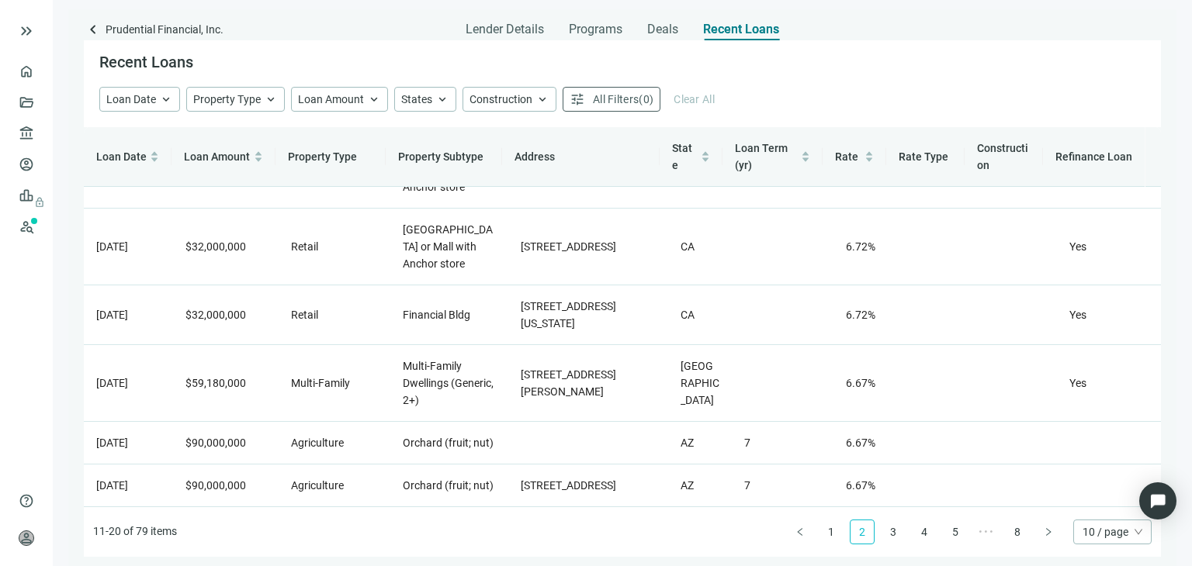
scroll to position [310, 0]
click at [1045, 532] on icon "right" at bounding box center [1048, 532] width 9 height 9
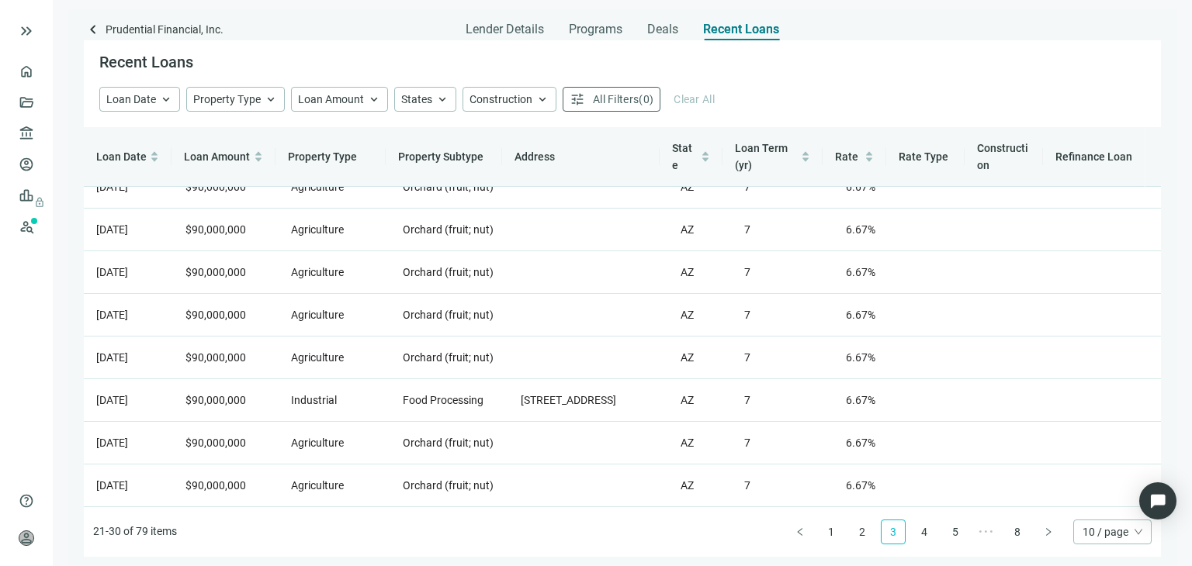
scroll to position [156, 0]
click at [1050, 536] on button "button" at bounding box center [1048, 532] width 25 height 25
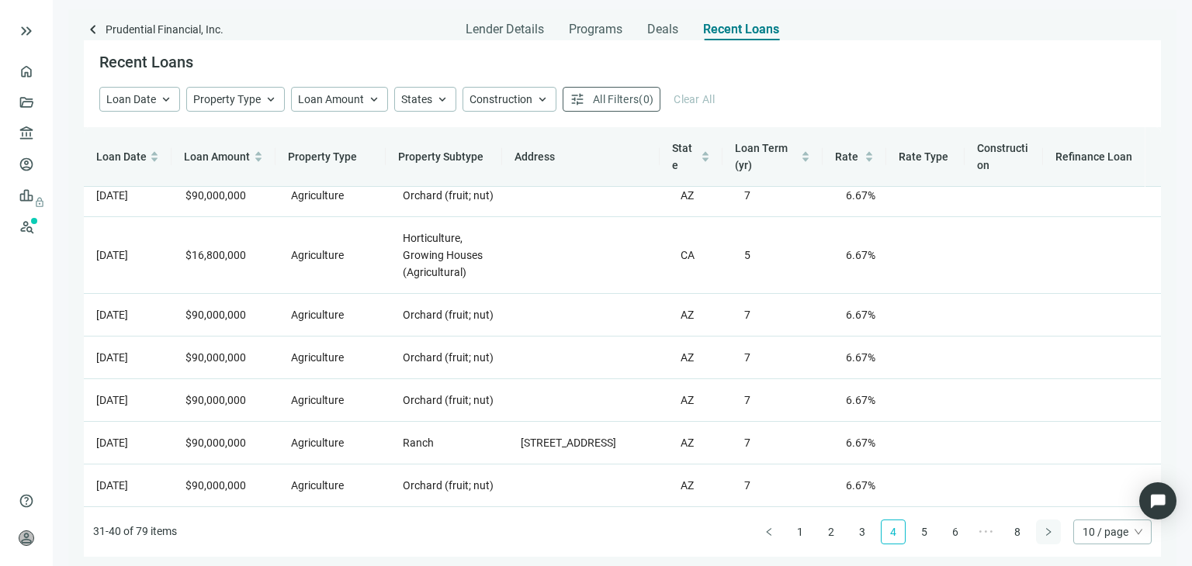
click at [1047, 538] on button "button" at bounding box center [1048, 532] width 25 height 25
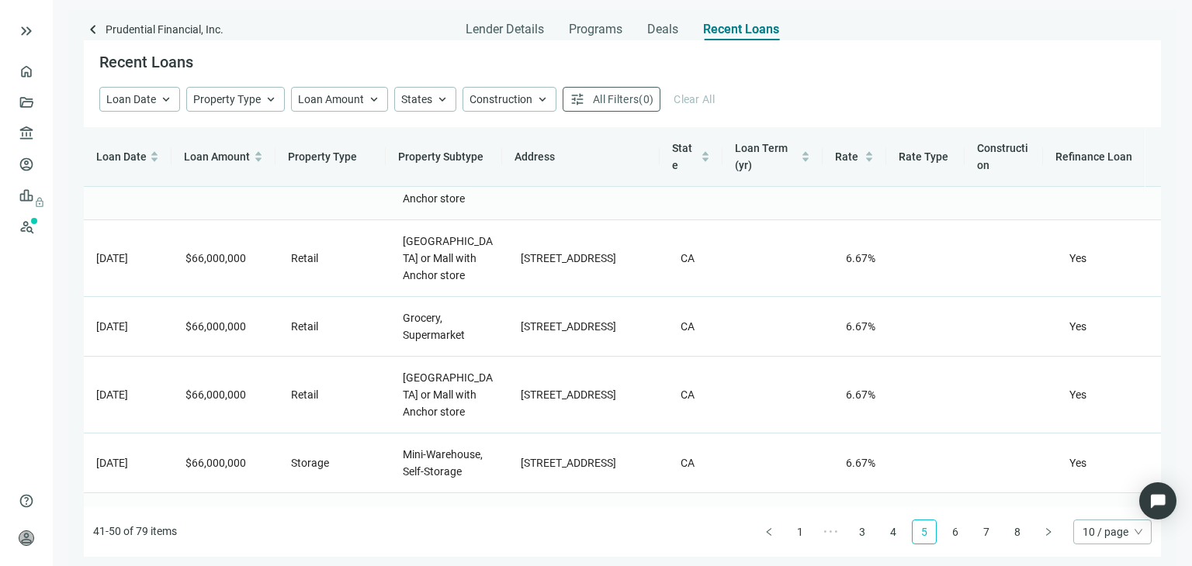
scroll to position [361, 0]
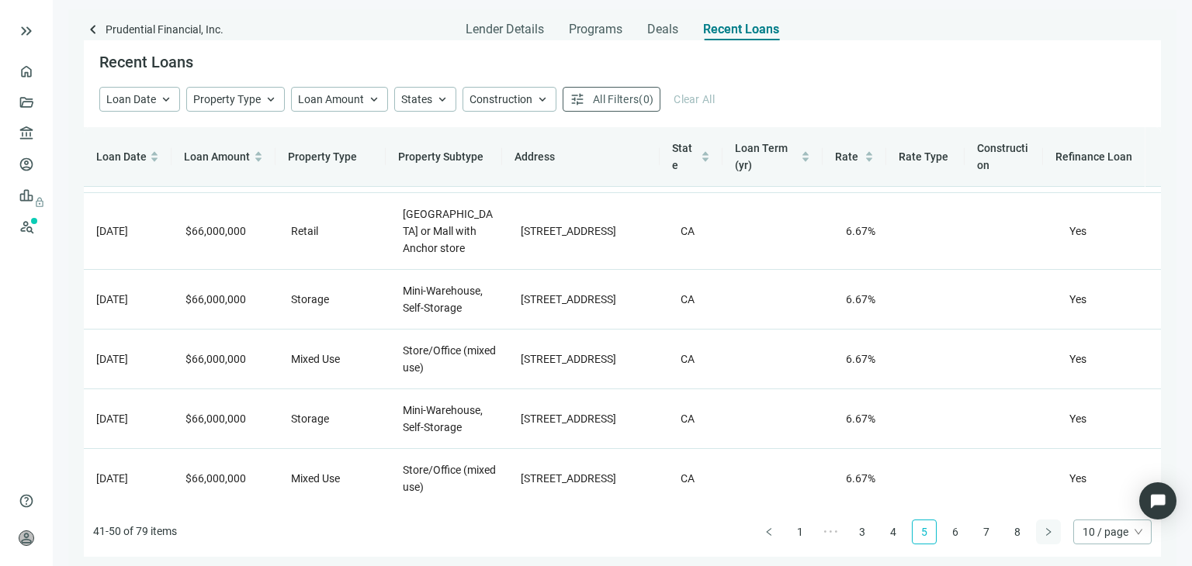
click at [1046, 537] on button "button" at bounding box center [1048, 532] width 25 height 25
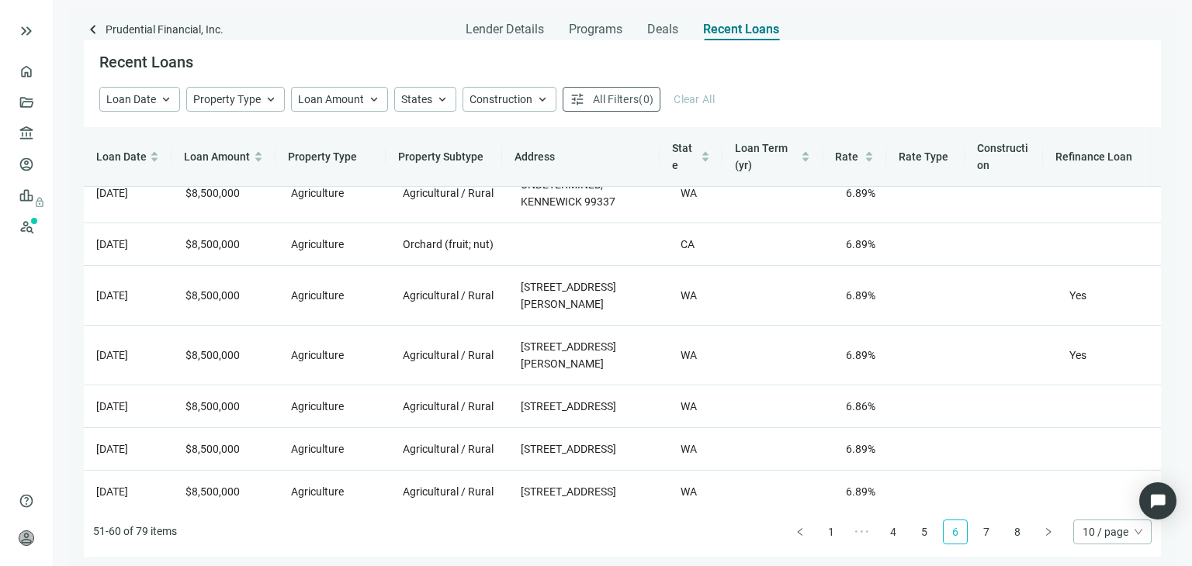
scroll to position [275, 0]
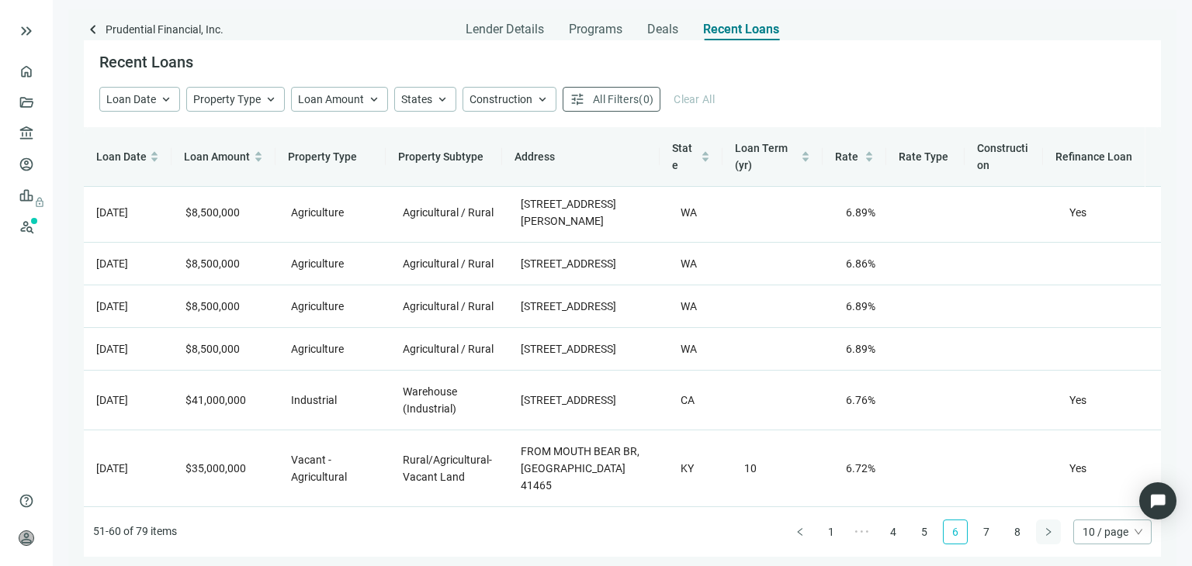
click at [1053, 535] on button "button" at bounding box center [1048, 532] width 25 height 25
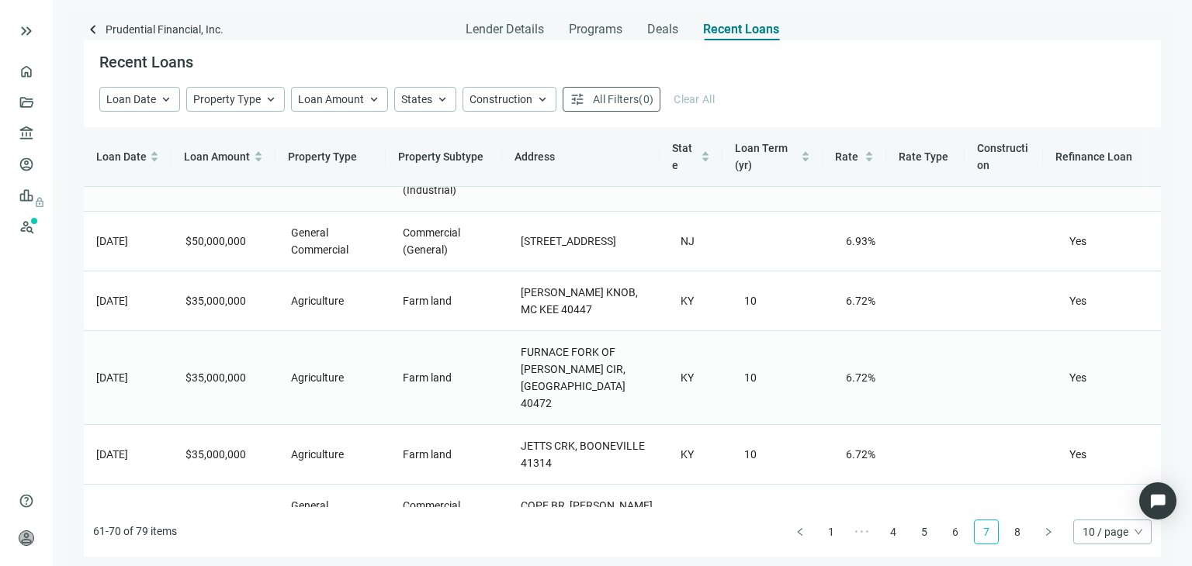
scroll to position [361, 0]
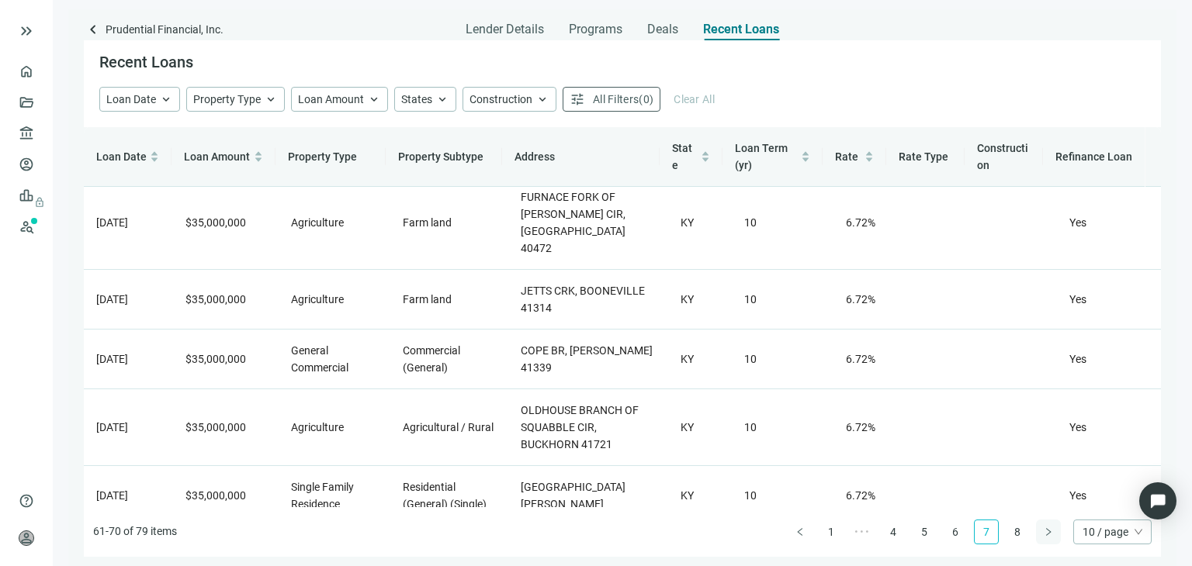
click at [1046, 534] on icon "right" at bounding box center [1048, 532] width 9 height 9
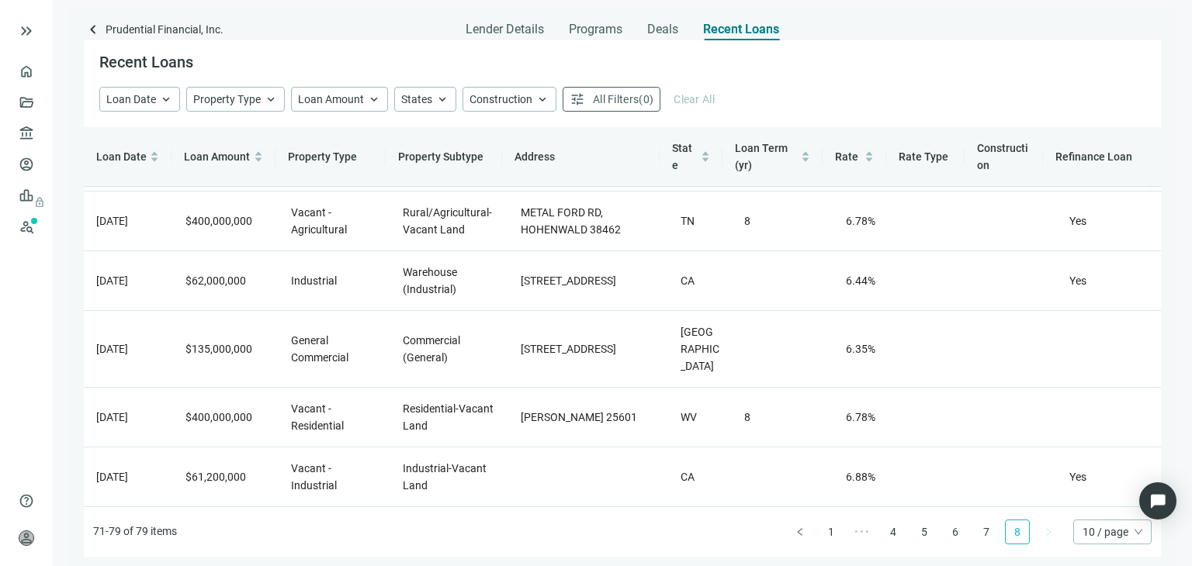
scroll to position [0, 0]
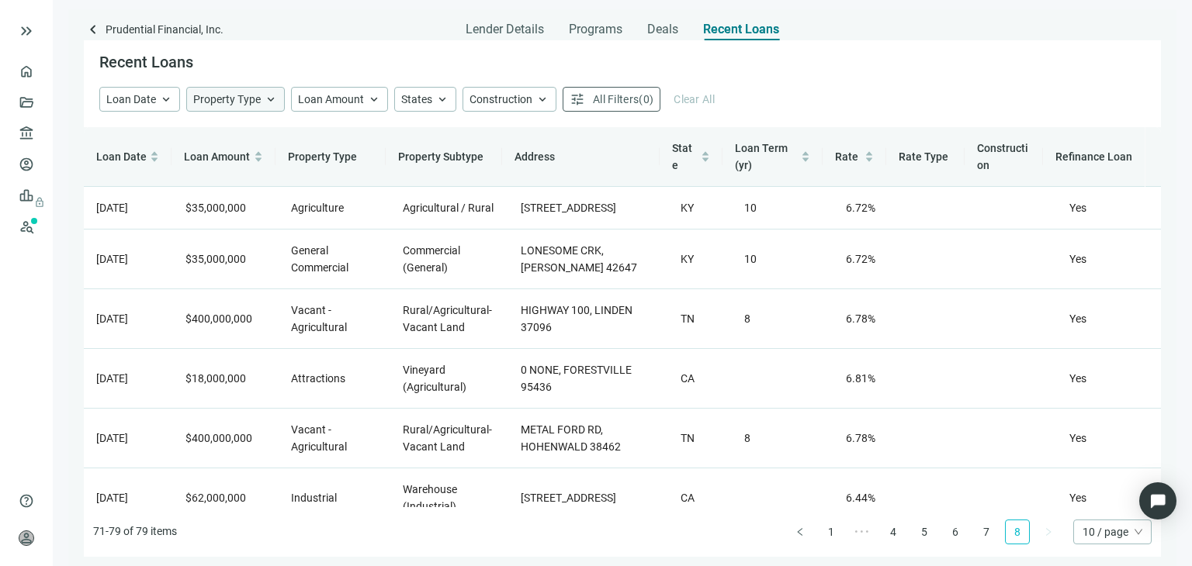
click at [268, 101] on span "keyboard_arrow_up" at bounding box center [271, 99] width 14 height 14
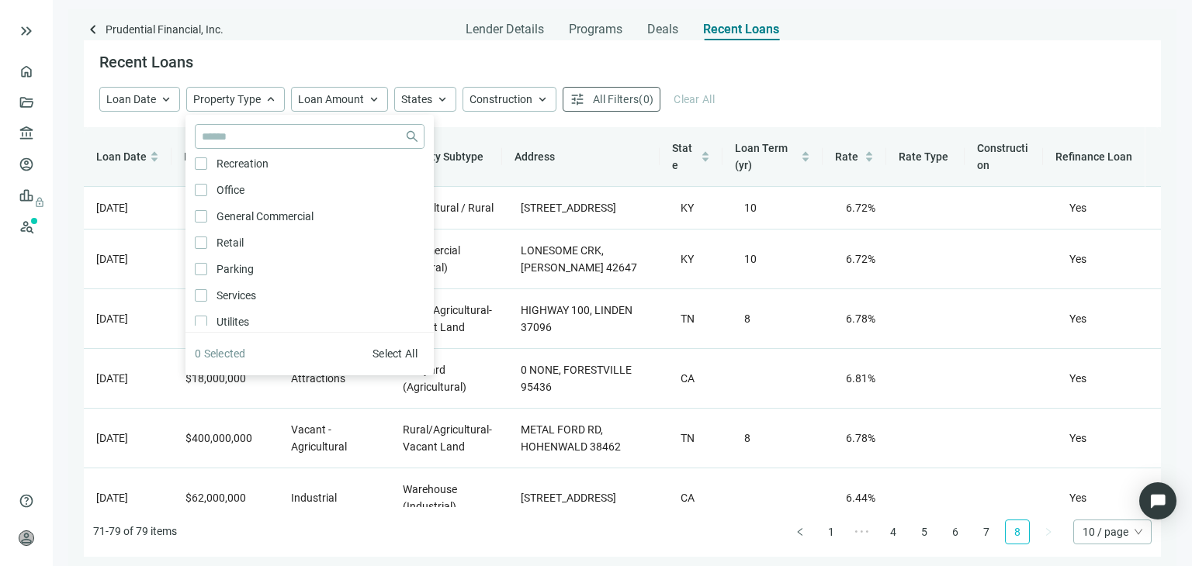
scroll to position [776, 0]
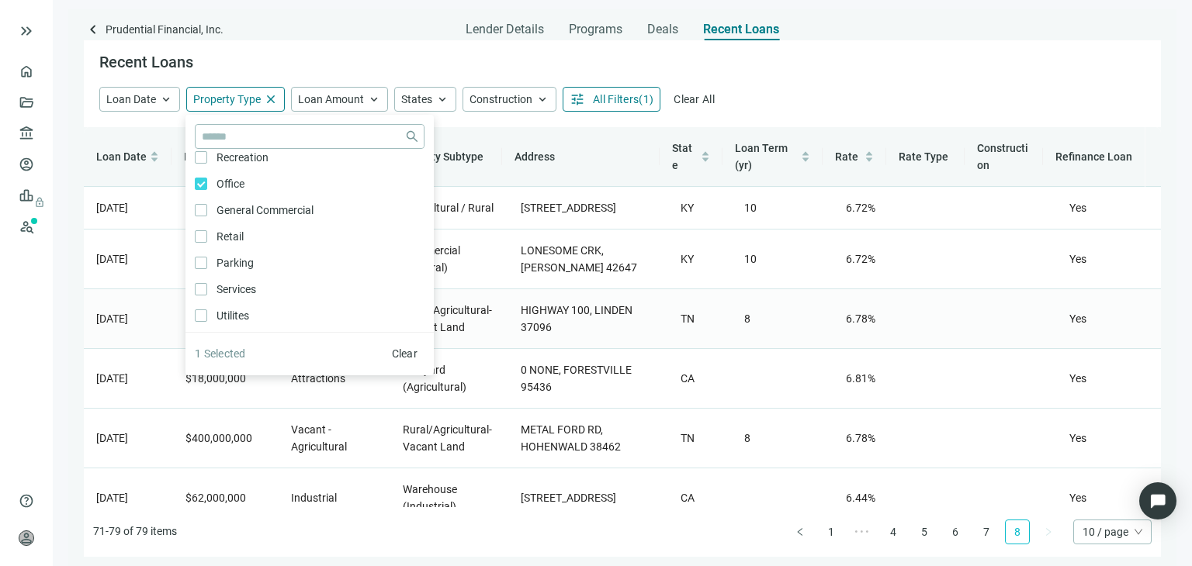
click at [68, 336] on div "keyboard_arrow_left Prudential Financial, Inc. Lender Details Programs Deals Re…" at bounding box center [622, 287] width 1108 height 557
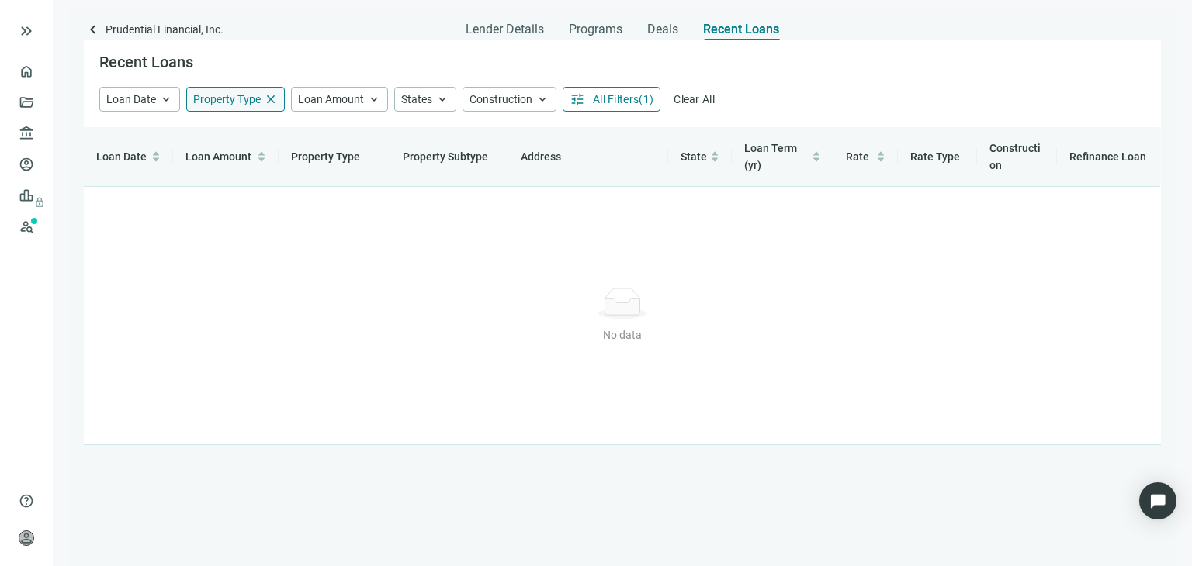
click at [270, 100] on span "close" at bounding box center [271, 99] width 14 height 14
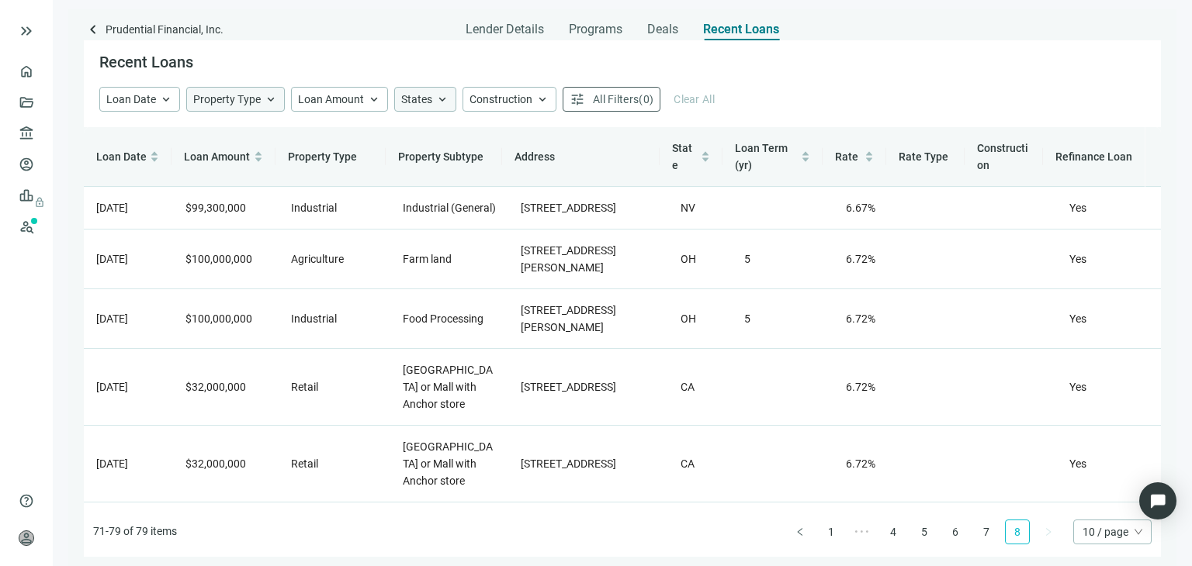
click at [435, 102] on span "keyboard_arrow_up" at bounding box center [442, 99] width 14 height 14
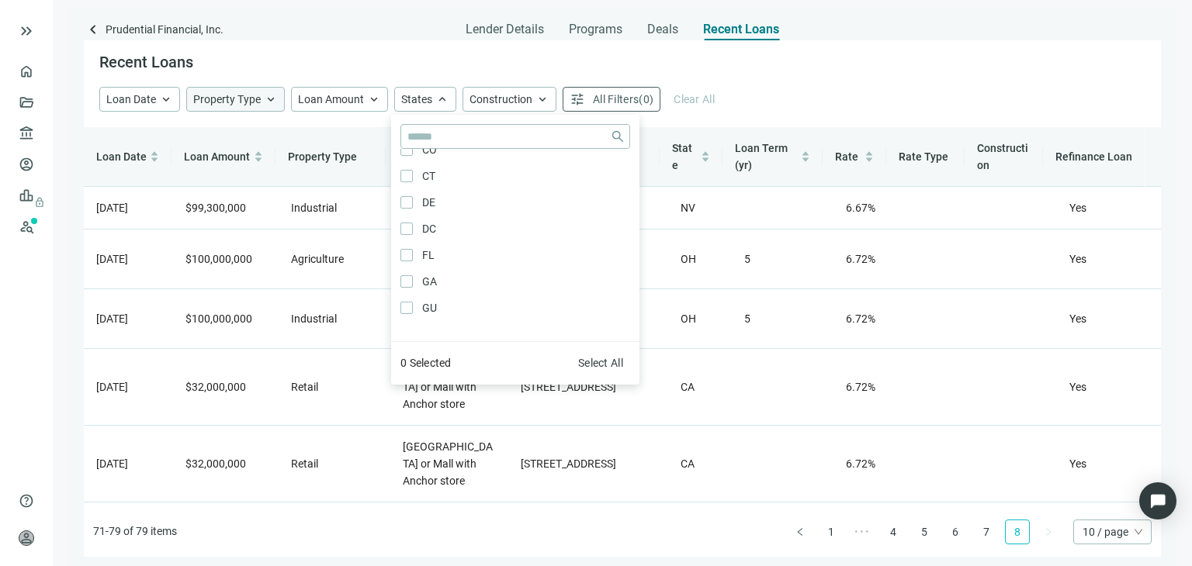
scroll to position [78, 0]
click at [766, 100] on div "Loan Date keyboard_arrow_up Property Type keyboard_arrow_up close Agriculture O…" at bounding box center [622, 99] width 1046 height 25
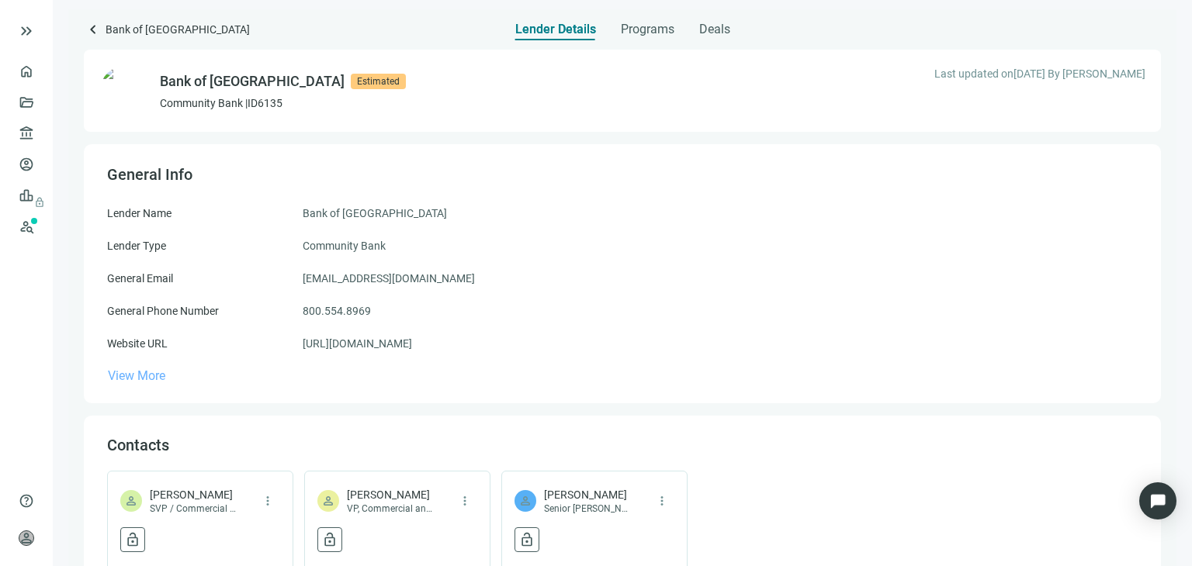
click at [137, 376] on span "View More" at bounding box center [136, 376] width 57 height 15
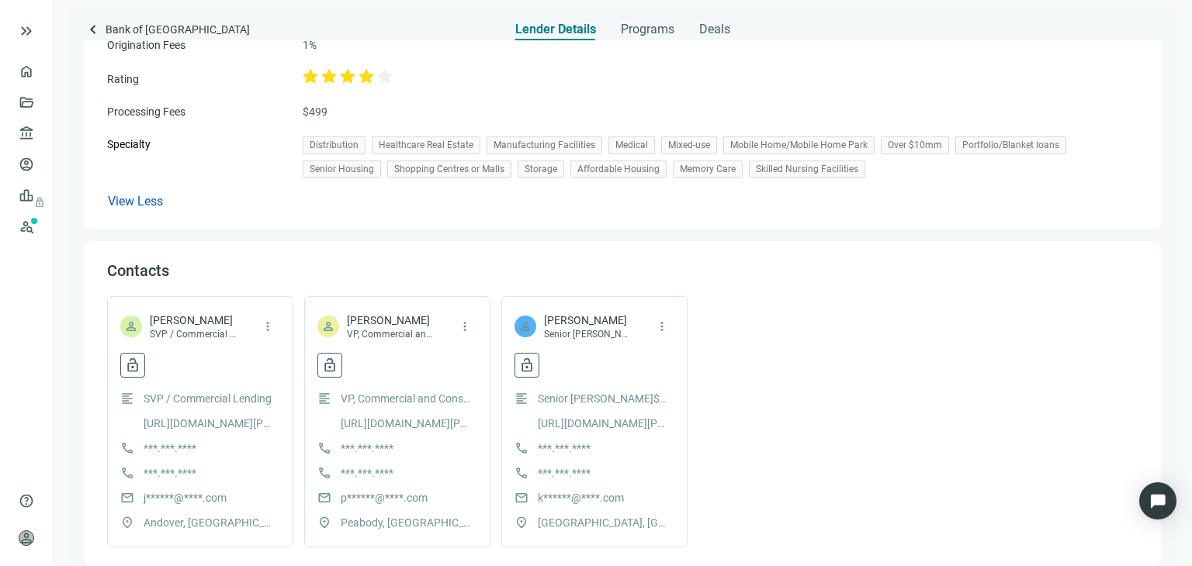
scroll to position [466, 0]
click at [644, 28] on span "Programs" at bounding box center [648, 30] width 54 height 16
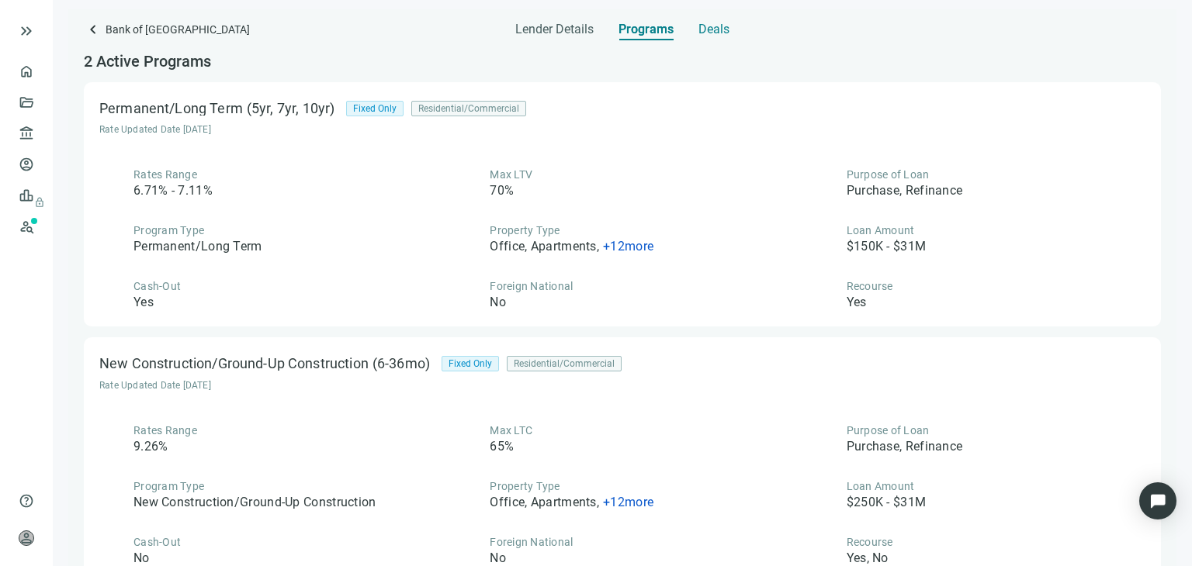
click at [710, 33] on span "Deals" at bounding box center [713, 30] width 31 height 16
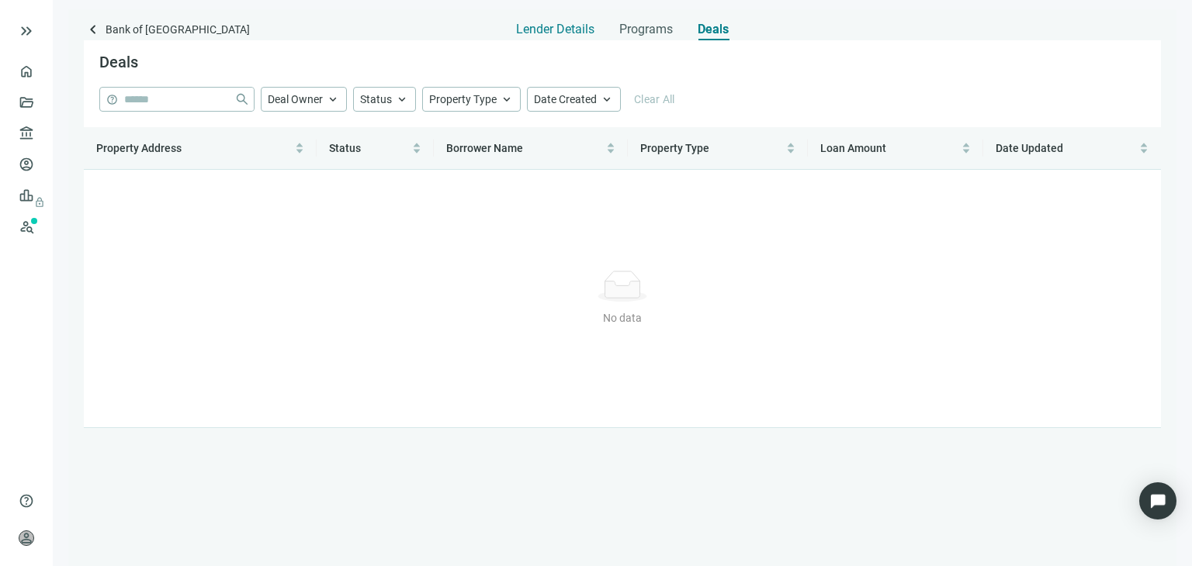
click at [557, 37] on div "Lender Details" at bounding box center [555, 24] width 78 height 31
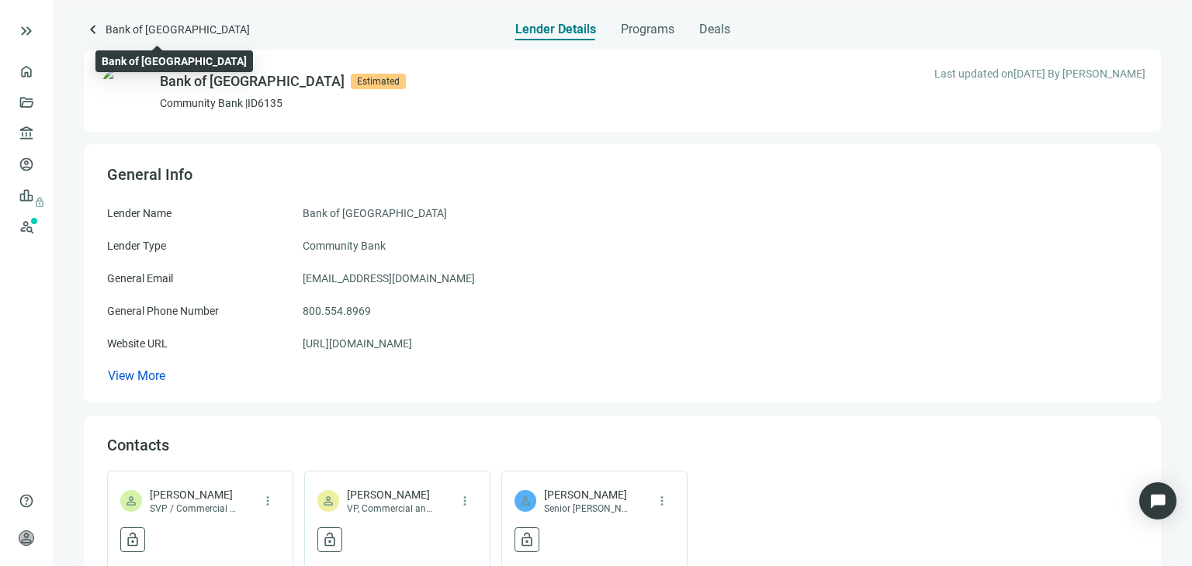
click at [177, 29] on span "Bank of [GEOGRAPHIC_DATA]" at bounding box center [178, 30] width 144 height 21
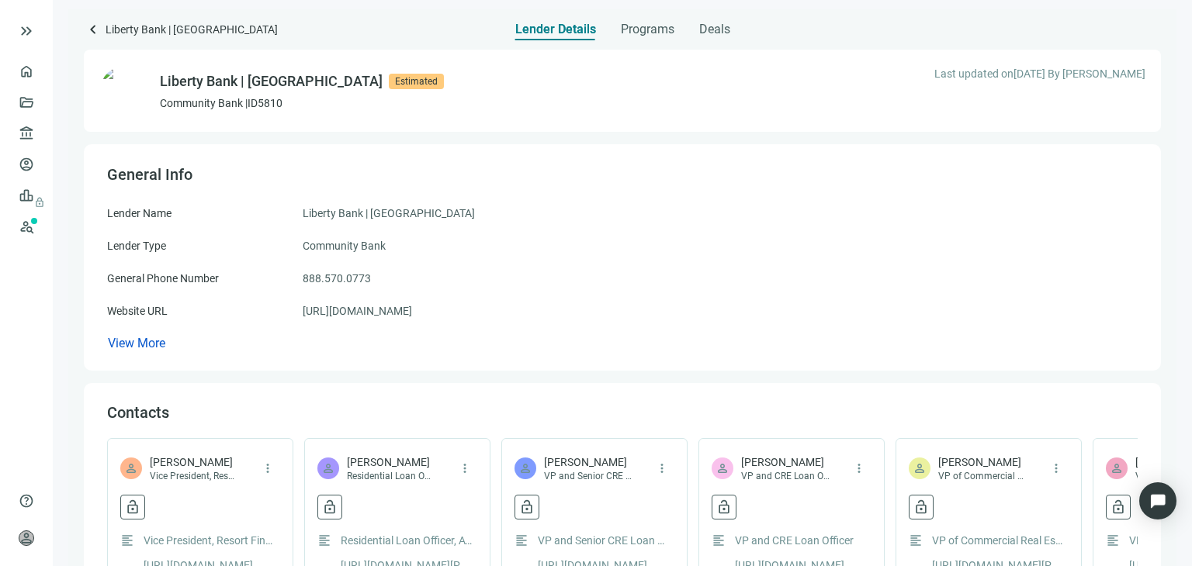
drag, startPoint x: 115, startPoint y: 338, endPoint x: 208, endPoint y: 327, distance: 93.7
click at [115, 339] on span "View More" at bounding box center [136, 343] width 57 height 15
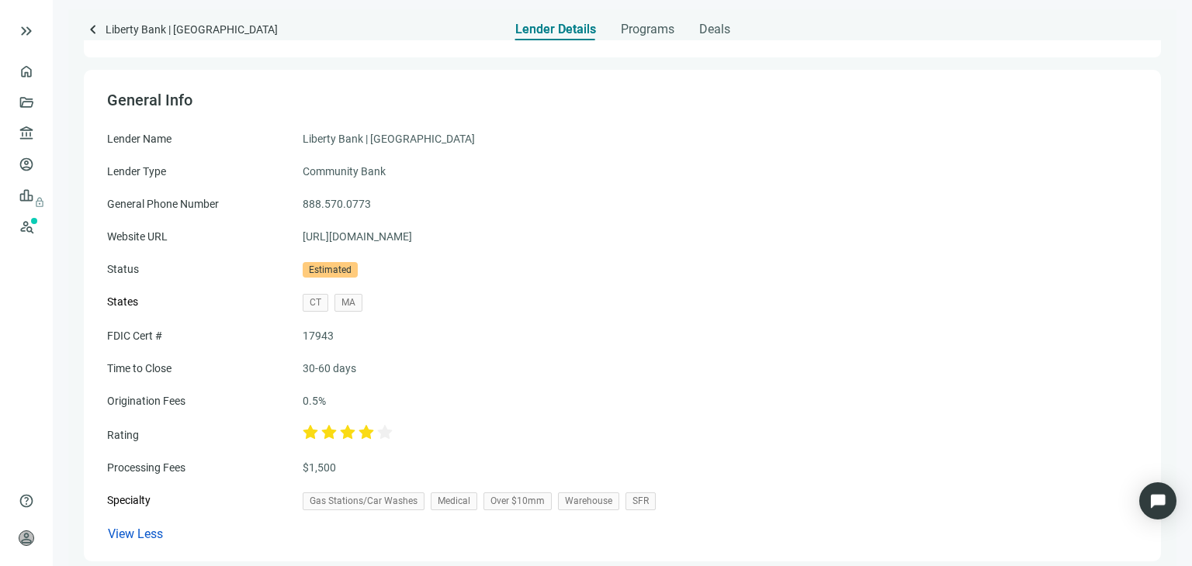
scroll to position [233, 0]
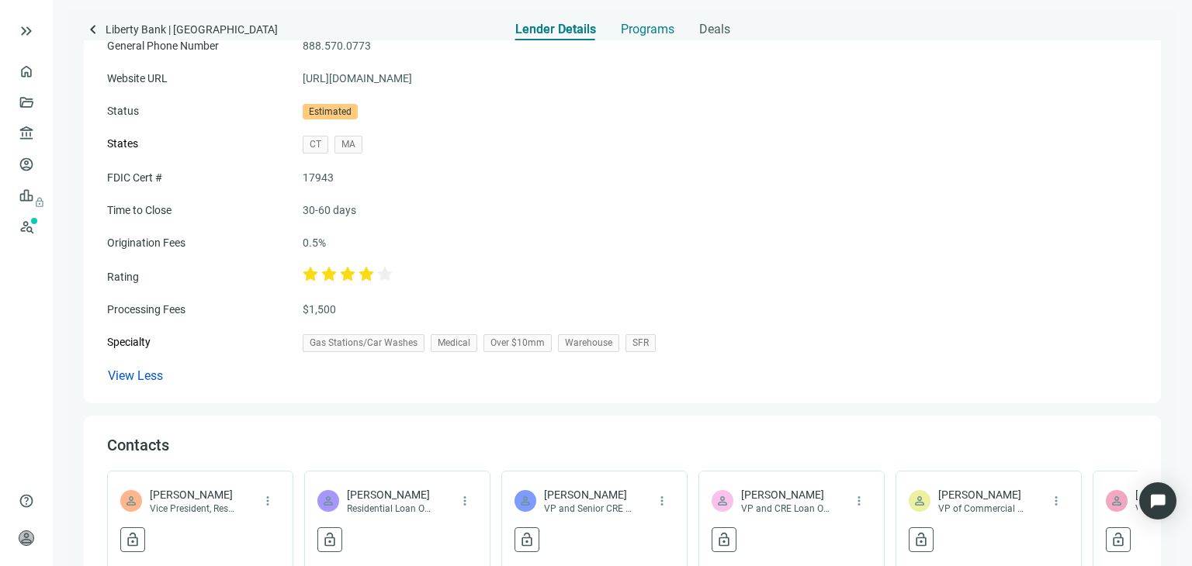
click at [647, 30] on span "Programs" at bounding box center [648, 30] width 54 height 16
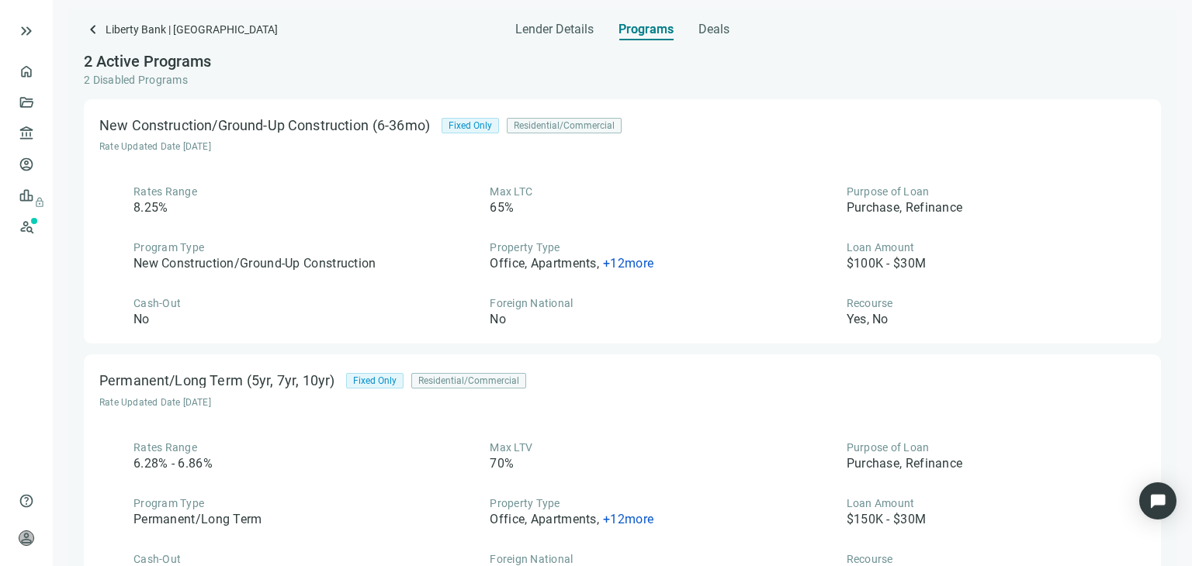
scroll to position [213, 0]
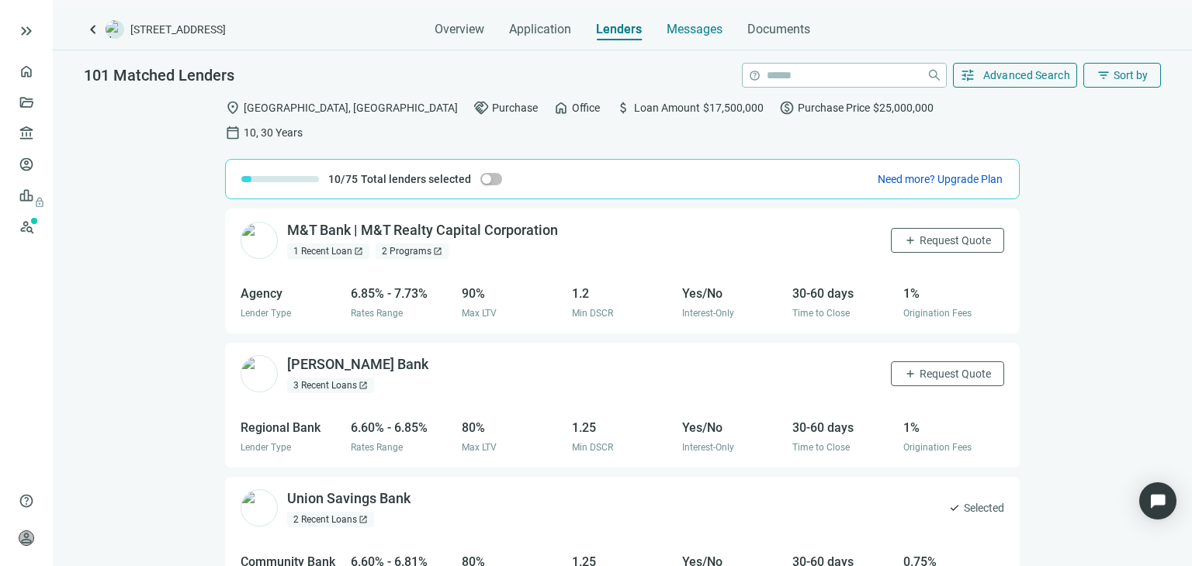
click at [682, 36] on div "Messages" at bounding box center [695, 30] width 56 height 16
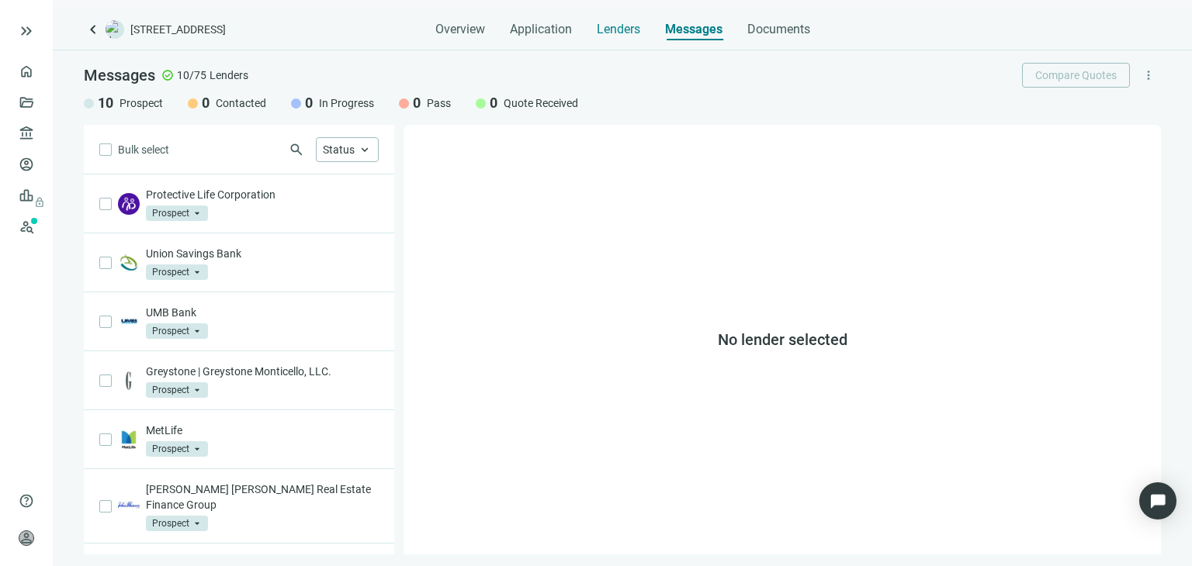
click at [622, 31] on span "Lenders" at bounding box center [618, 30] width 43 height 16
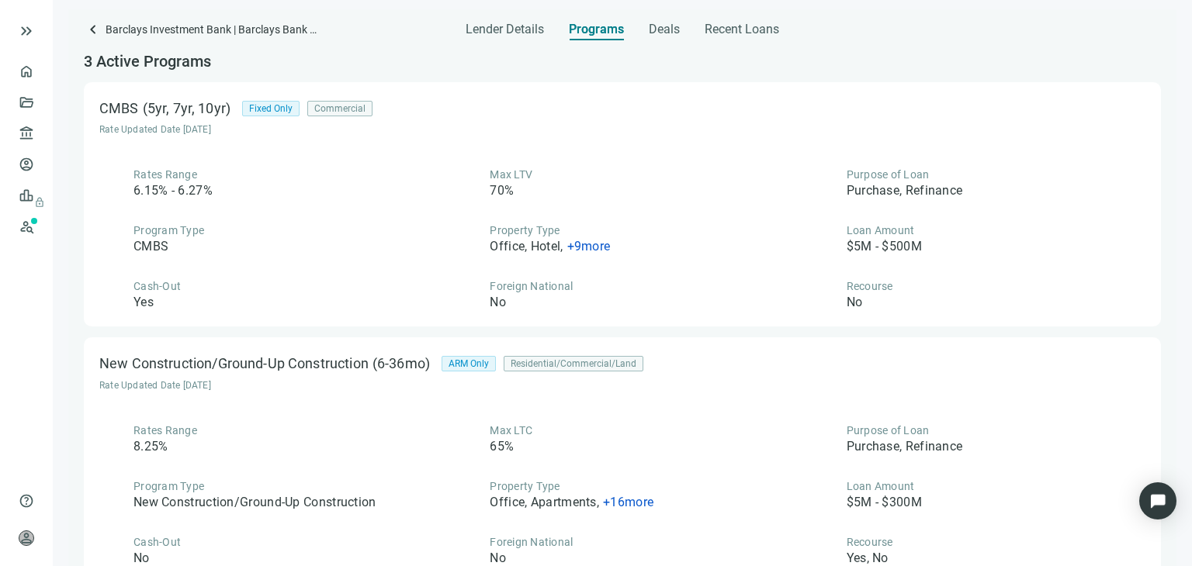
scroll to position [281, 0]
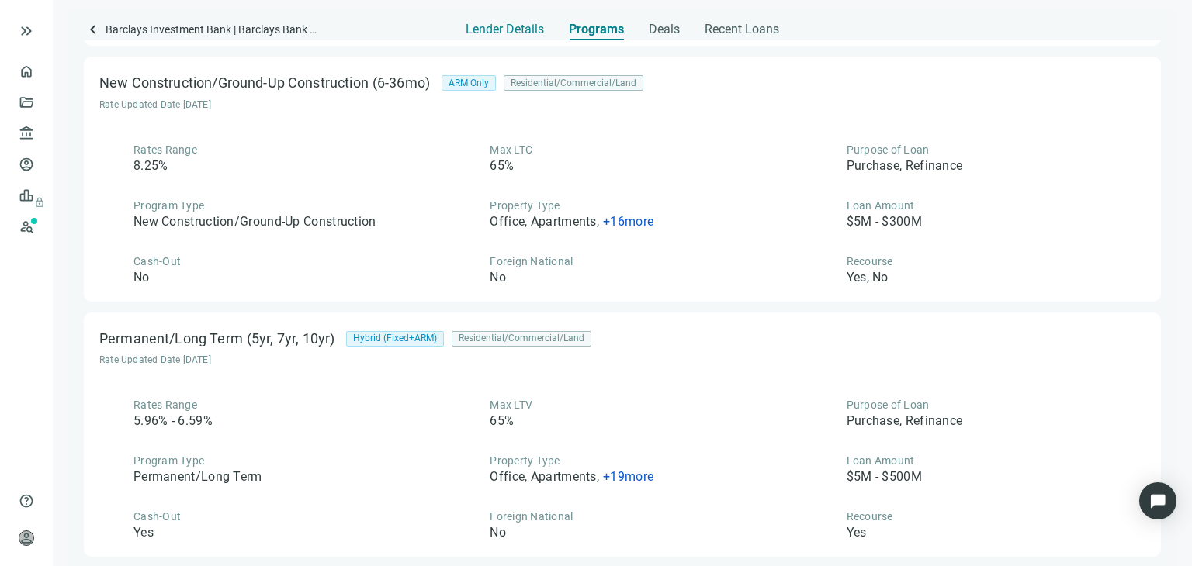
click at [525, 19] on div "Lender Details" at bounding box center [505, 24] width 78 height 31
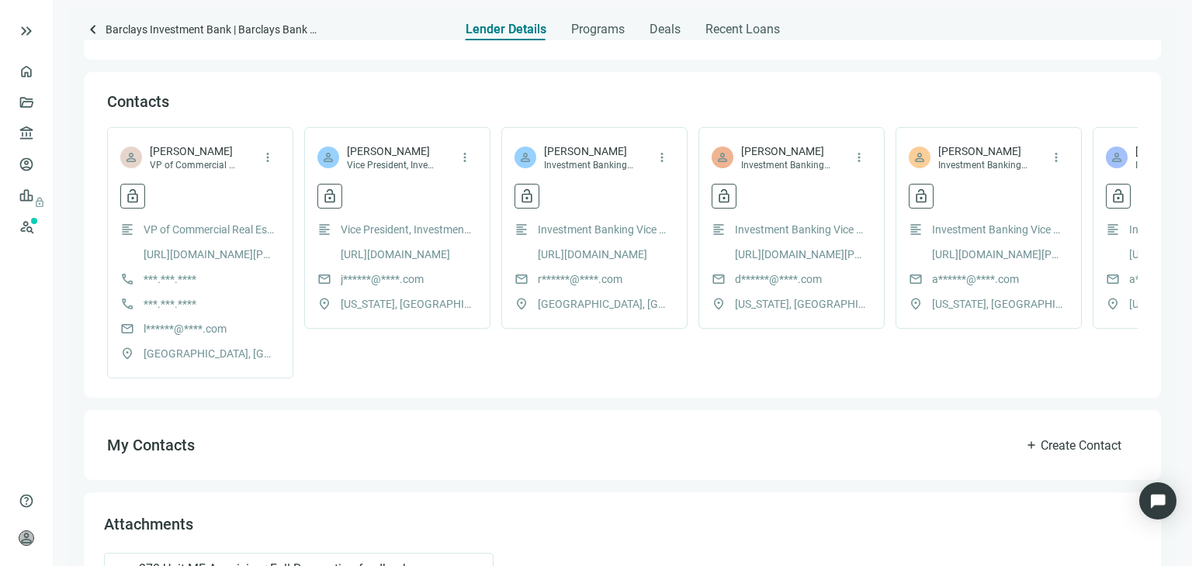
scroll to position [463, 0]
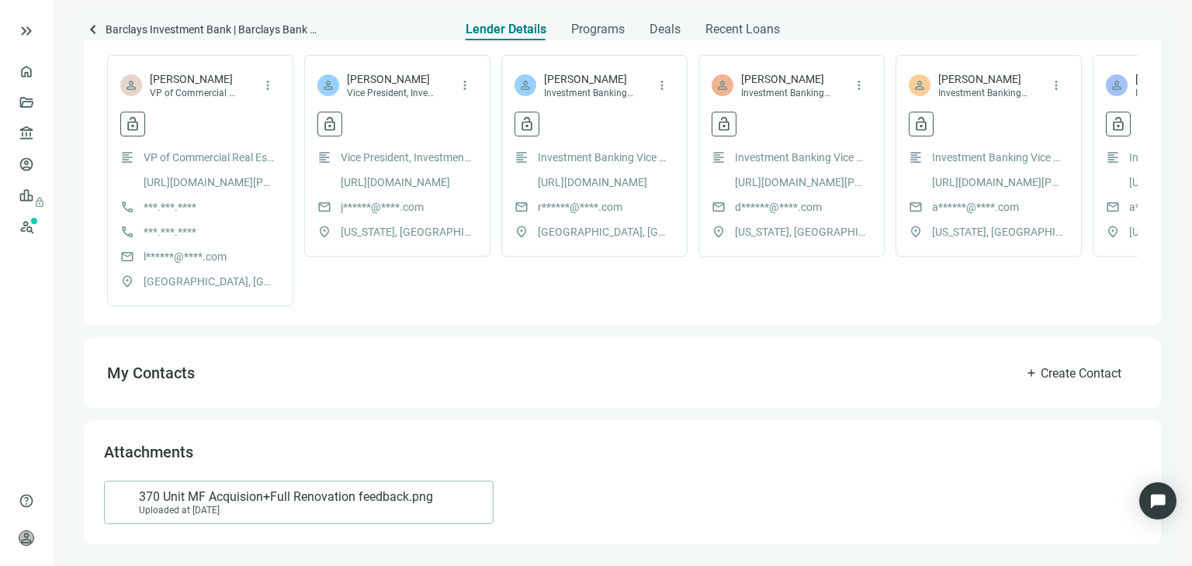
click at [351, 504] on span "370 Unit MF Acquision+Full Renovation feedback.png" at bounding box center [286, 498] width 294 height 16
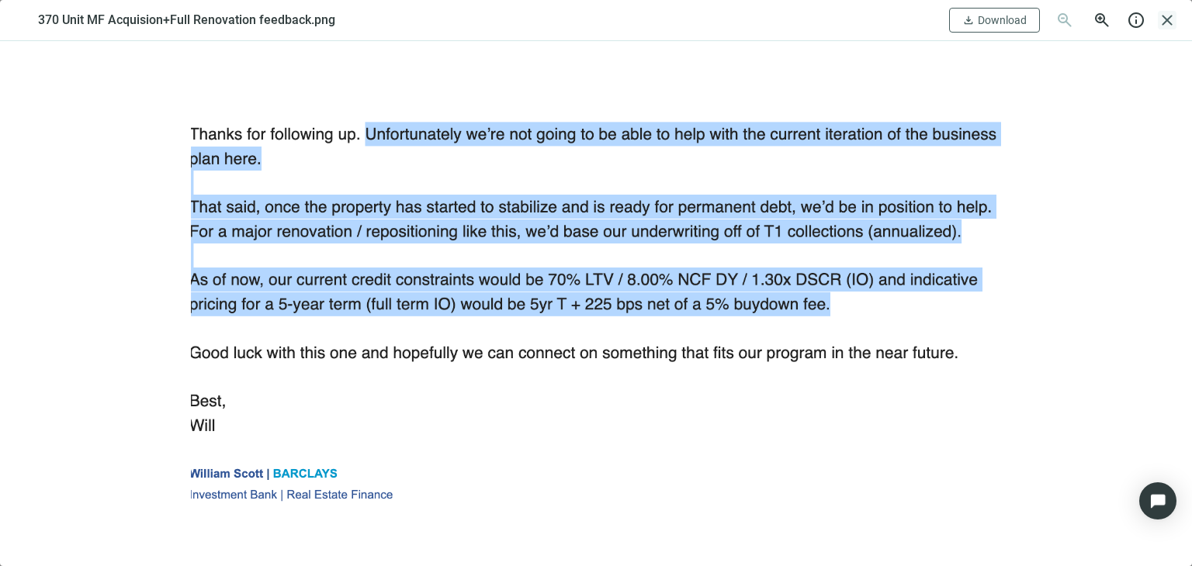
click at [1164, 19] on span "close" at bounding box center [1167, 20] width 19 height 19
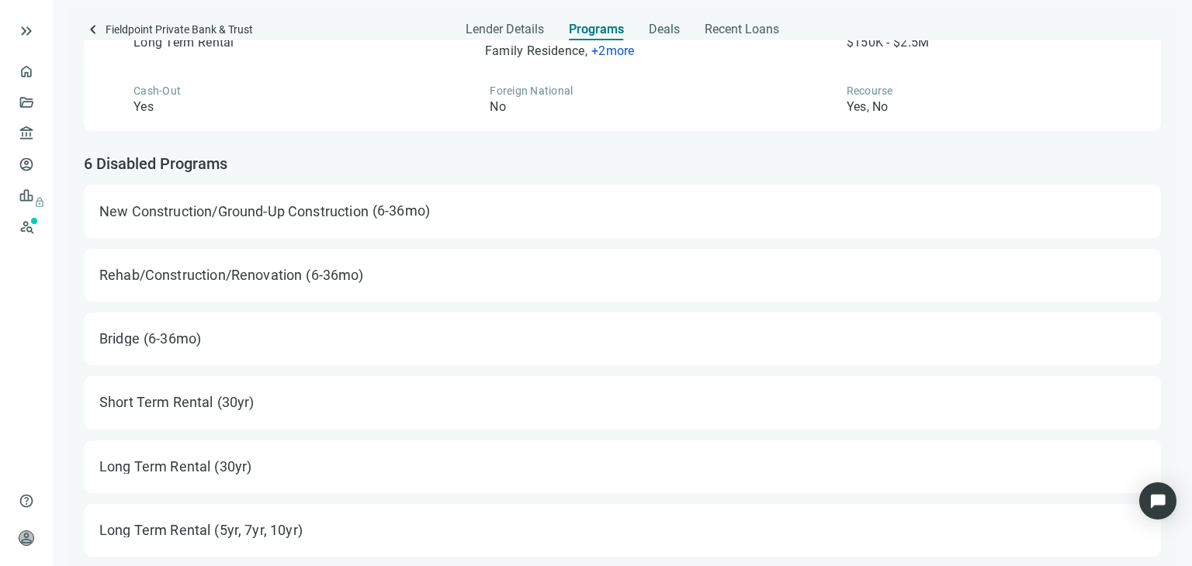
scroll to position [743, 0]
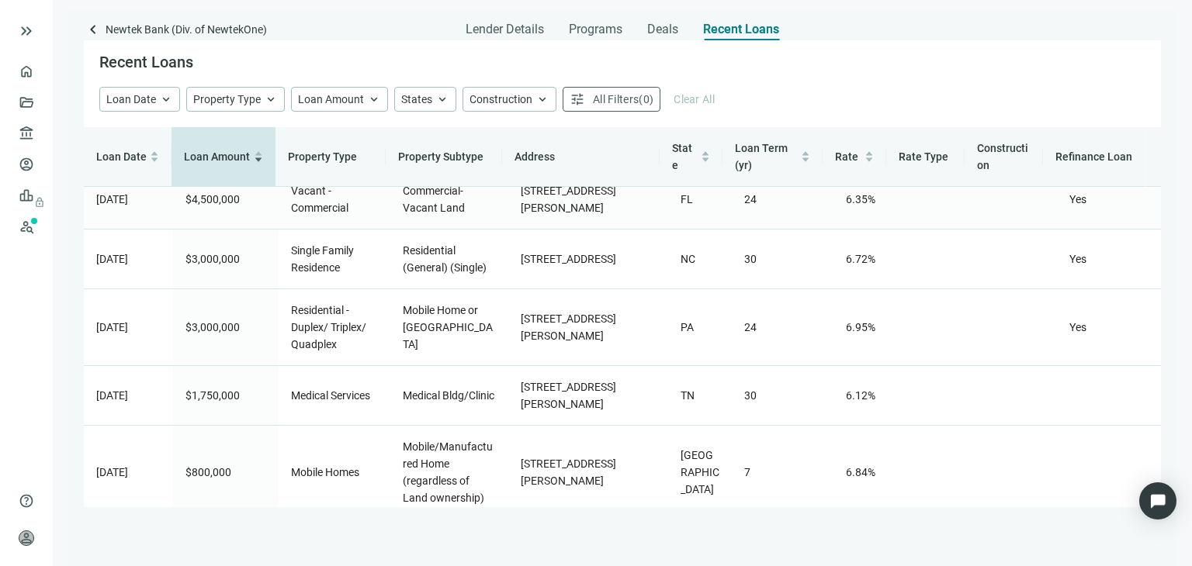
scroll to position [224, 0]
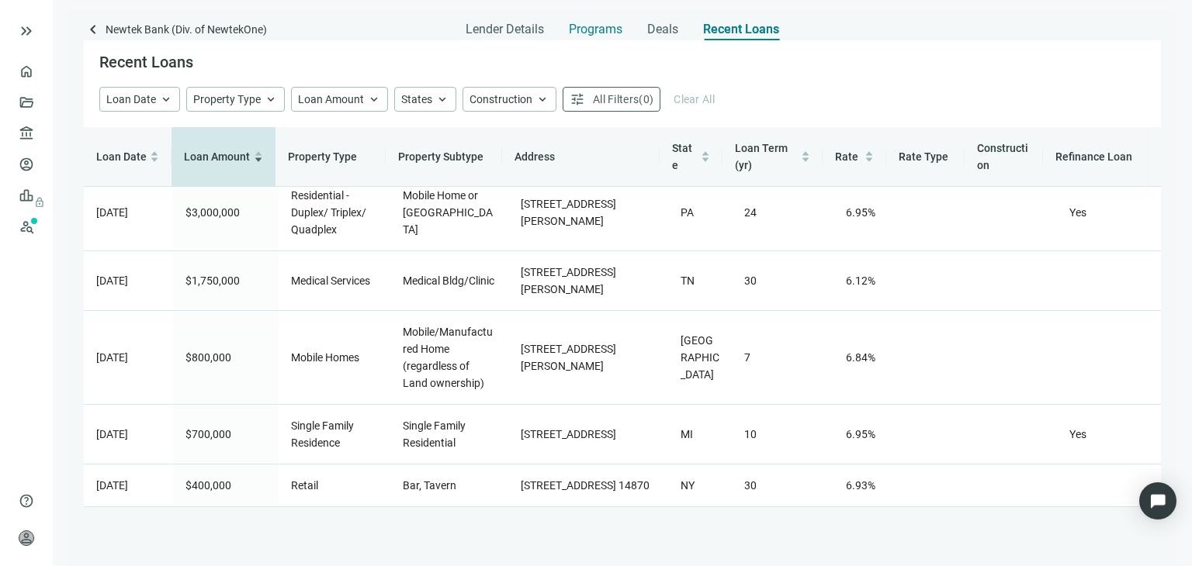
click at [594, 29] on span "Programs" at bounding box center [596, 30] width 54 height 16
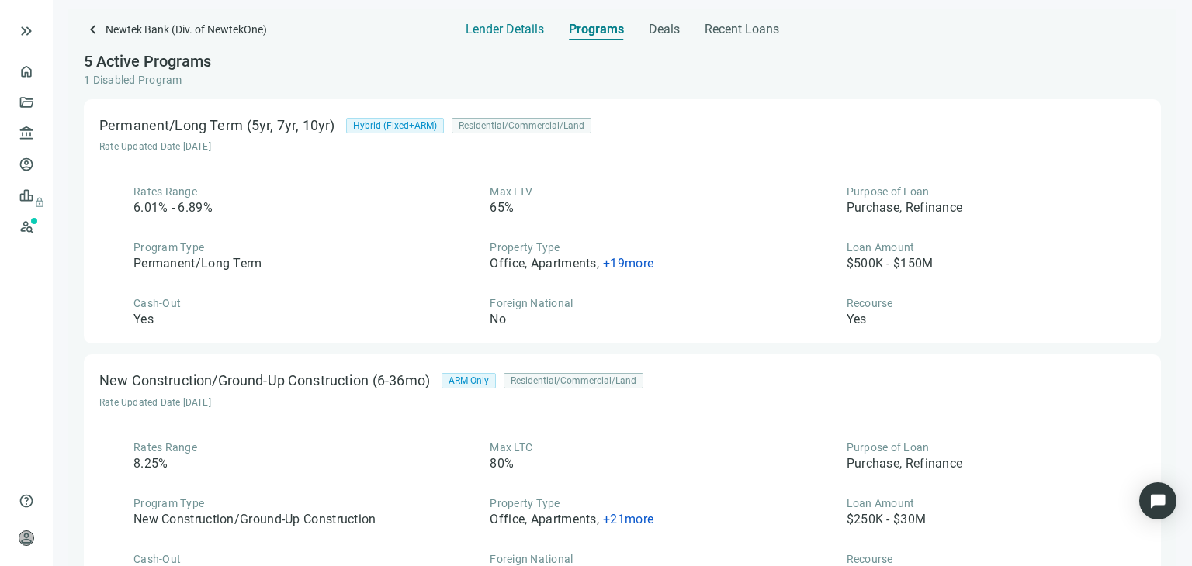
click at [512, 29] on span "Lender Details" at bounding box center [505, 30] width 78 height 16
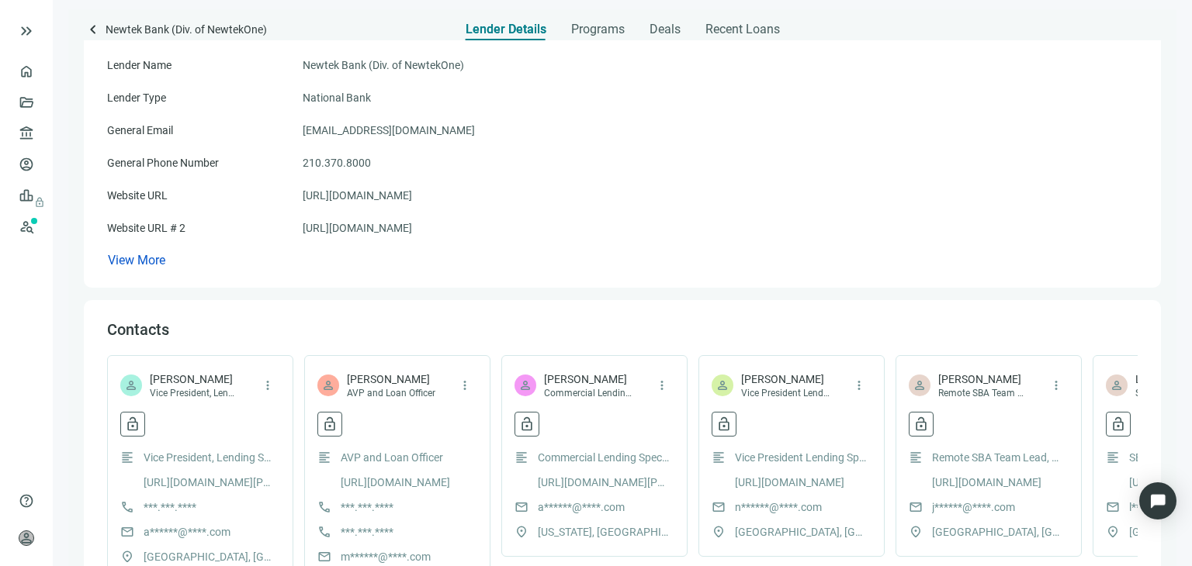
scroll to position [463, 0]
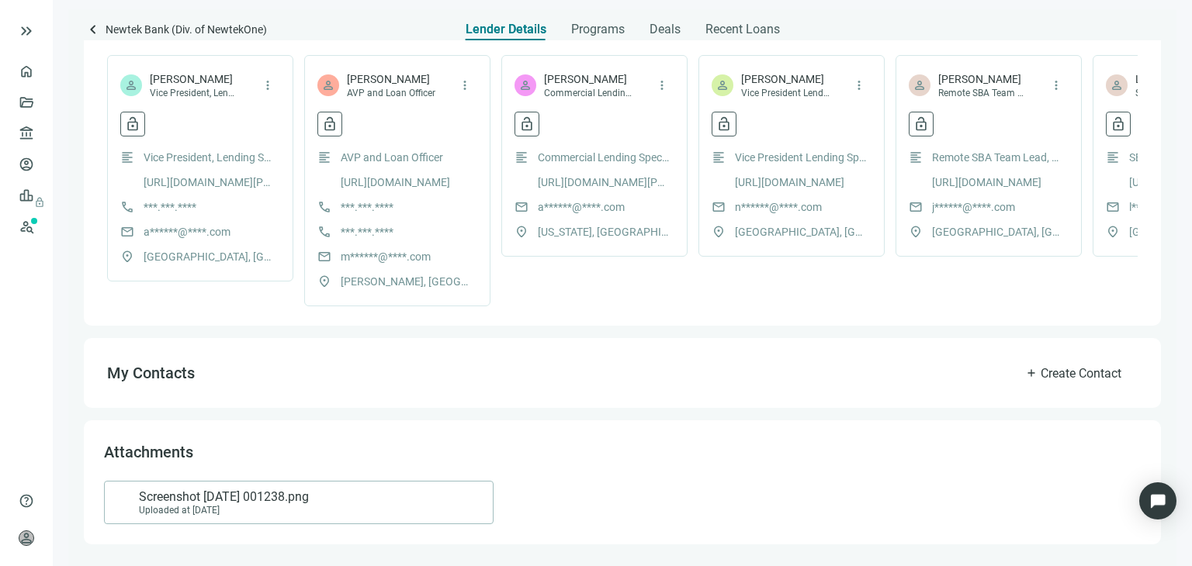
click at [245, 504] on span "Screenshot [DATE] 001238.png" at bounding box center [224, 498] width 170 height 16
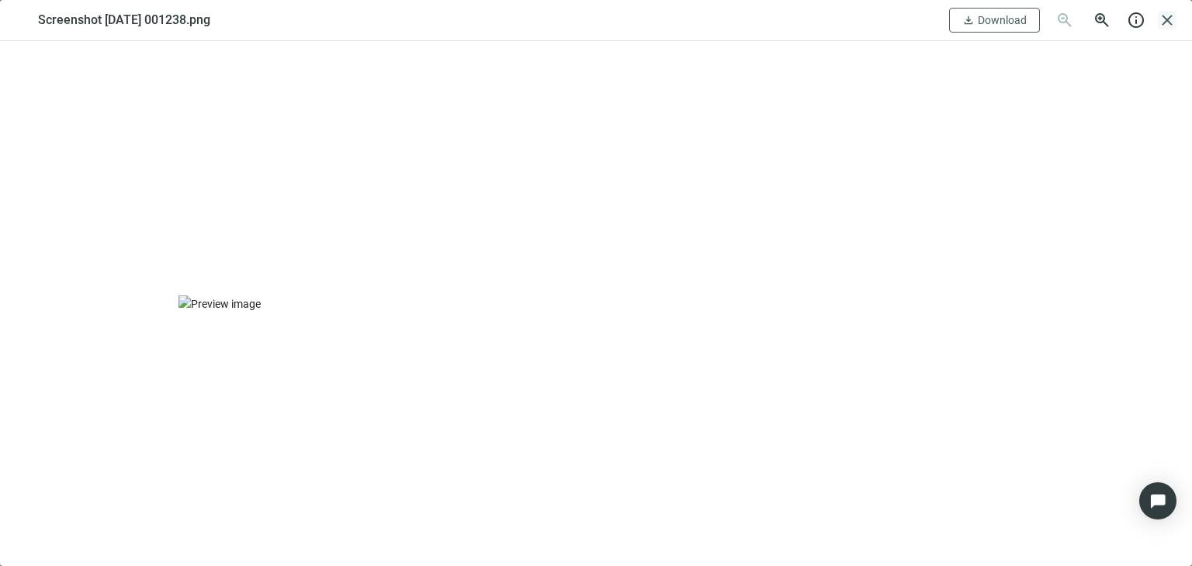
click at [1165, 20] on span "close" at bounding box center [1167, 20] width 19 height 19
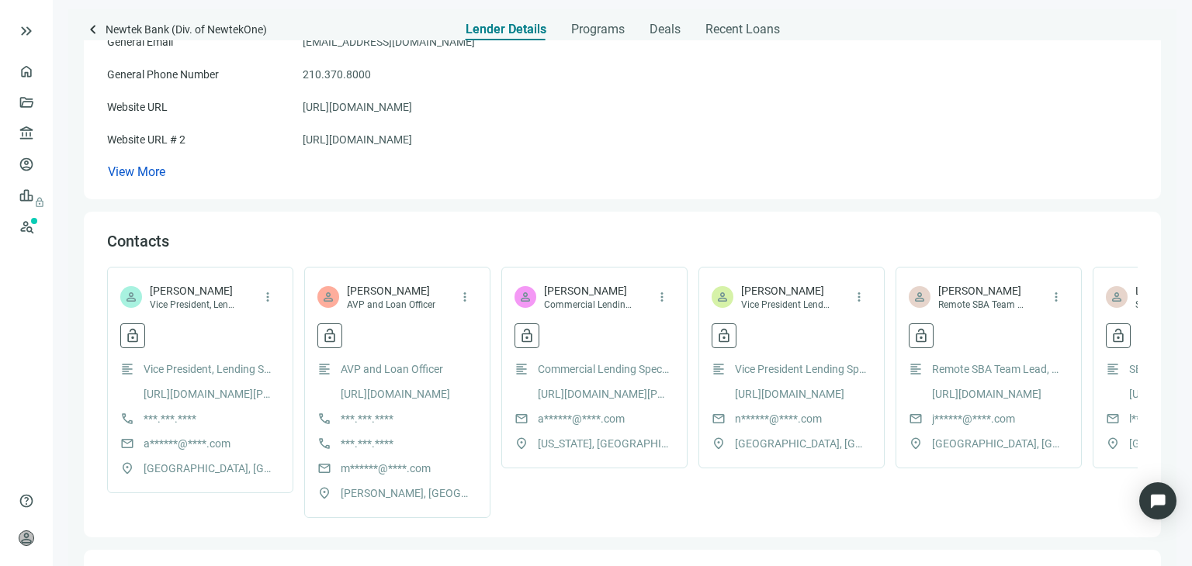
scroll to position [0, 0]
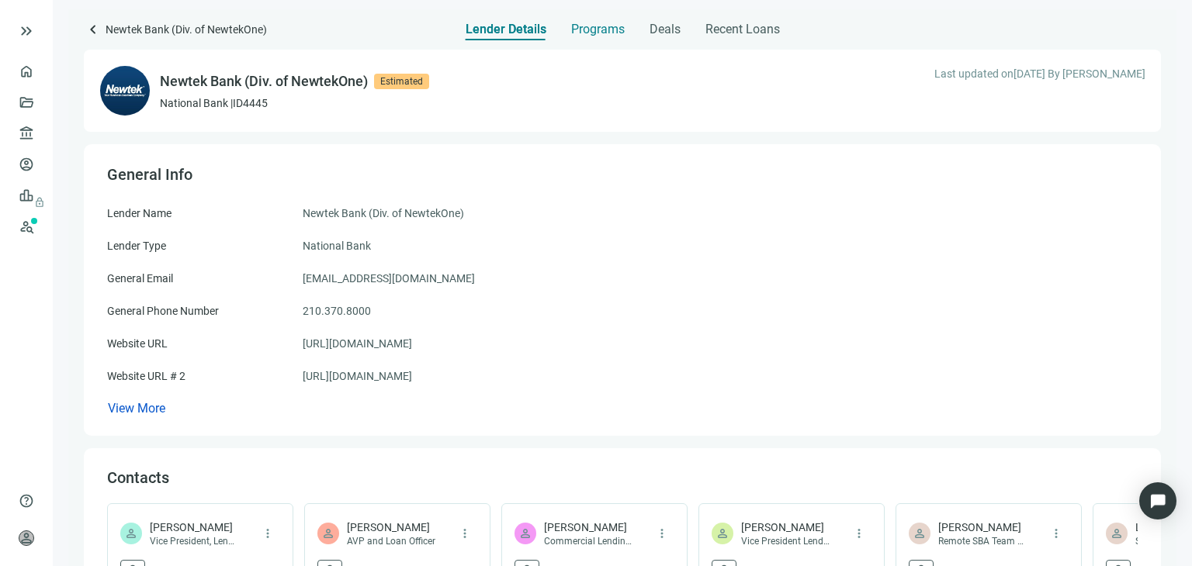
click at [608, 29] on span "Programs" at bounding box center [598, 30] width 54 height 16
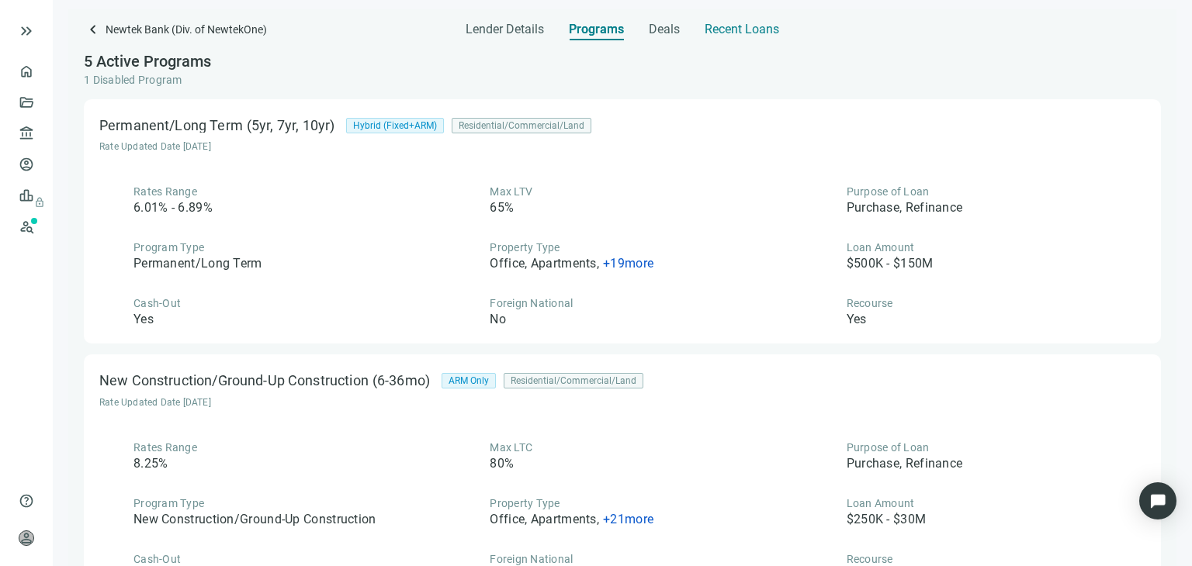
click at [741, 23] on span "Recent Loans" at bounding box center [742, 30] width 74 height 16
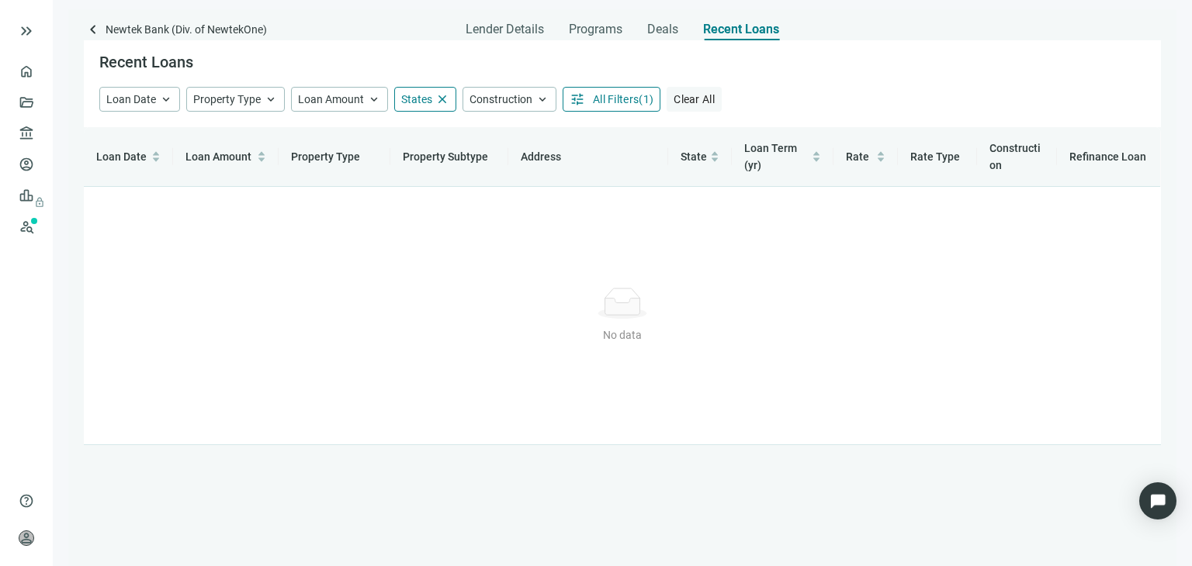
click at [701, 100] on span "Clear All" at bounding box center [694, 99] width 41 height 12
